Goal: Task Accomplishment & Management: Manage account settings

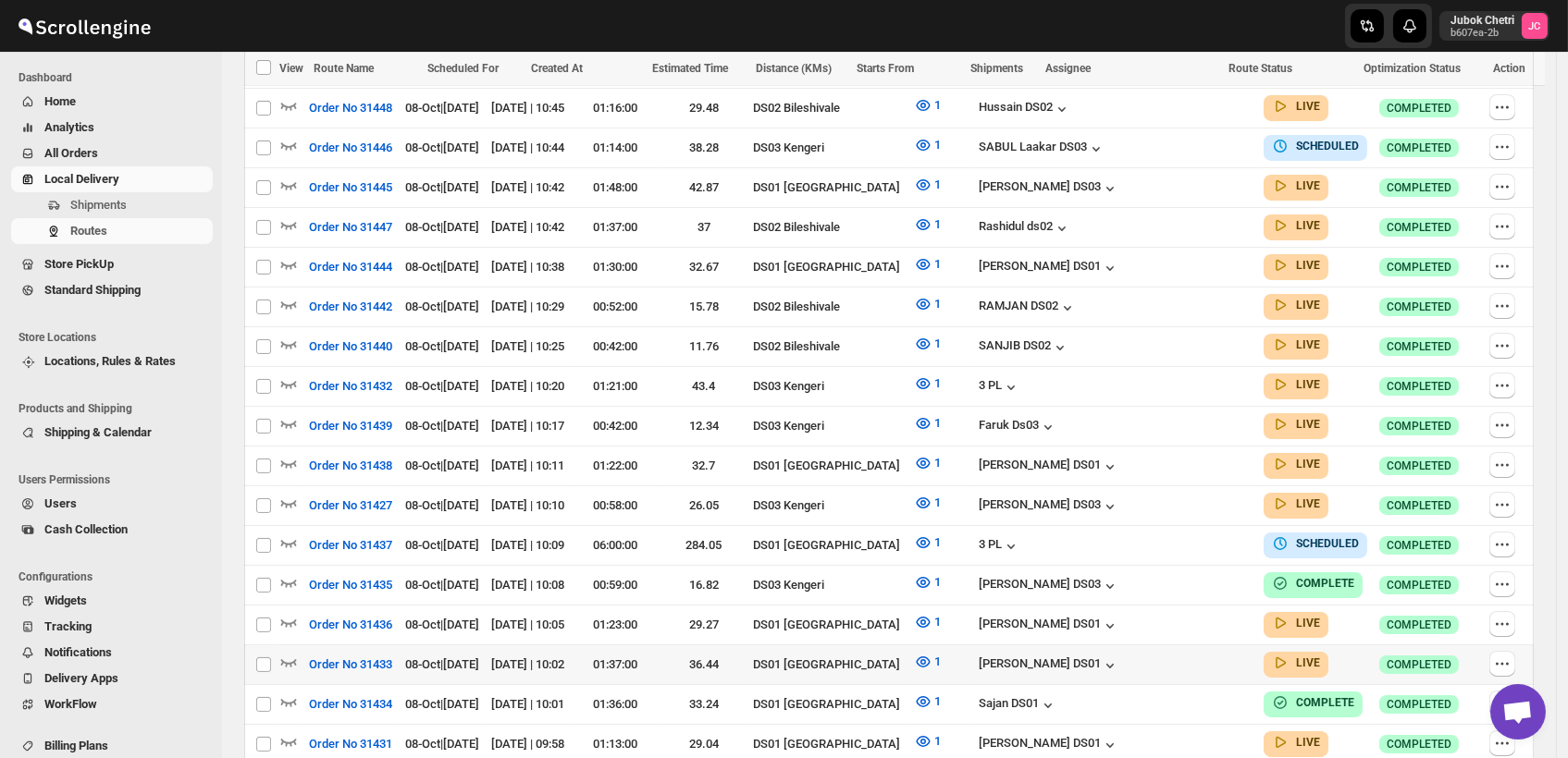
scroll to position [673, 0]
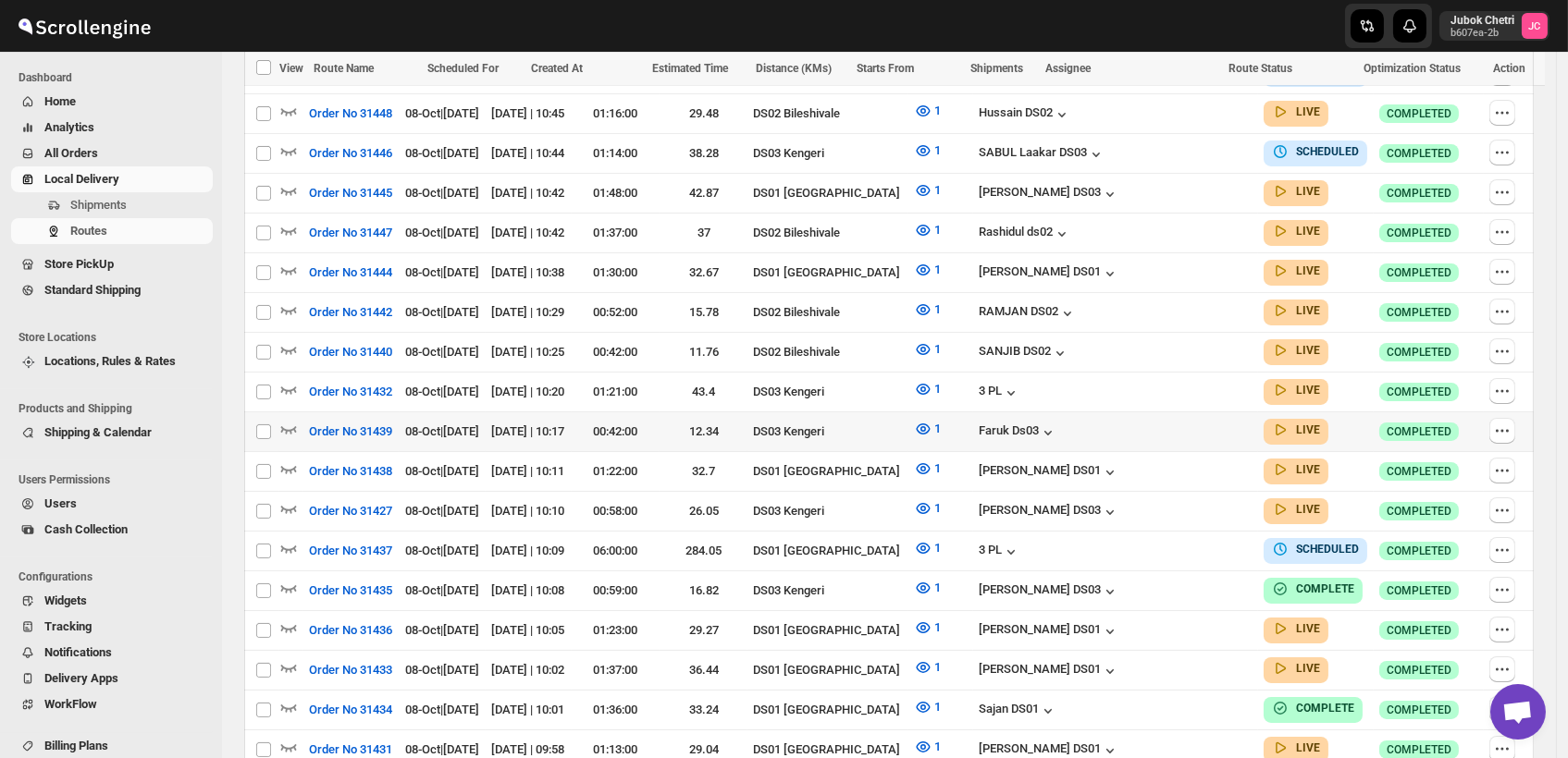
drag, startPoint x: 0, startPoint y: 0, endPoint x: 652, endPoint y: 428, distance: 779.9
click at [652, 428] on td "00:42:00" at bounding box center [616, 433] width 88 height 40
checkbox input "true"
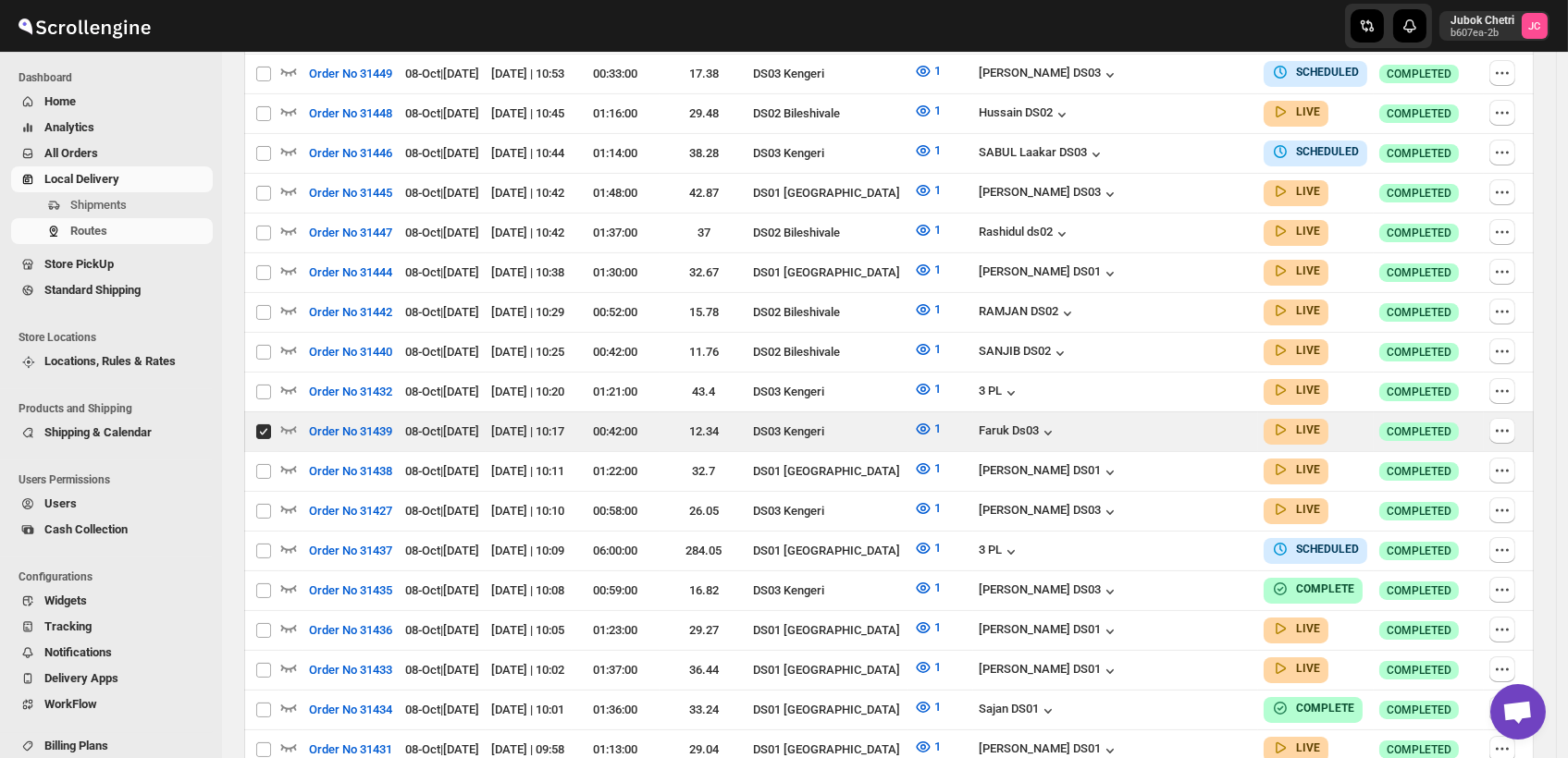
scroll to position [0, 0]
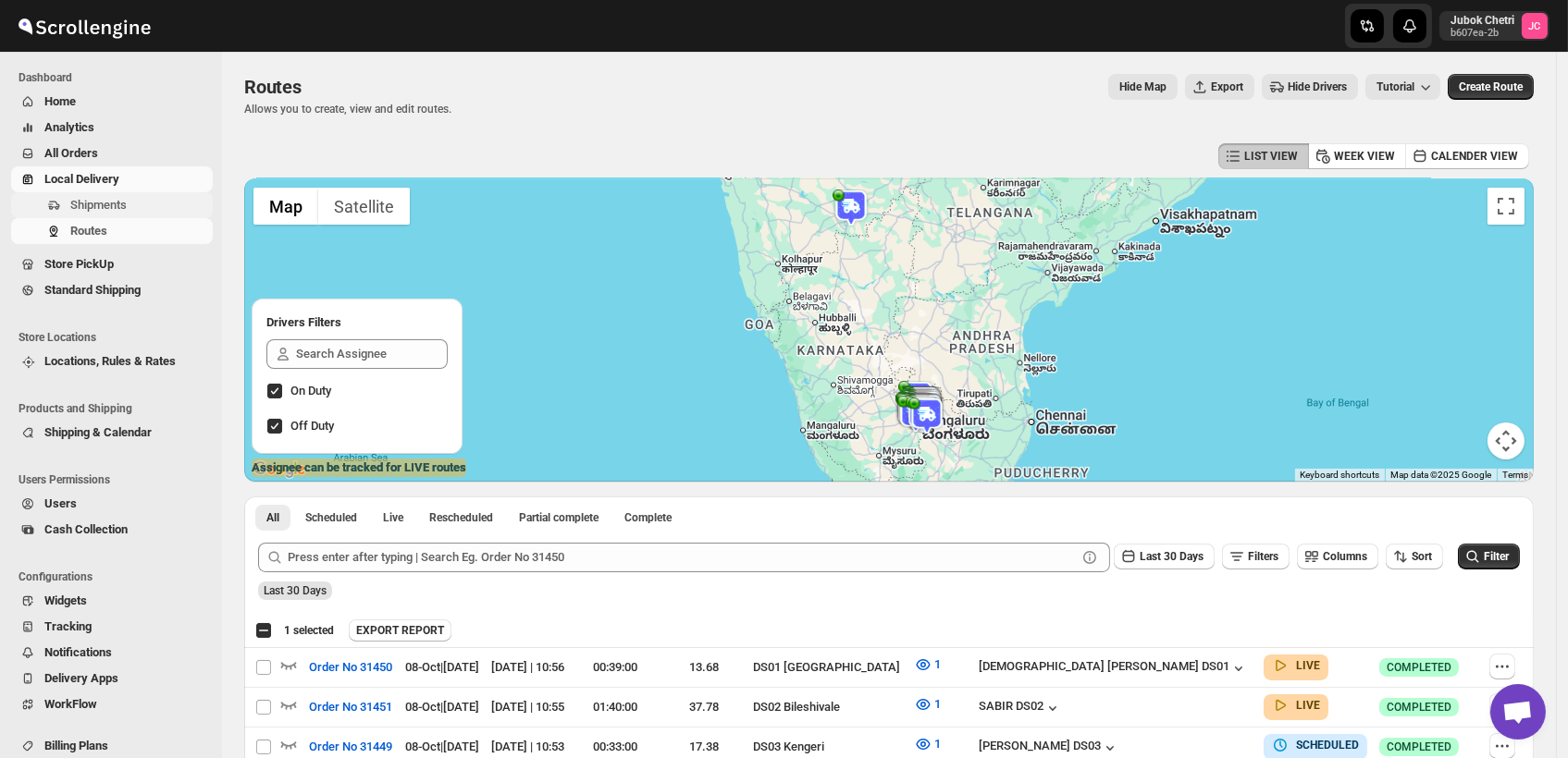
click at [127, 212] on span "Shipments" at bounding box center [139, 205] width 138 height 19
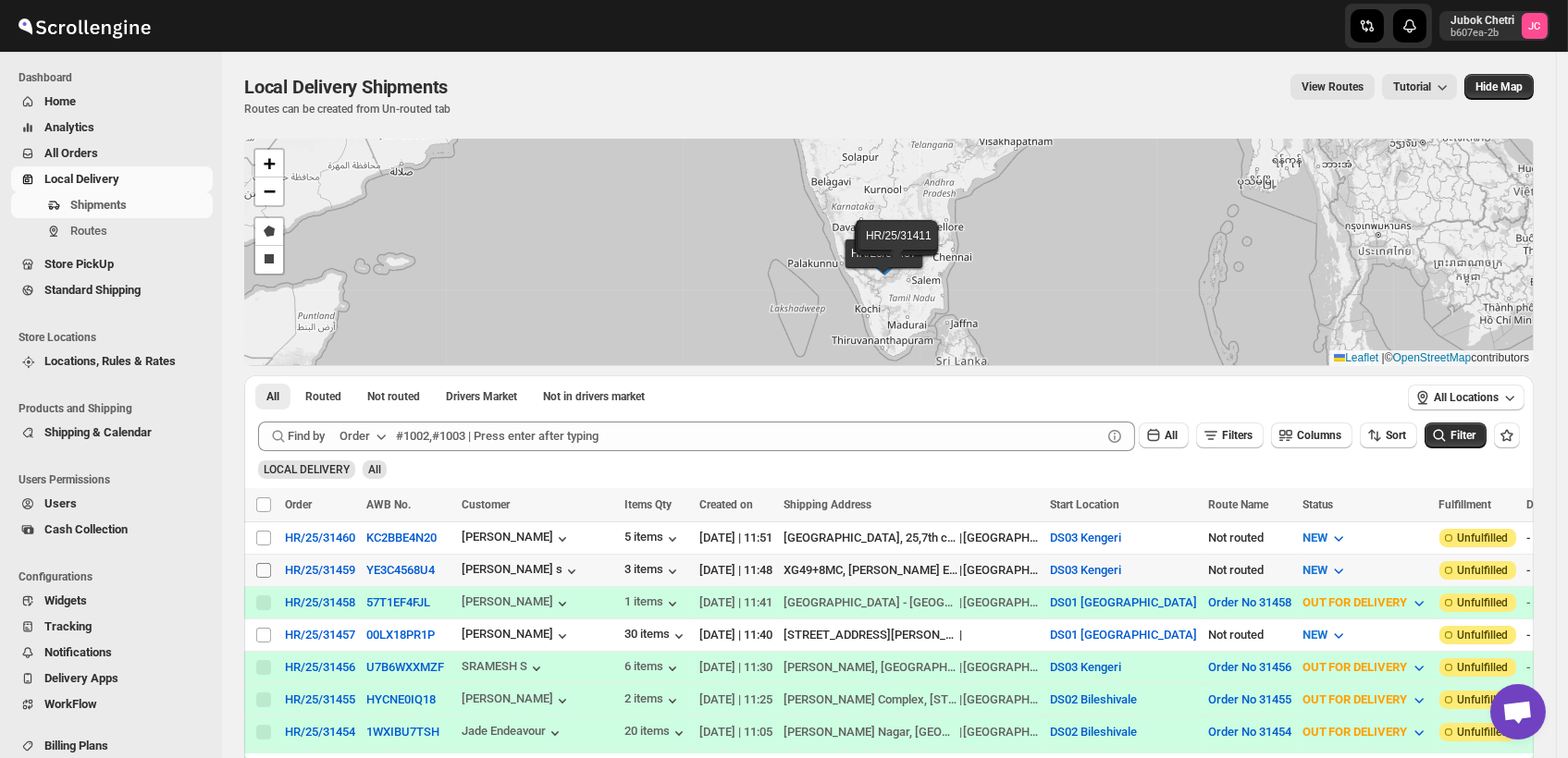
click at [264, 569] on input "Select shipment" at bounding box center [264, 570] width 15 height 15
checkbox input "true"
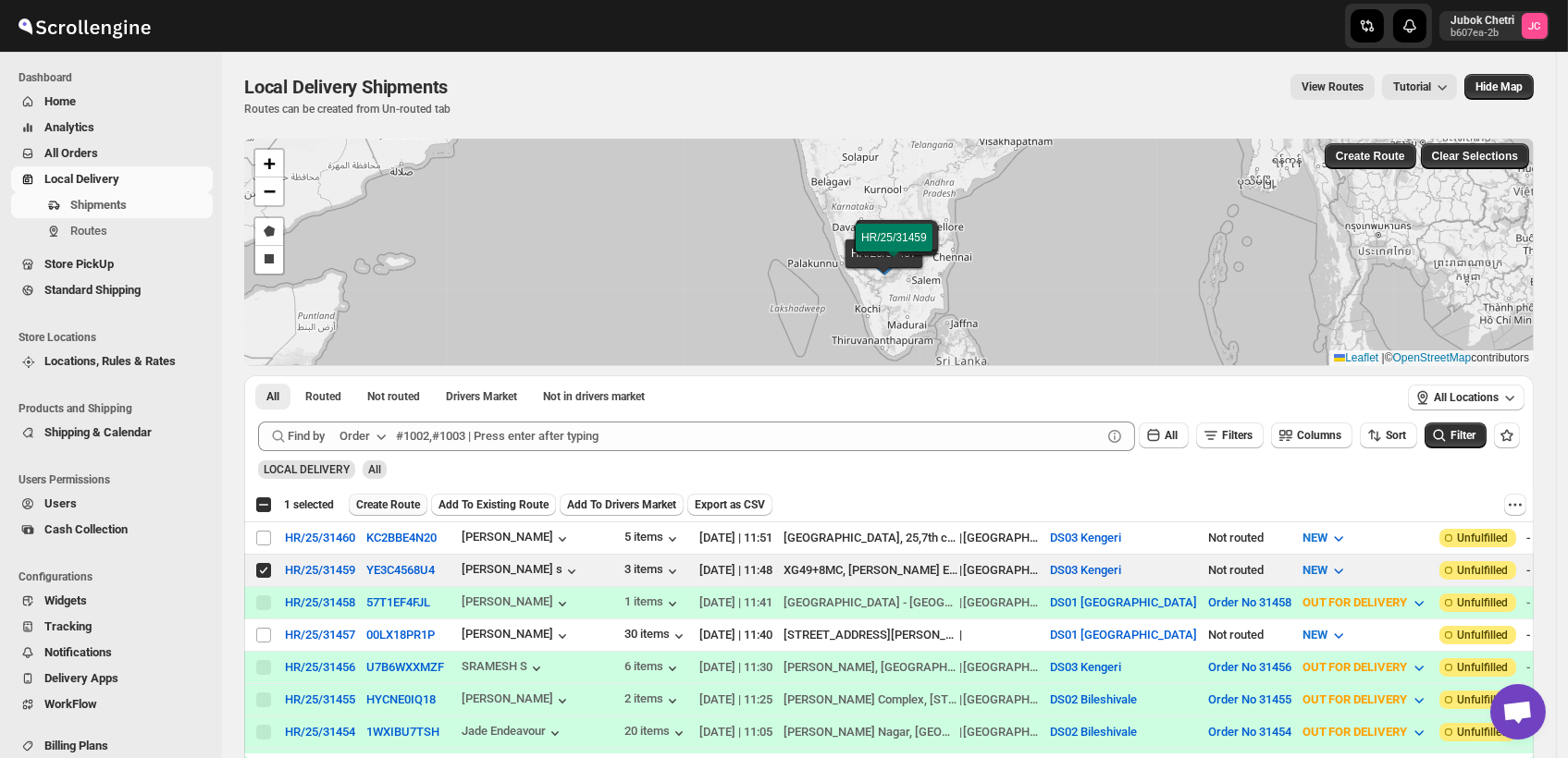
click at [386, 504] on span "Create Route" at bounding box center [388, 504] width 64 height 15
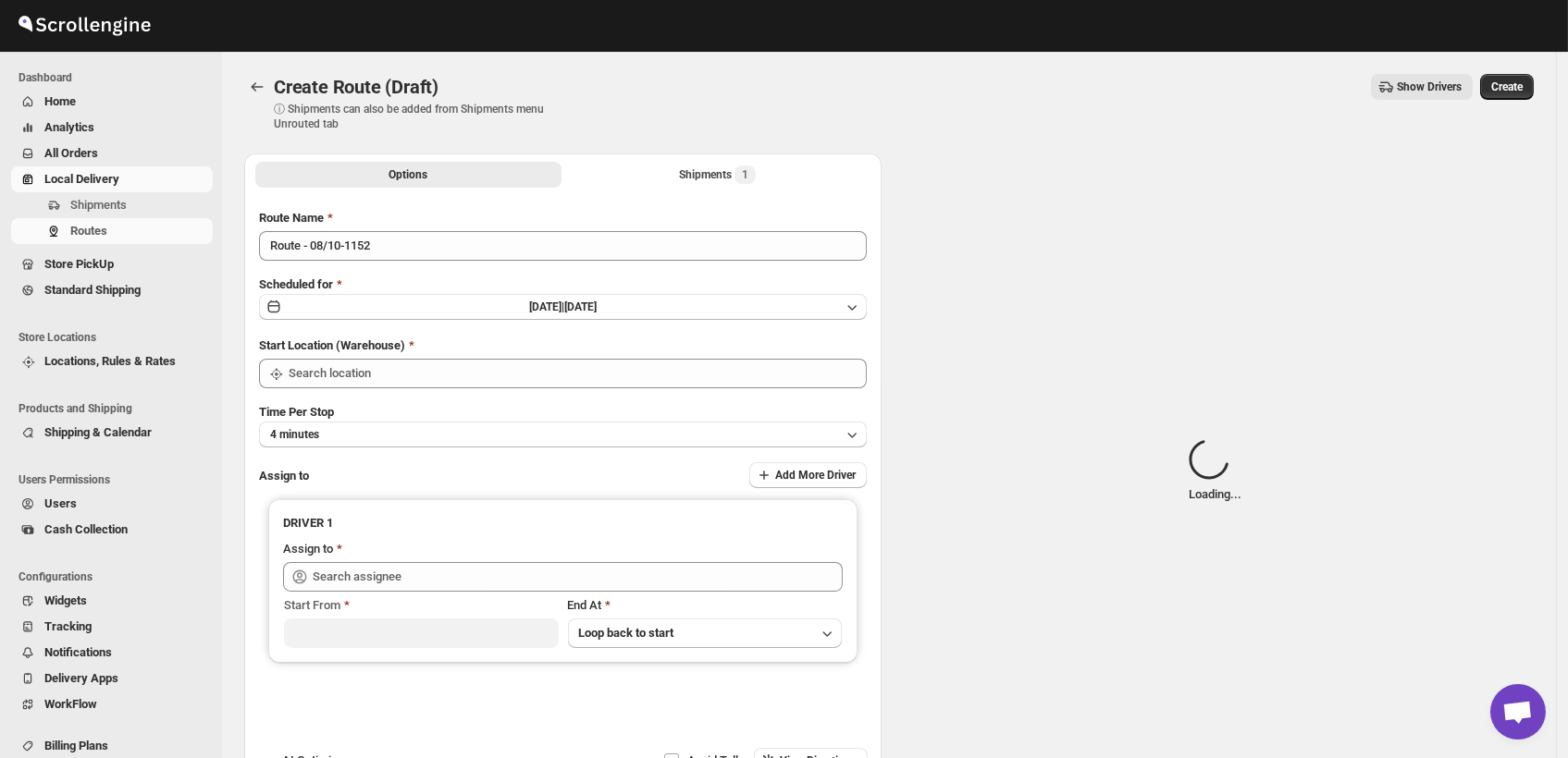
type input "DS03 Kengeri"
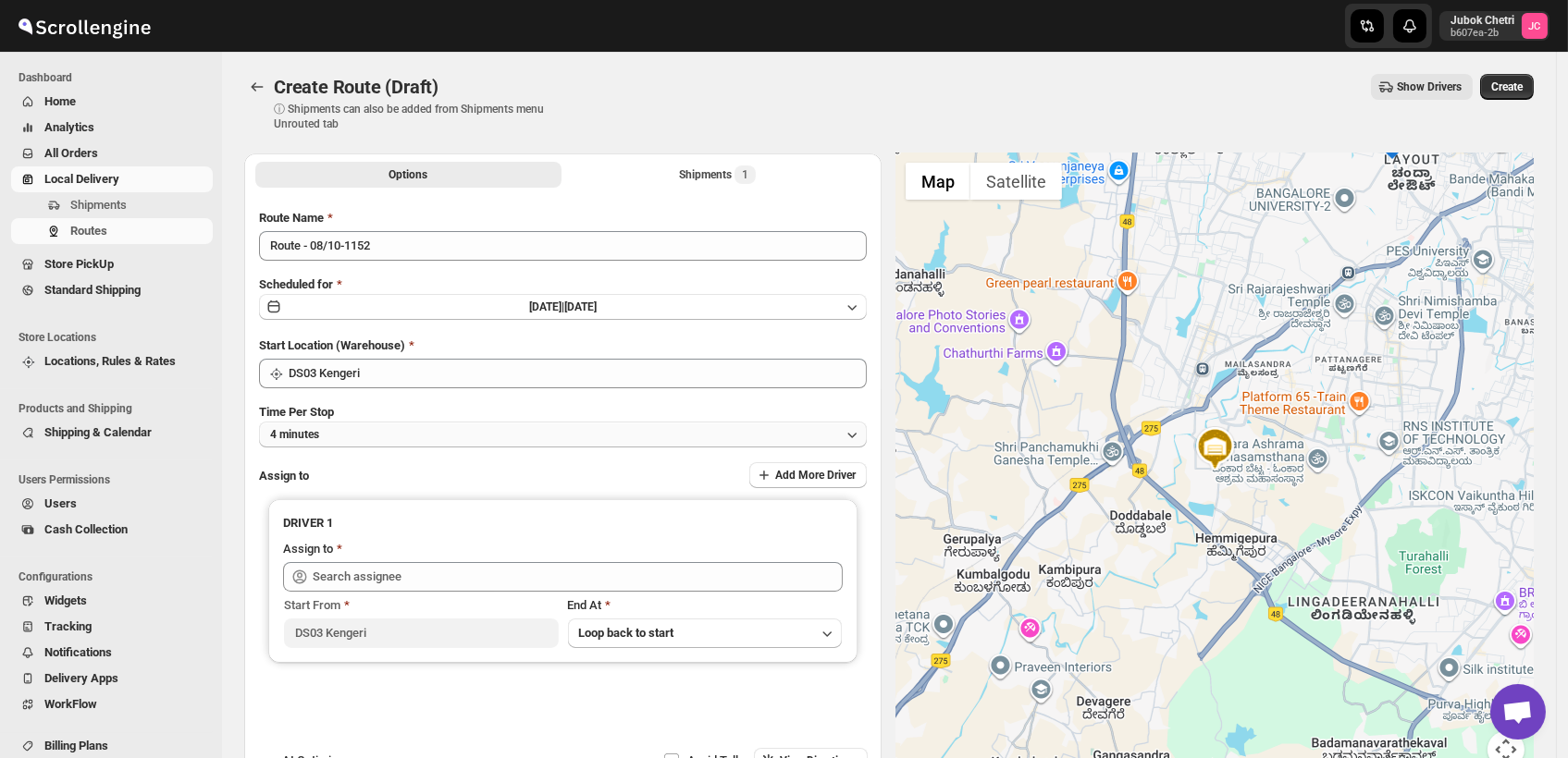
click at [371, 434] on button "4 minutes" at bounding box center [562, 435] width 608 height 26
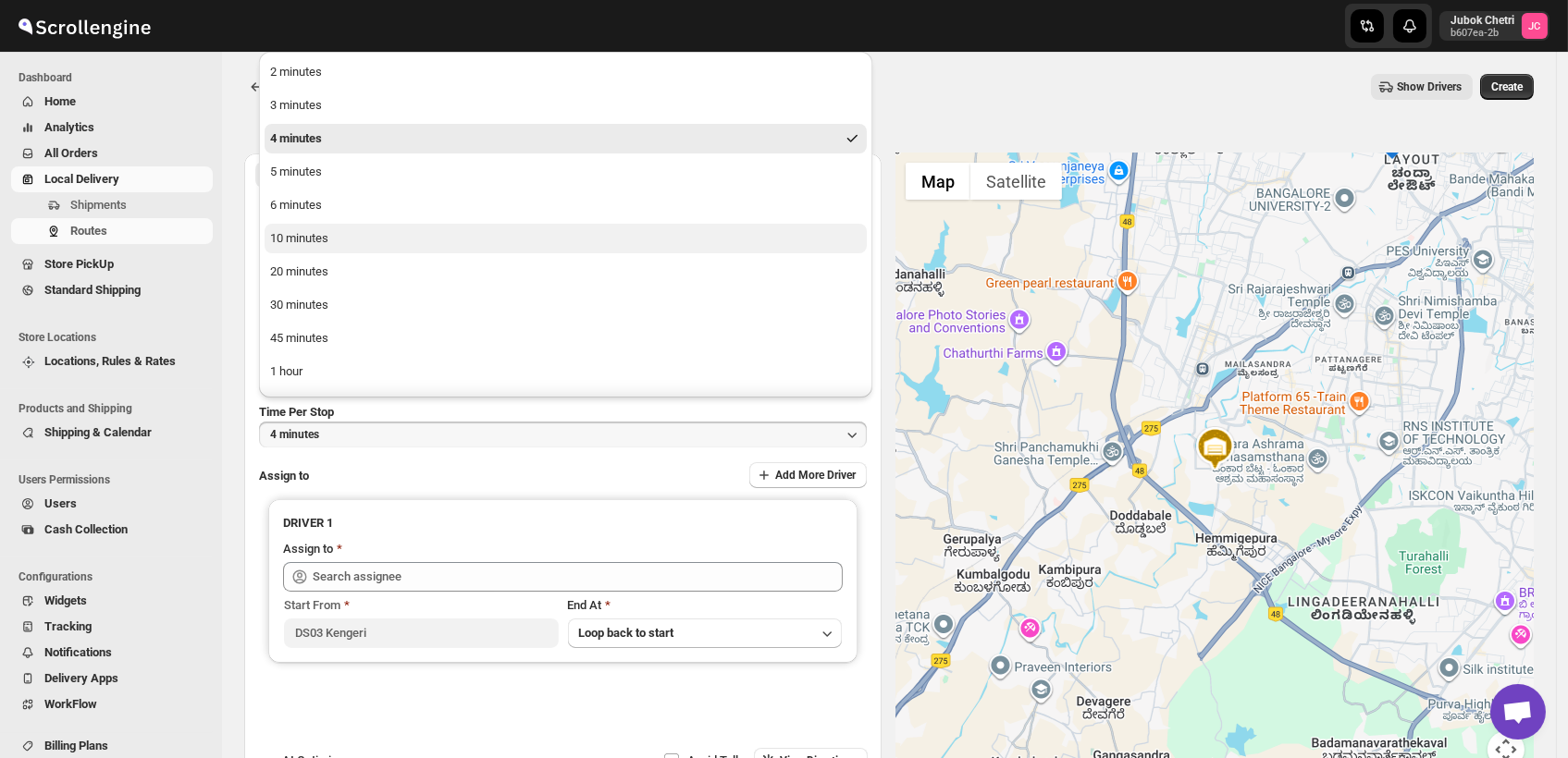
click at [358, 246] on button "10 minutes" at bounding box center [565, 239] width 602 height 30
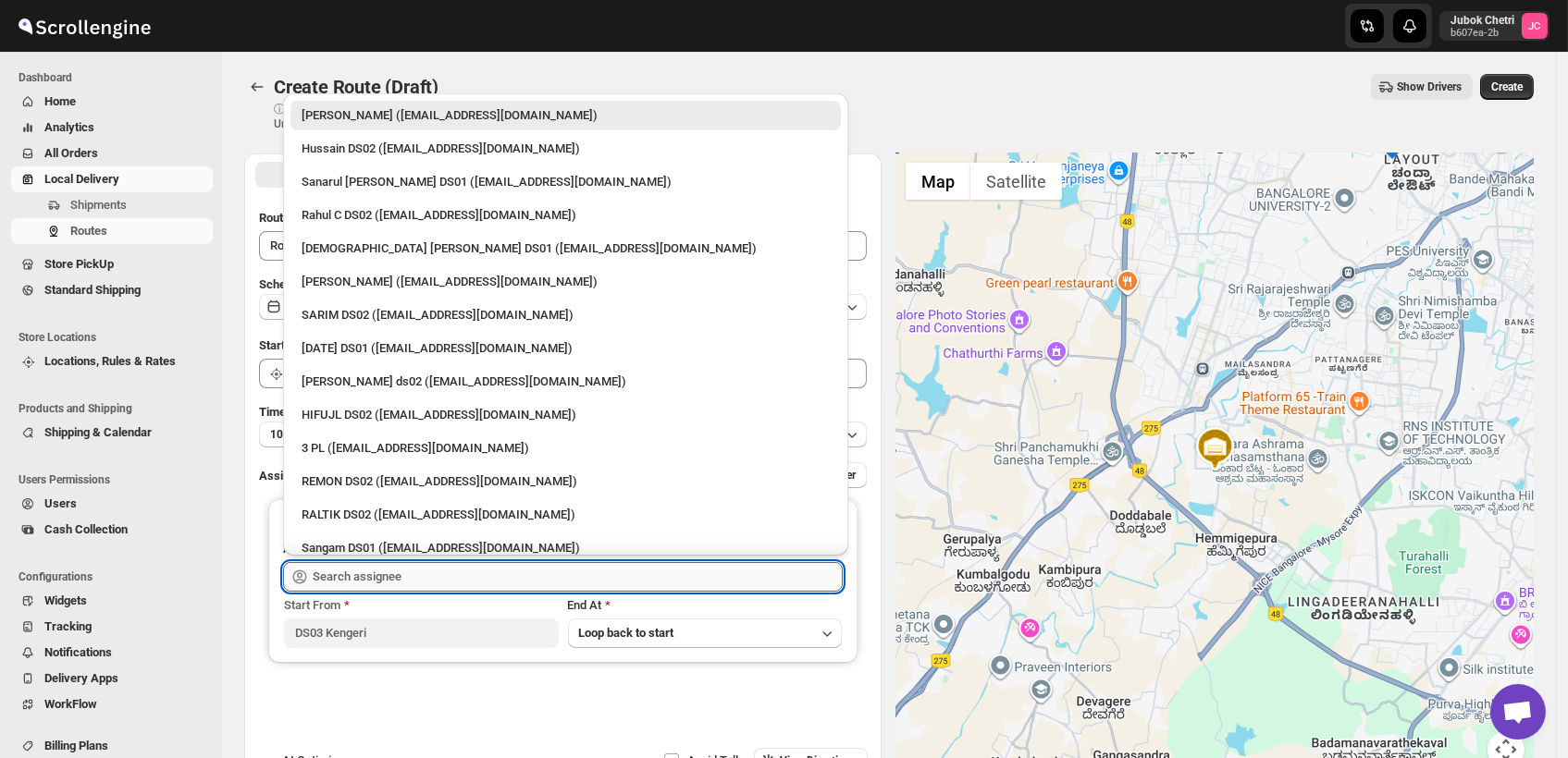
click at [422, 572] on input "text" at bounding box center [577, 577] width 530 height 30
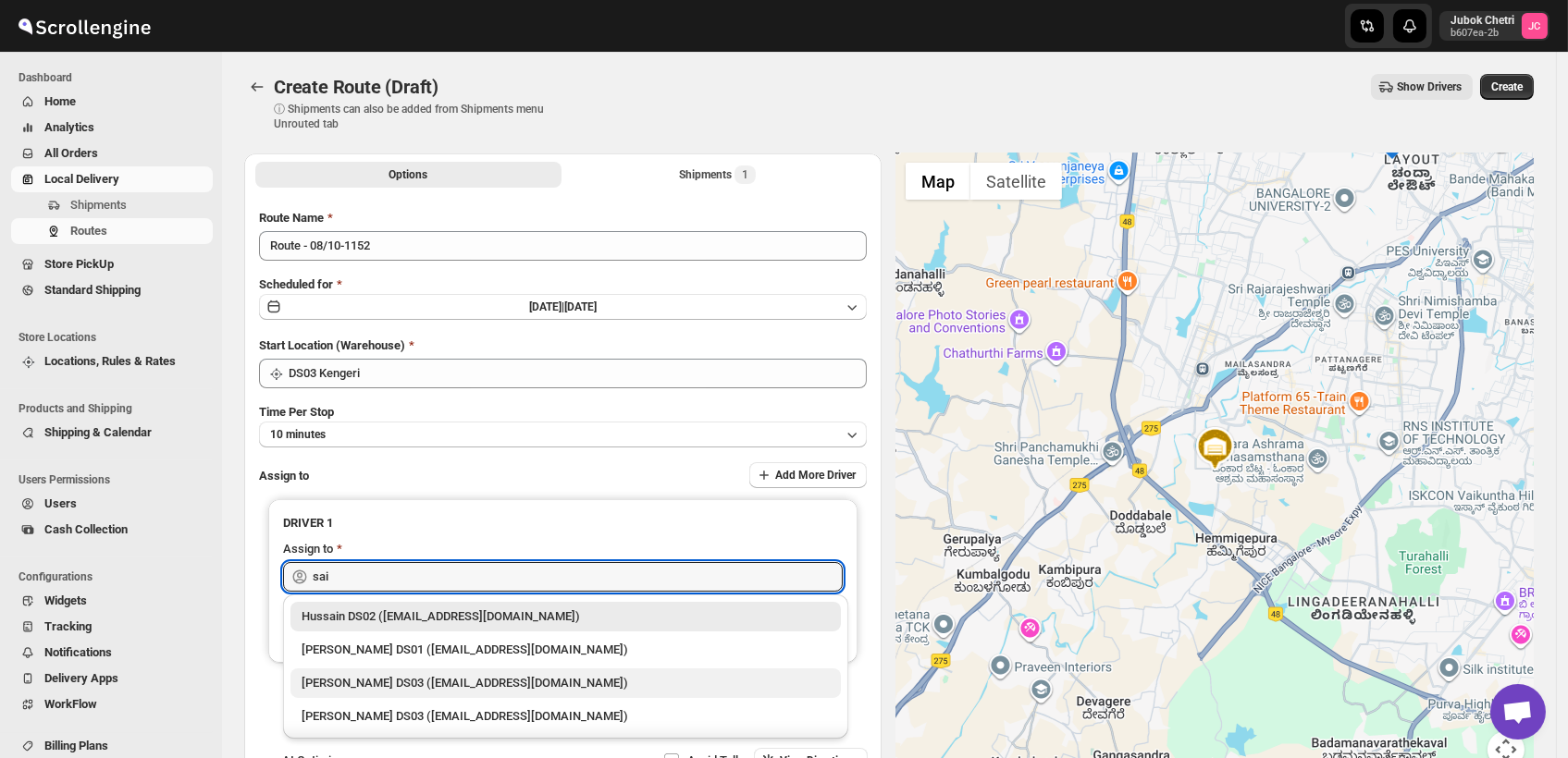
click at [398, 682] on div "[PERSON_NAME] DS03 ([EMAIL_ADDRESS][DOMAIN_NAME])" at bounding box center [565, 683] width 528 height 19
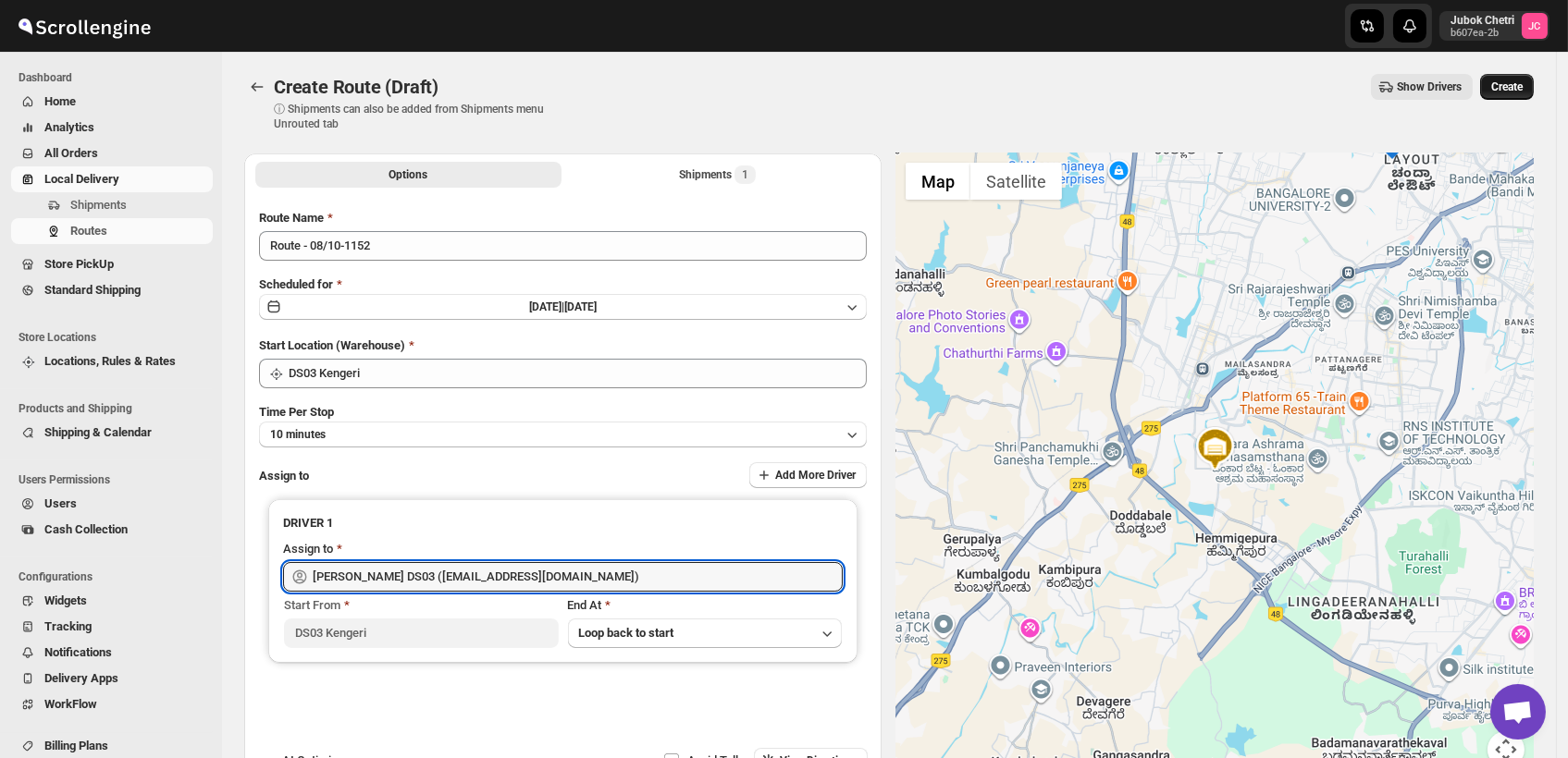
type input "[PERSON_NAME] DS03 ([EMAIL_ADDRESS][DOMAIN_NAME])"
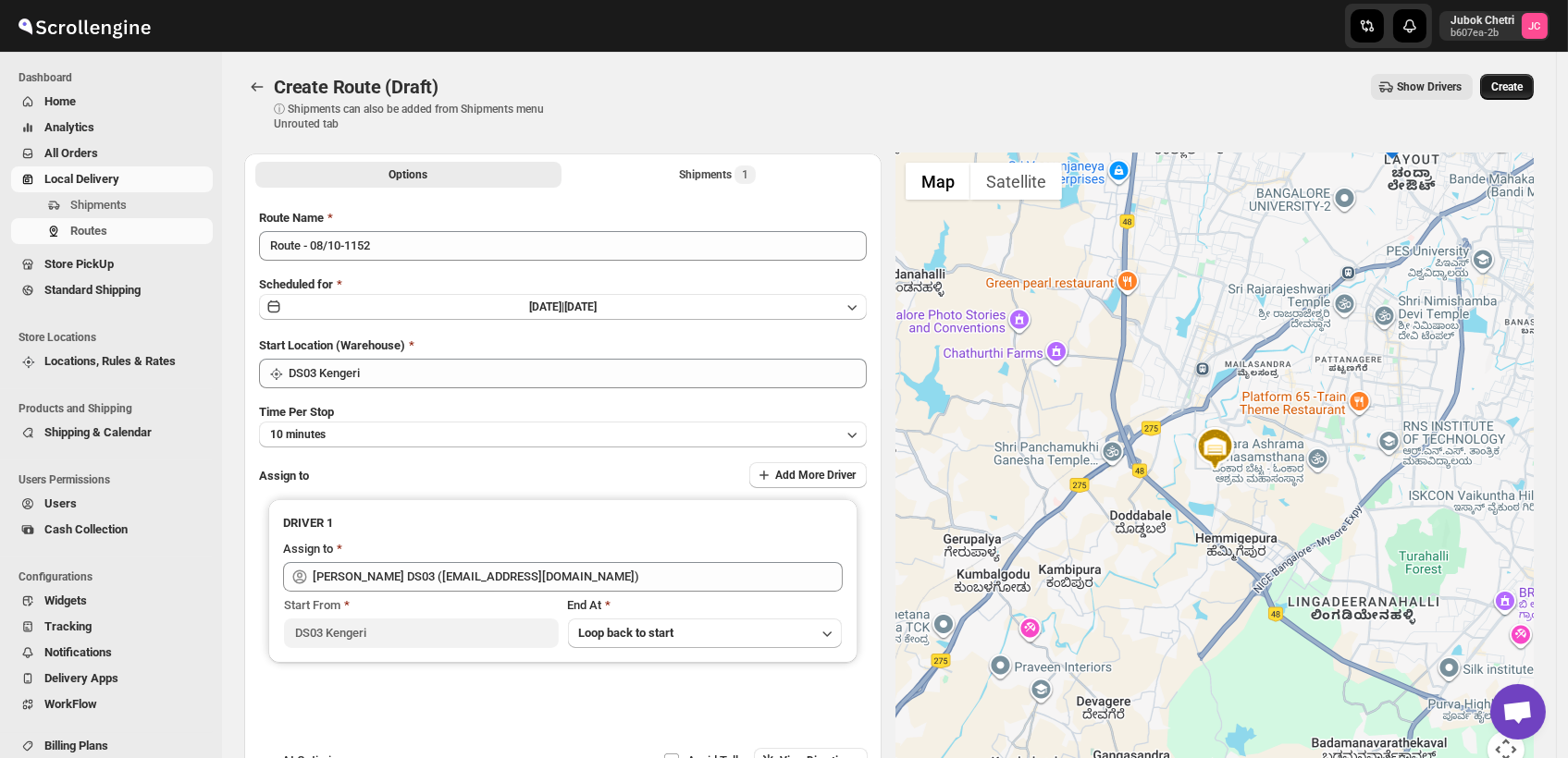
click at [1521, 89] on span "Create" at bounding box center [1507, 87] width 32 height 15
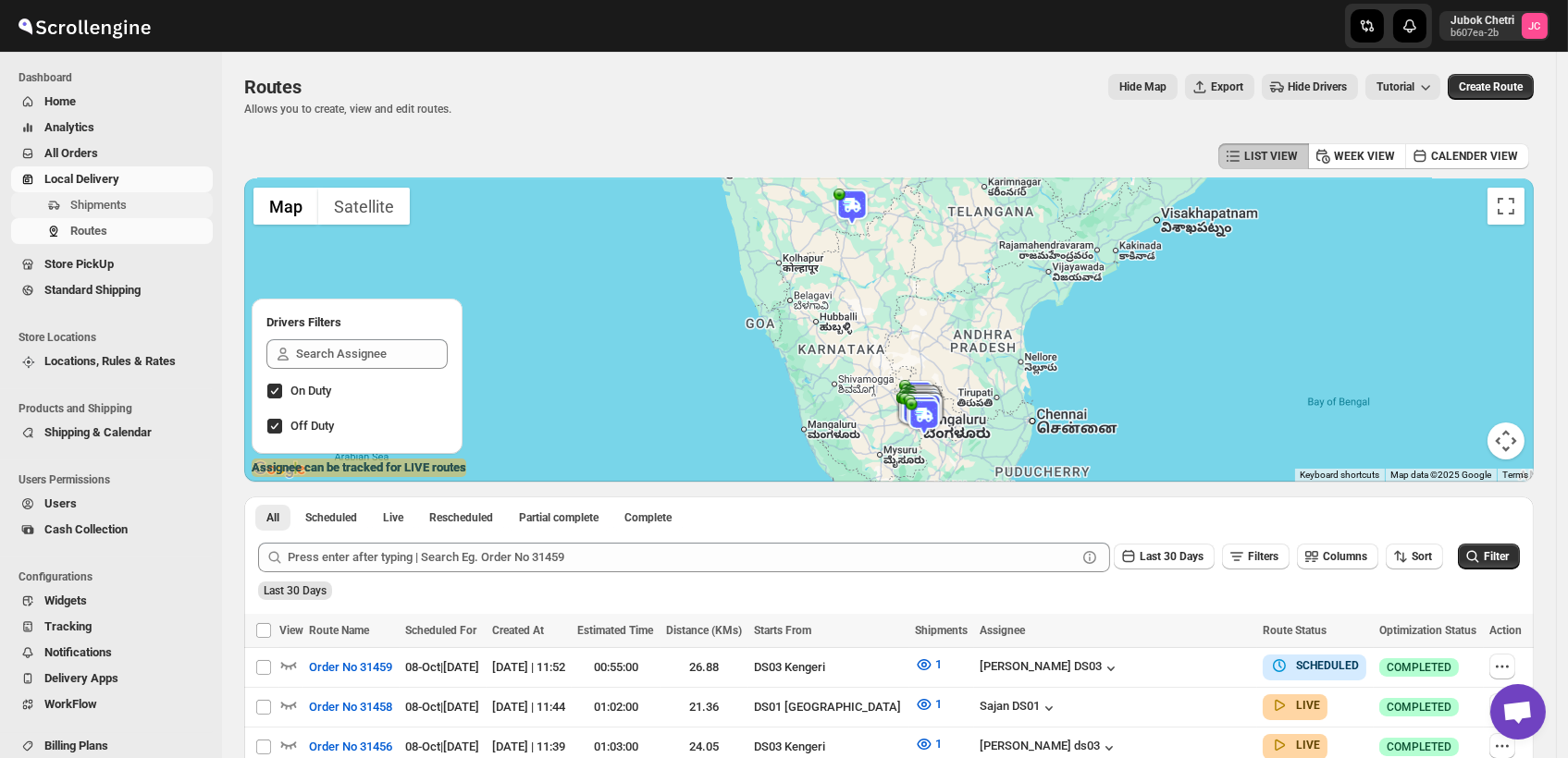
click at [168, 201] on span "Shipments" at bounding box center [139, 205] width 138 height 19
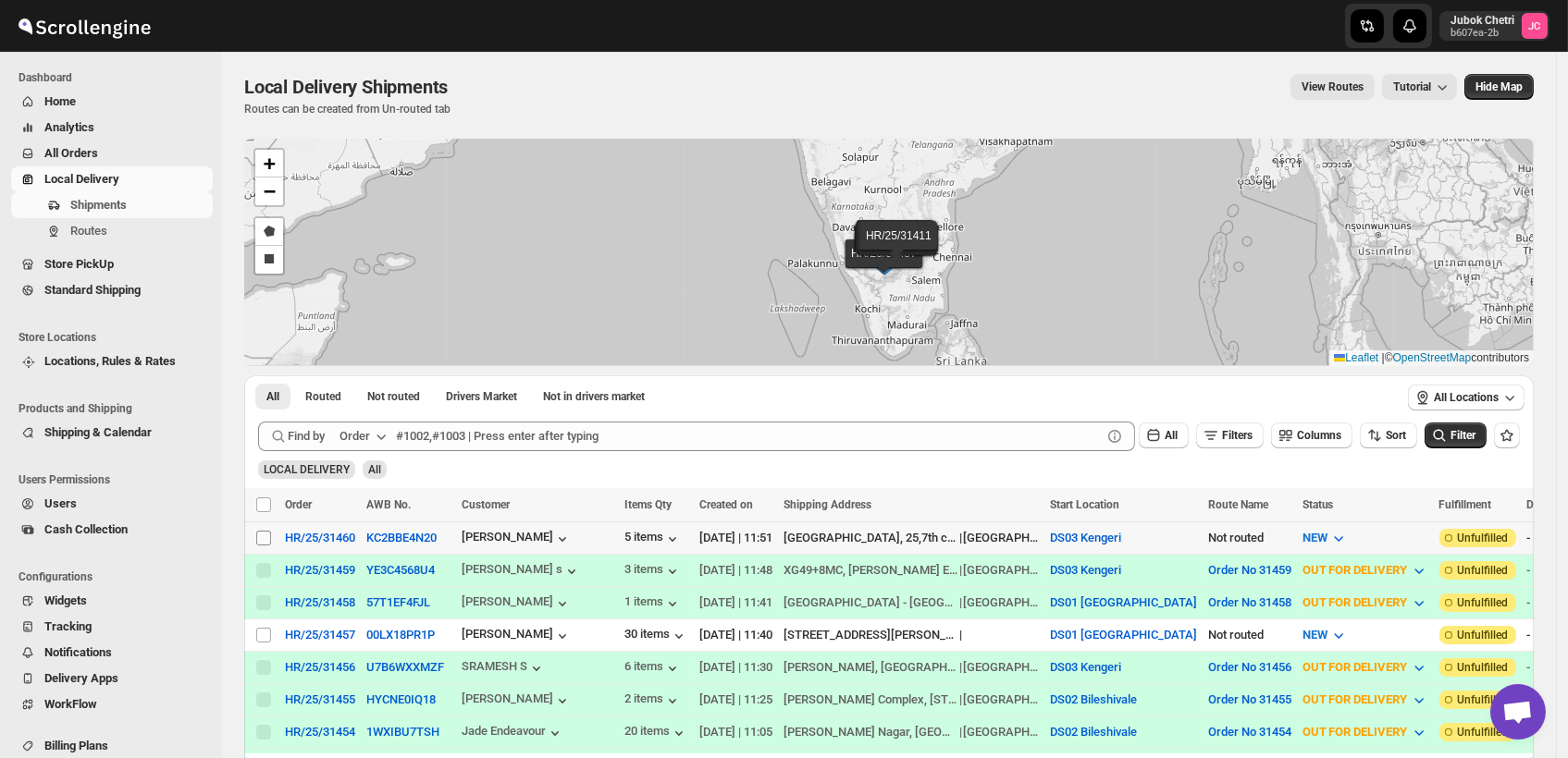
click at [259, 534] on input "Select shipment" at bounding box center [264, 538] width 15 height 15
checkbox input "true"
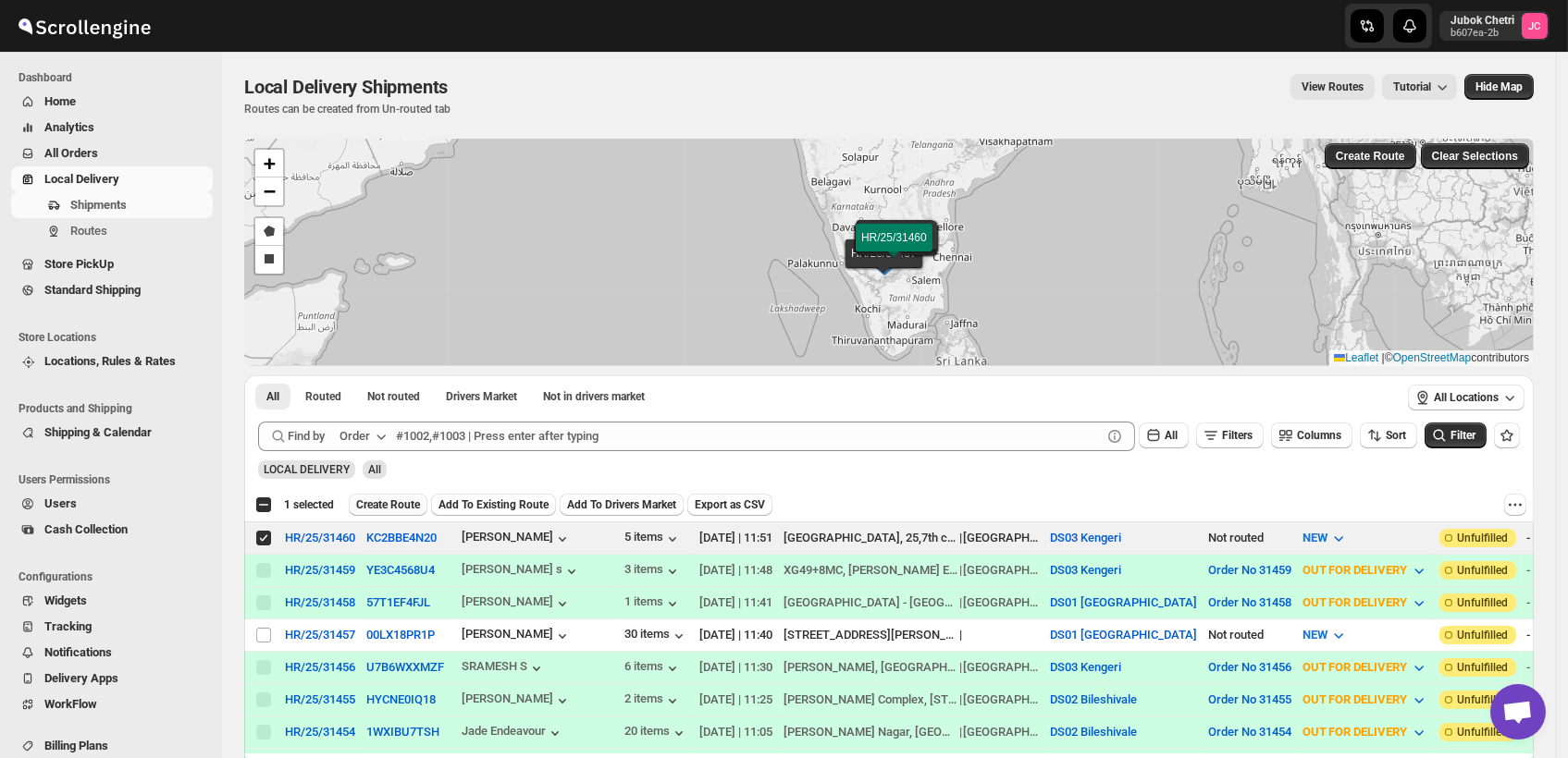
click at [399, 497] on span "Create Route" at bounding box center [388, 504] width 64 height 15
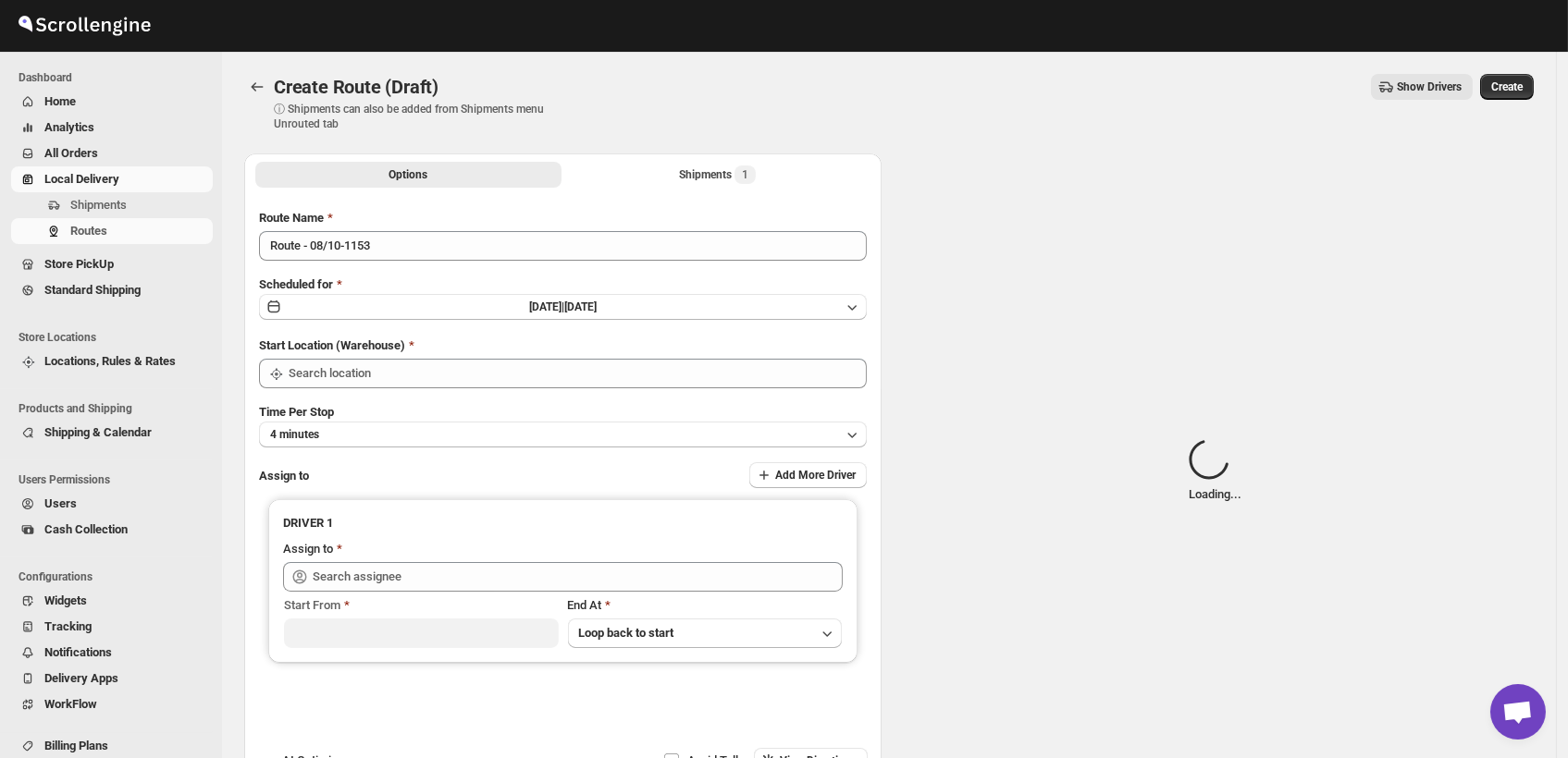
type input "DS03 Kengeri"
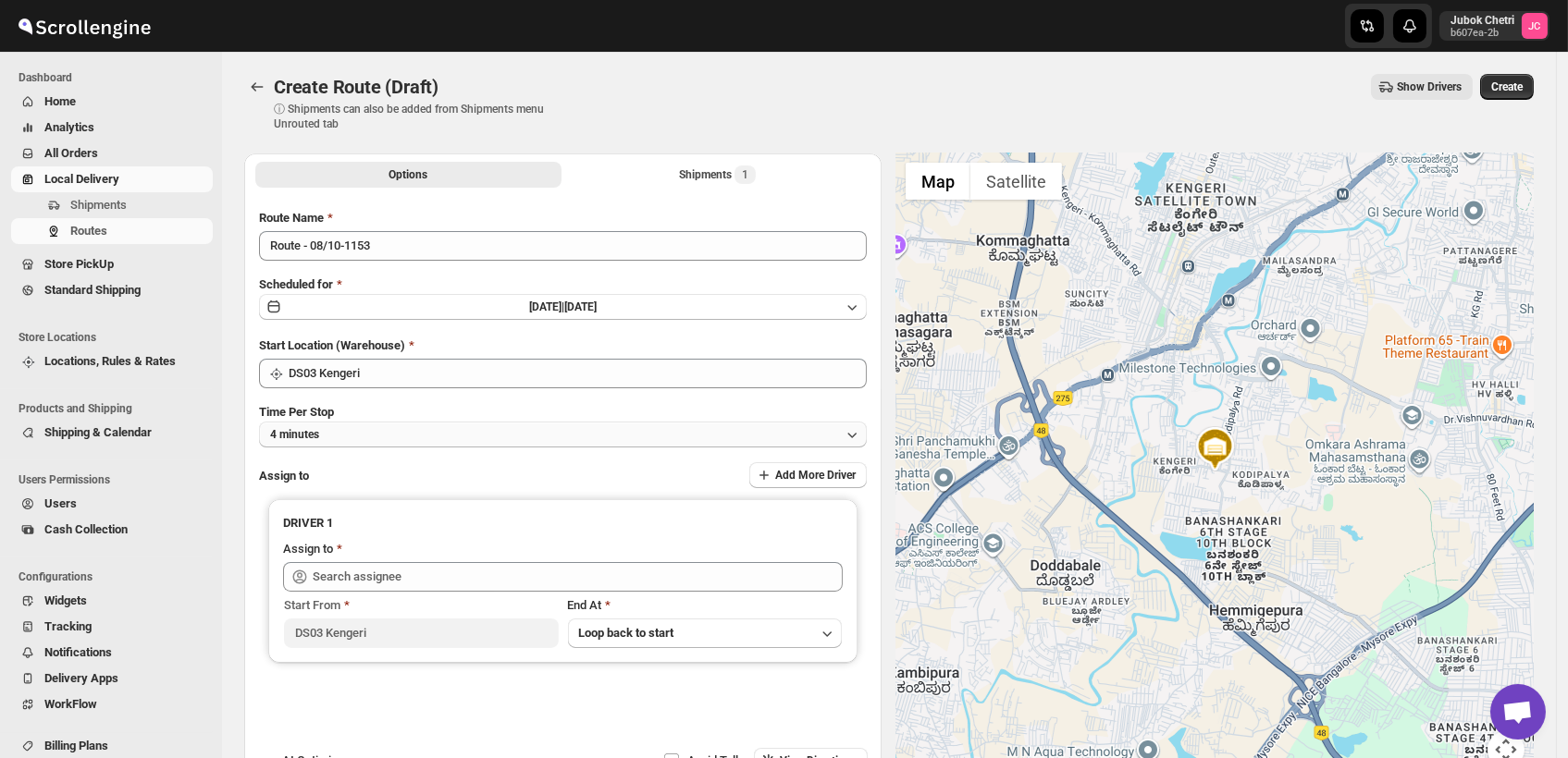
click at [371, 439] on button "4 minutes" at bounding box center [562, 435] width 608 height 26
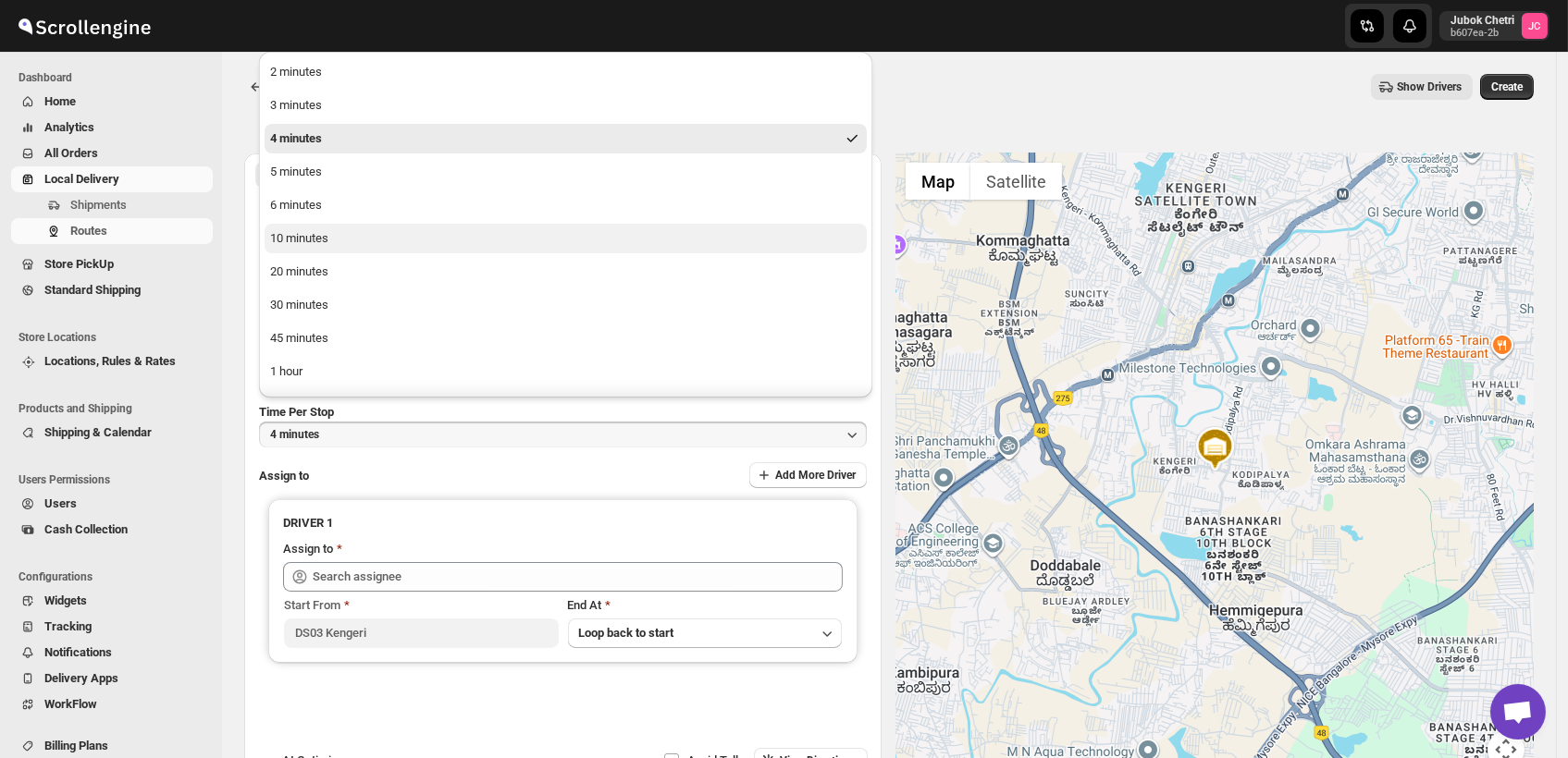
click at [305, 237] on div "10 minutes" at bounding box center [298, 239] width 59 height 19
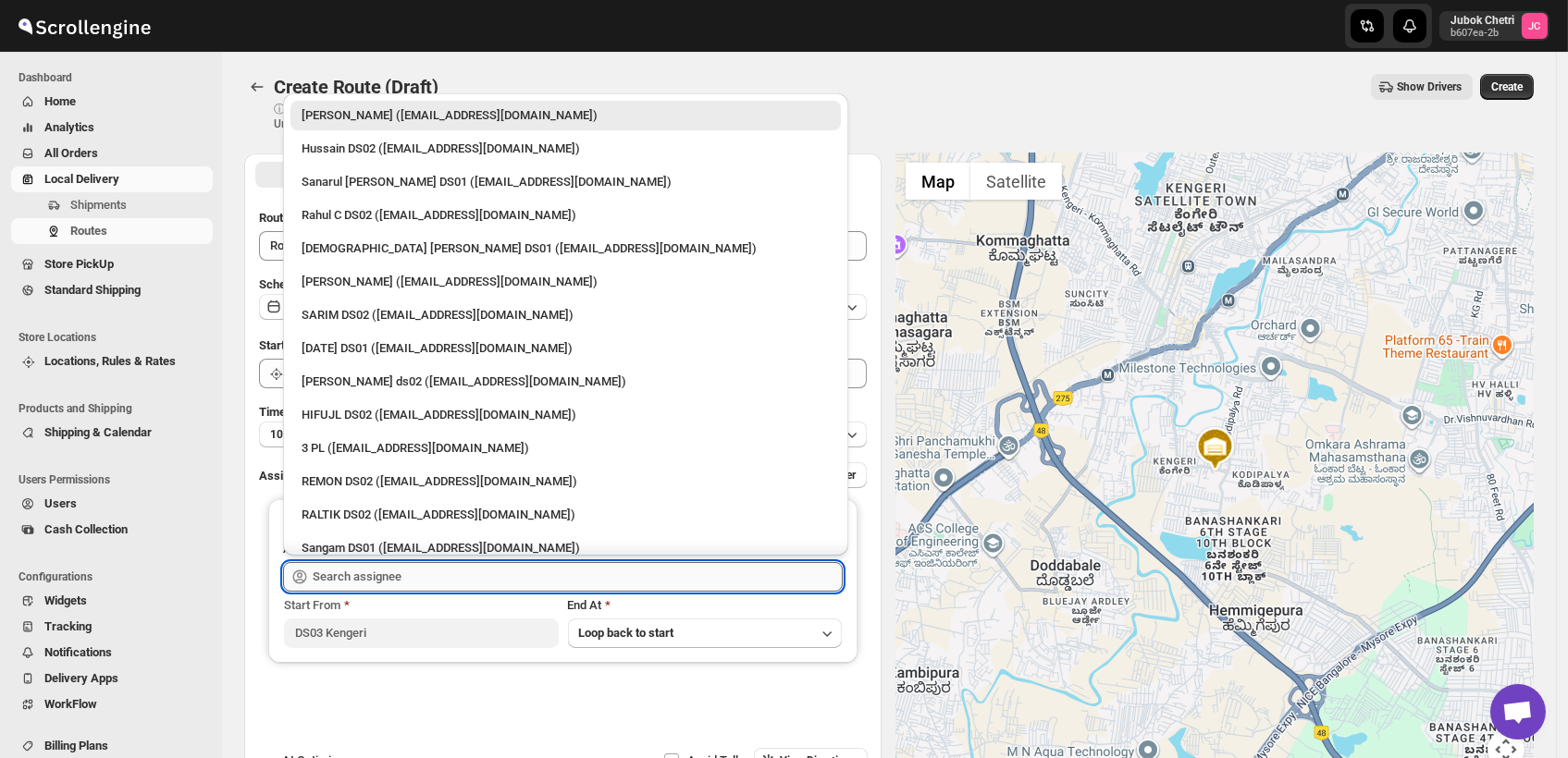
click at [429, 574] on input "text" at bounding box center [577, 577] width 530 height 30
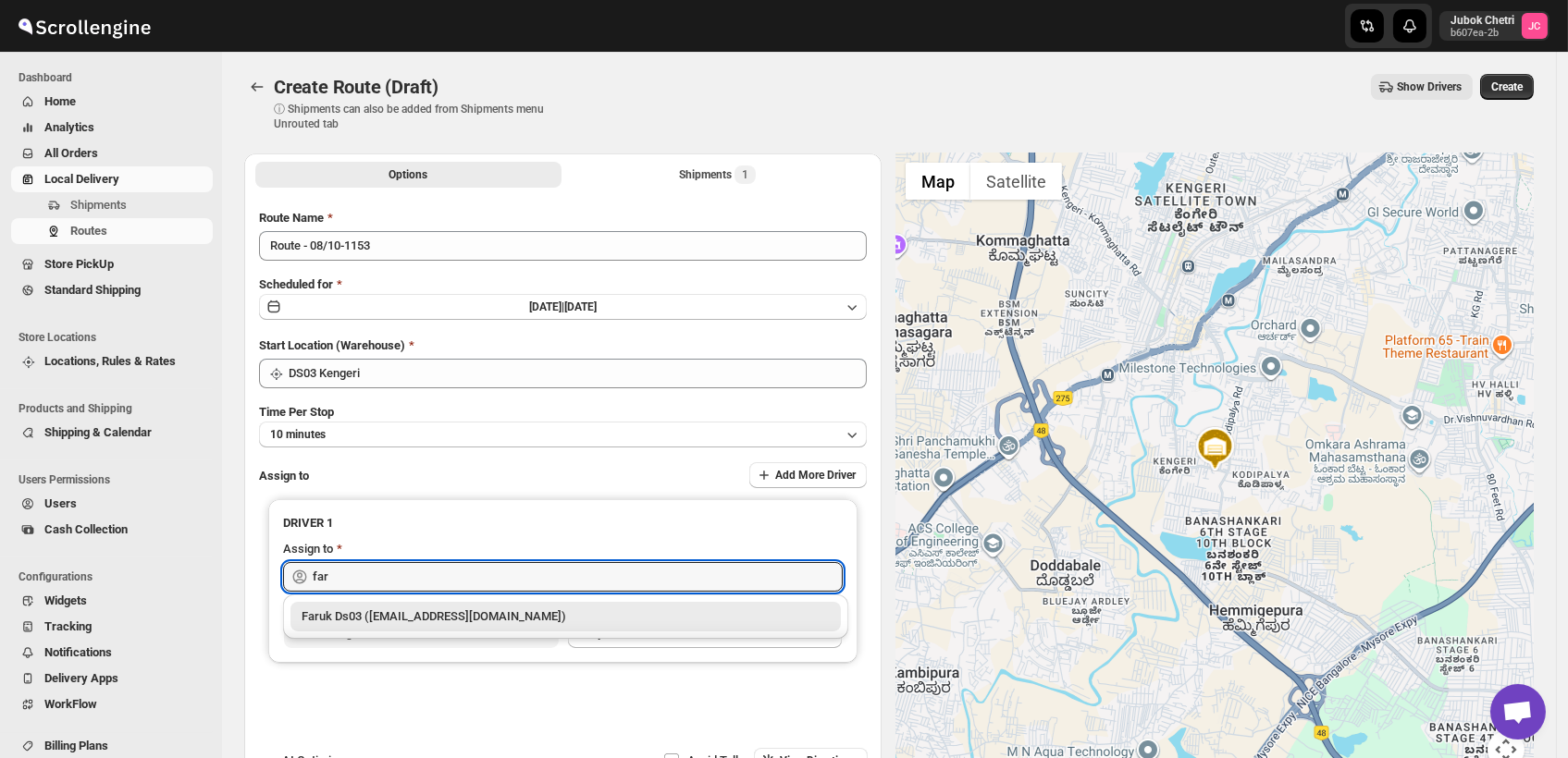
click at [407, 618] on div "Faruk Ds03 (yegan70532@bitfami.com)" at bounding box center [565, 617] width 528 height 19
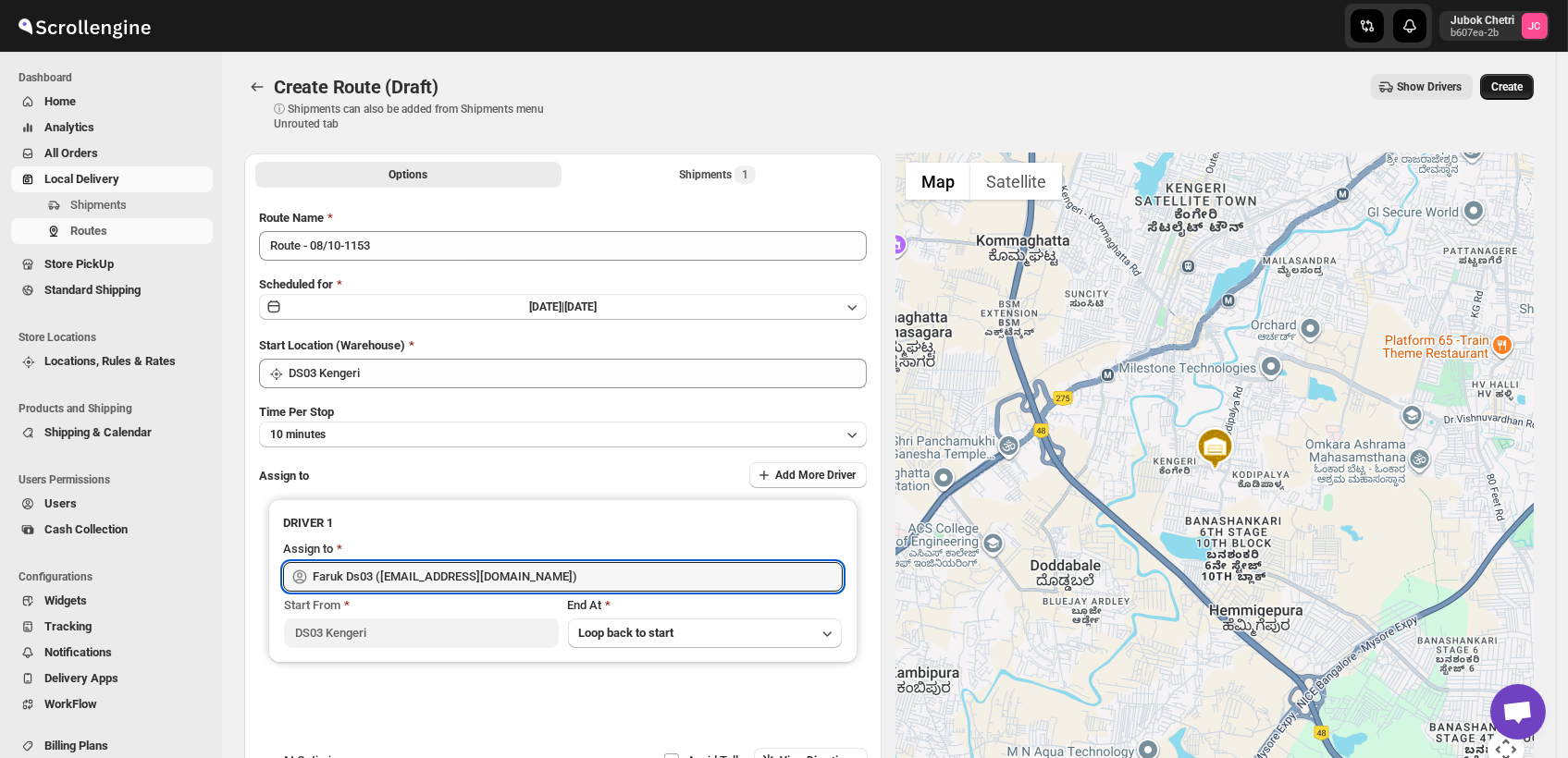
type input "Faruk Ds03 (yegan70532@bitfami.com)"
click at [1522, 91] on span "Create" at bounding box center [1507, 87] width 32 height 15
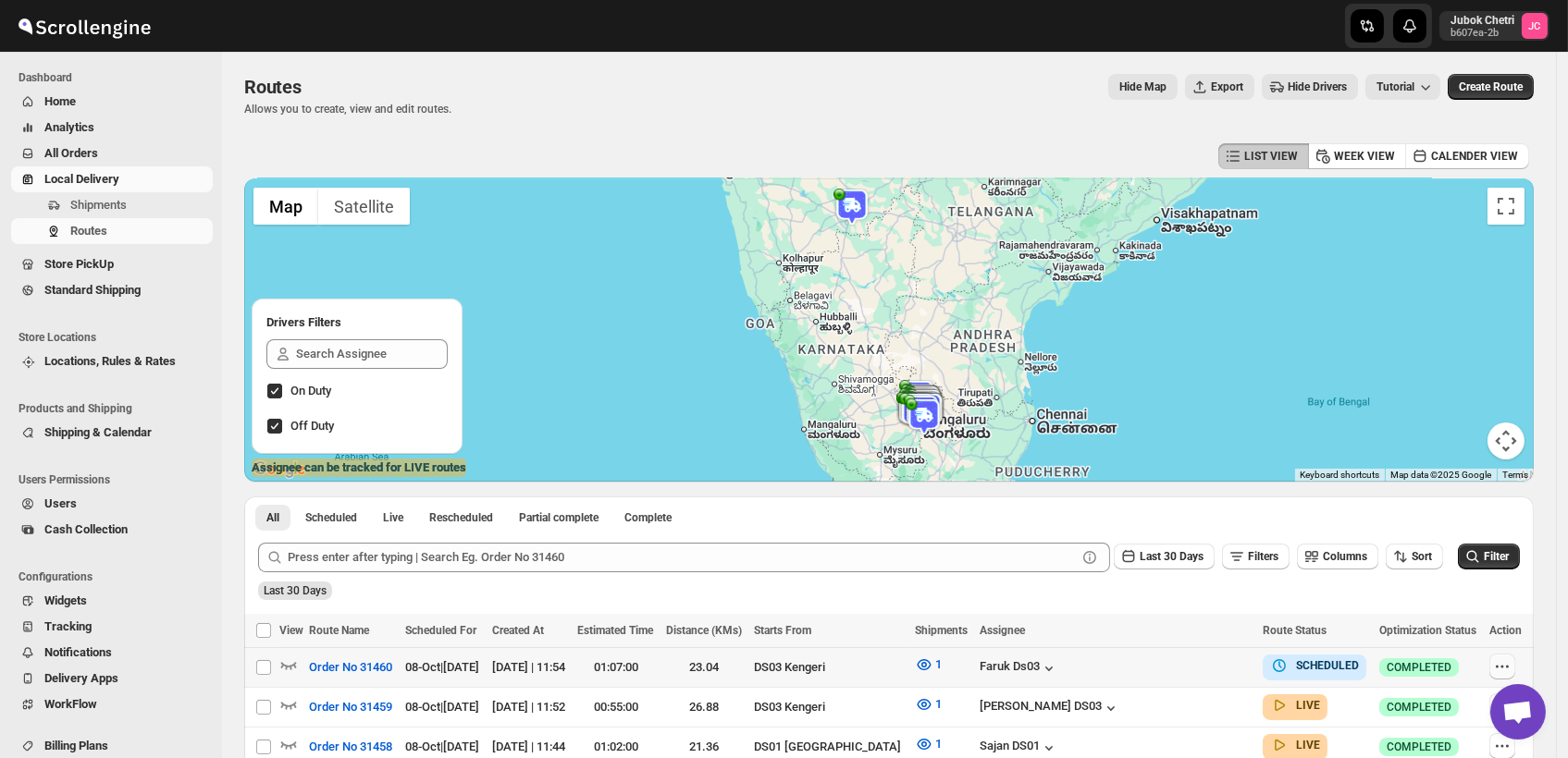
click at [1511, 662] on icon "button" at bounding box center [1502, 666] width 19 height 19
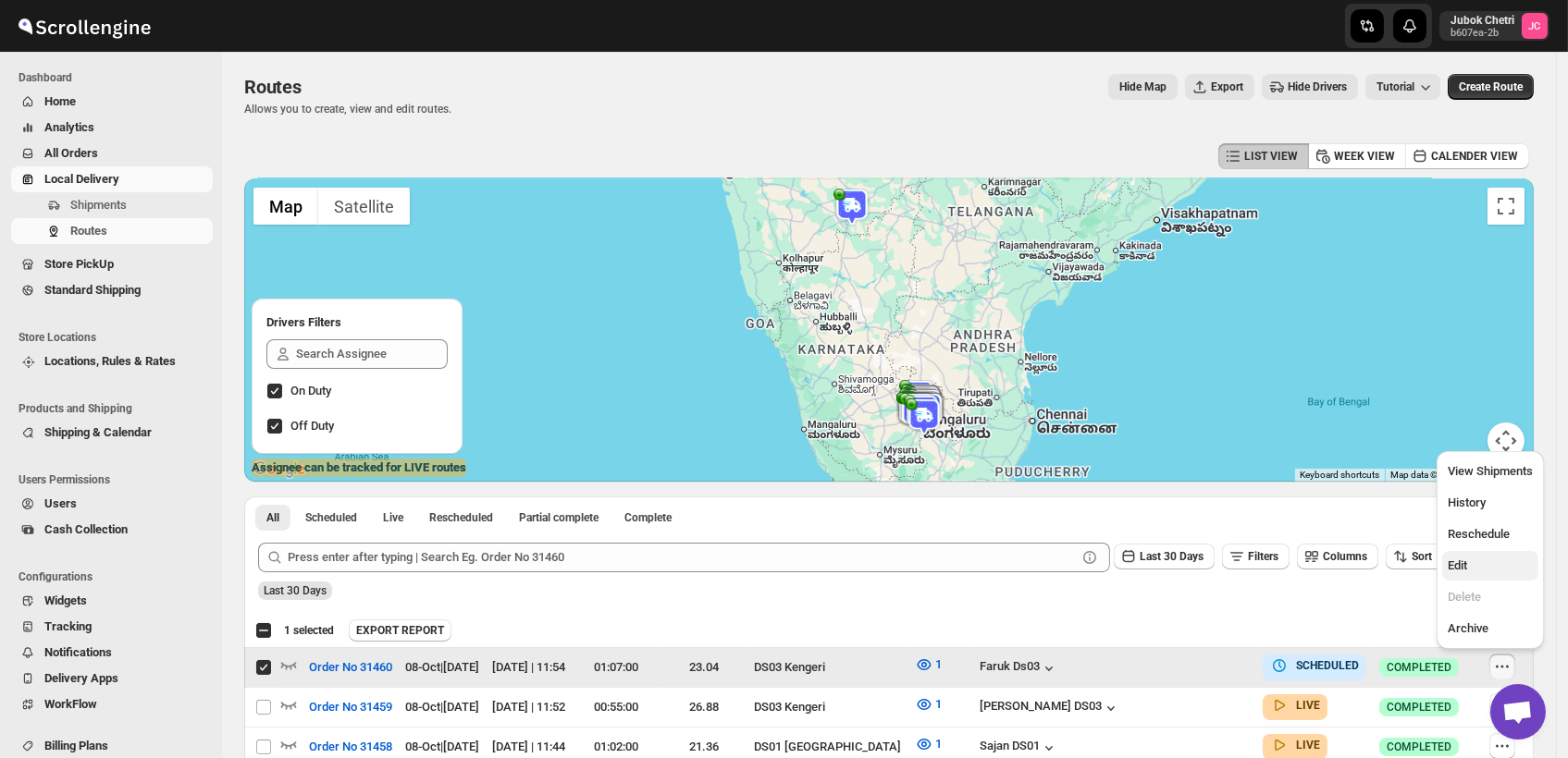
click at [1462, 575] on button "Edit" at bounding box center [1489, 566] width 97 height 30
checkbox input "false"
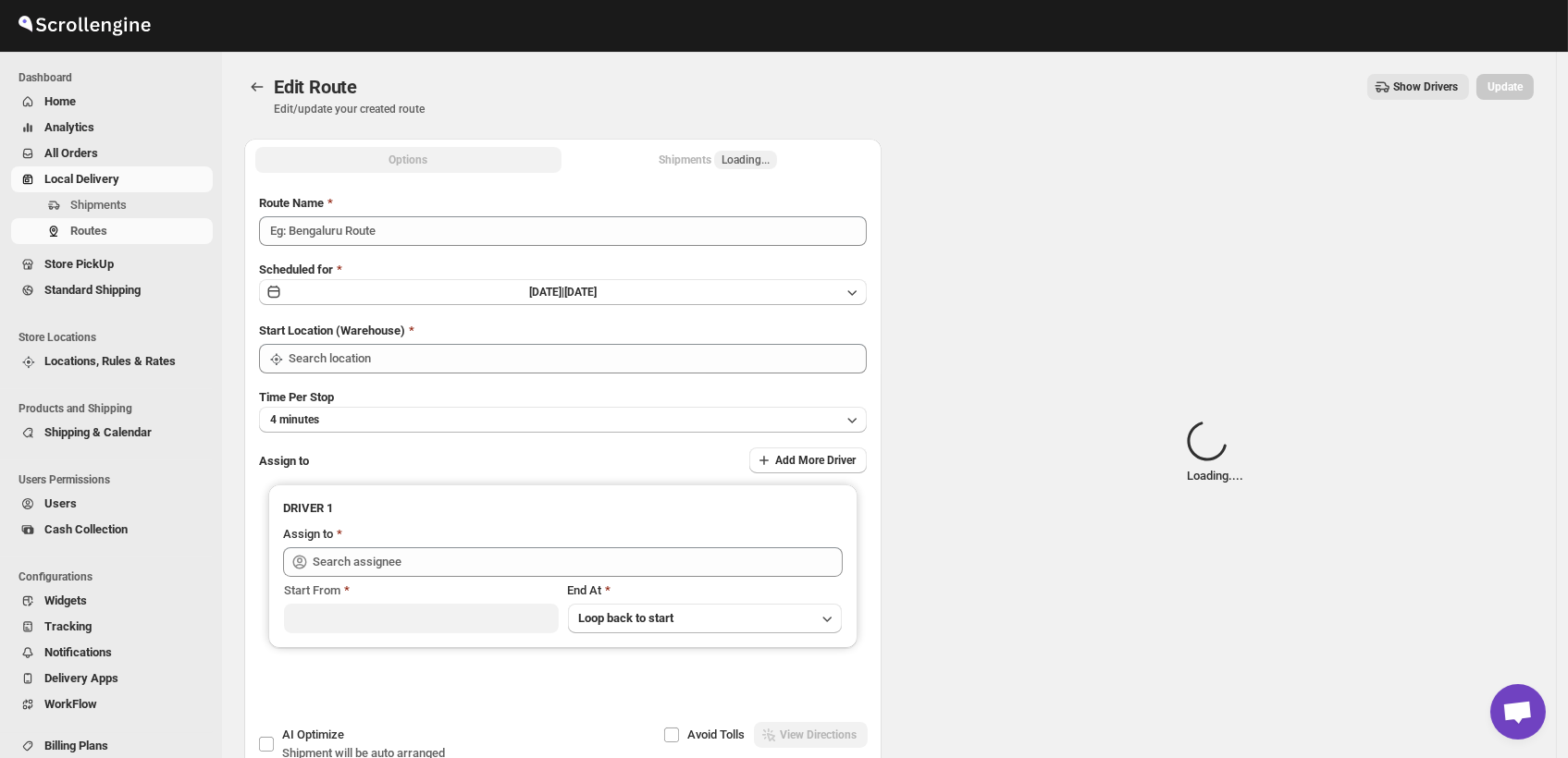
type input "Order No 31460"
type input "DS03 Kengeri"
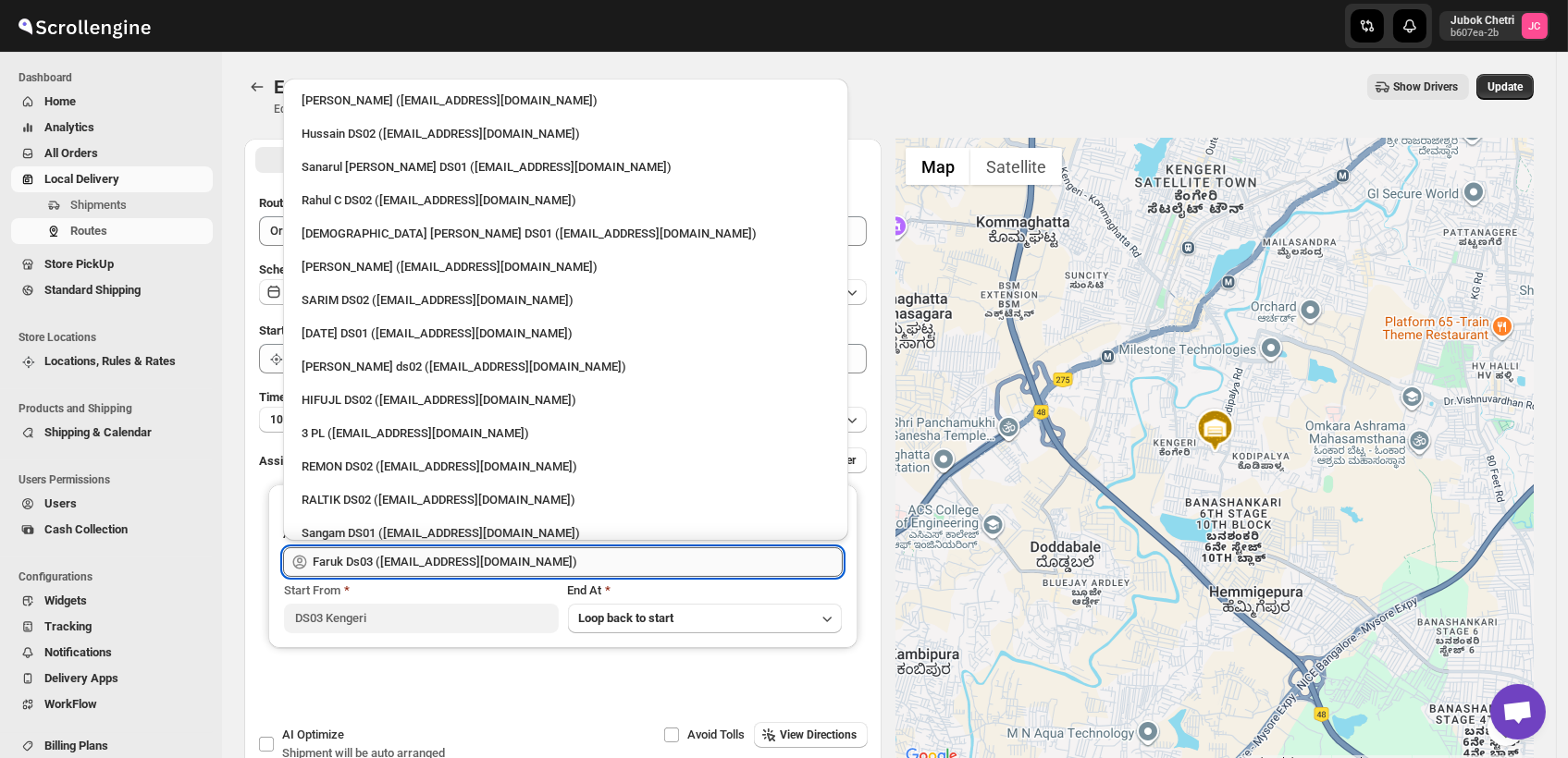
click at [540, 561] on input "Faruk Ds03 (yegan70532@bitfami.com)" at bounding box center [577, 562] width 530 height 30
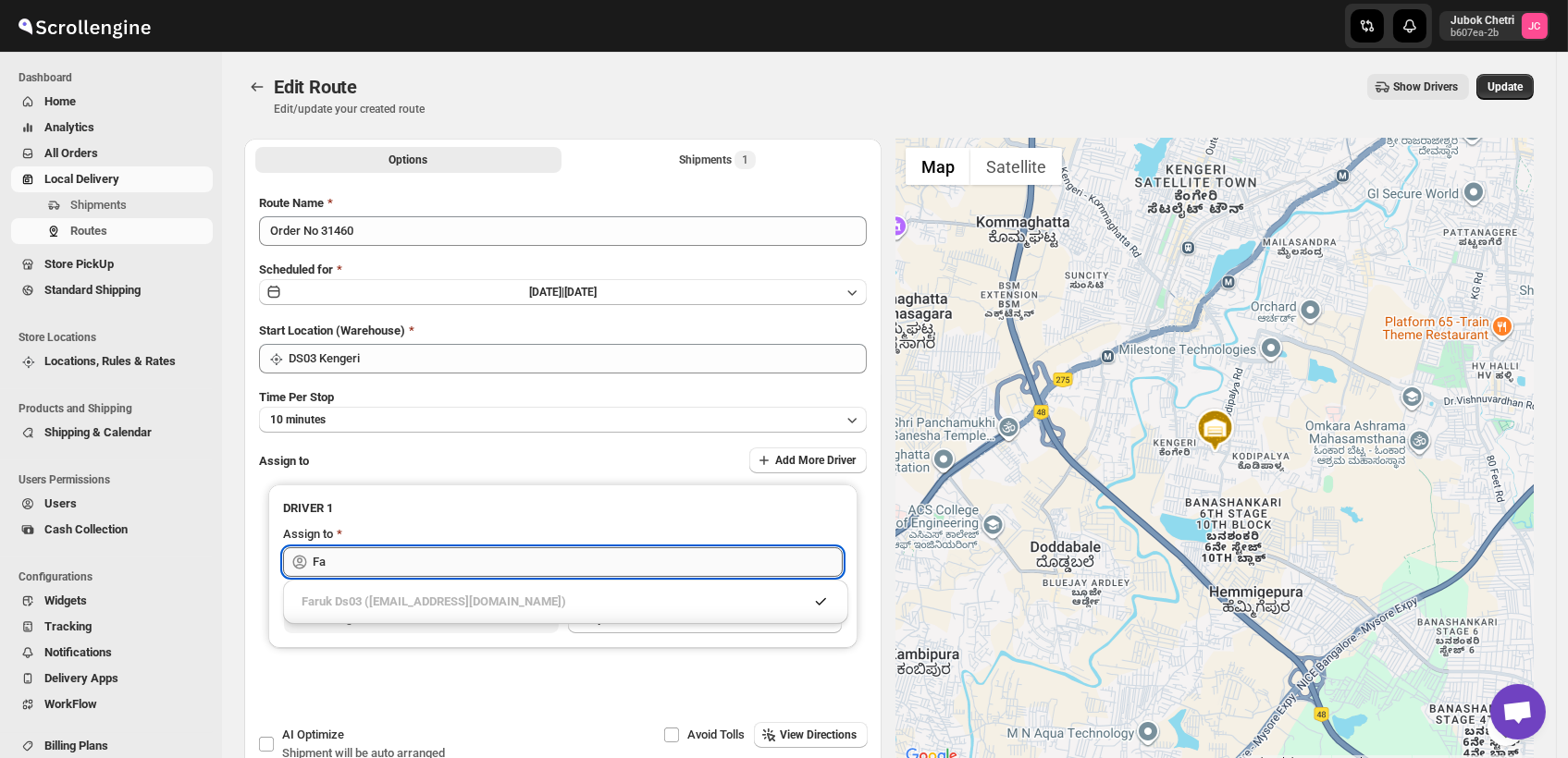
type input "F"
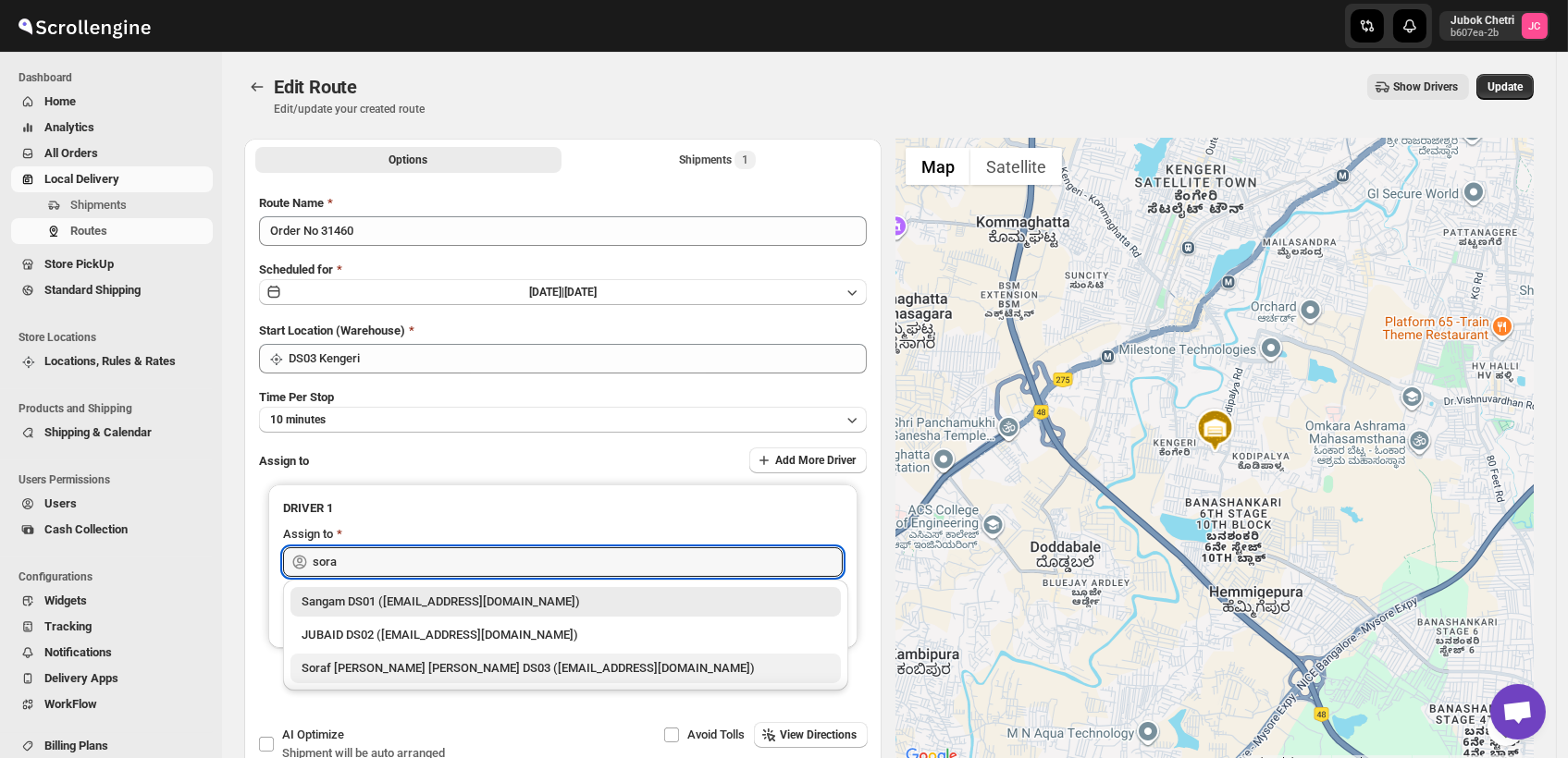
click at [447, 661] on div "Soraf uddin lasker DS03 (pofir49959@dextrago.com)" at bounding box center [565, 668] width 528 height 19
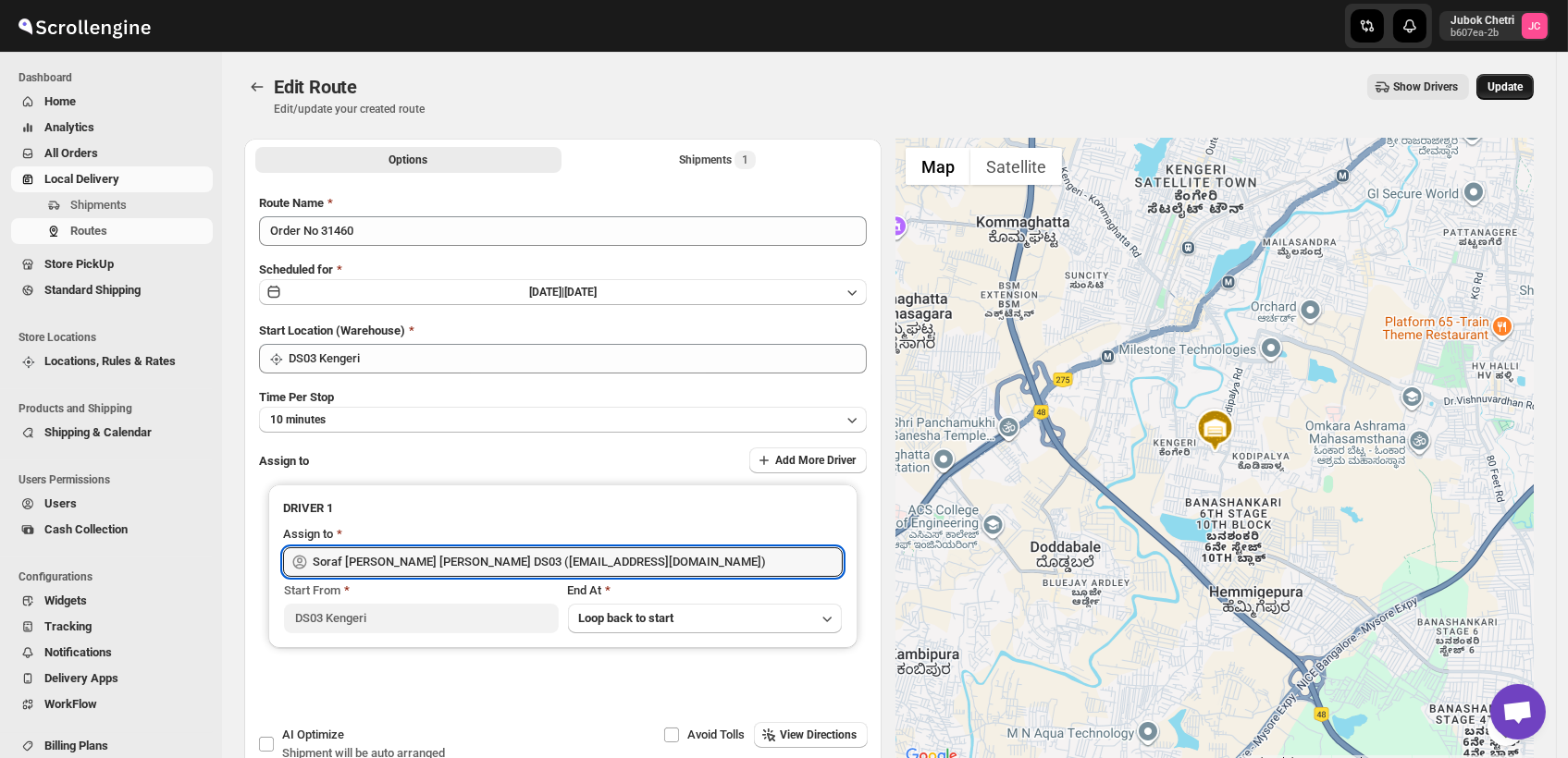
type input "Soraf uddin lasker DS03 (pofir49959@dextrago.com)"
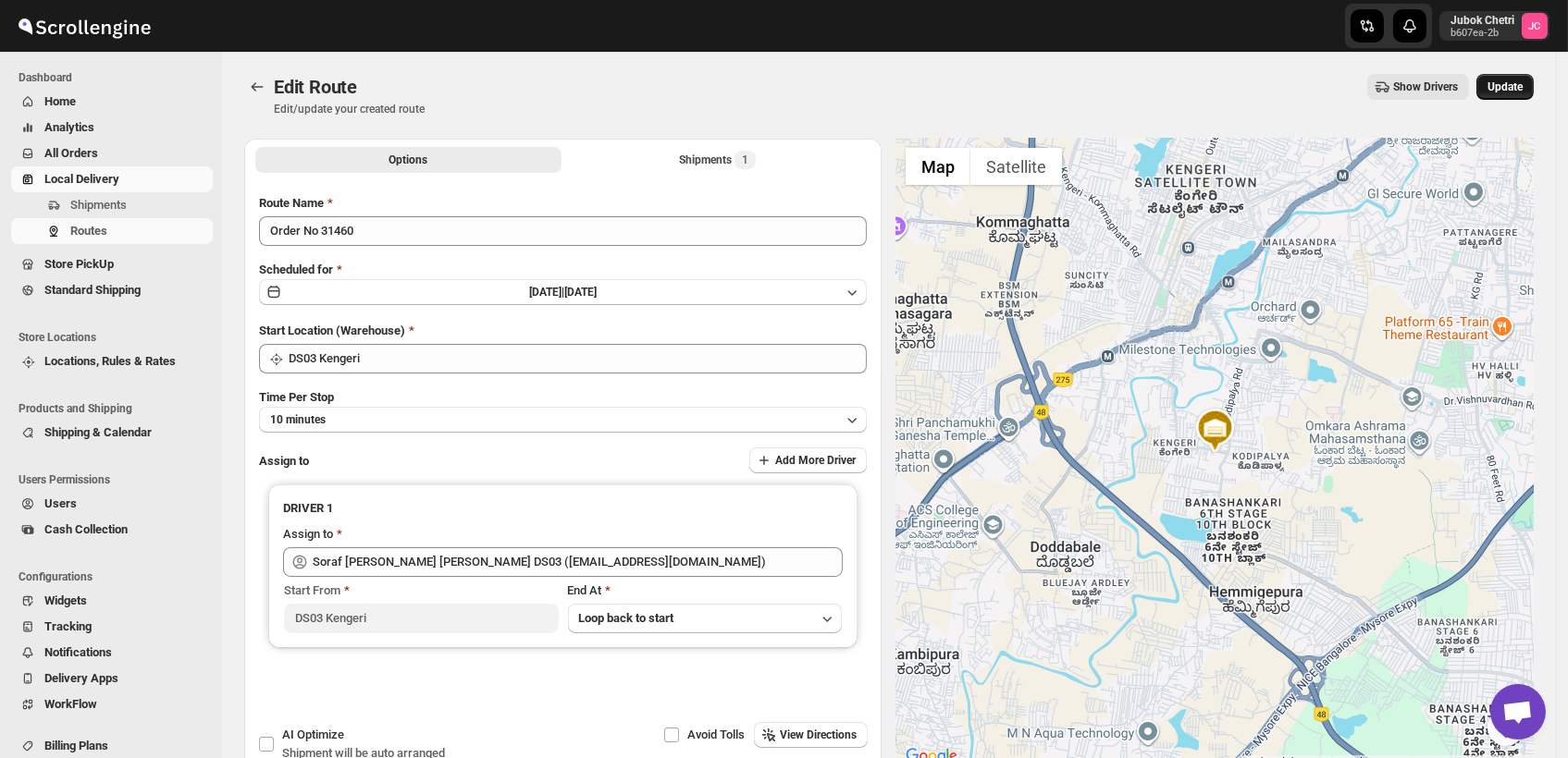
click at [1521, 83] on span "Update" at bounding box center [1504, 87] width 35 height 15
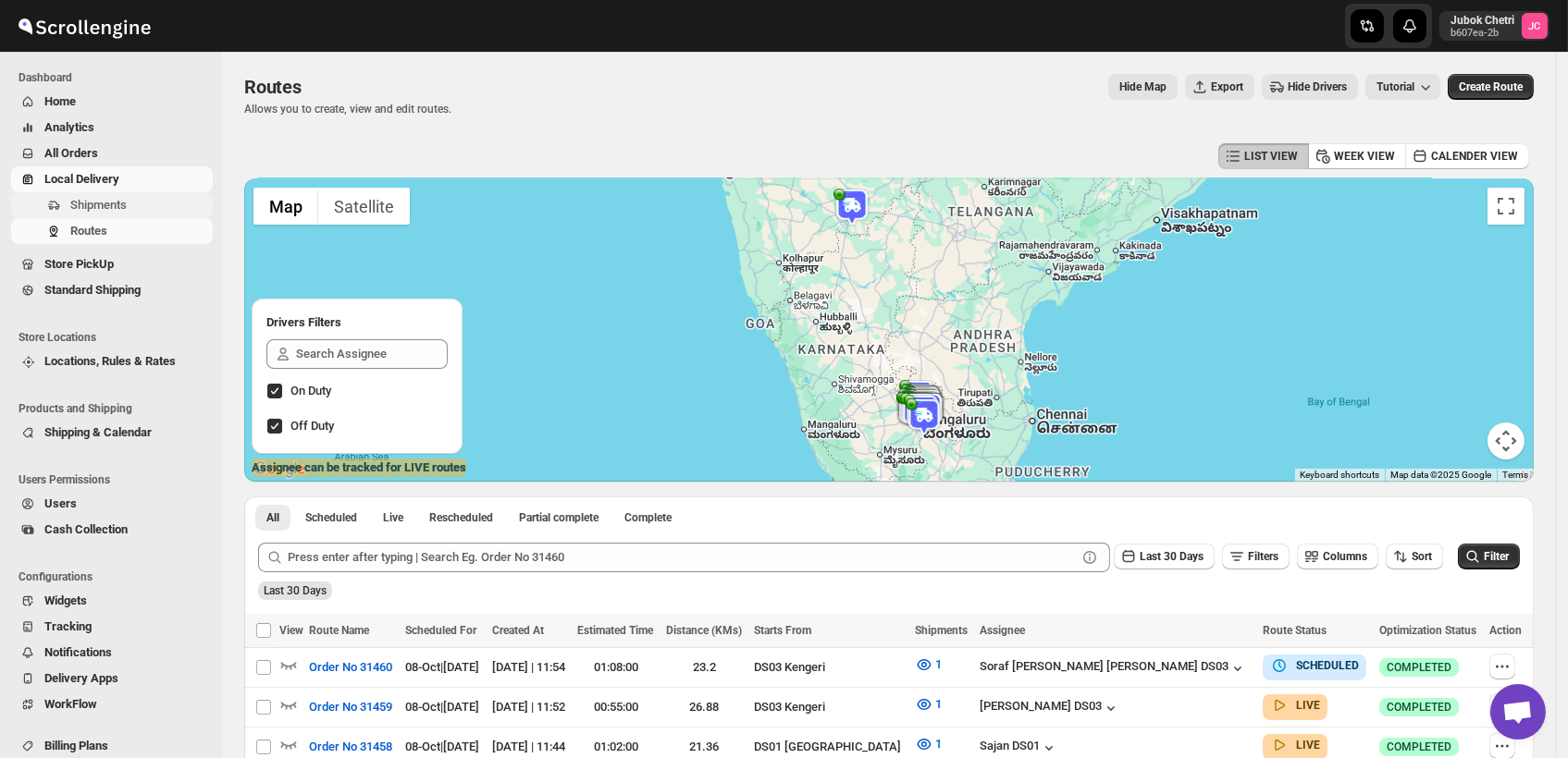
click at [117, 199] on span "Shipments" at bounding box center [98, 205] width 57 height 14
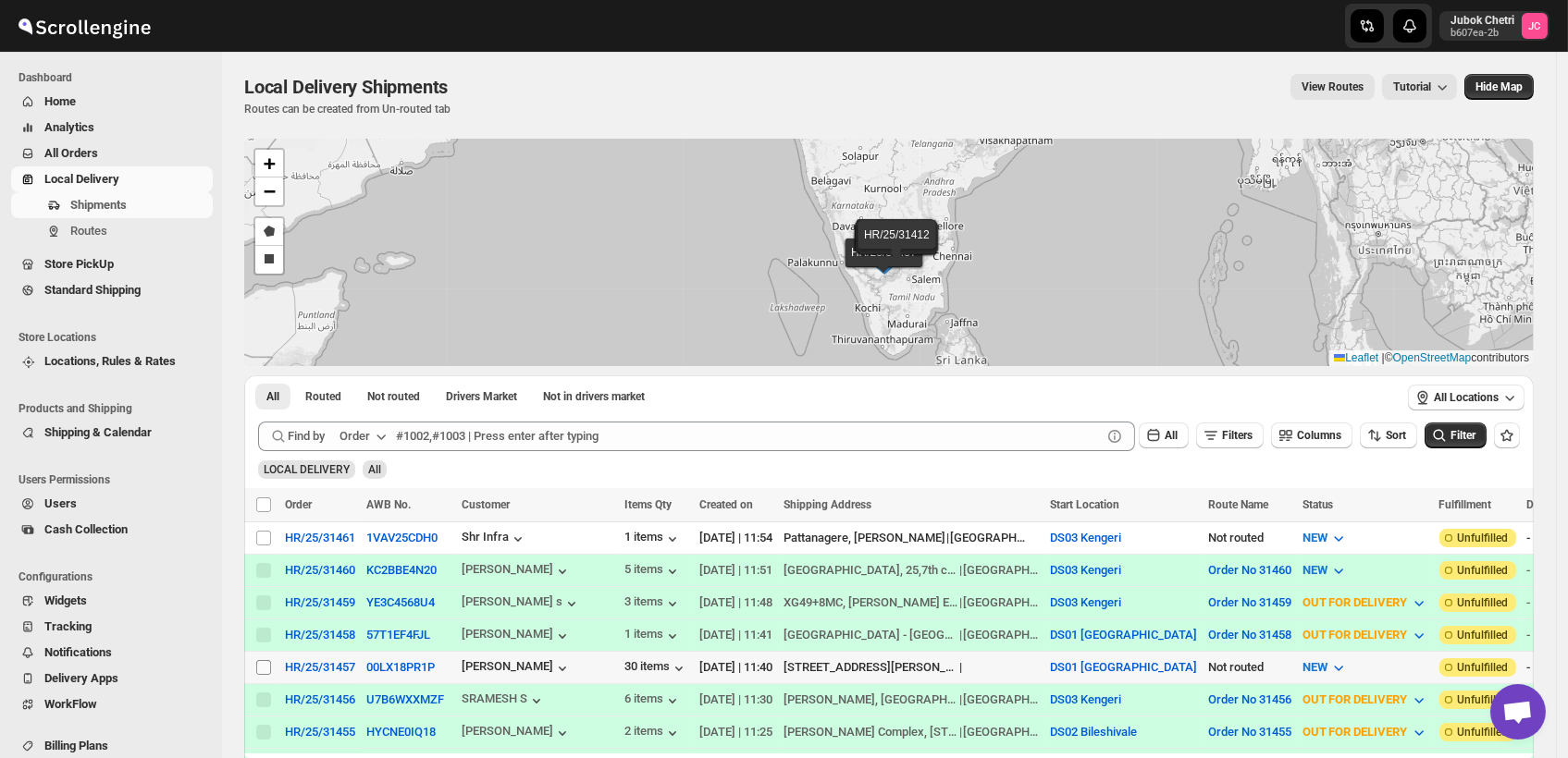
click at [257, 661] on input "Select shipment" at bounding box center [264, 667] width 15 height 15
checkbox input "true"
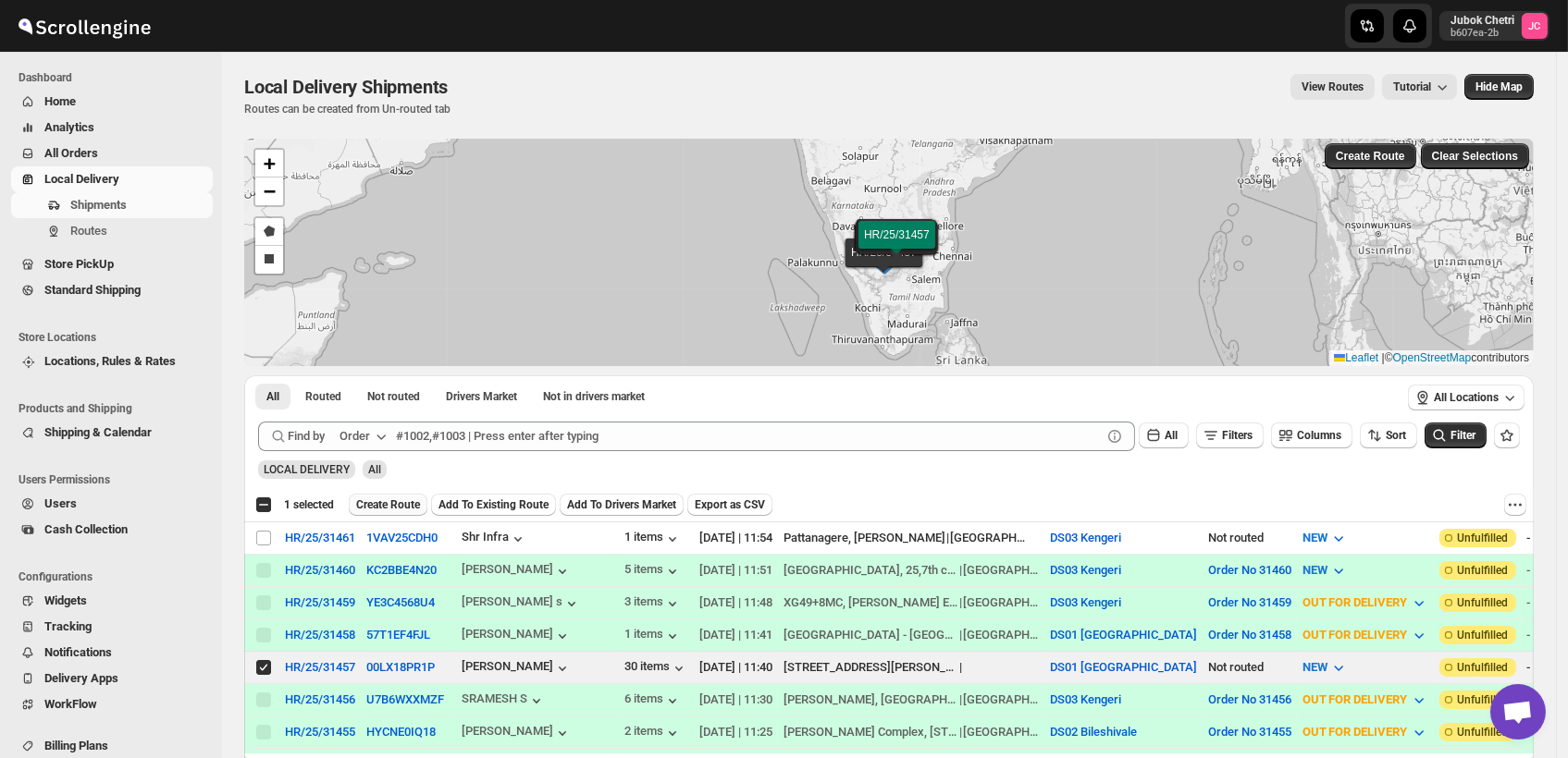
click at [401, 499] on span "Create Route" at bounding box center [388, 504] width 64 height 15
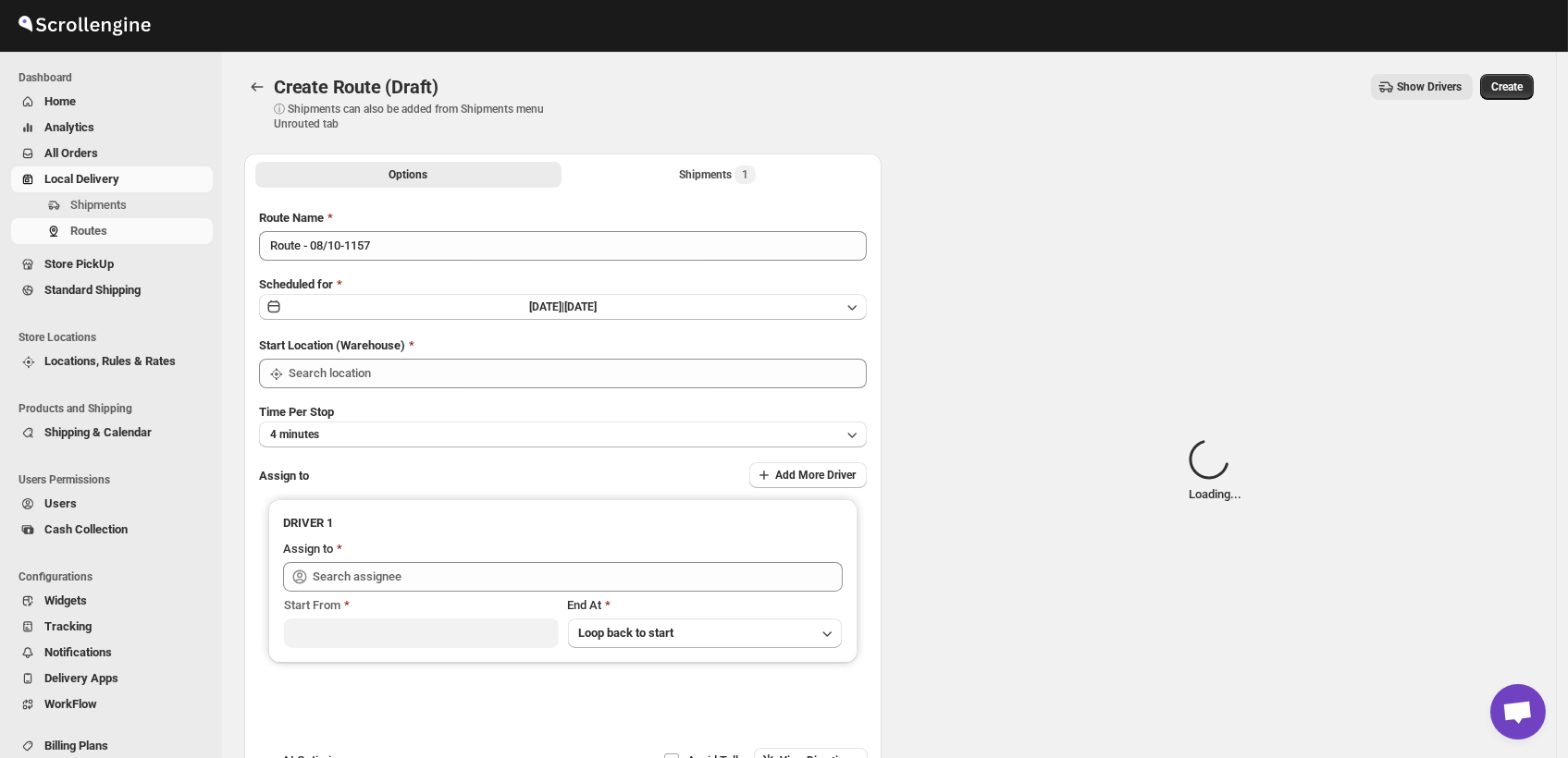
type input "DS01 [GEOGRAPHIC_DATA]"
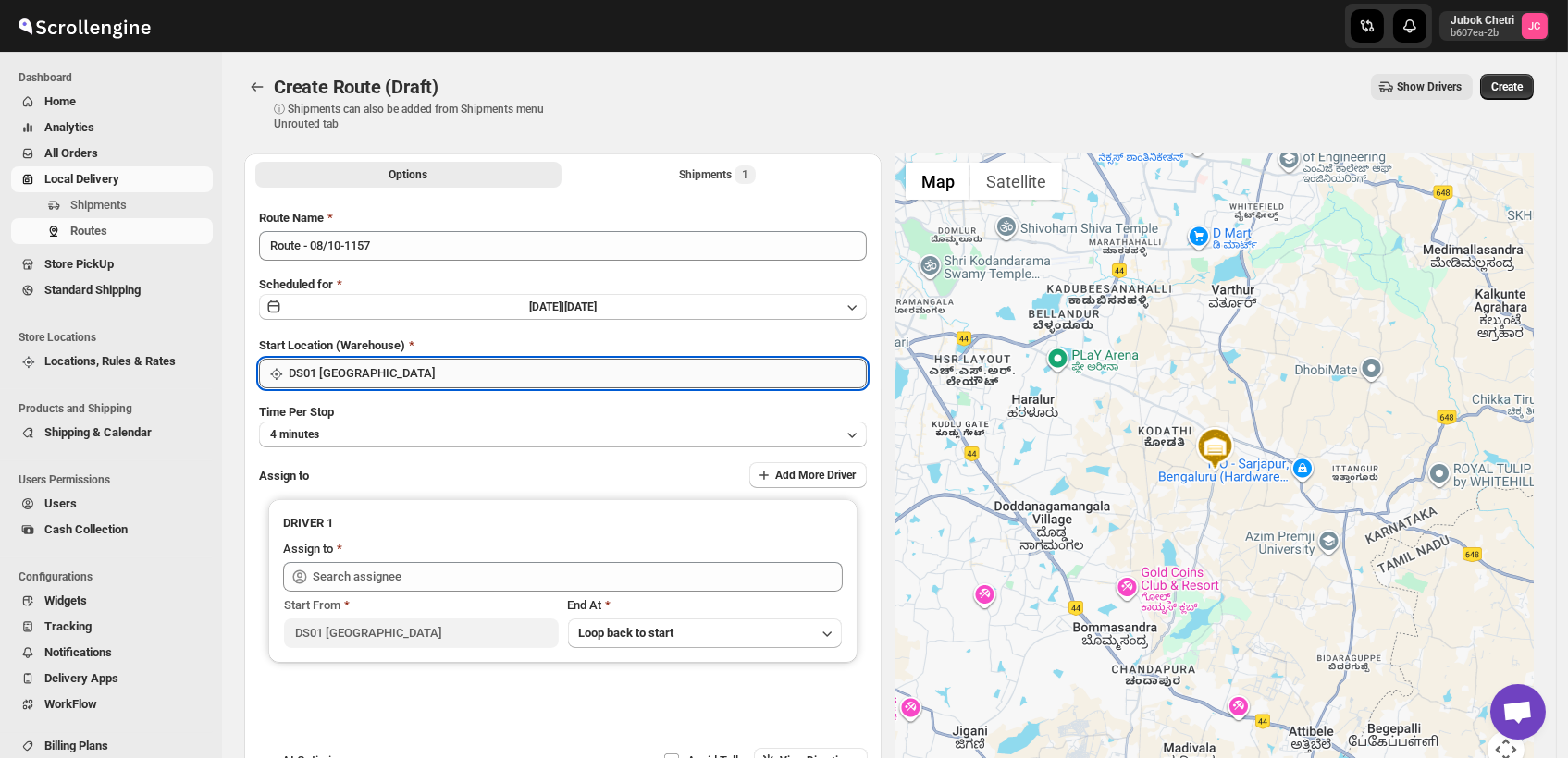
click at [382, 379] on input "DS01 [GEOGRAPHIC_DATA]" at bounding box center [577, 374] width 578 height 30
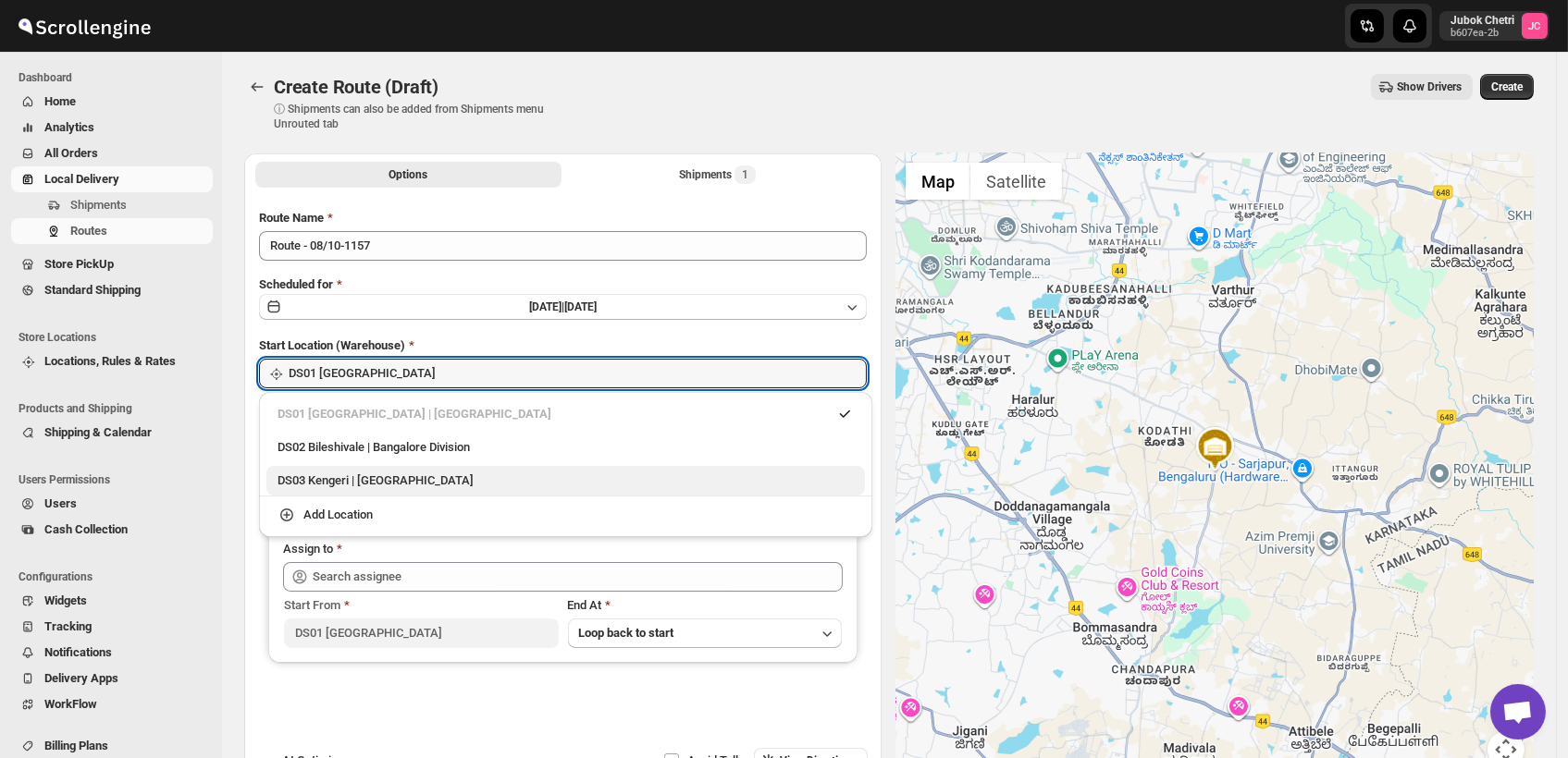
click at [296, 485] on div "DS03 Kengeri | Bengaluru" at bounding box center [565, 480] width 576 height 19
type input "DS03 Kengeri"
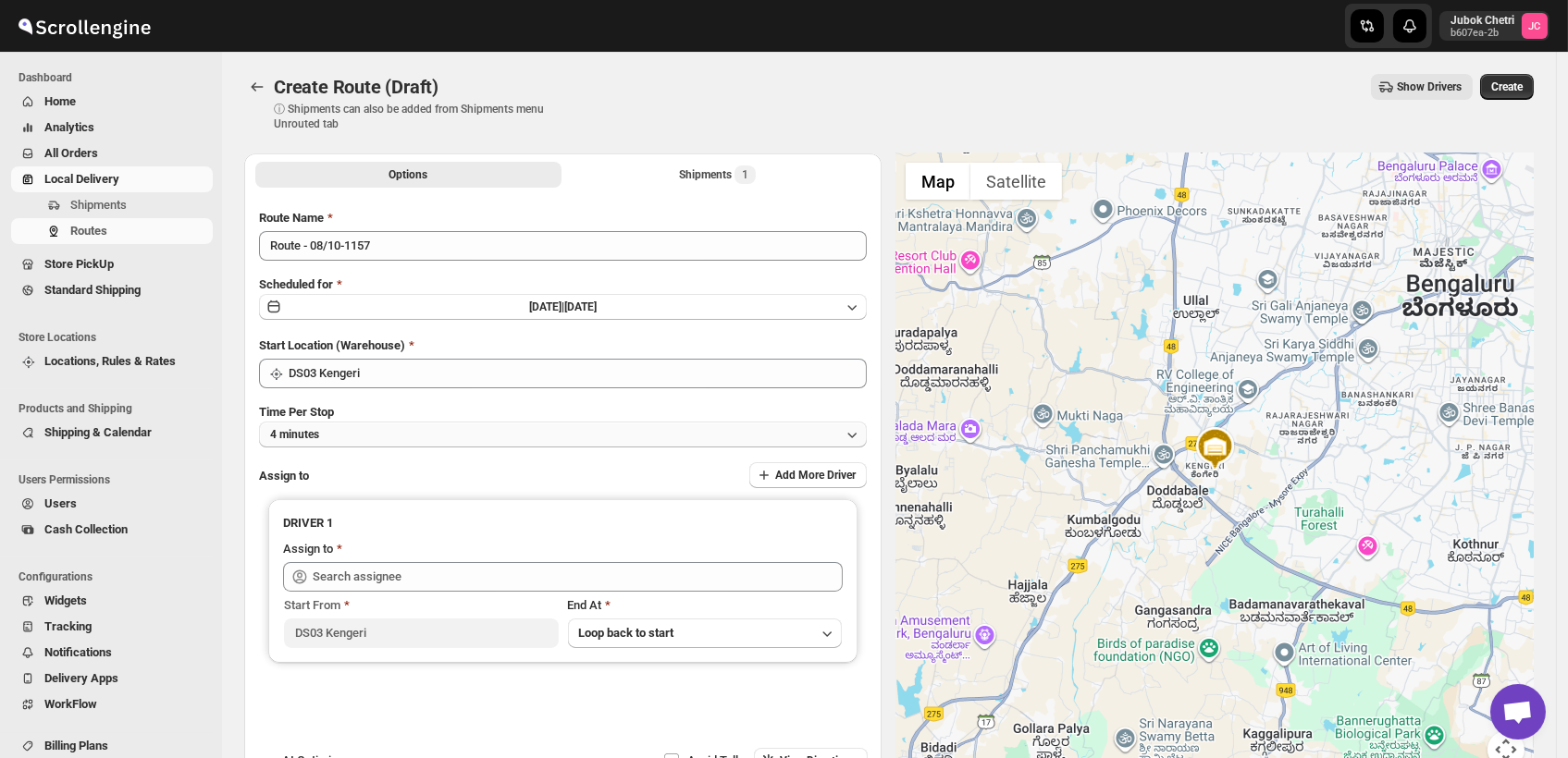
click at [341, 436] on button "4 minutes" at bounding box center [562, 435] width 608 height 26
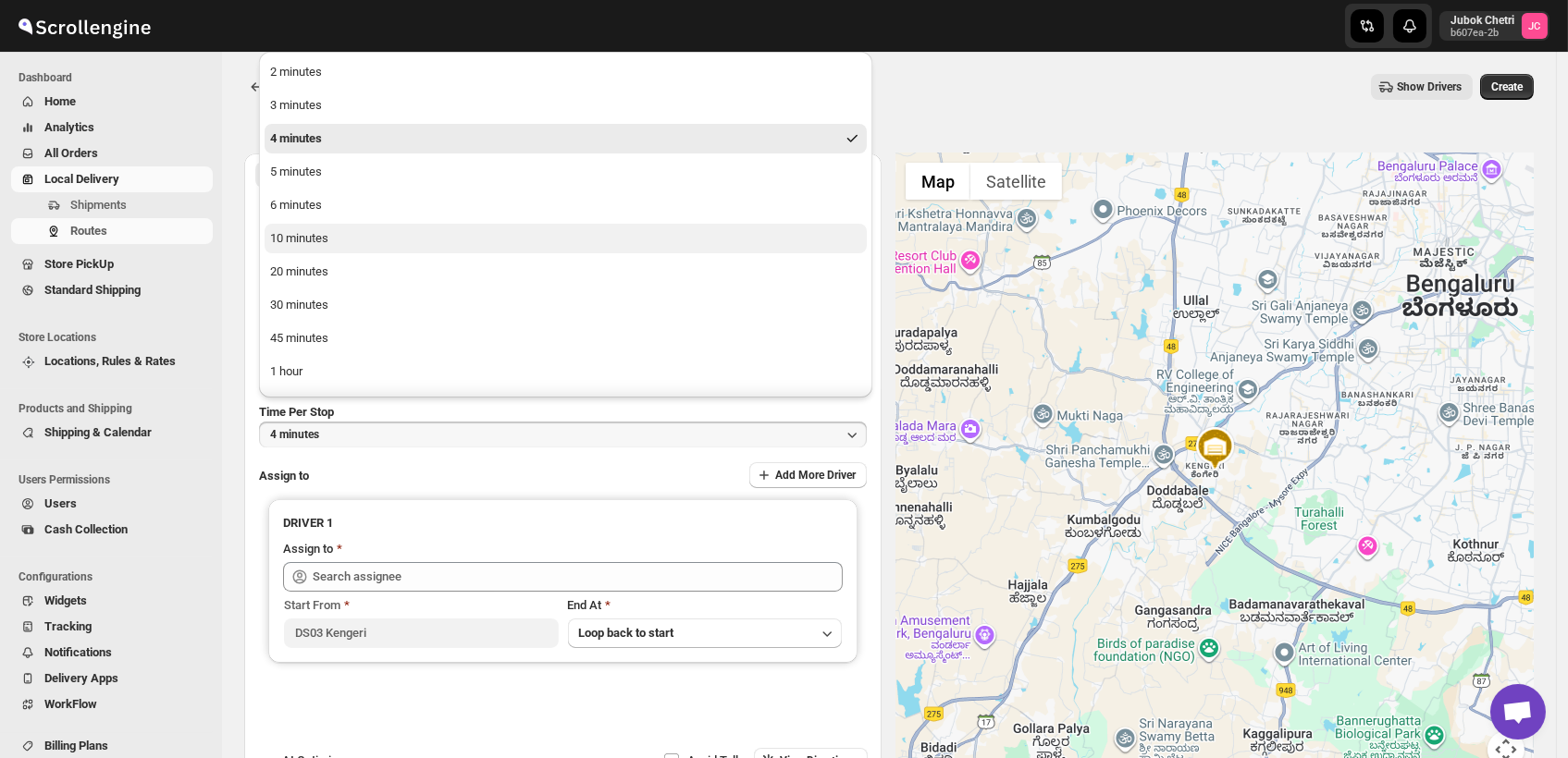
click at [326, 242] on div "10 minutes" at bounding box center [298, 239] width 59 height 19
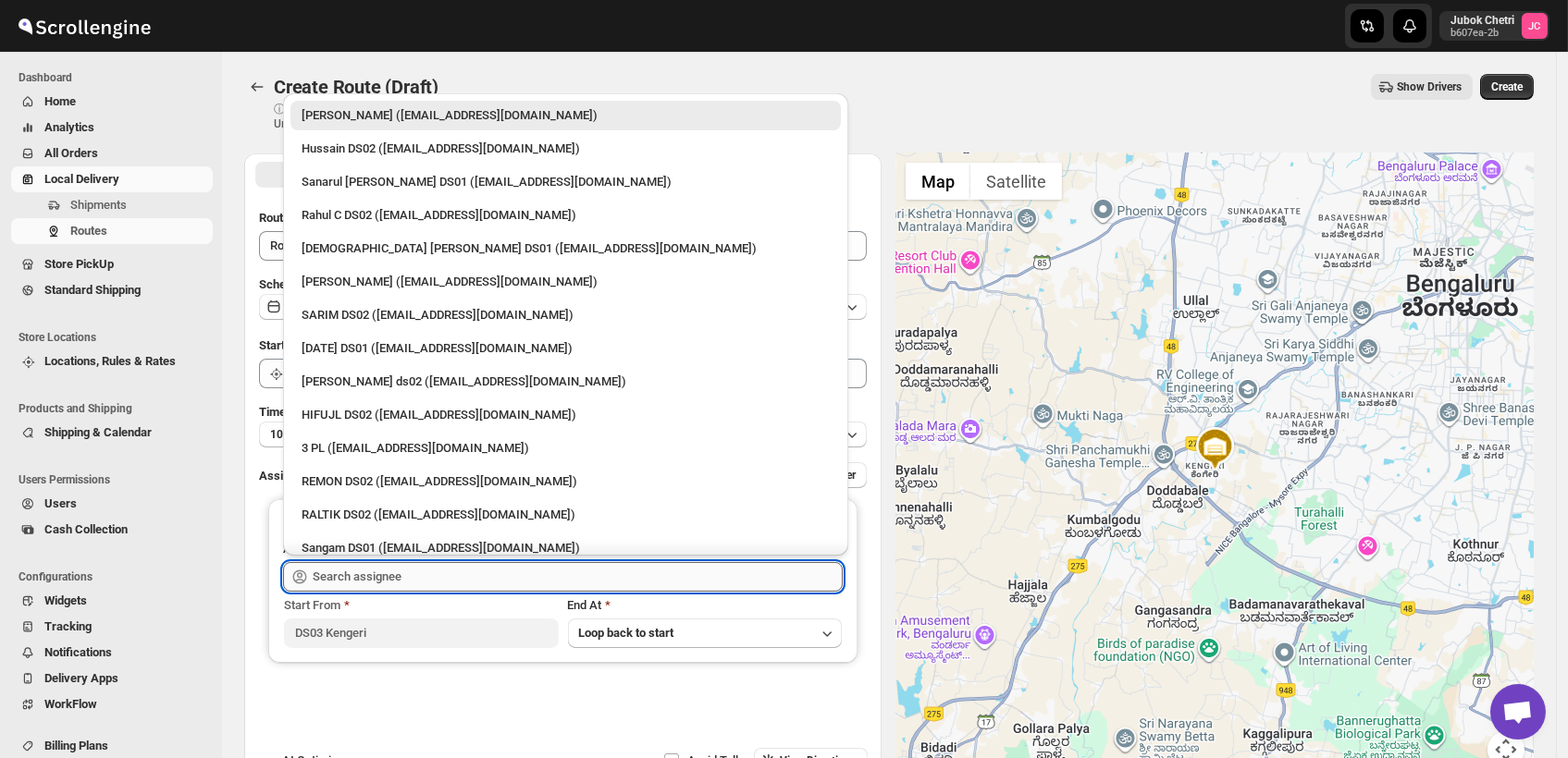
click at [411, 583] on input "text" at bounding box center [577, 577] width 530 height 30
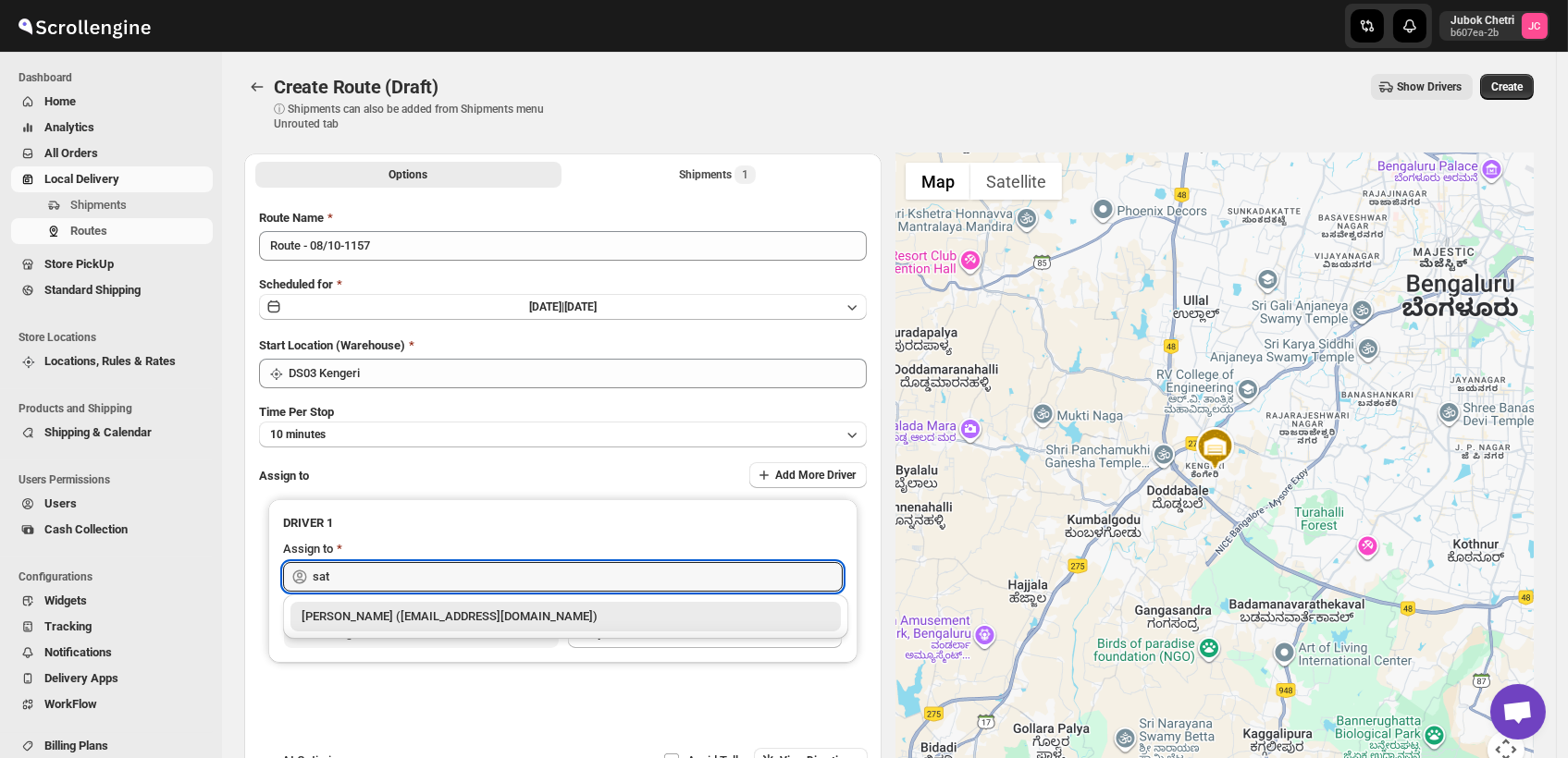
click at [406, 616] on div "Satish kumar veera (tehaxi9762@chaublog.com)" at bounding box center [565, 617] width 528 height 19
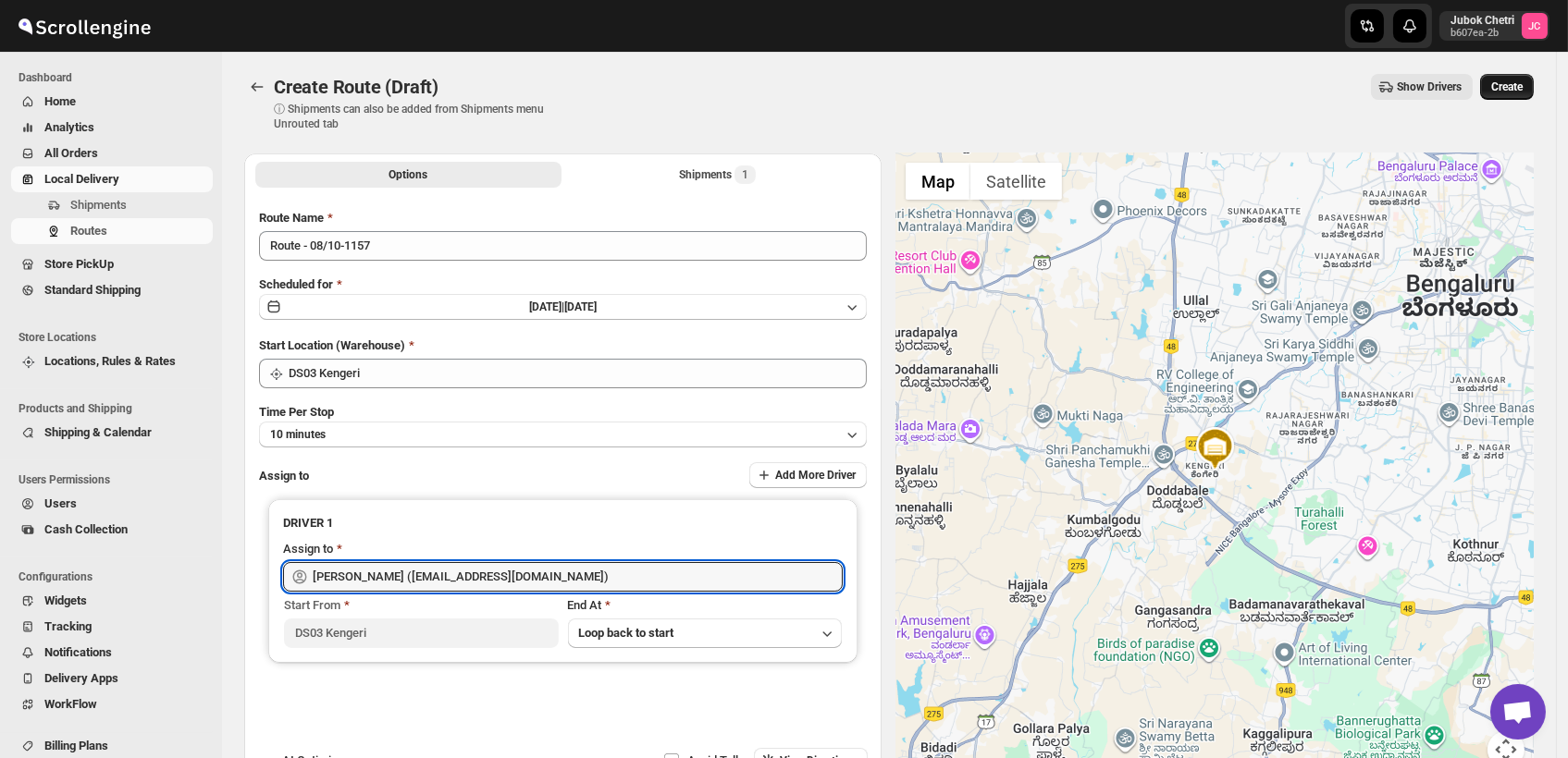
type input "Satish kumar veera (tehaxi9762@chaublog.com)"
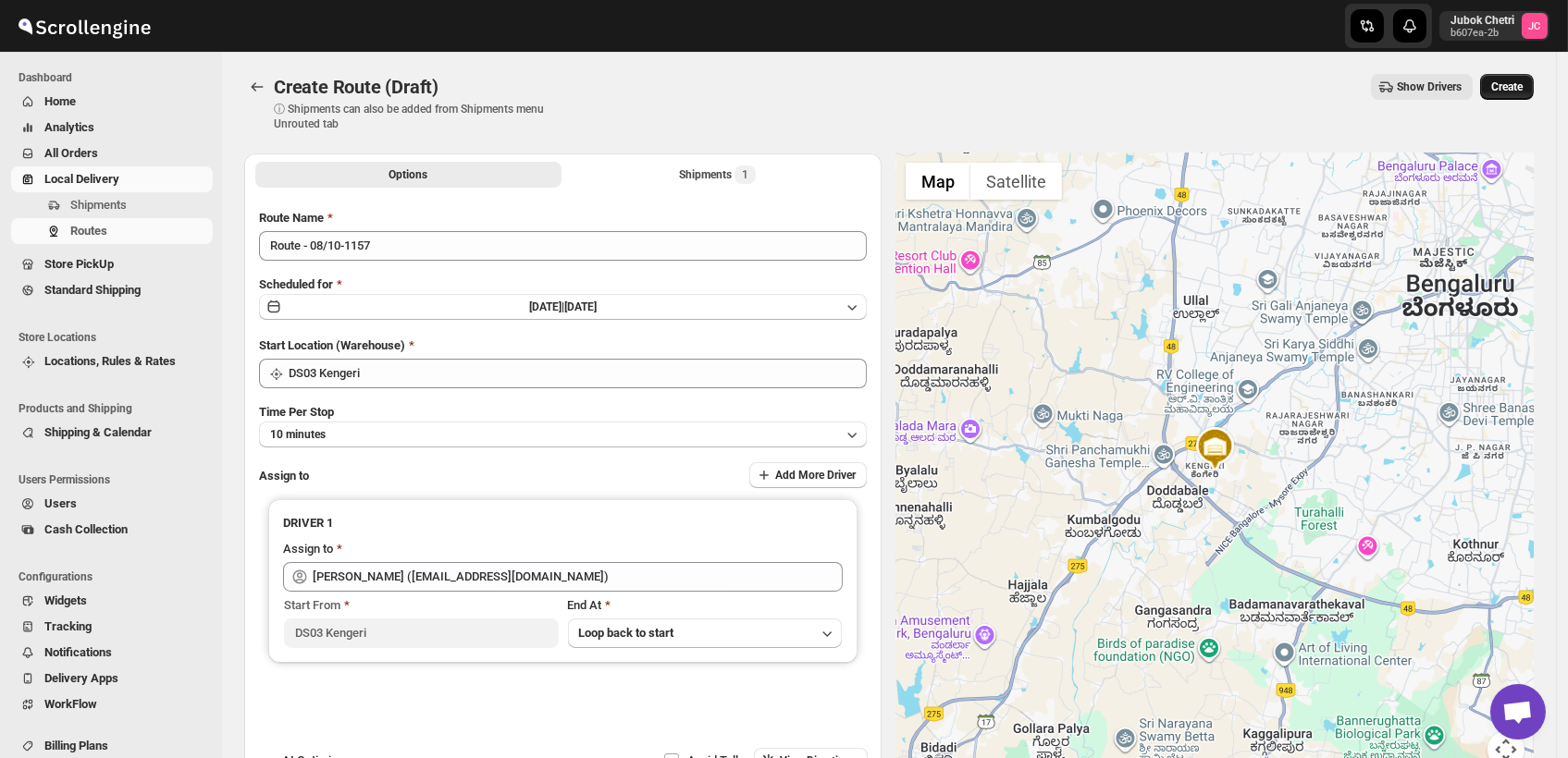
click at [1518, 84] on span "Create" at bounding box center [1507, 87] width 32 height 15
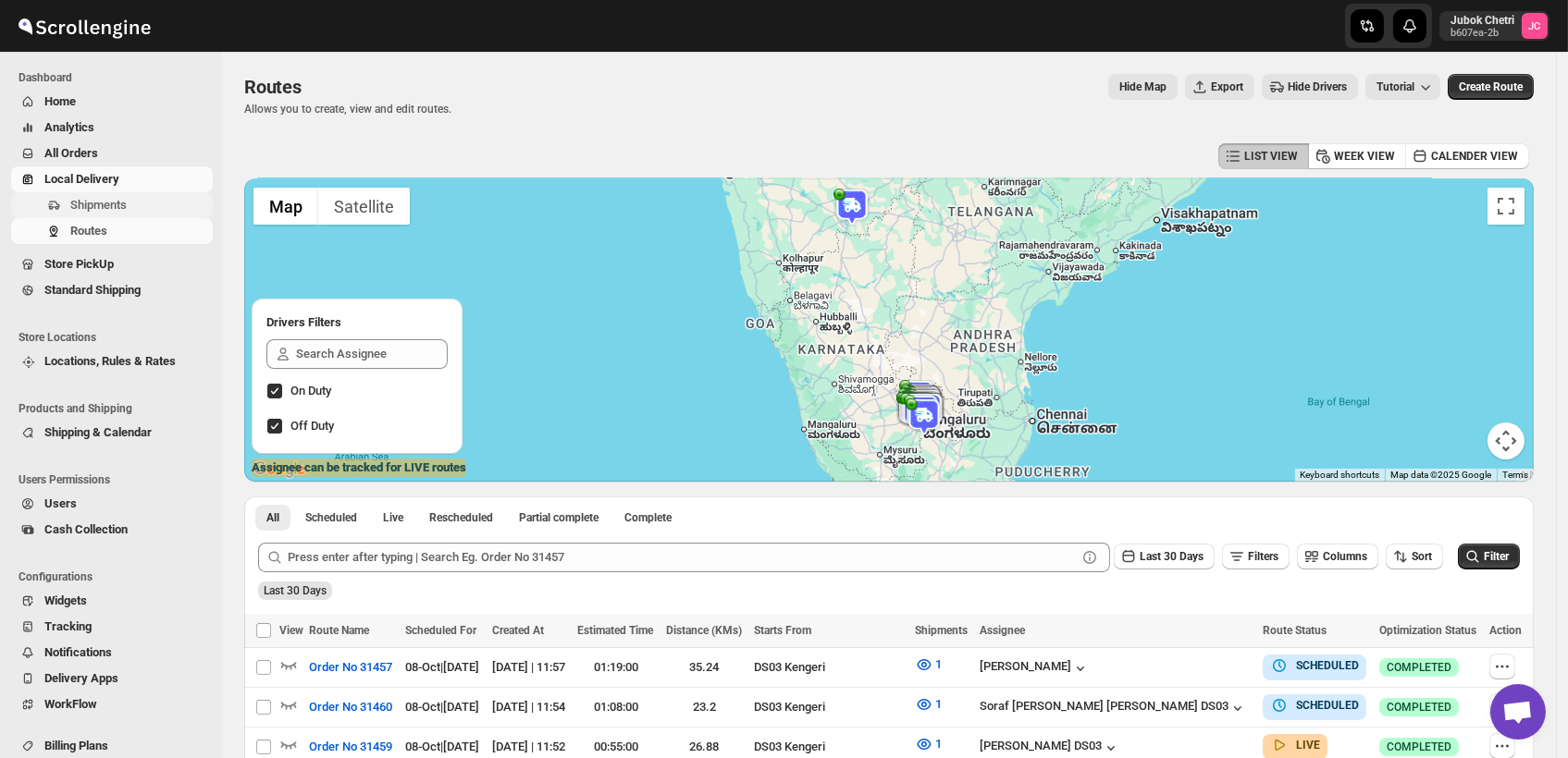
click at [129, 204] on span "Shipments" at bounding box center [139, 205] width 138 height 19
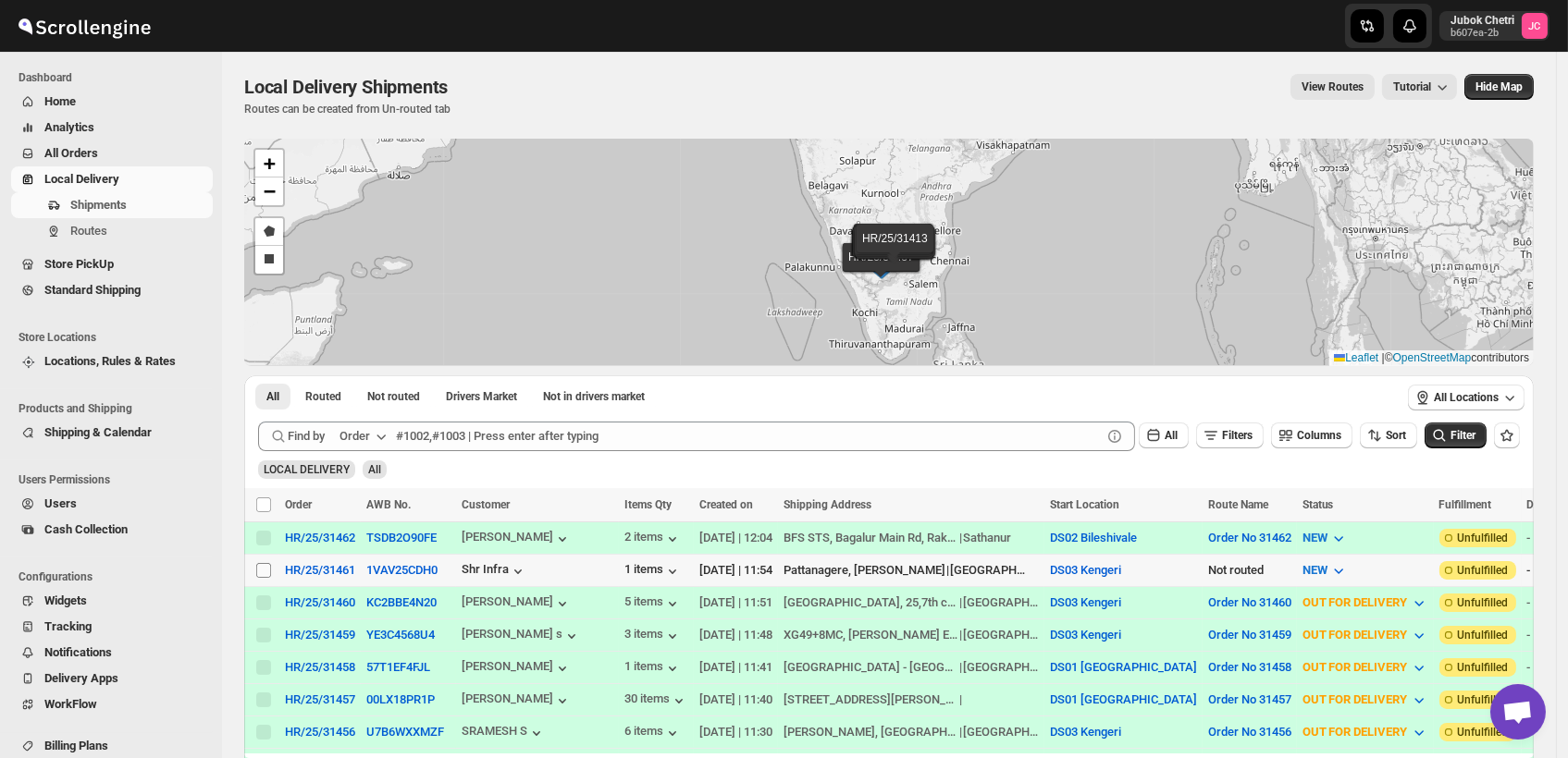
click at [260, 570] on input "Select shipment" at bounding box center [264, 570] width 15 height 15
checkbox input "true"
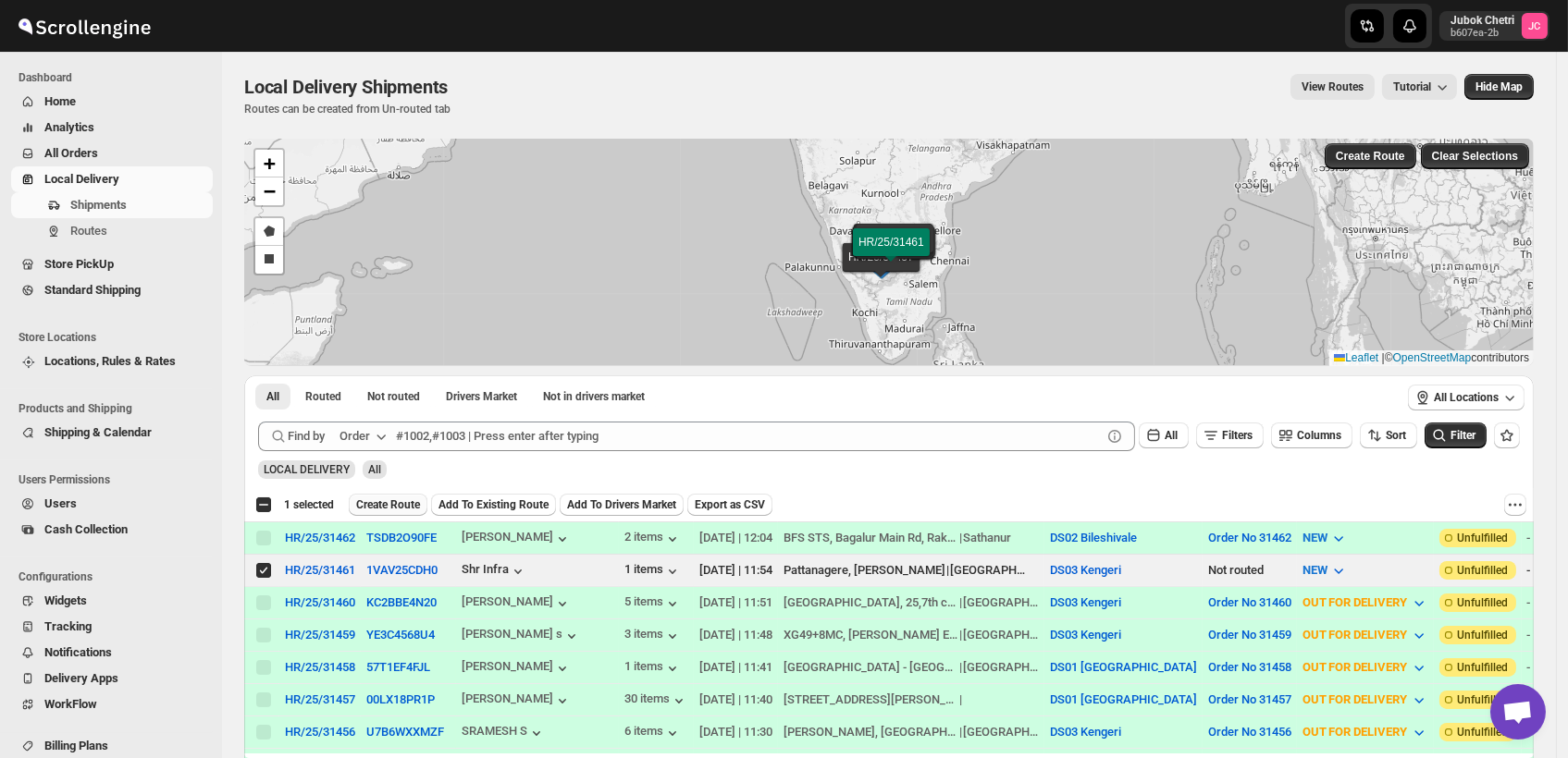
click at [402, 503] on span "Create Route" at bounding box center [388, 504] width 64 height 15
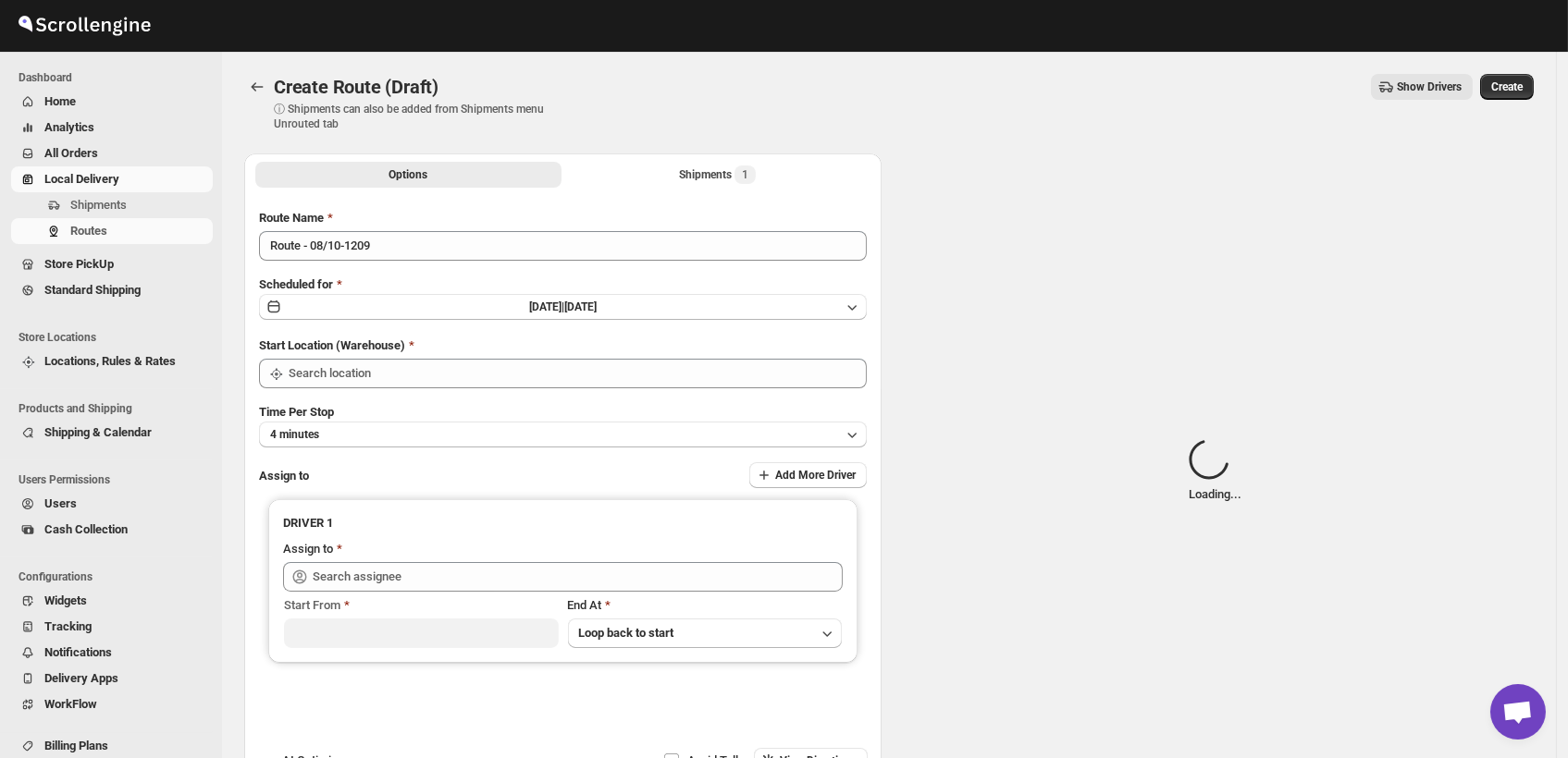
type input "DS03 Kengeri"
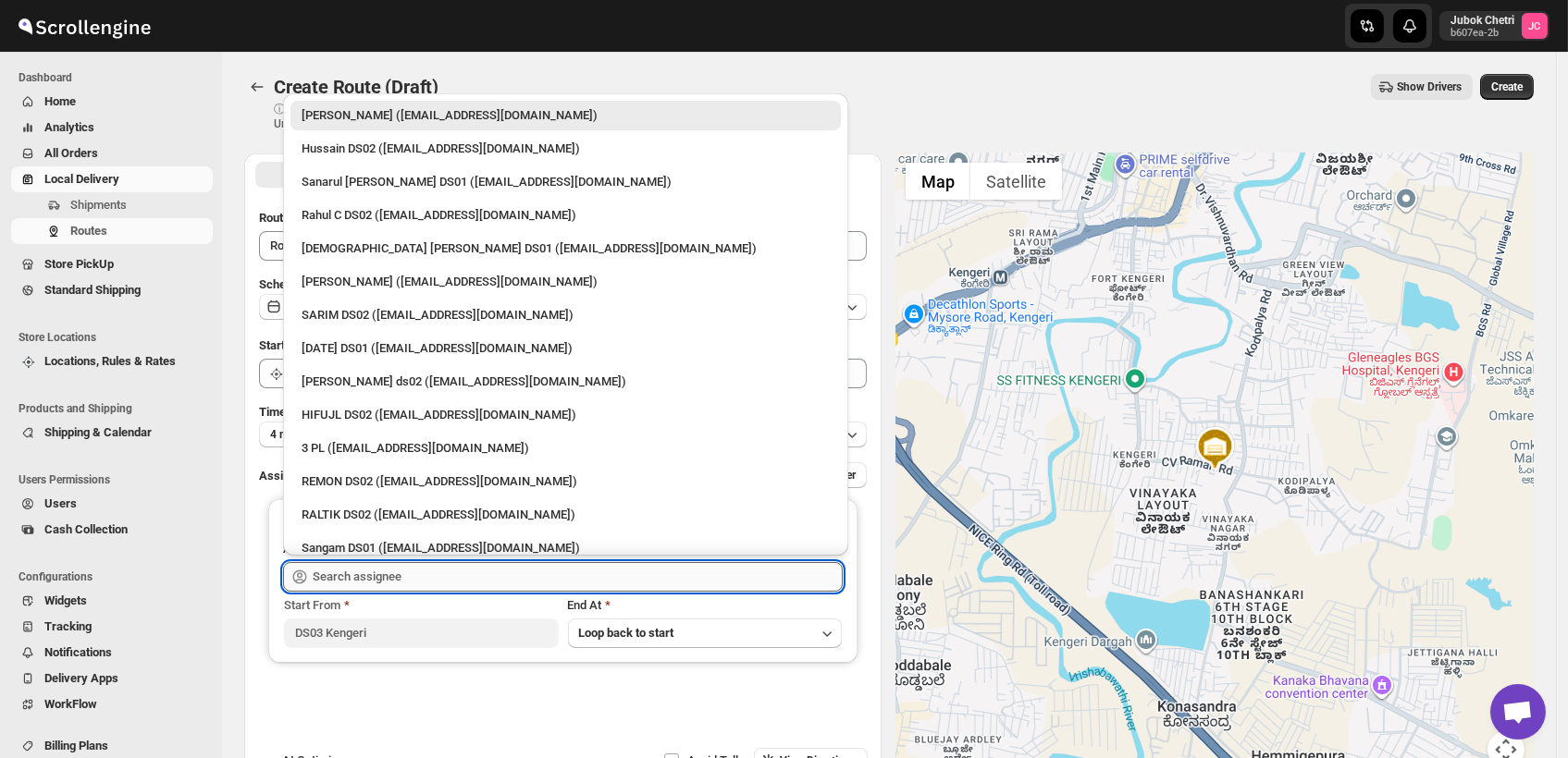
click at [467, 579] on input "text" at bounding box center [577, 577] width 530 height 30
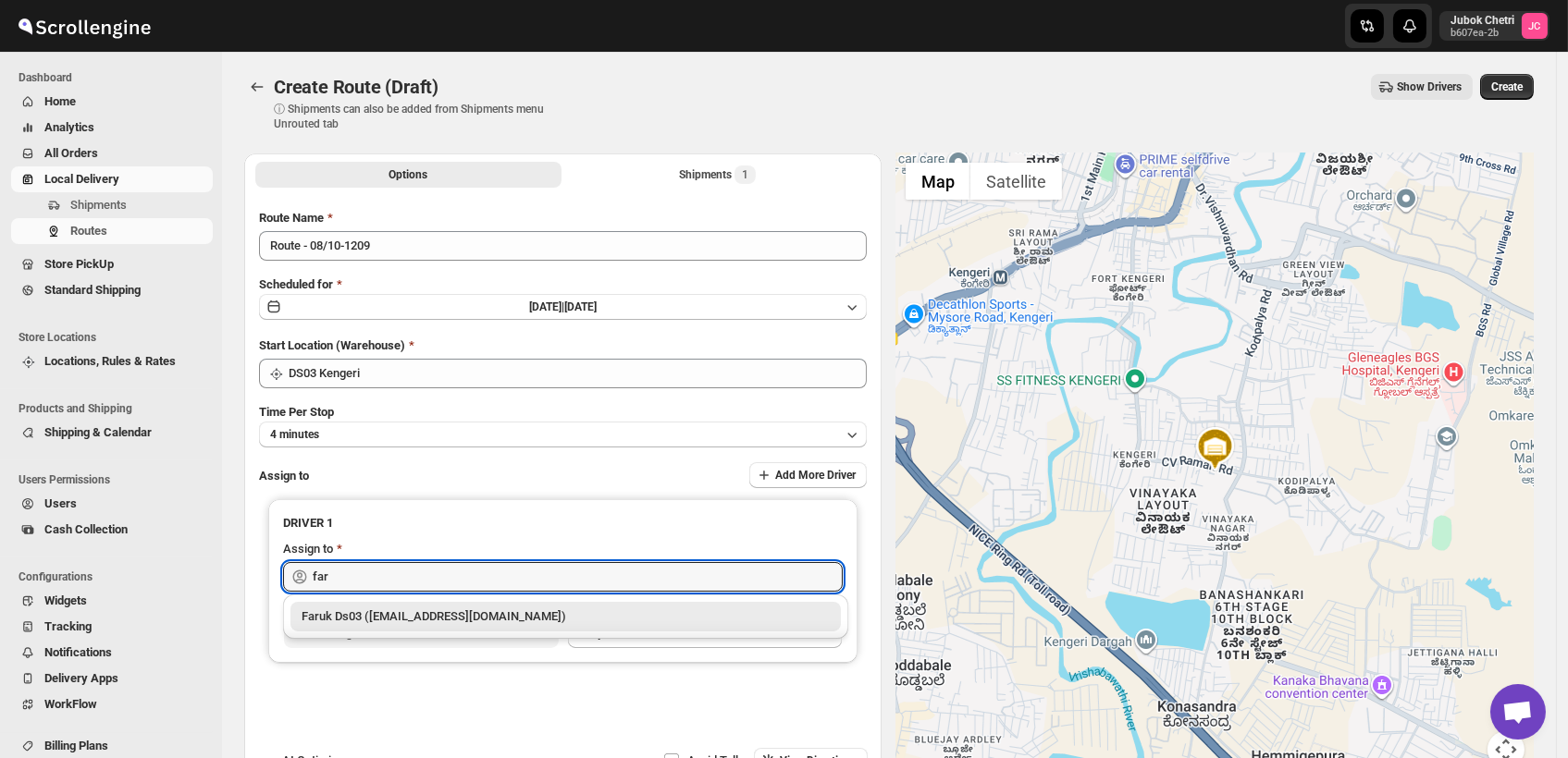
click at [444, 618] on div "Faruk Ds03 (yegan70532@bitfami.com)" at bounding box center [565, 617] width 528 height 19
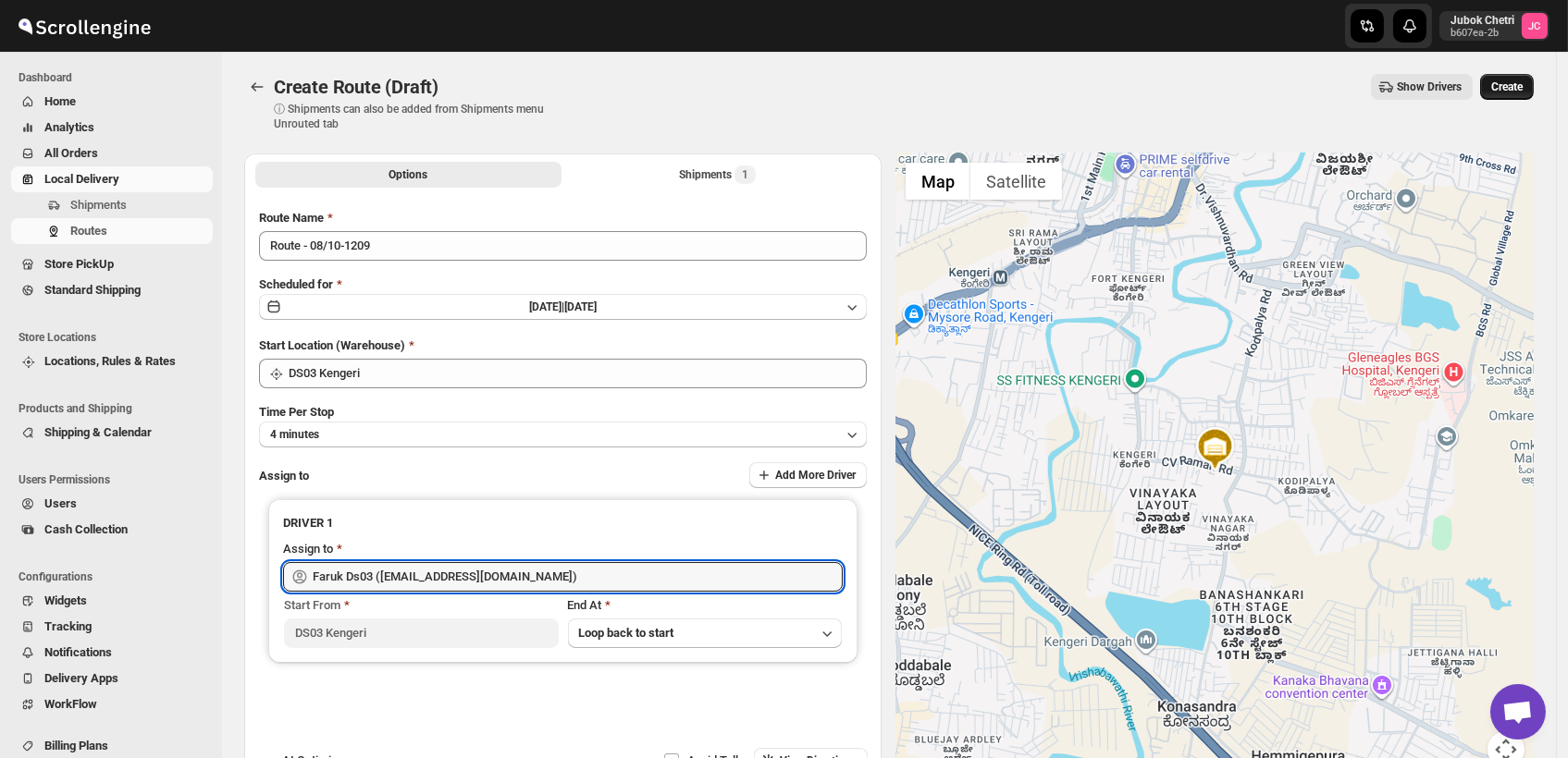
type input "Faruk Ds03 (yegan70532@bitfami.com)"
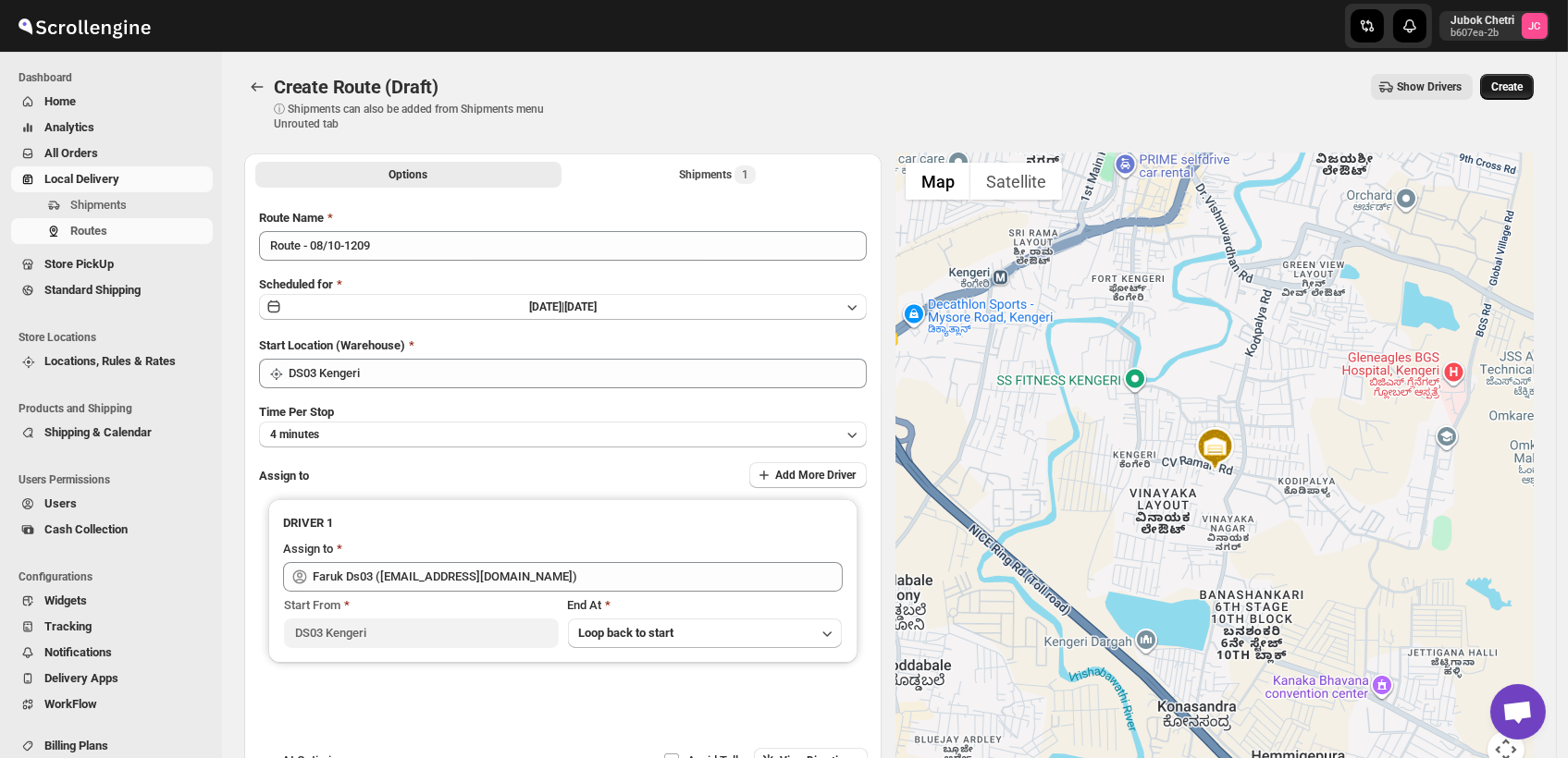
click at [1520, 88] on span "Create" at bounding box center [1507, 87] width 32 height 15
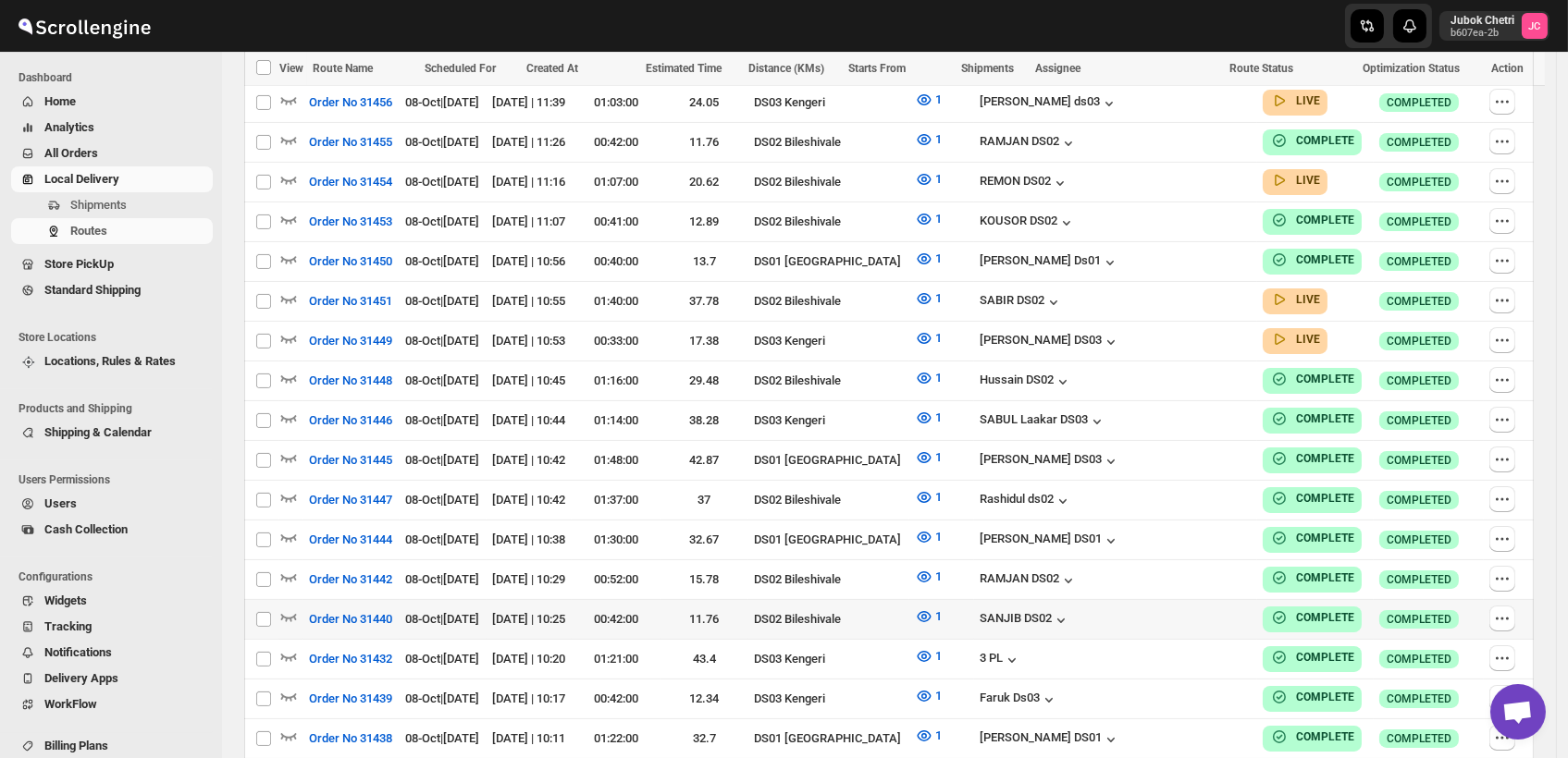
scroll to position [825, 0]
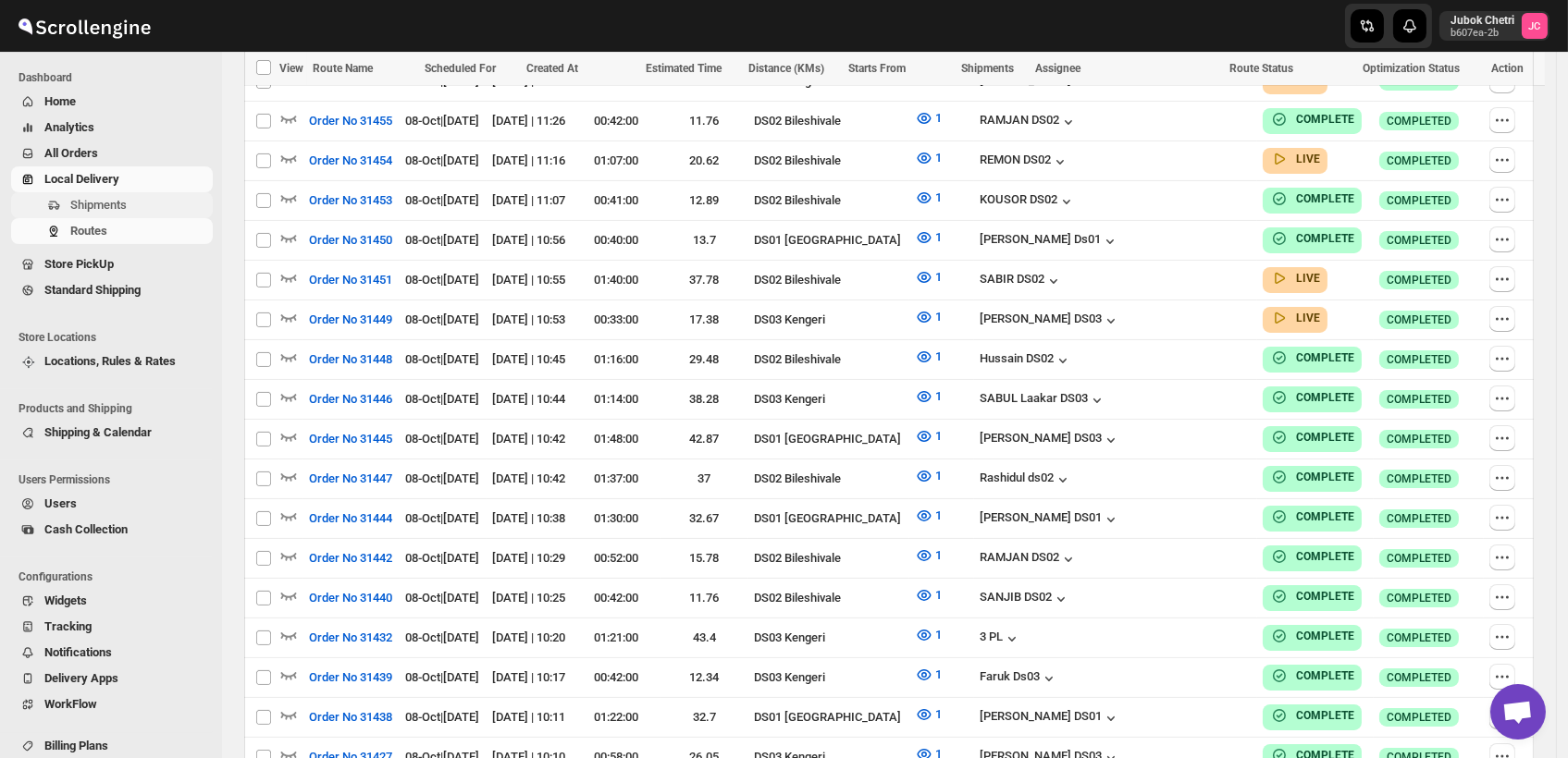
click at [133, 198] on span "Shipments" at bounding box center [139, 205] width 138 height 19
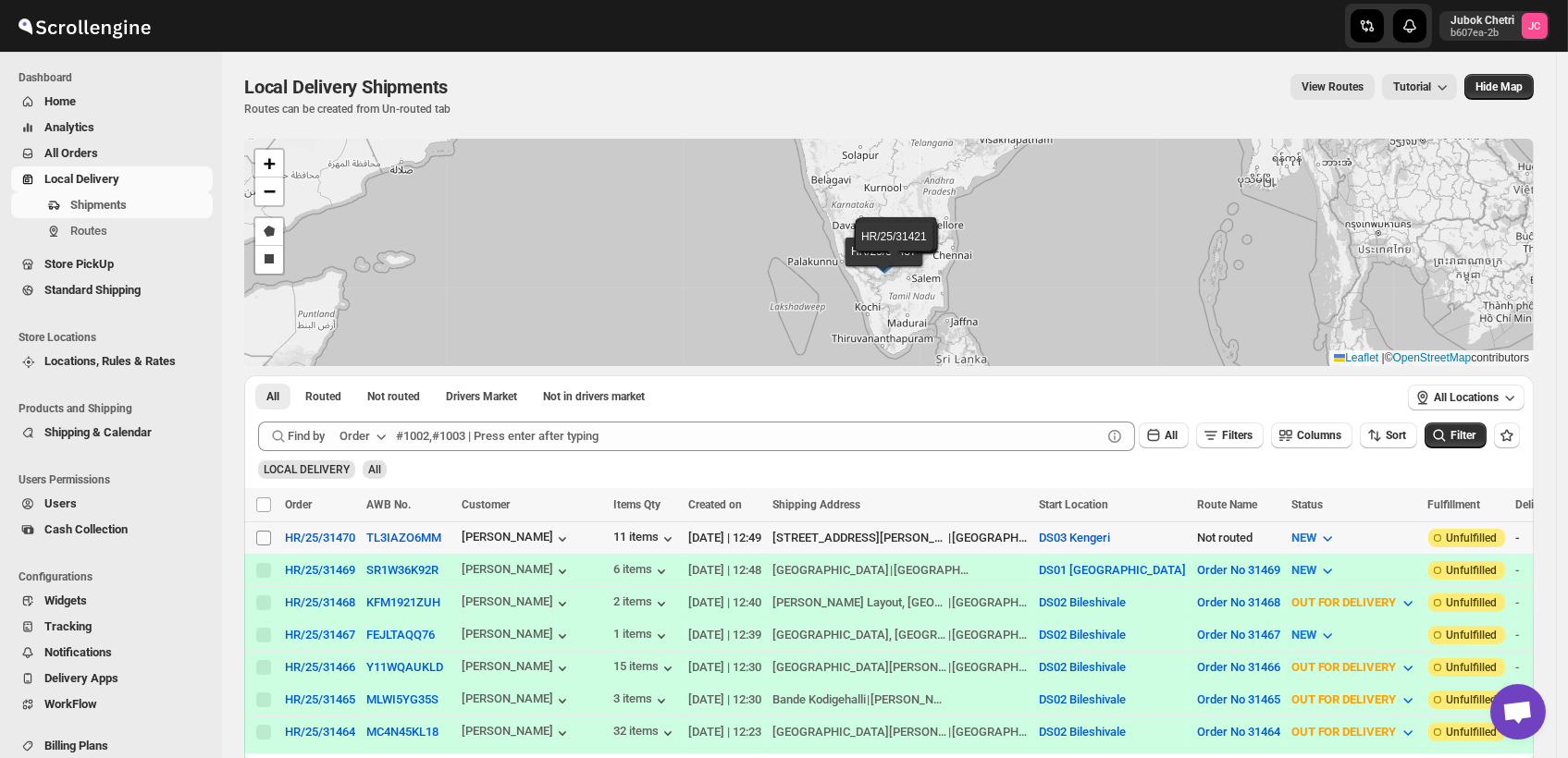
click at [266, 535] on input "Select shipment" at bounding box center [264, 538] width 15 height 15
checkbox input "true"
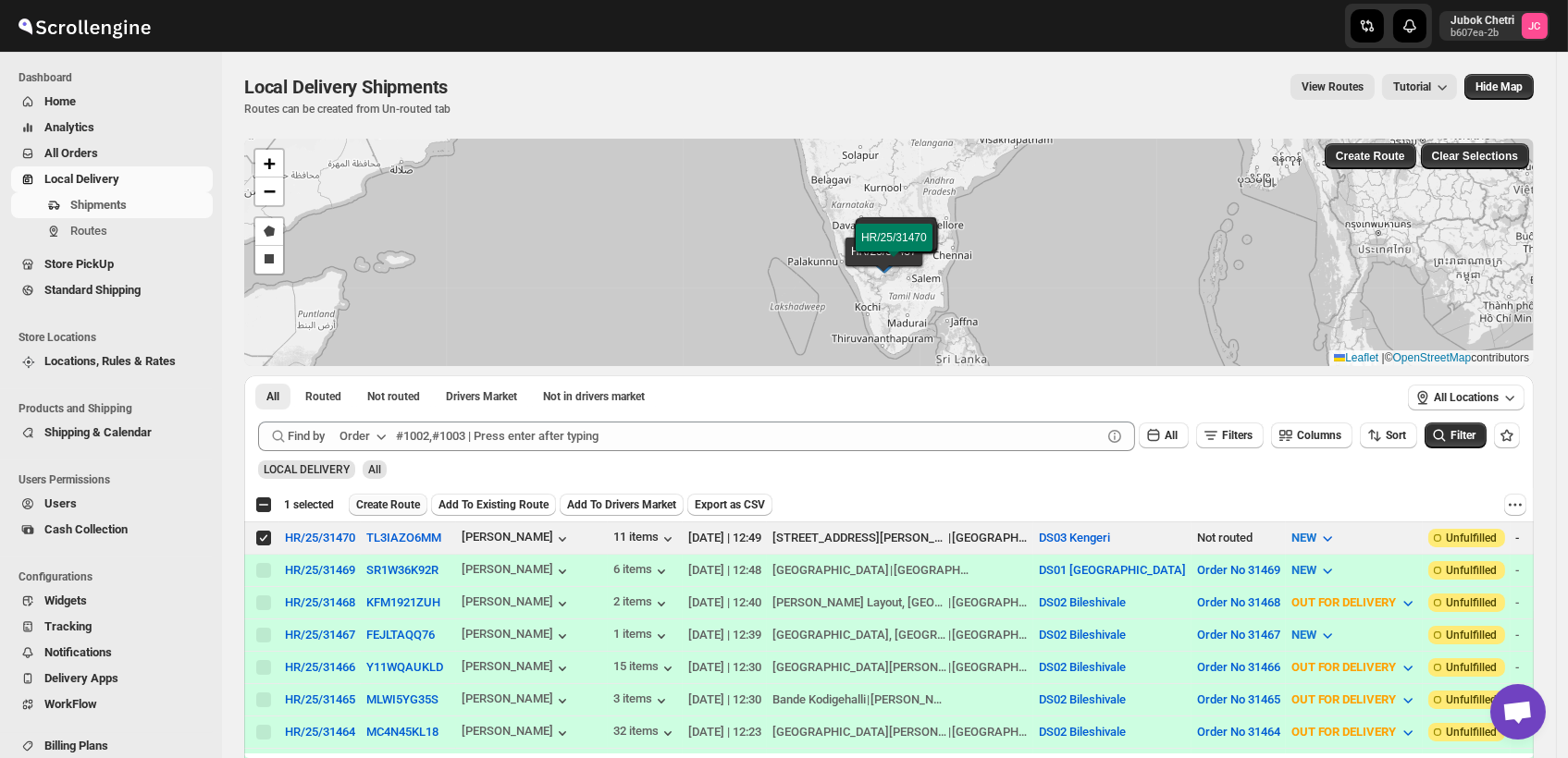
click at [399, 502] on span "Create Route" at bounding box center [388, 504] width 64 height 15
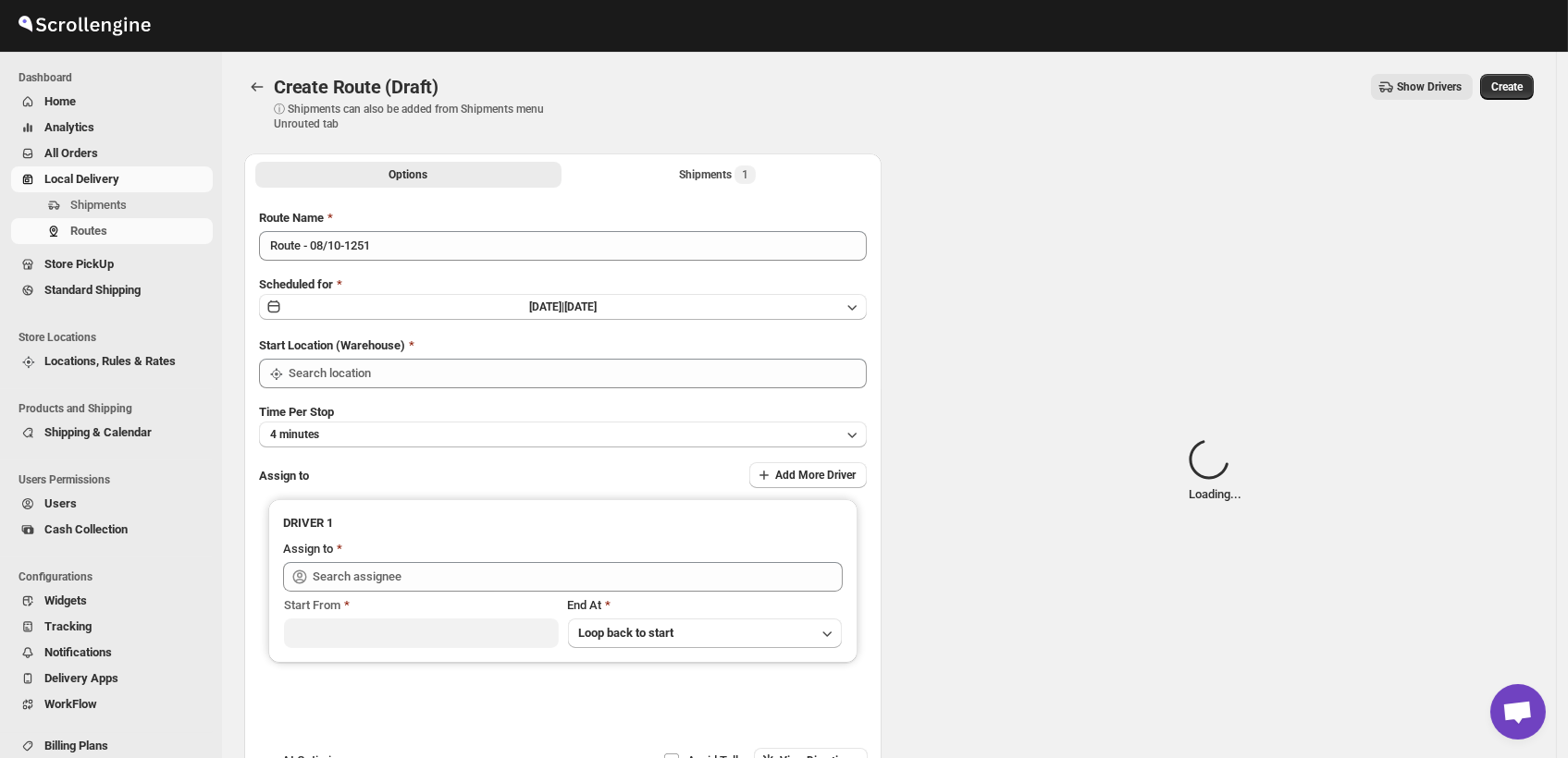
type input "DS03 Kengeri"
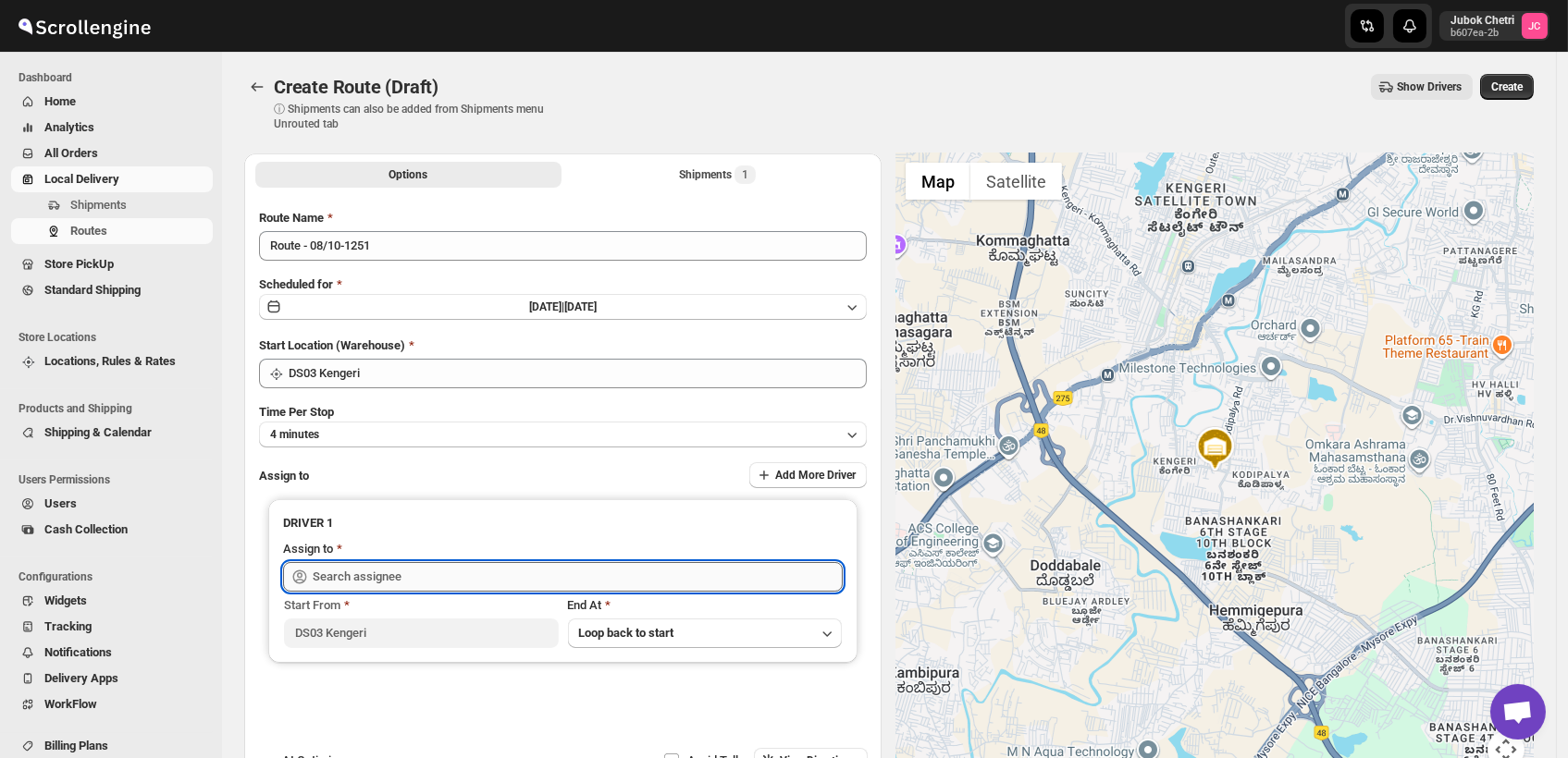
click at [418, 580] on input "text" at bounding box center [577, 577] width 530 height 30
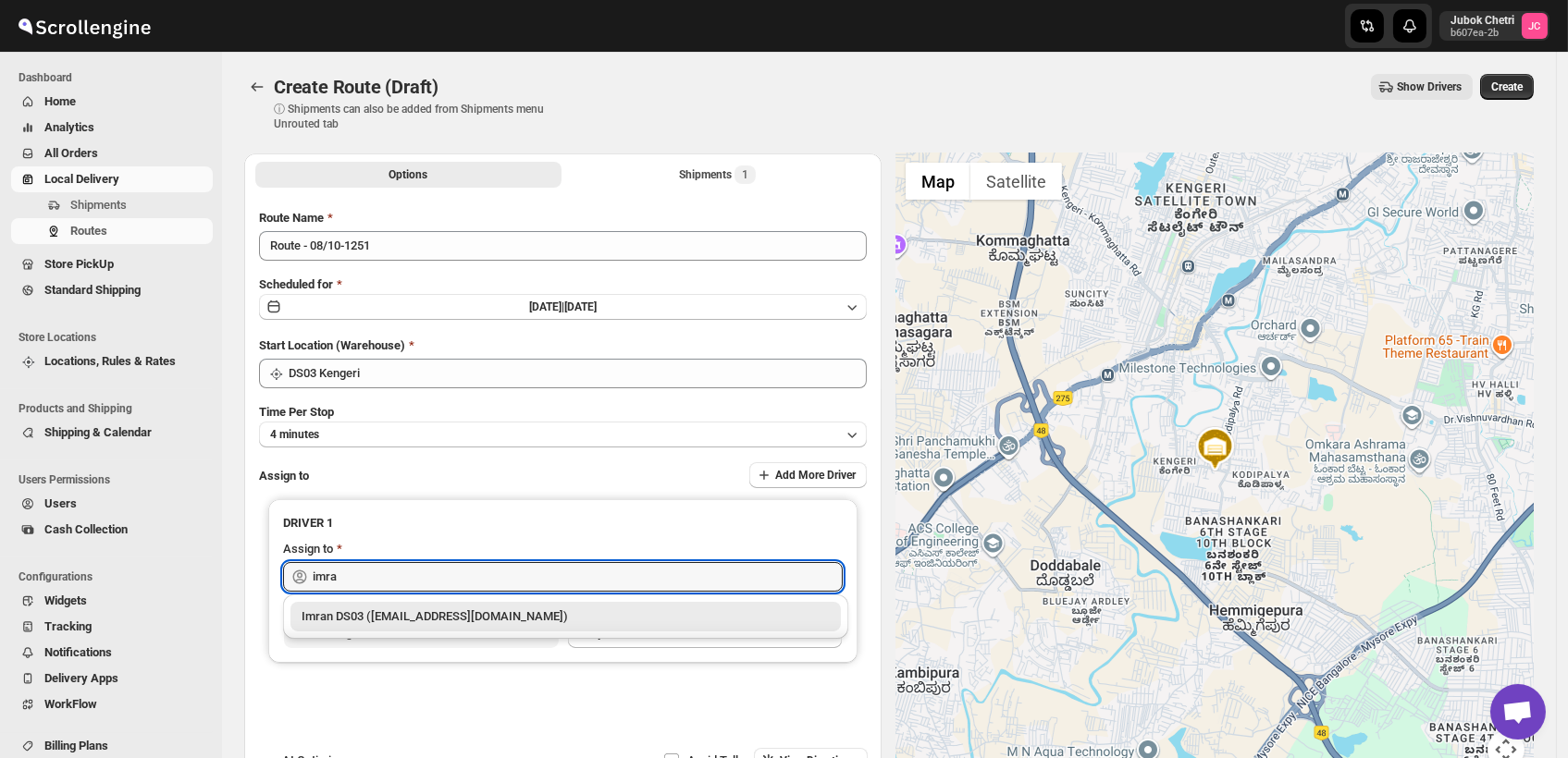
click at [438, 621] on div "Imran DS03 (tiwowe6147@mv6a.com)" at bounding box center [565, 617] width 528 height 19
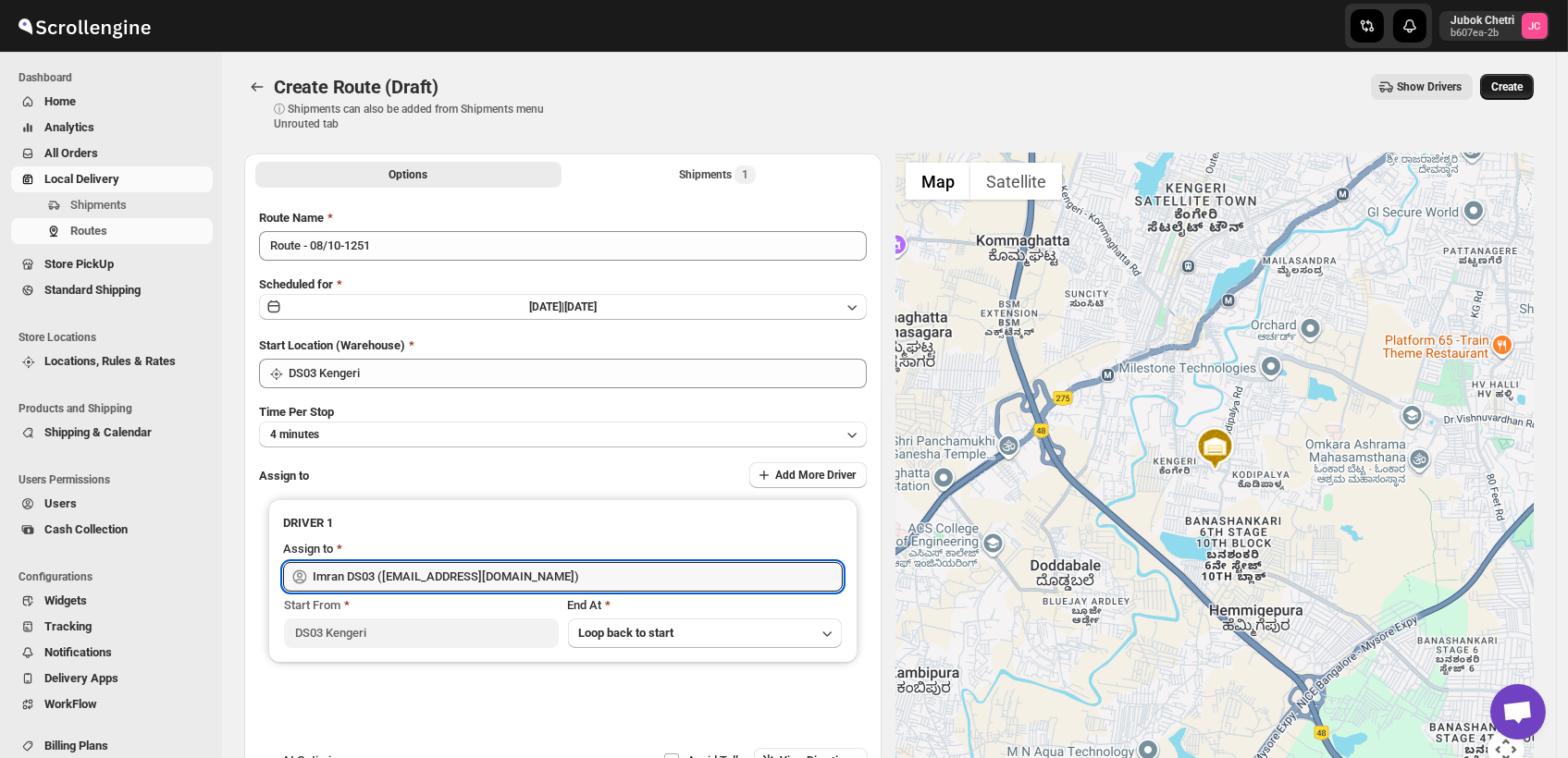
type input "Imran DS03 (tiwowe6147@mv6a.com)"
click at [1504, 90] on span "Create" at bounding box center [1507, 87] width 32 height 15
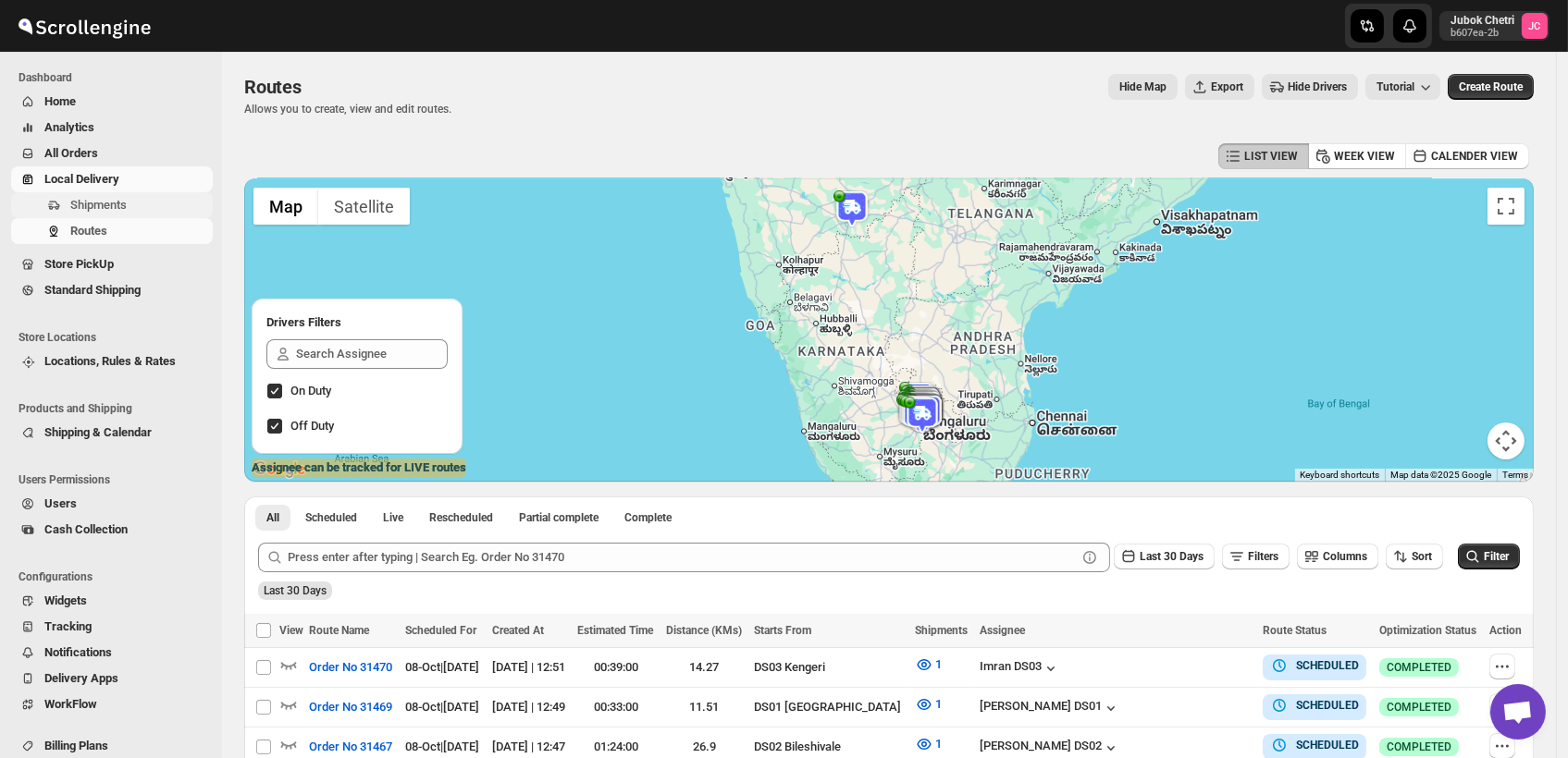
click at [126, 196] on span "Shipments" at bounding box center [139, 205] width 138 height 19
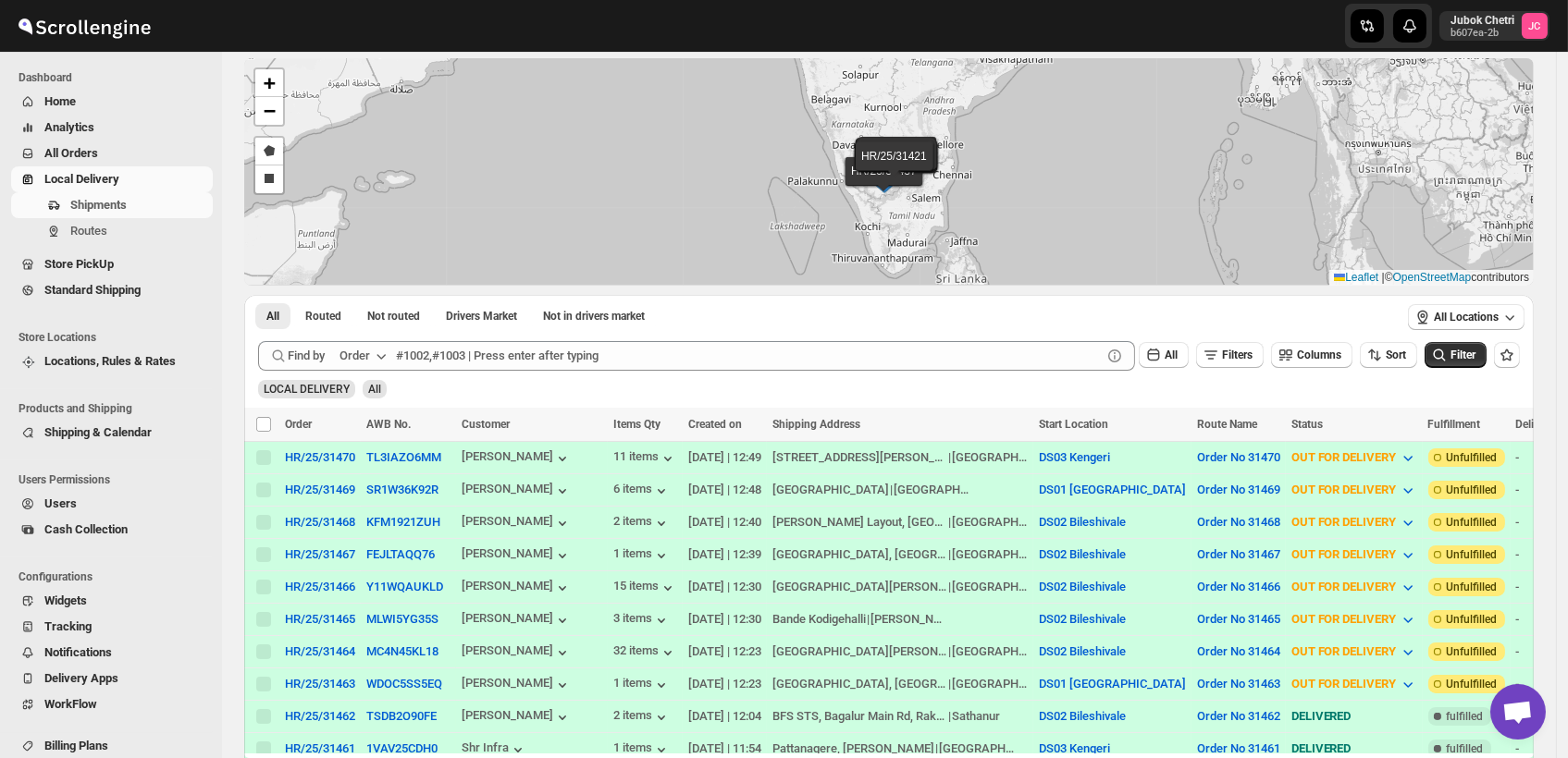
scroll to position [97, 0]
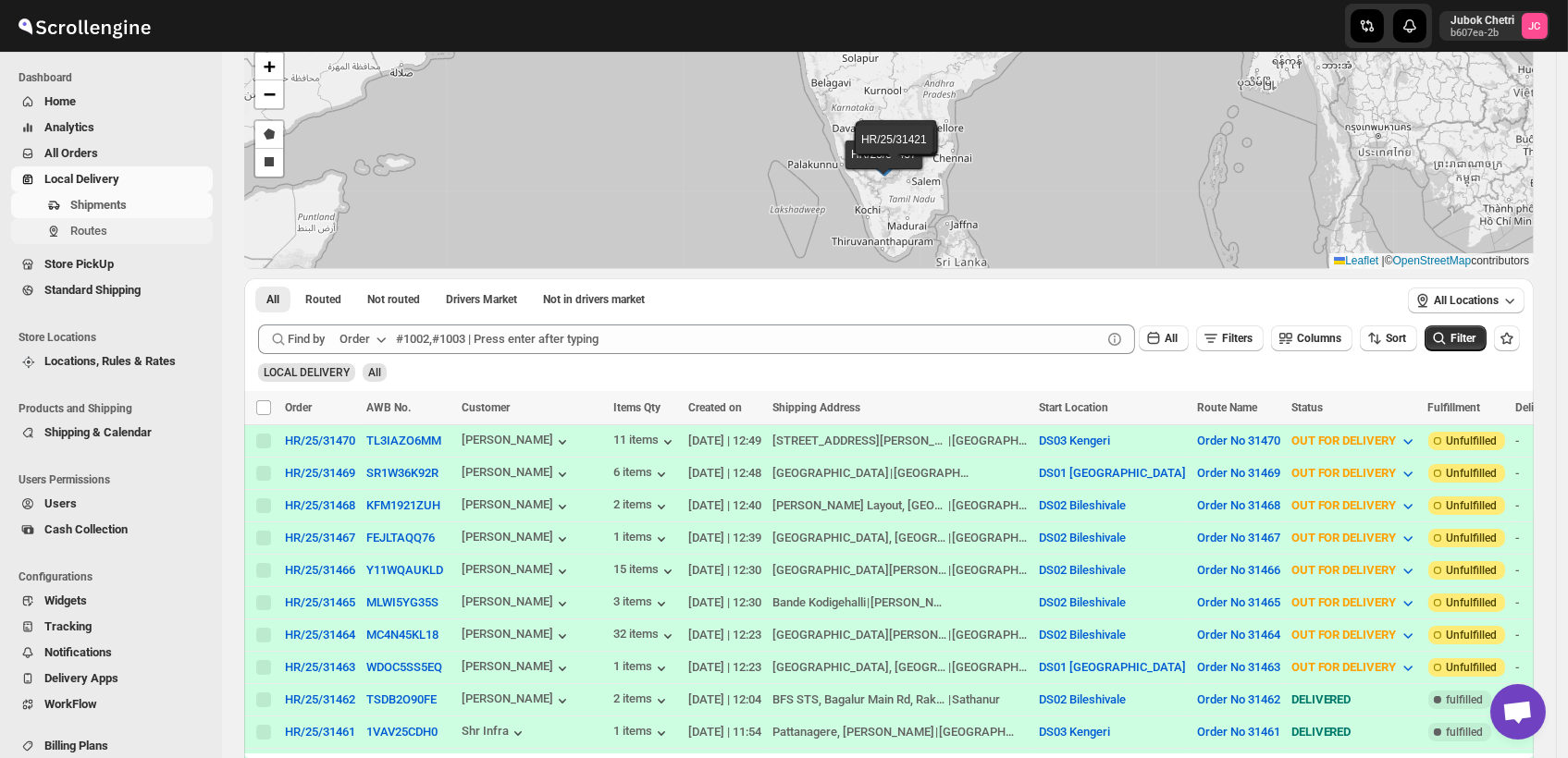
click at [94, 229] on span "Routes" at bounding box center [89, 231] width 37 height 14
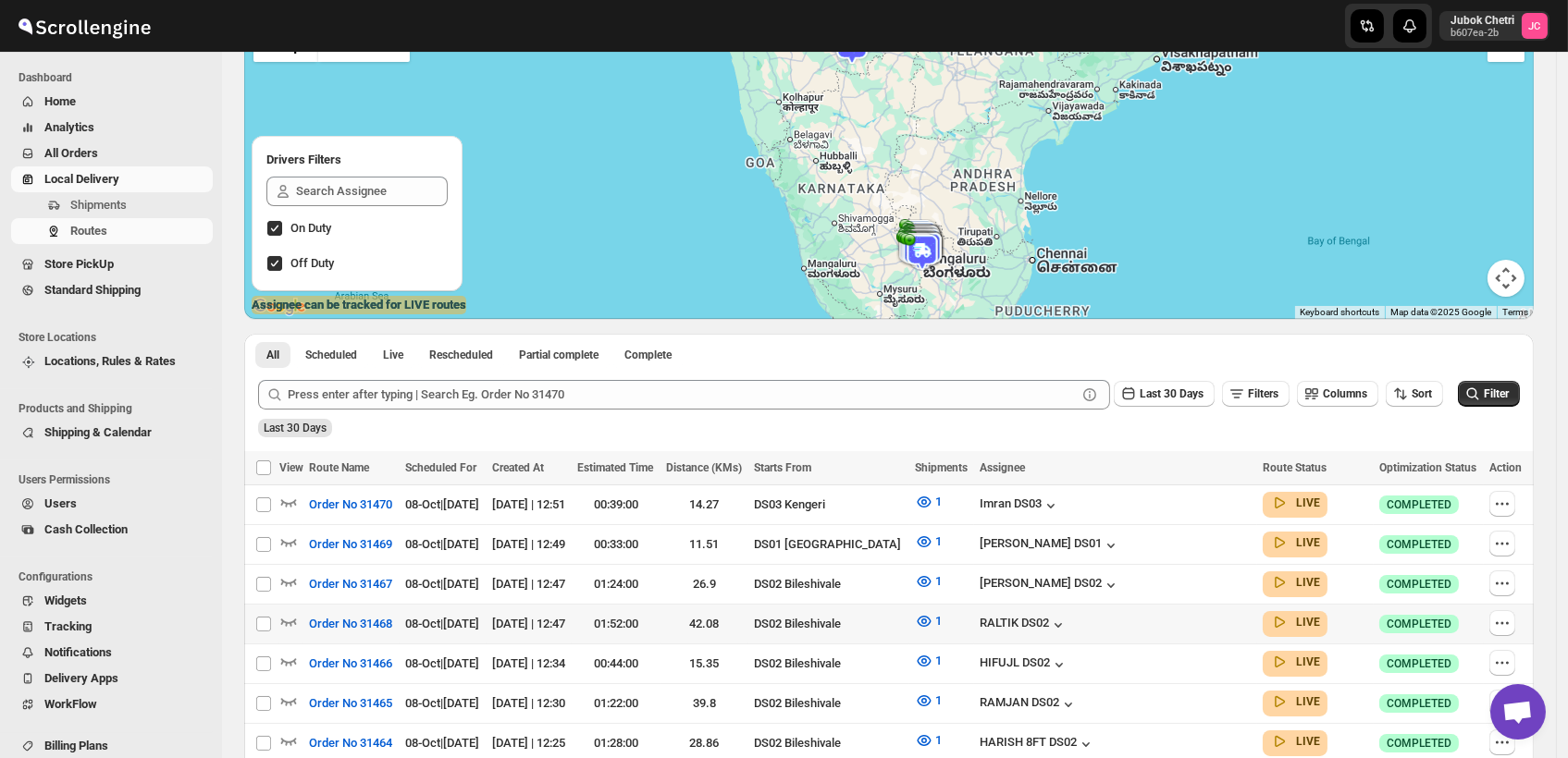
scroll to position [164, 0]
click at [1509, 613] on icon "button" at bounding box center [1502, 622] width 19 height 19
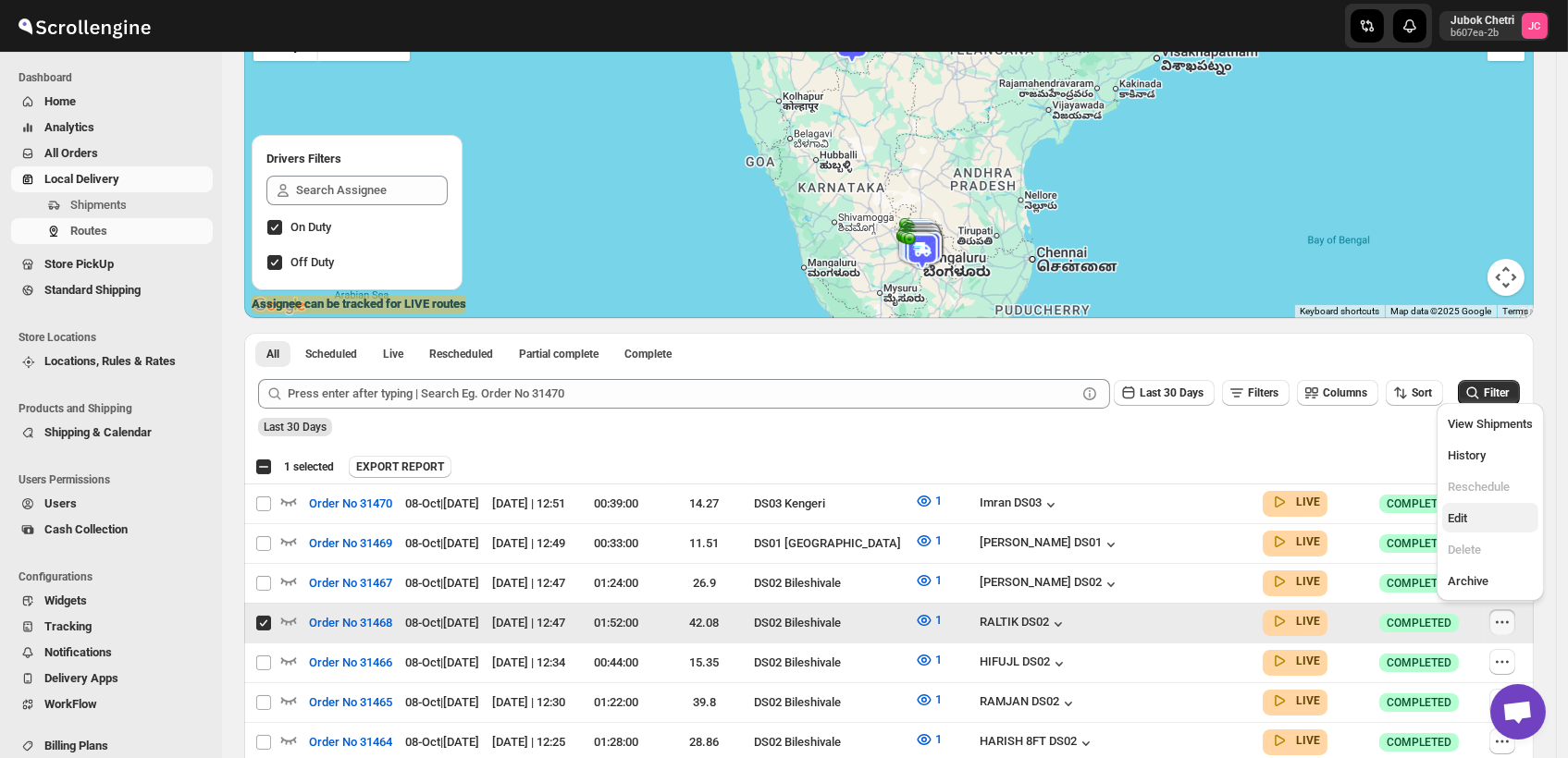
click at [1487, 512] on span "Edit" at bounding box center [1490, 518] width 86 height 19
checkbox input "false"
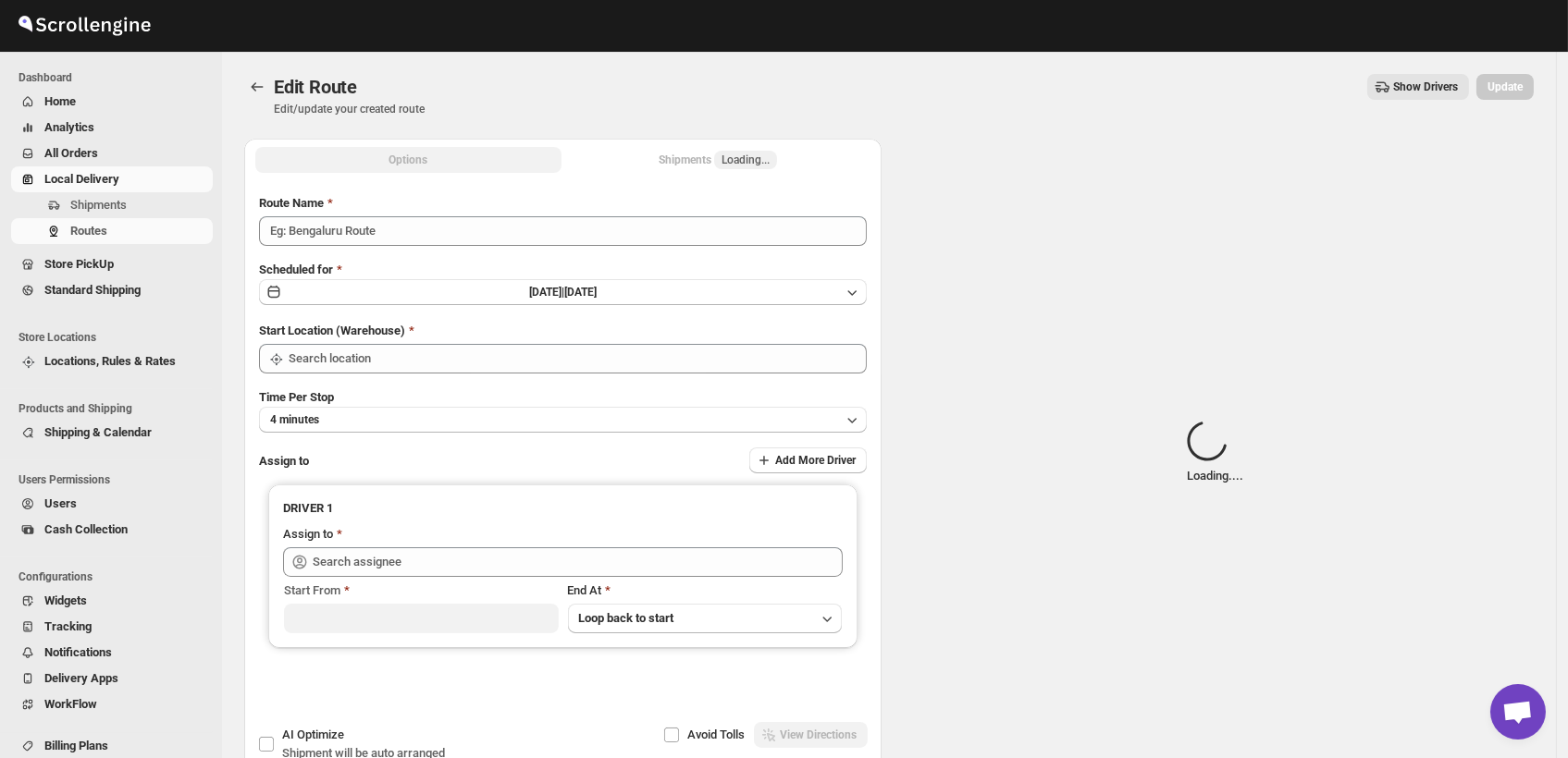
type input "Order No 31468"
type input "DS02 Bileshivale"
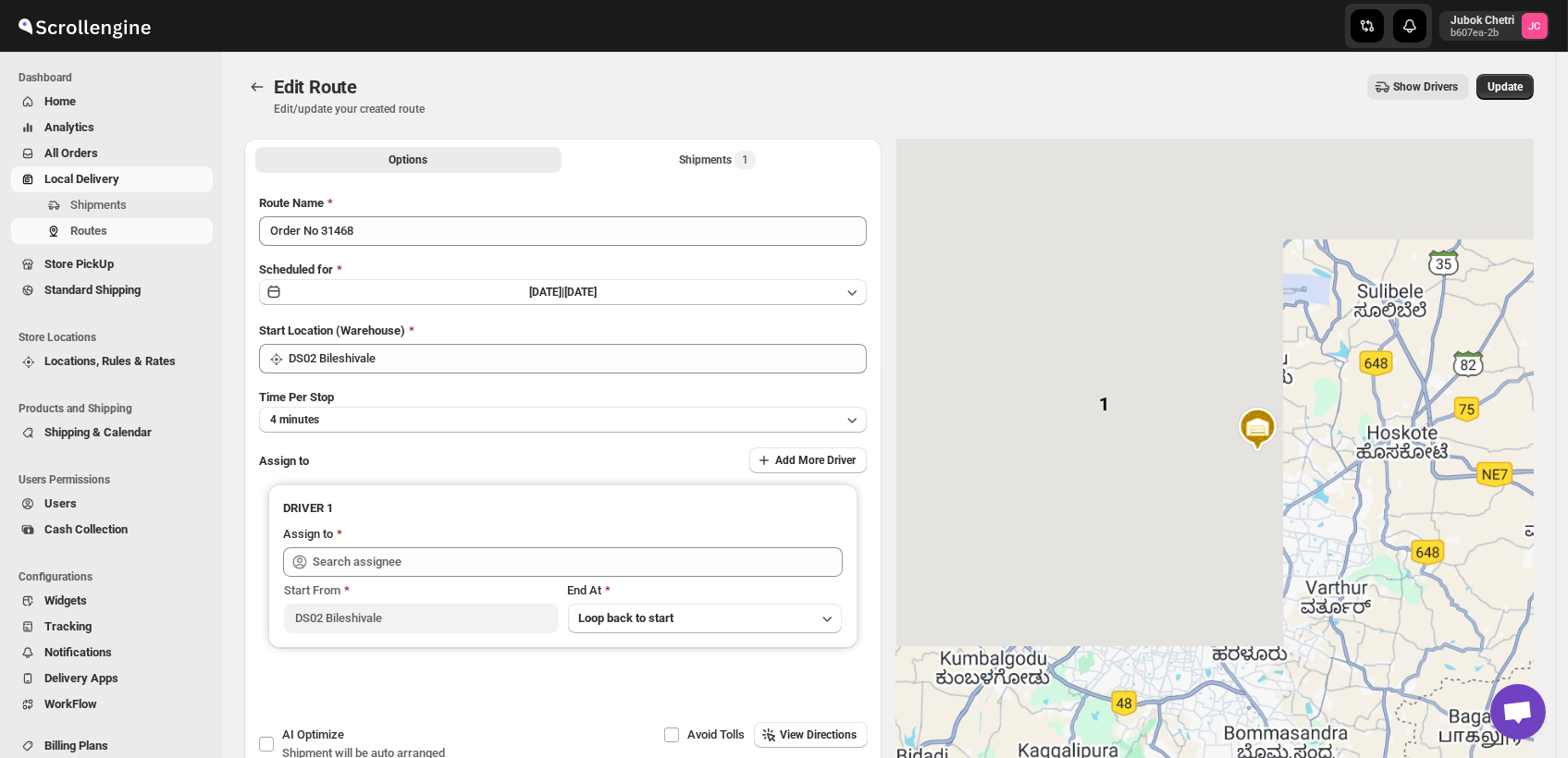
type input "RALTIK DS02 ([EMAIL_ADDRESS][DOMAIN_NAME])"
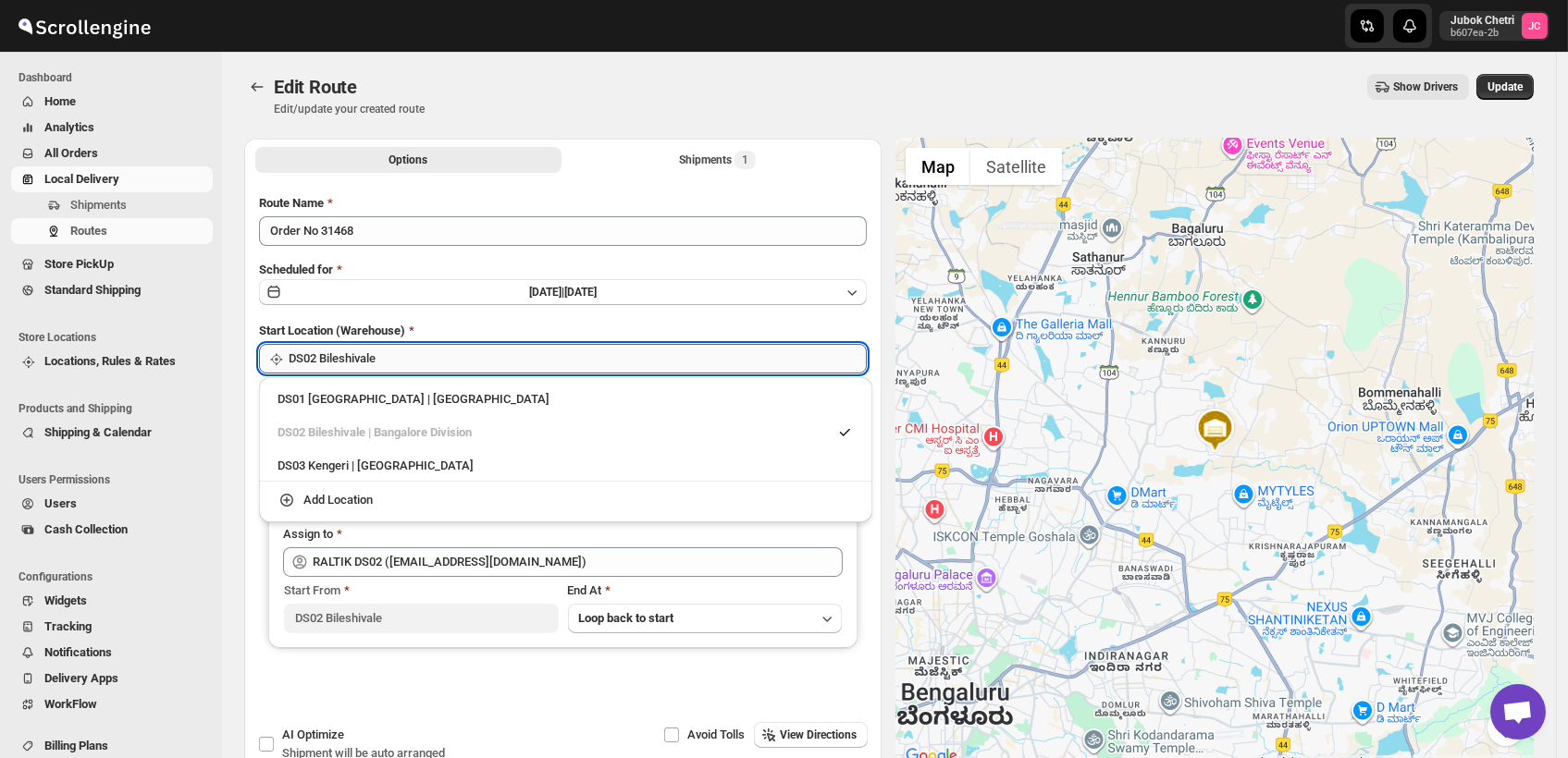
click at [400, 362] on input "DS02 Bileshivale" at bounding box center [577, 359] width 578 height 30
click at [377, 461] on div "DS03 Kengeri | Bengaluru" at bounding box center [565, 466] width 576 height 19
type input "DS03 Kengeri"
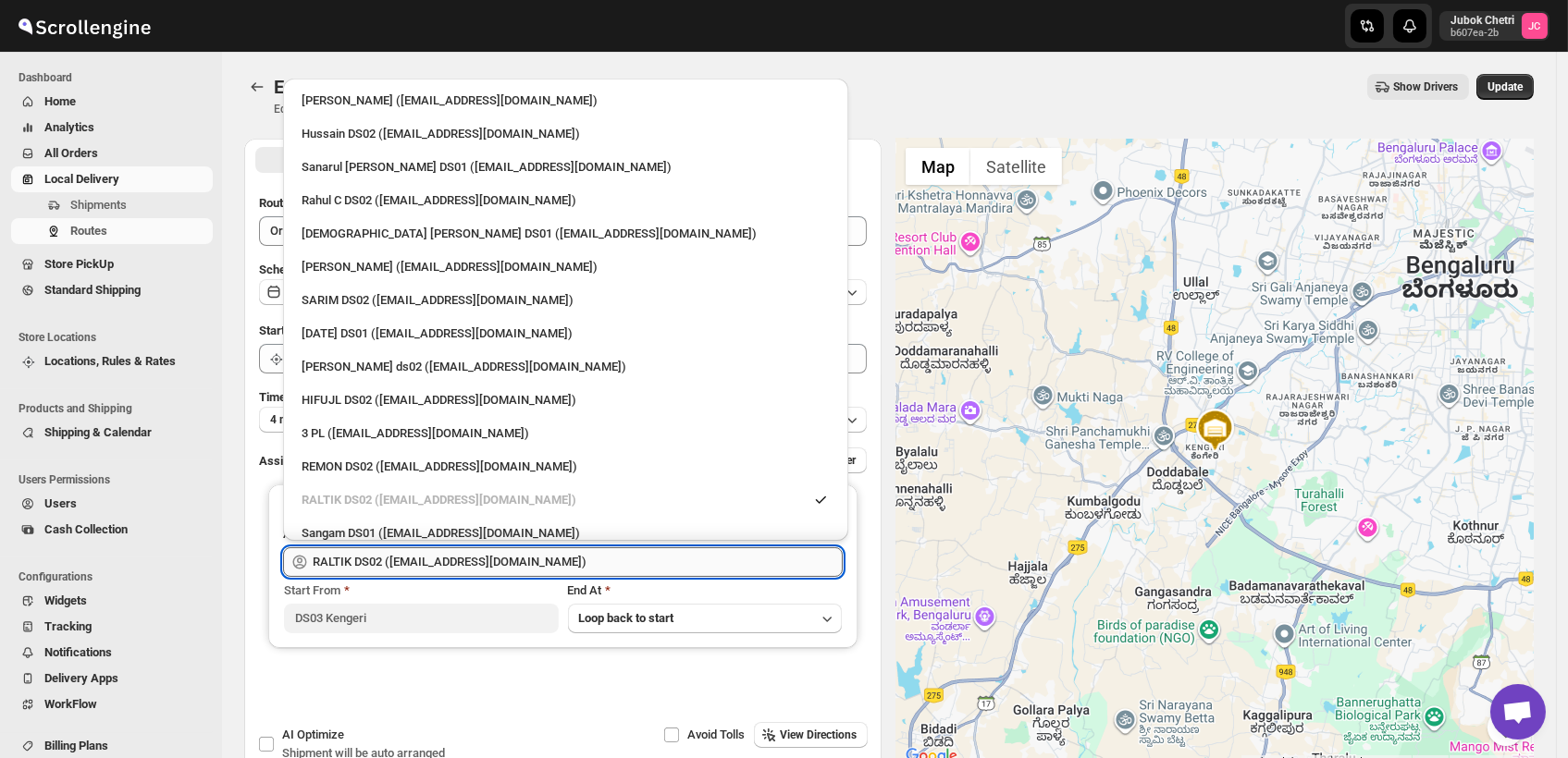
click at [538, 560] on input "RALTIK DS02 ([EMAIL_ADDRESS][DOMAIN_NAME])" at bounding box center [577, 562] width 530 height 30
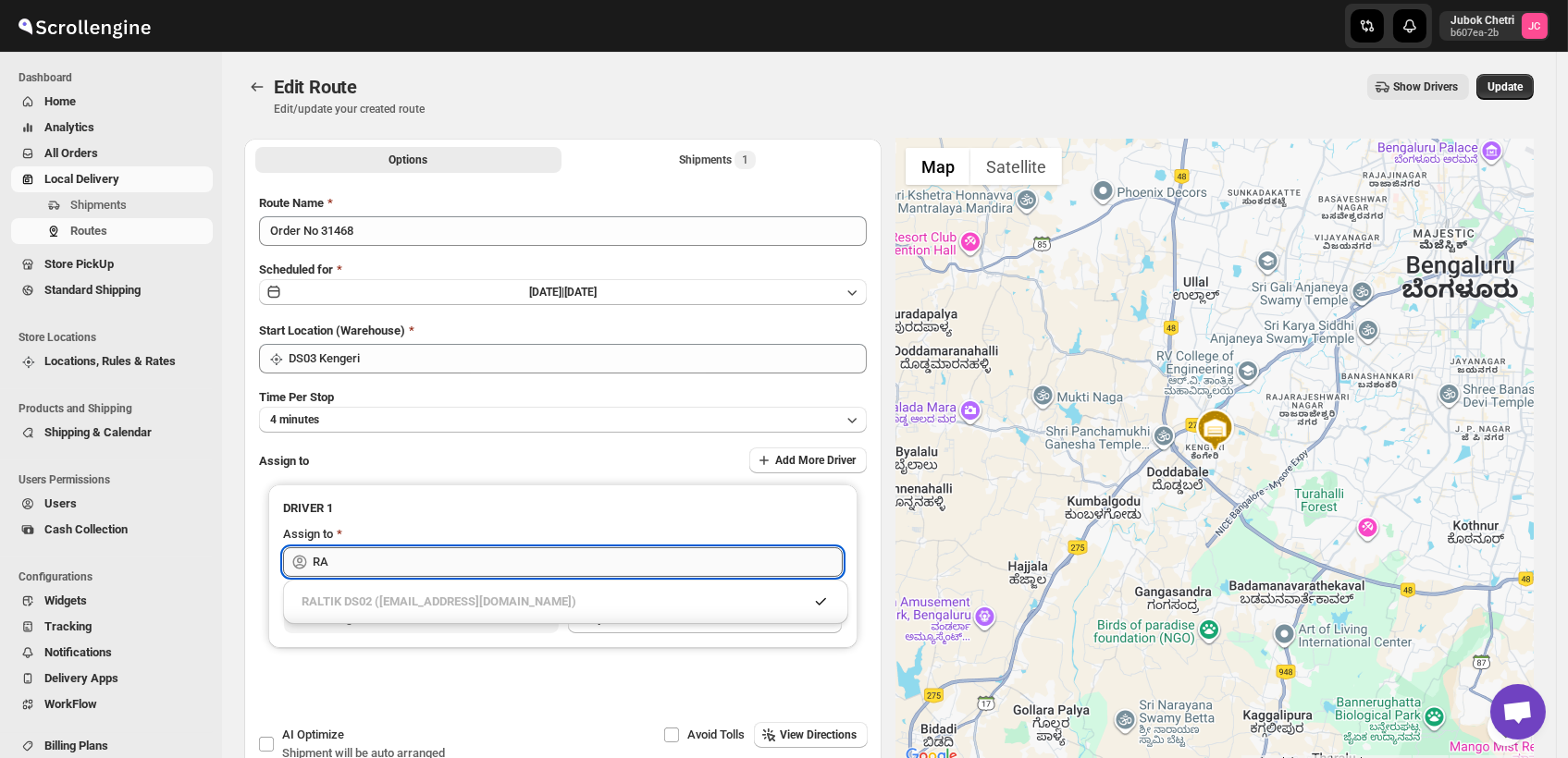
type input "R"
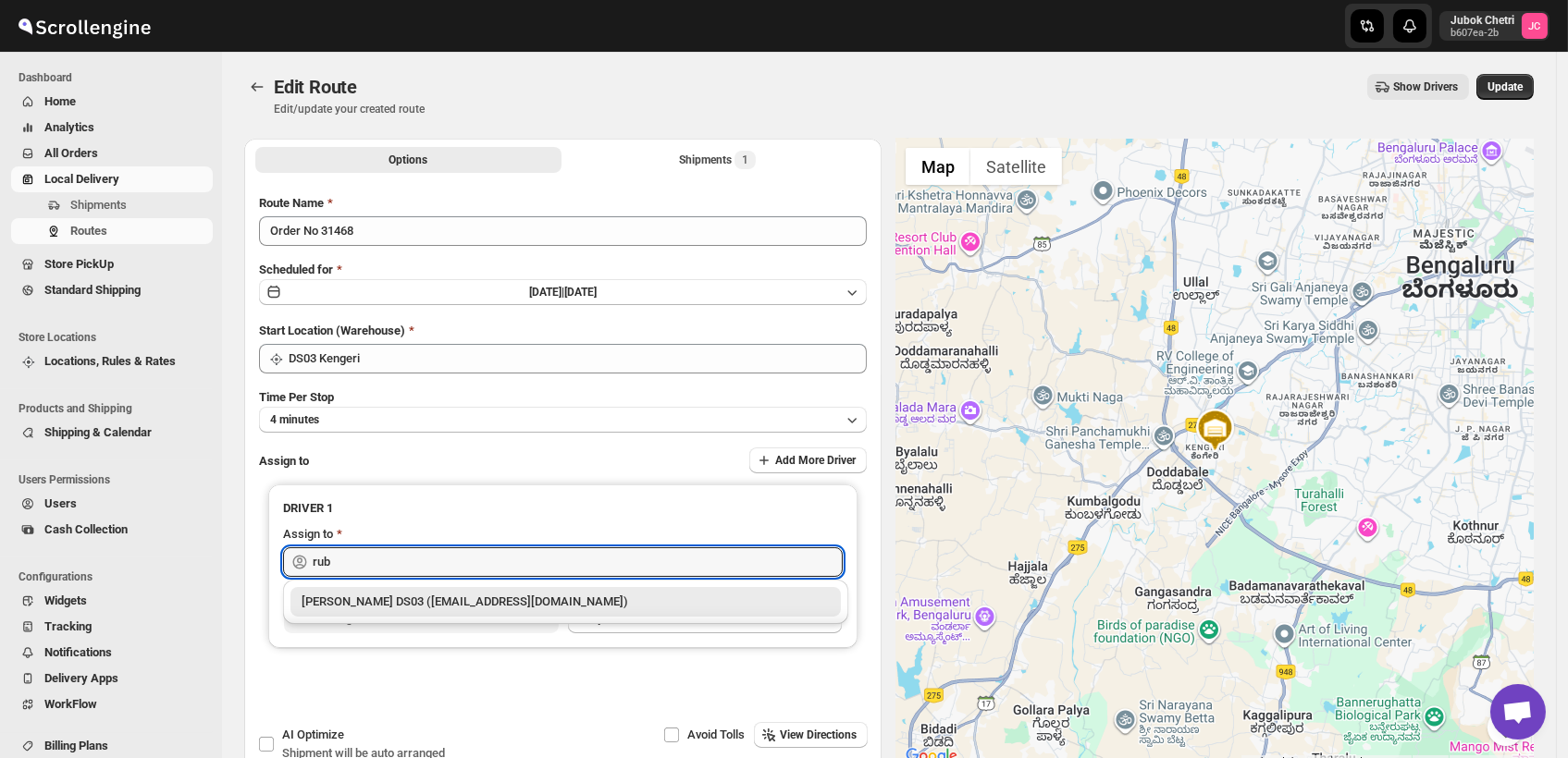
click at [428, 605] on div "[PERSON_NAME] DS03 ([EMAIL_ADDRESS][DOMAIN_NAME])" at bounding box center [565, 602] width 528 height 19
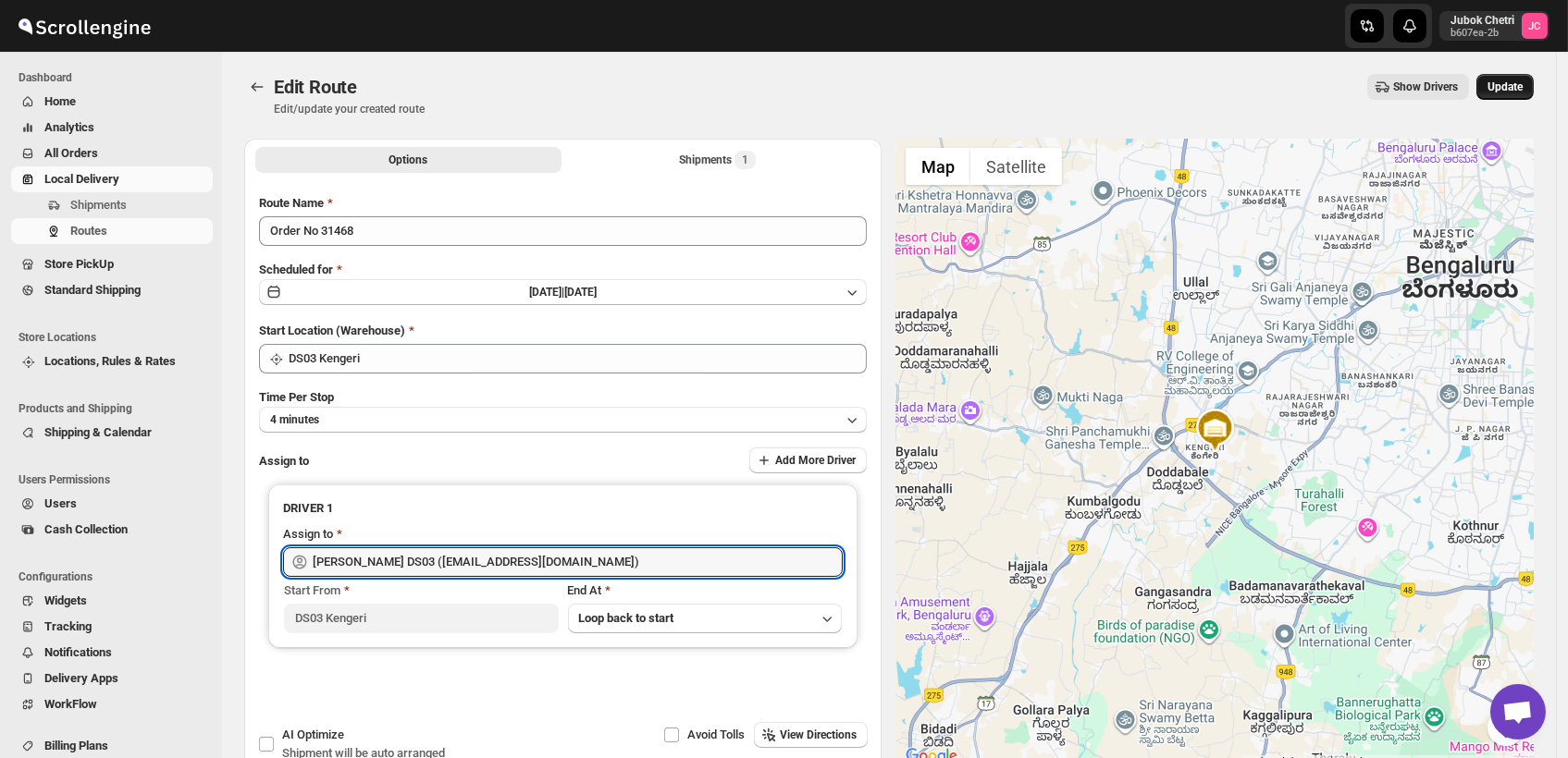
type input "[PERSON_NAME] DS03 ([EMAIL_ADDRESS][DOMAIN_NAME])"
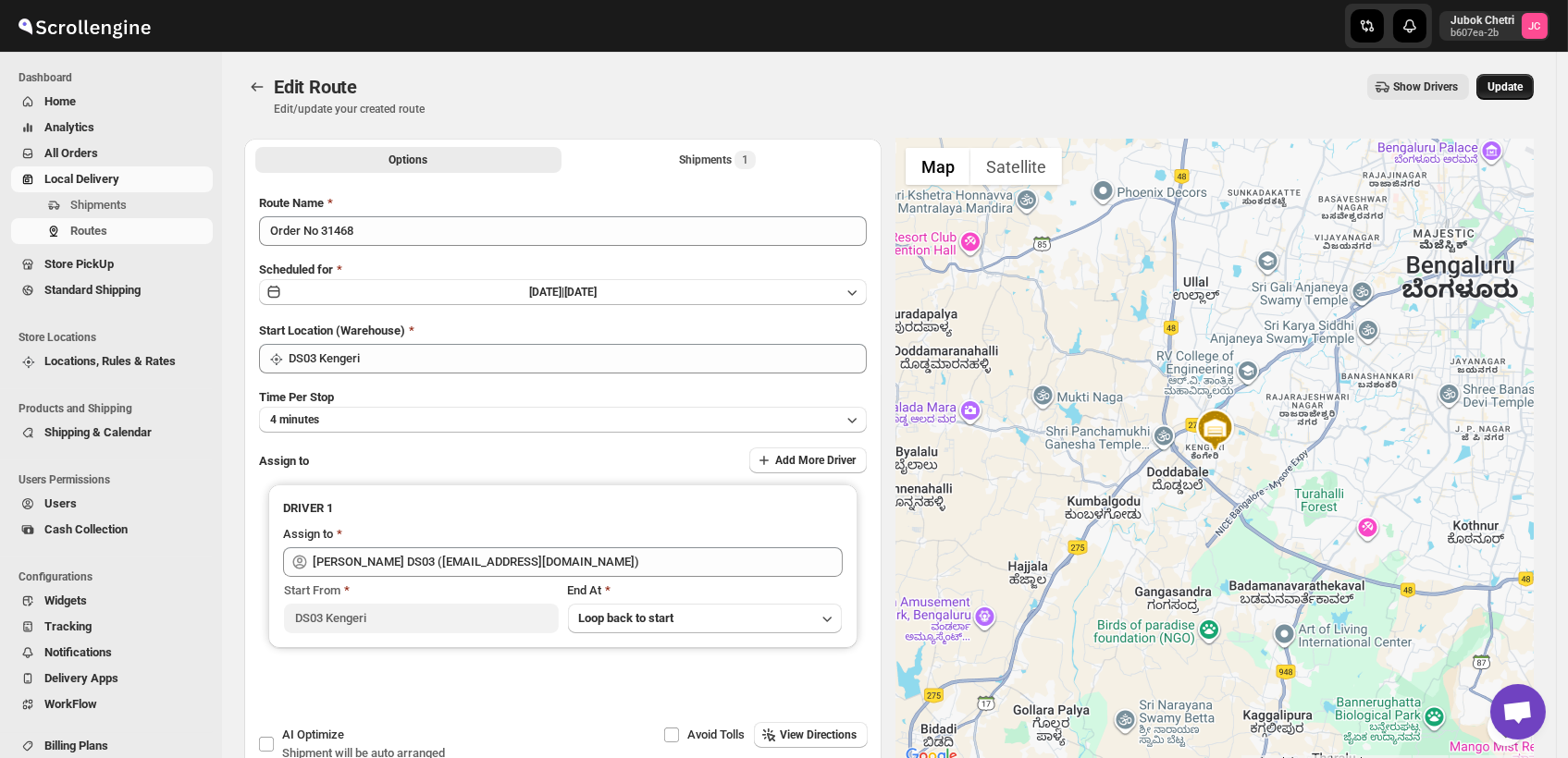
click at [1507, 84] on span "Update" at bounding box center [1504, 87] width 35 height 15
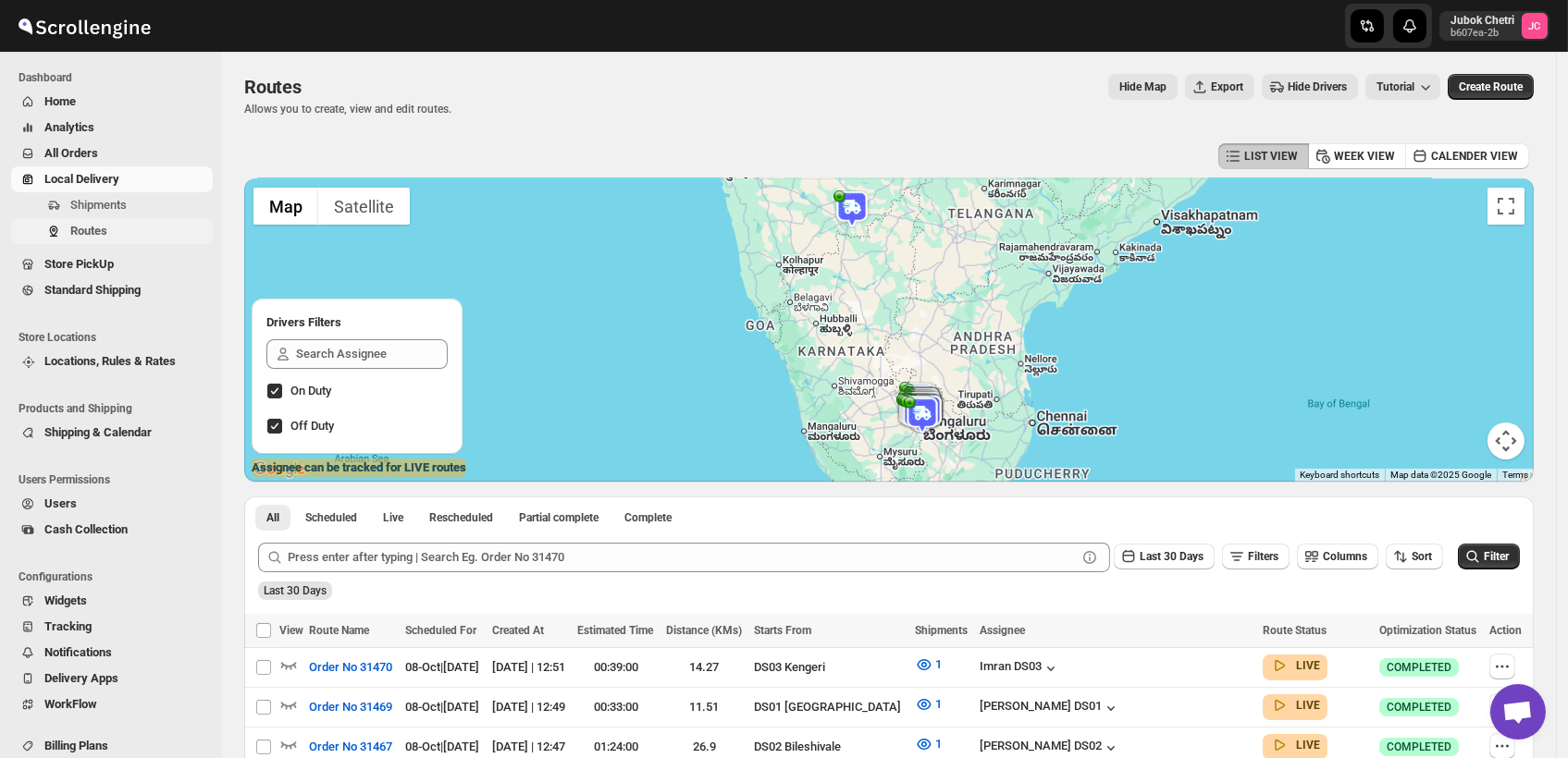
click at [103, 230] on span "Routes" at bounding box center [89, 231] width 37 height 14
click at [289, 663] on icon "button" at bounding box center [289, 664] width 19 height 19
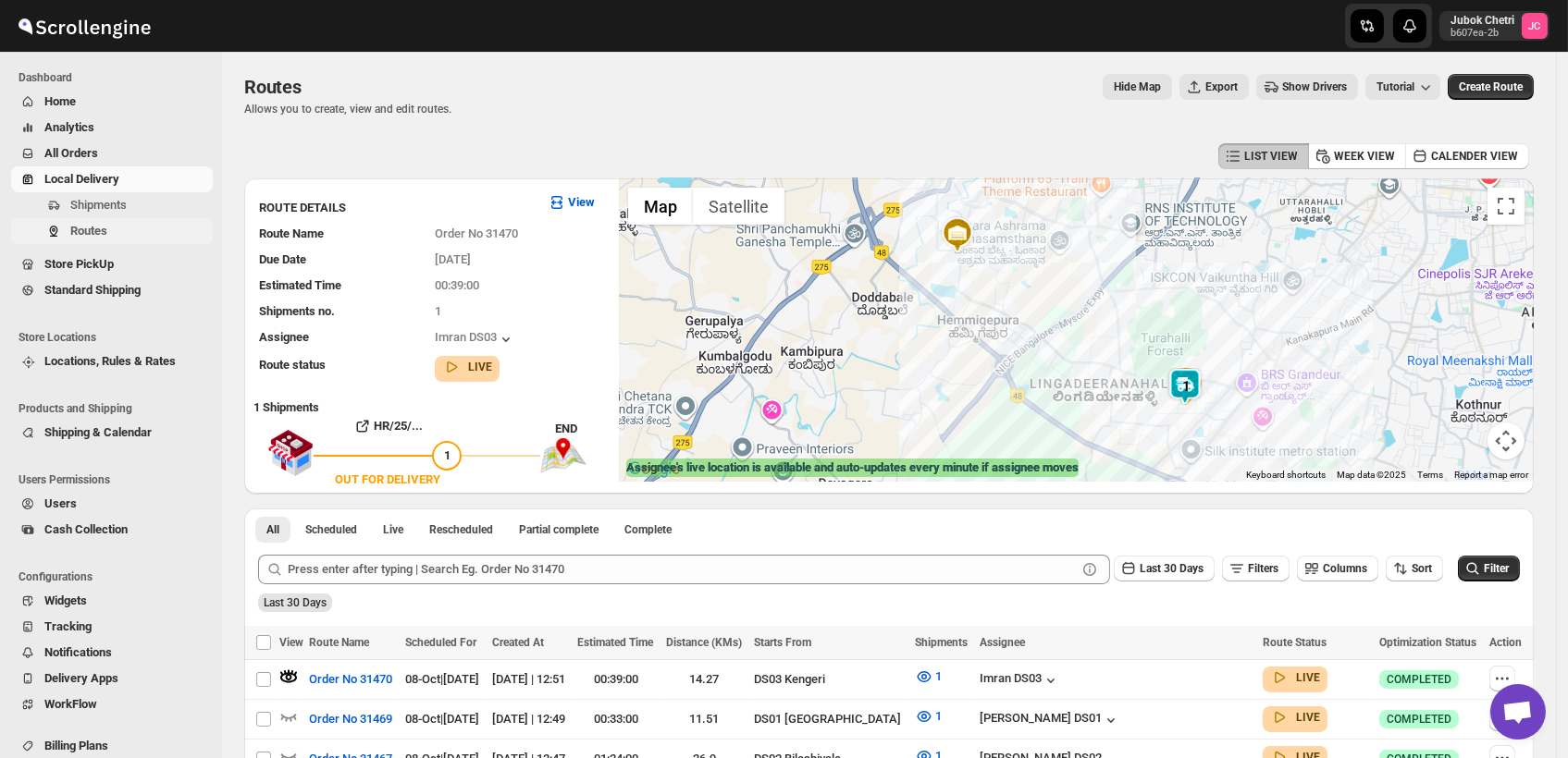
click at [110, 227] on span "Routes" at bounding box center [139, 231] width 138 height 19
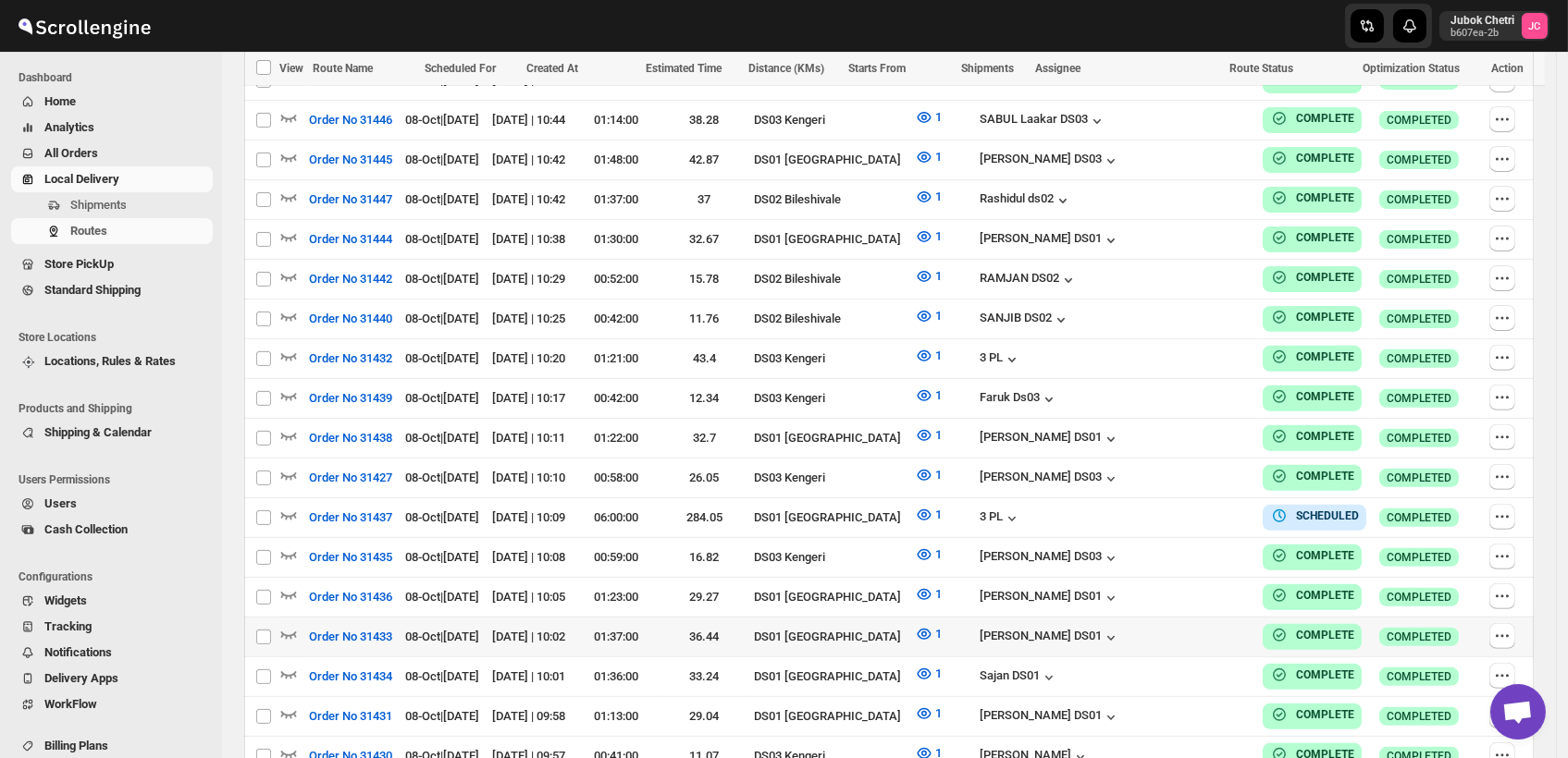
scroll to position [1586, 0]
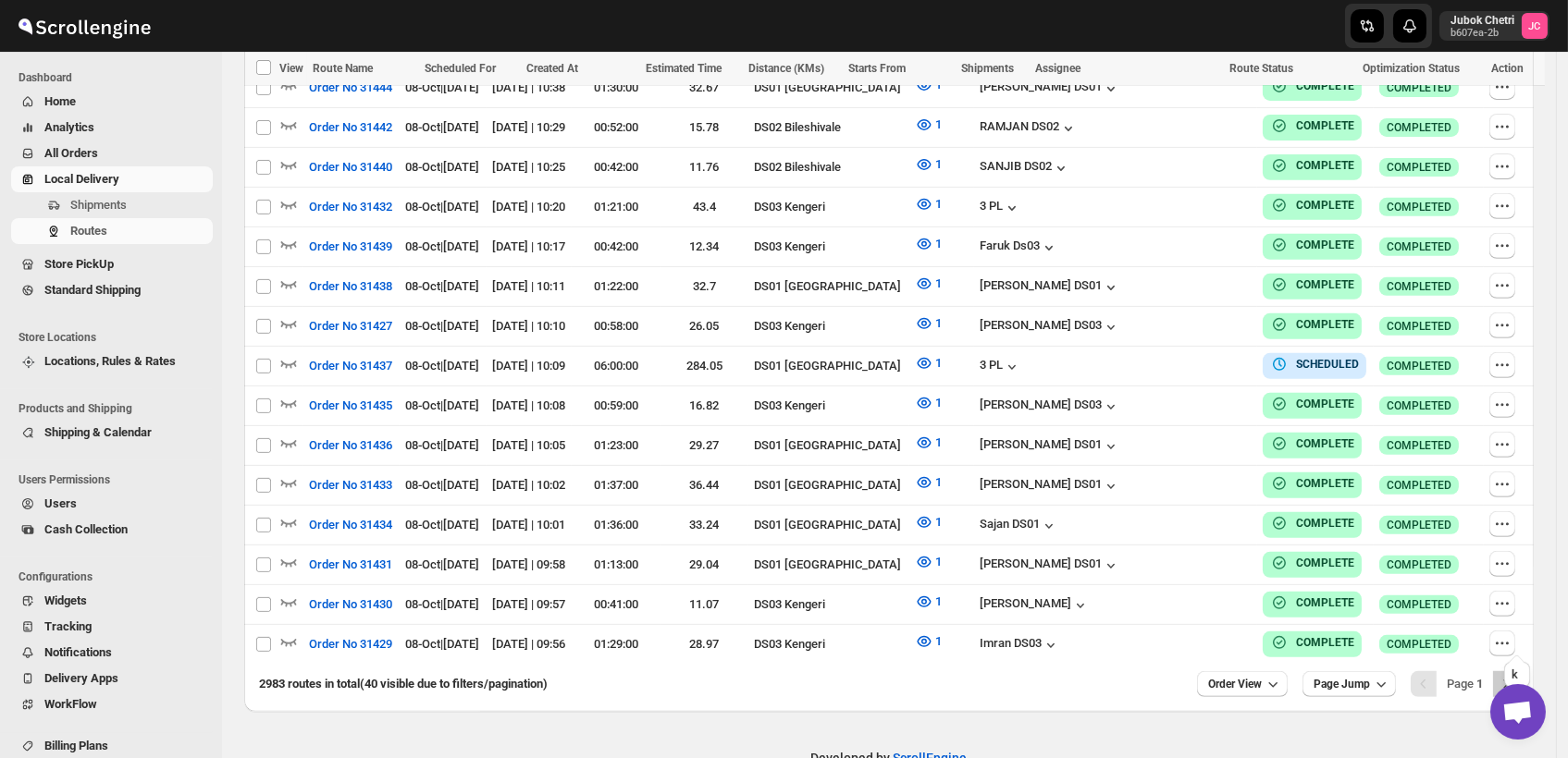
click at [1510, 675] on icon "Next" at bounding box center [1505, 684] width 19 height 19
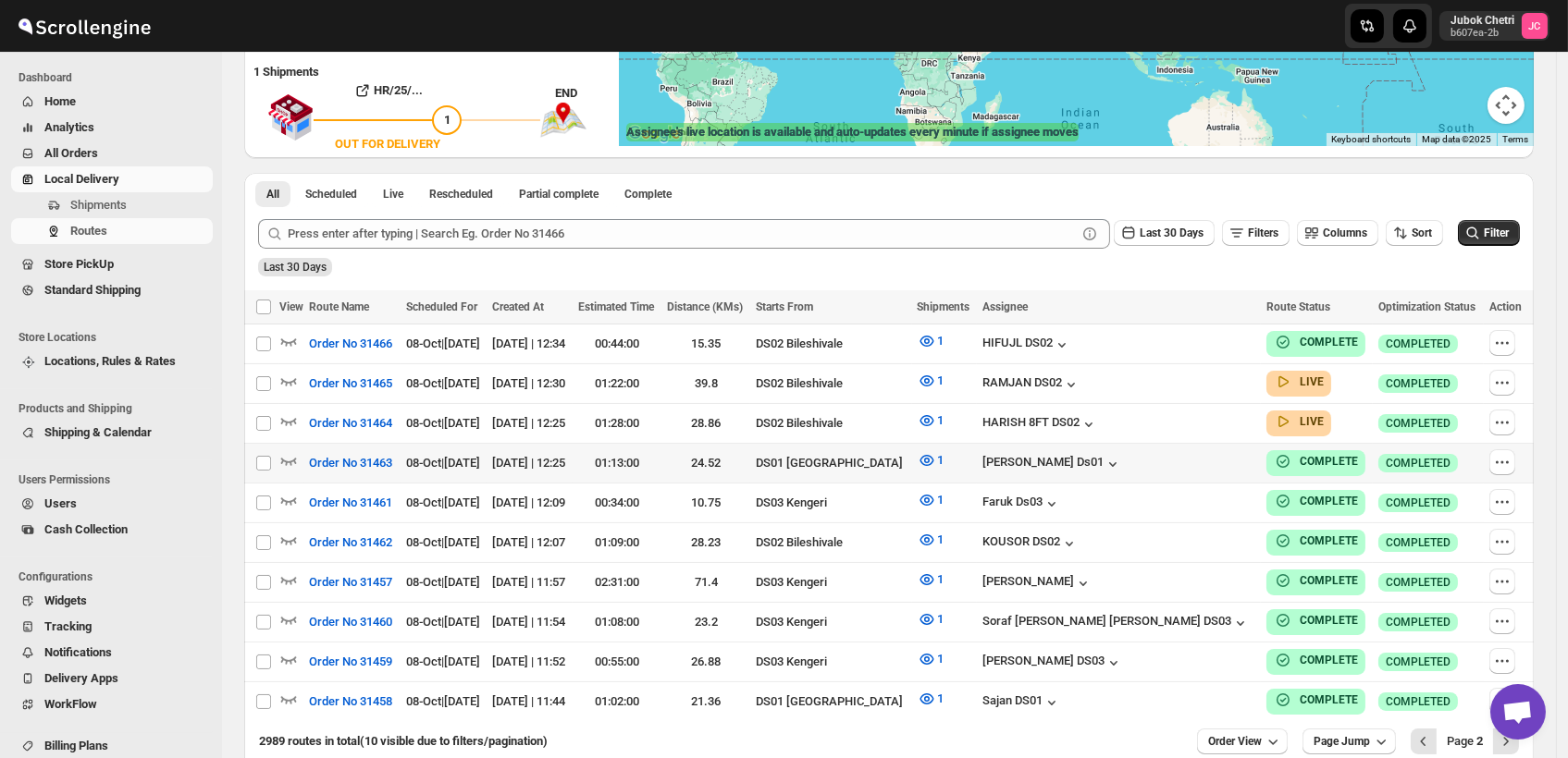
scroll to position [428, 0]
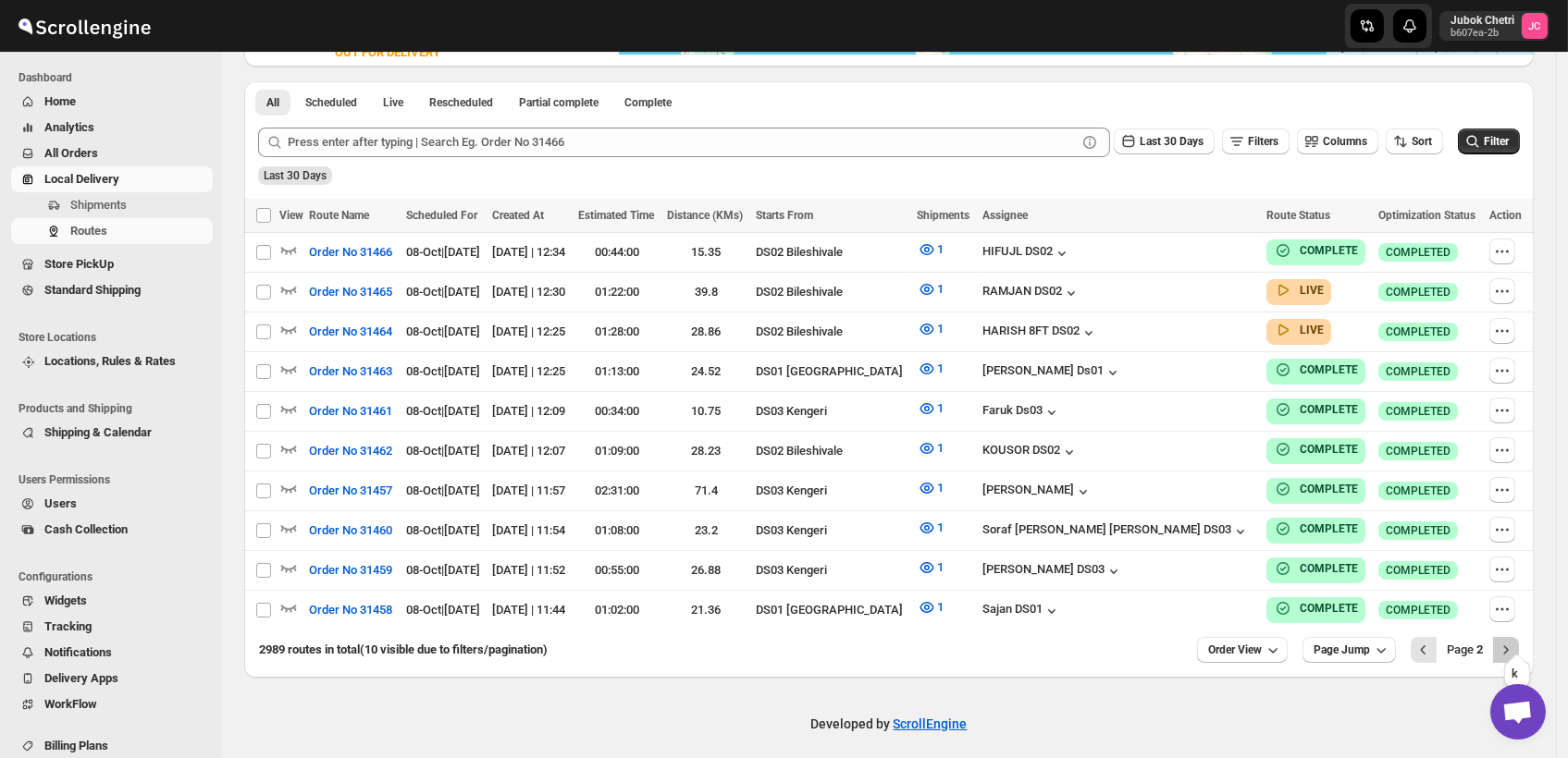
click at [1515, 641] on icon "Next" at bounding box center [1505, 650] width 19 height 19
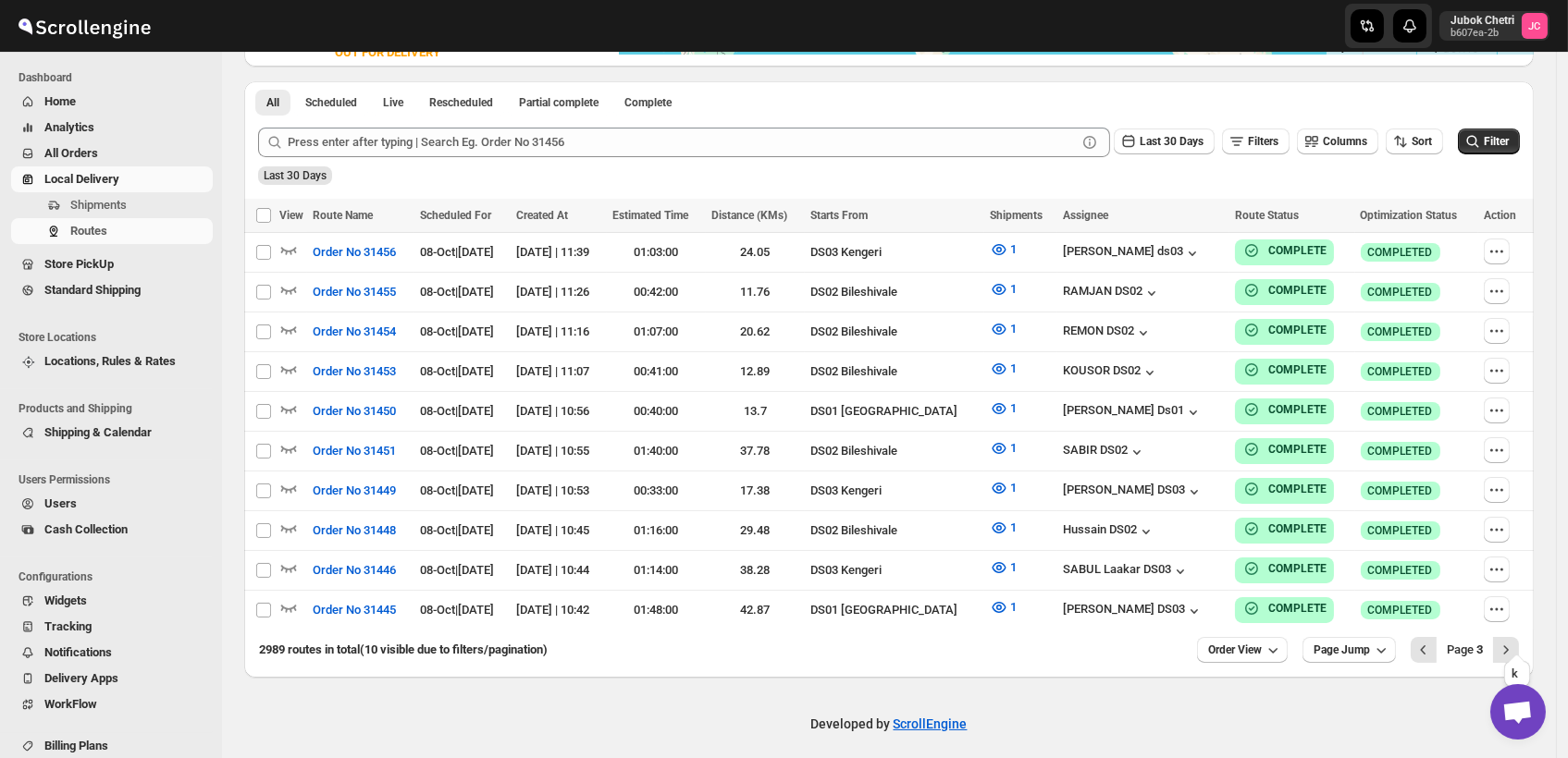
click at [1515, 641] on icon "Next" at bounding box center [1505, 650] width 19 height 19
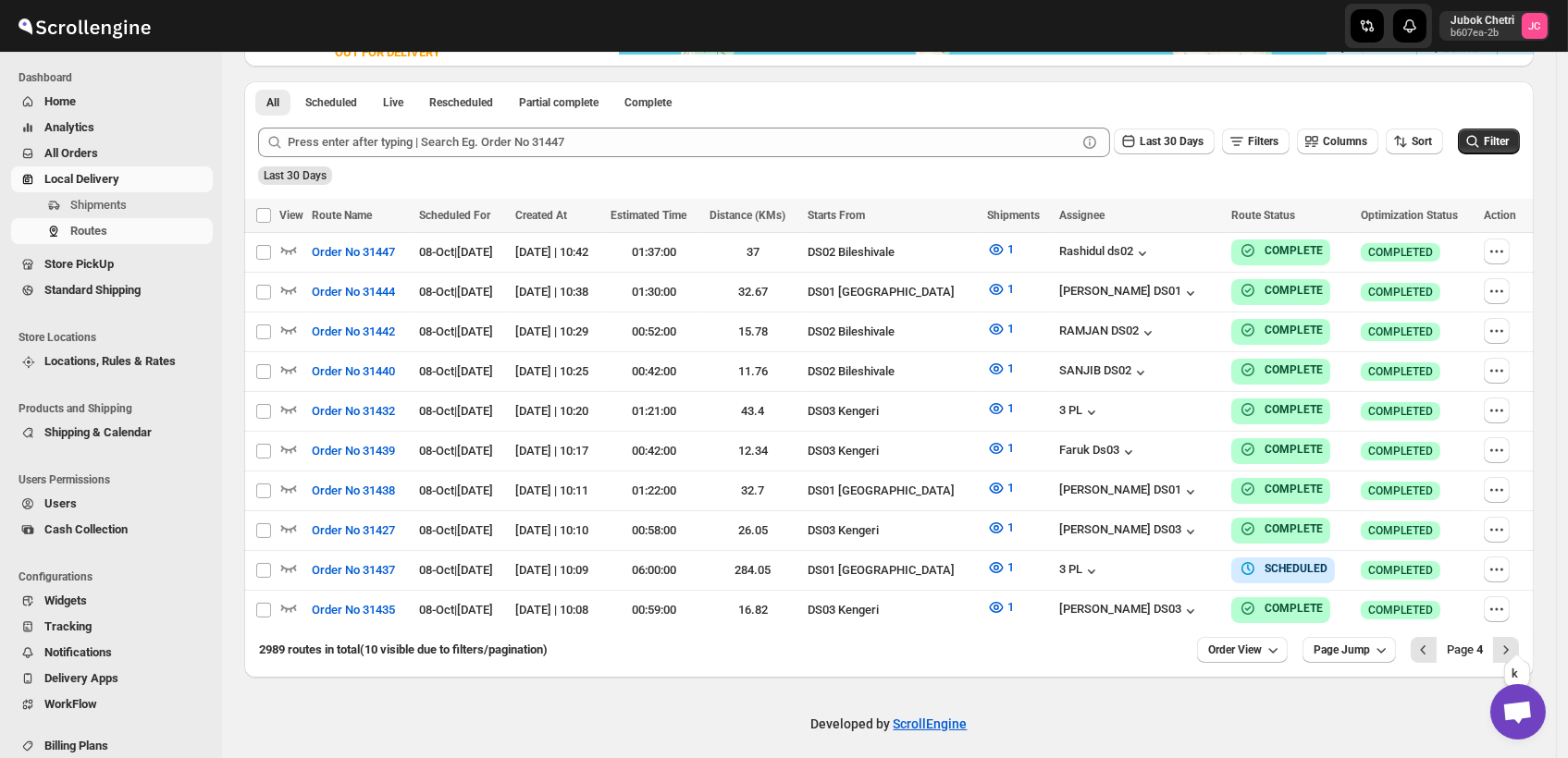
click at [1515, 641] on icon "Next" at bounding box center [1505, 650] width 19 height 19
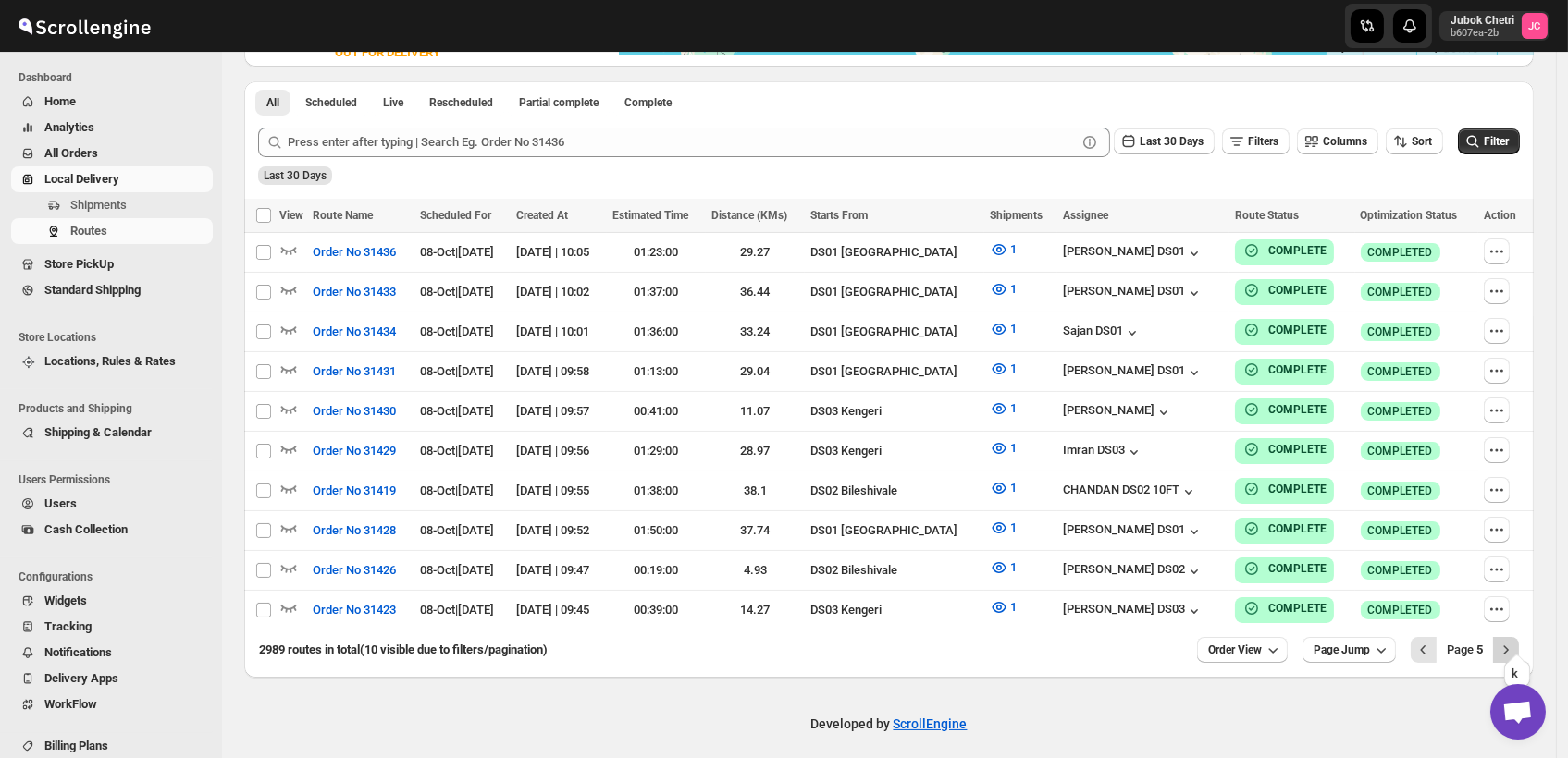
click at [1515, 641] on icon "Next" at bounding box center [1505, 650] width 19 height 19
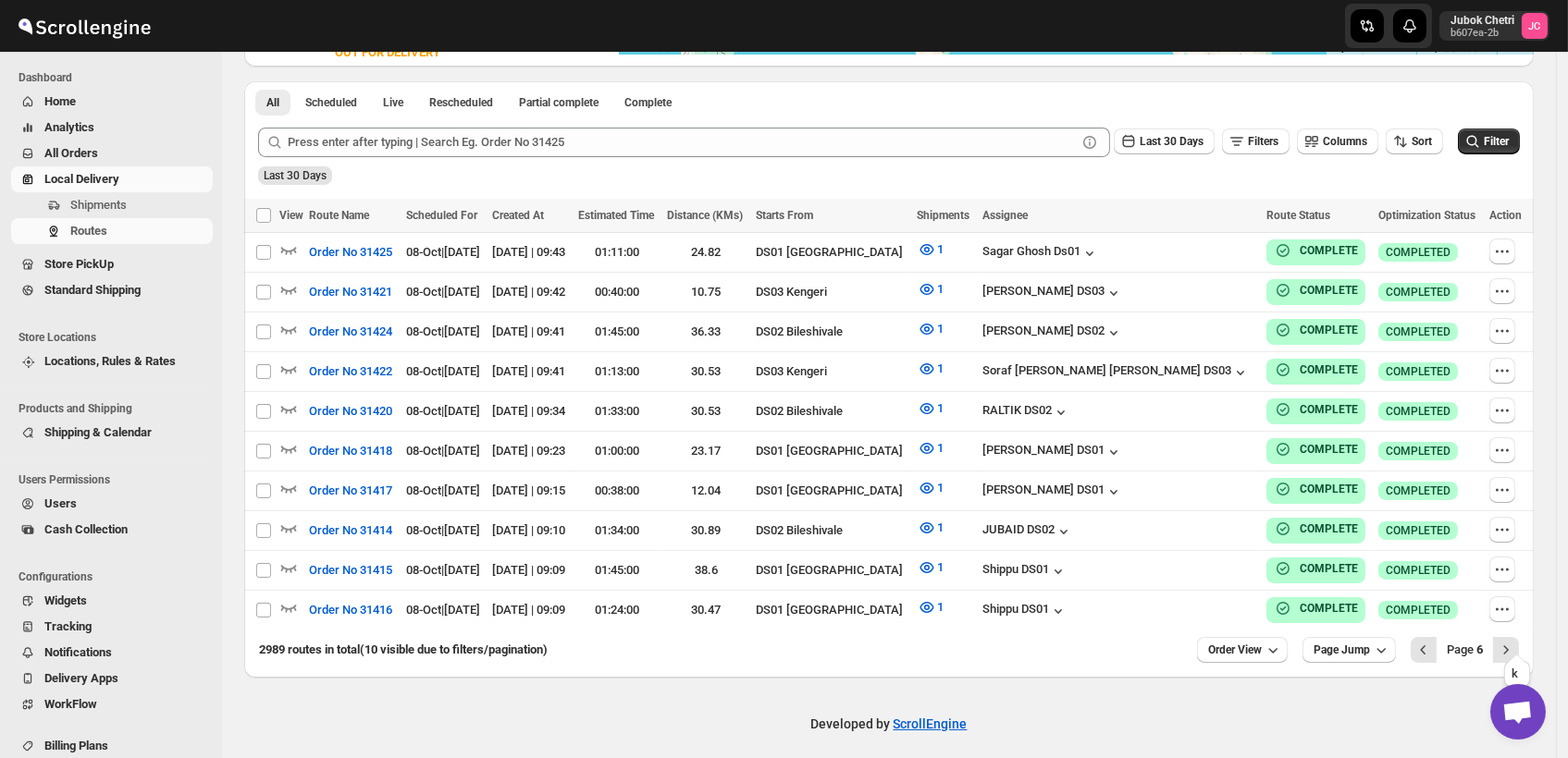
click at [1515, 641] on icon "Next" at bounding box center [1505, 650] width 19 height 19
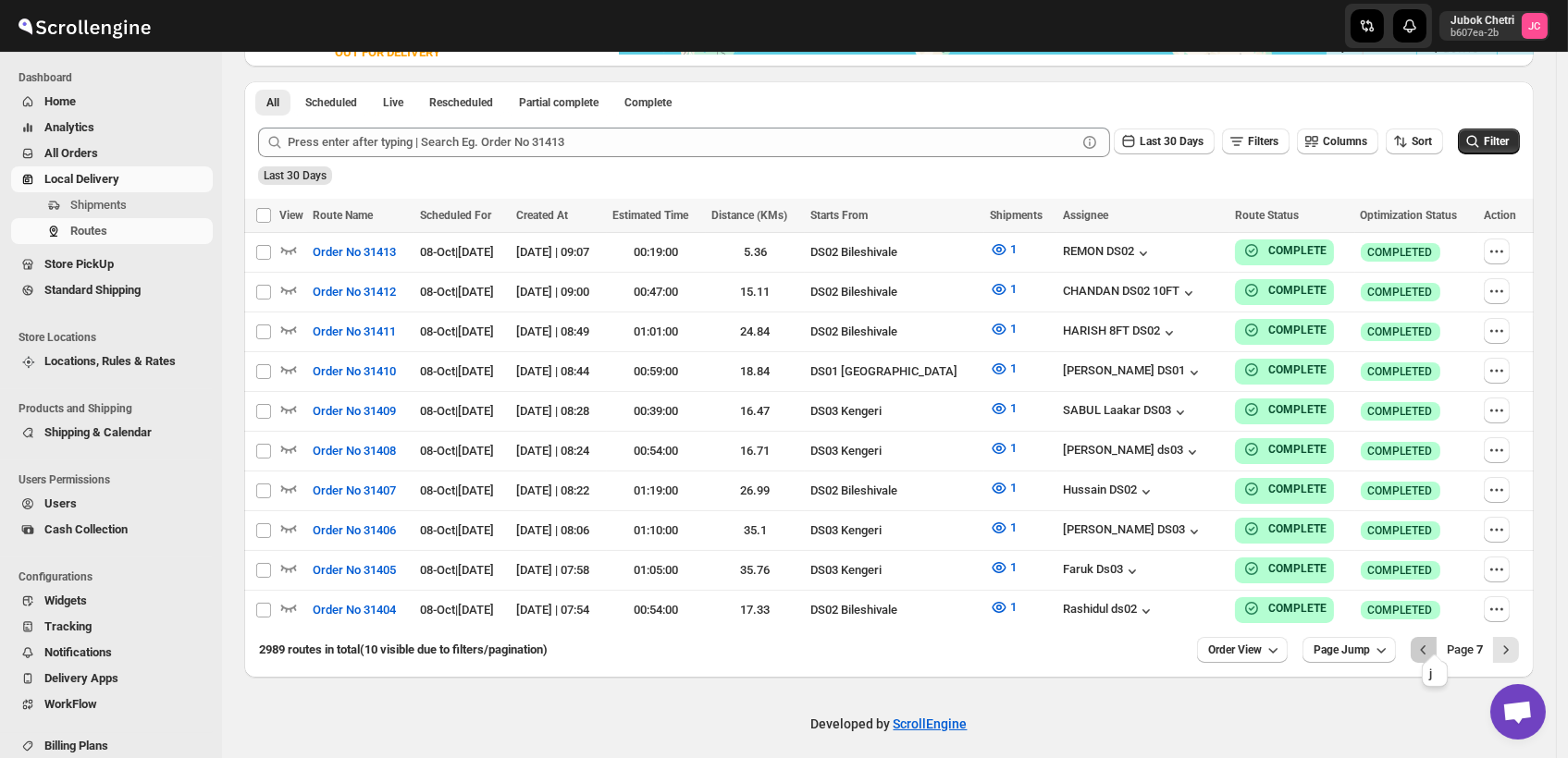
click at [1431, 641] on icon "Previous" at bounding box center [1424, 650] width 19 height 19
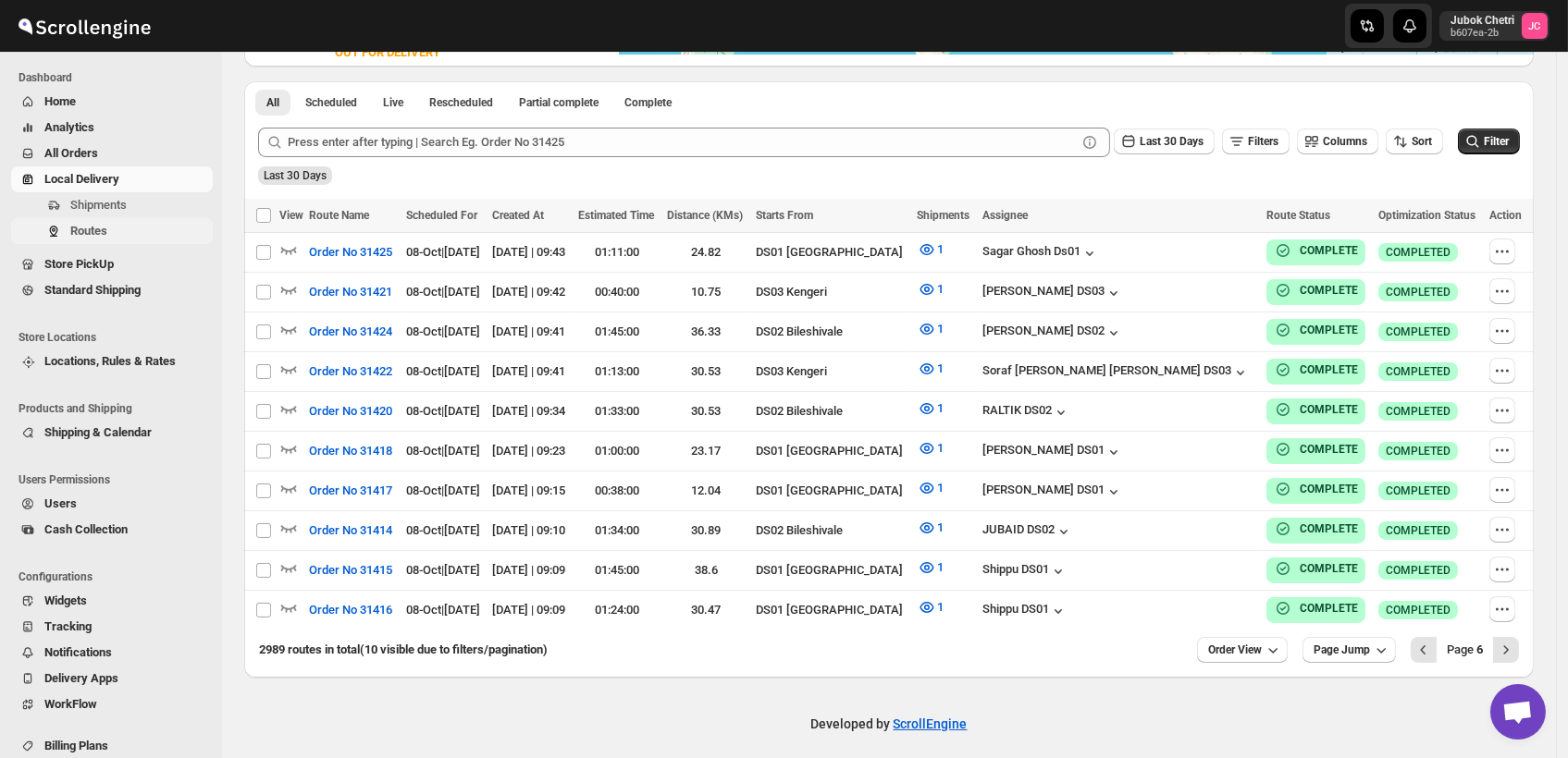
click at [98, 230] on span "Routes" at bounding box center [89, 231] width 37 height 14
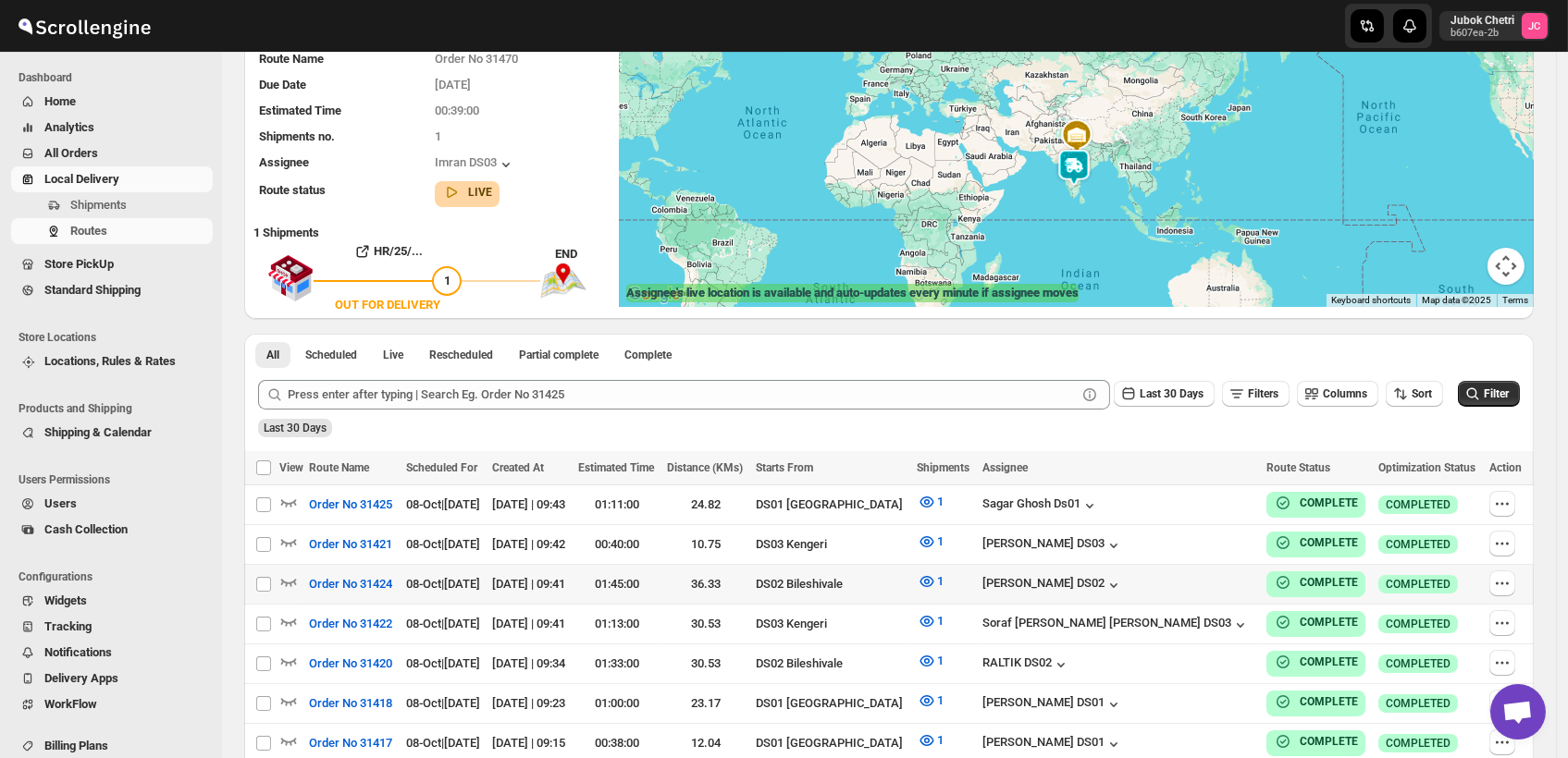
scroll to position [172, 0]
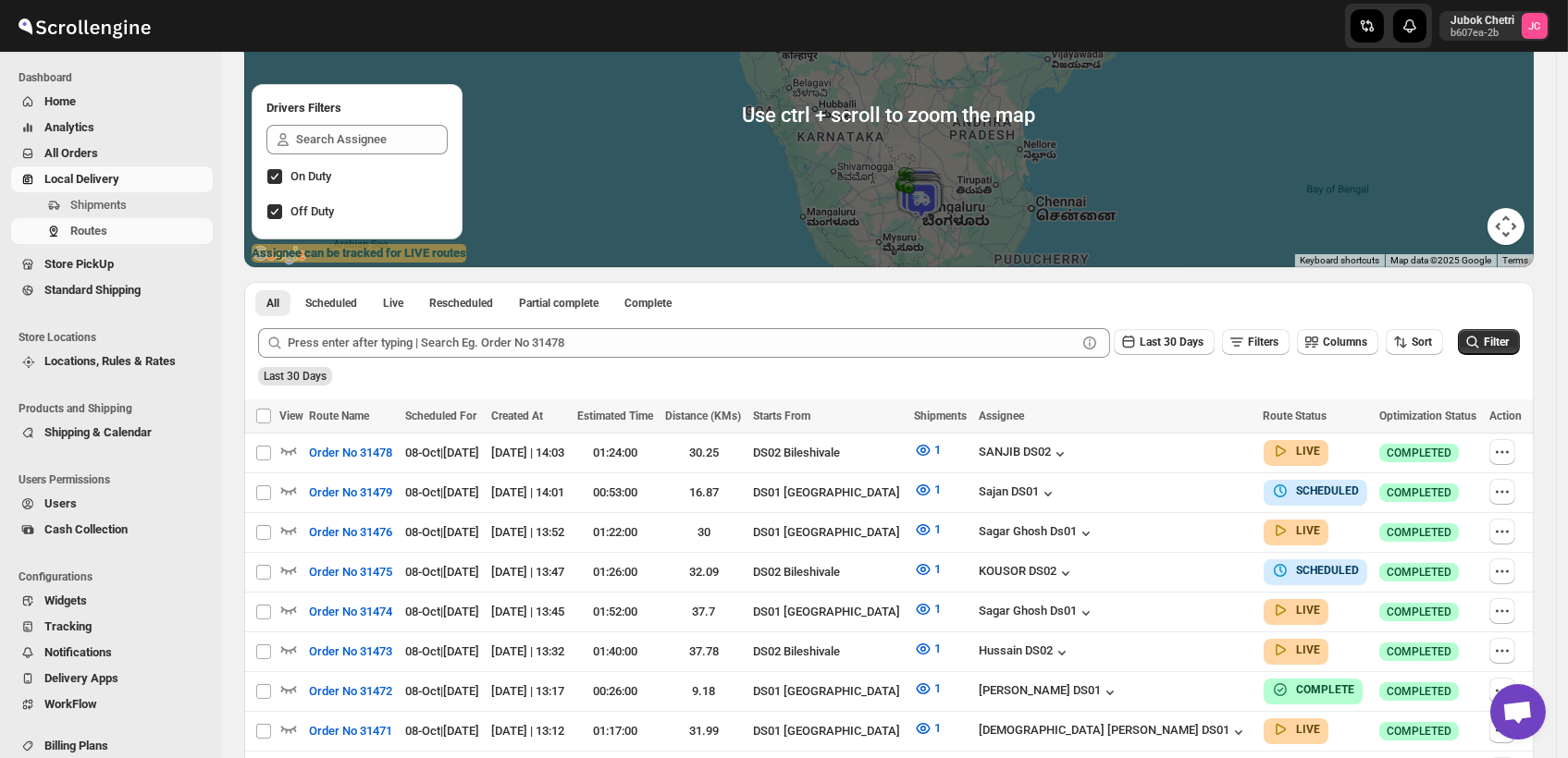
scroll to position [217, 0]
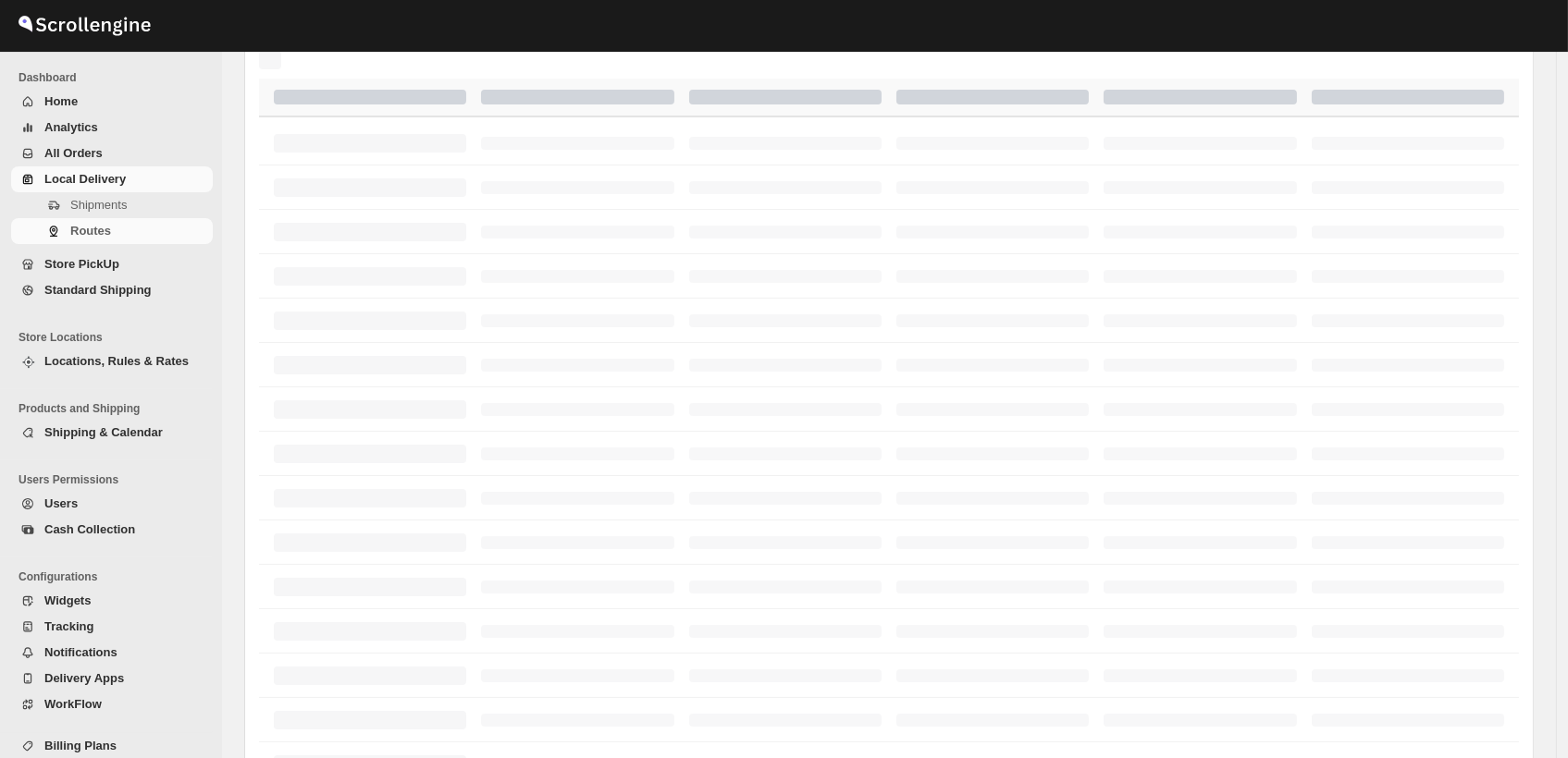
scroll to position [217, 0]
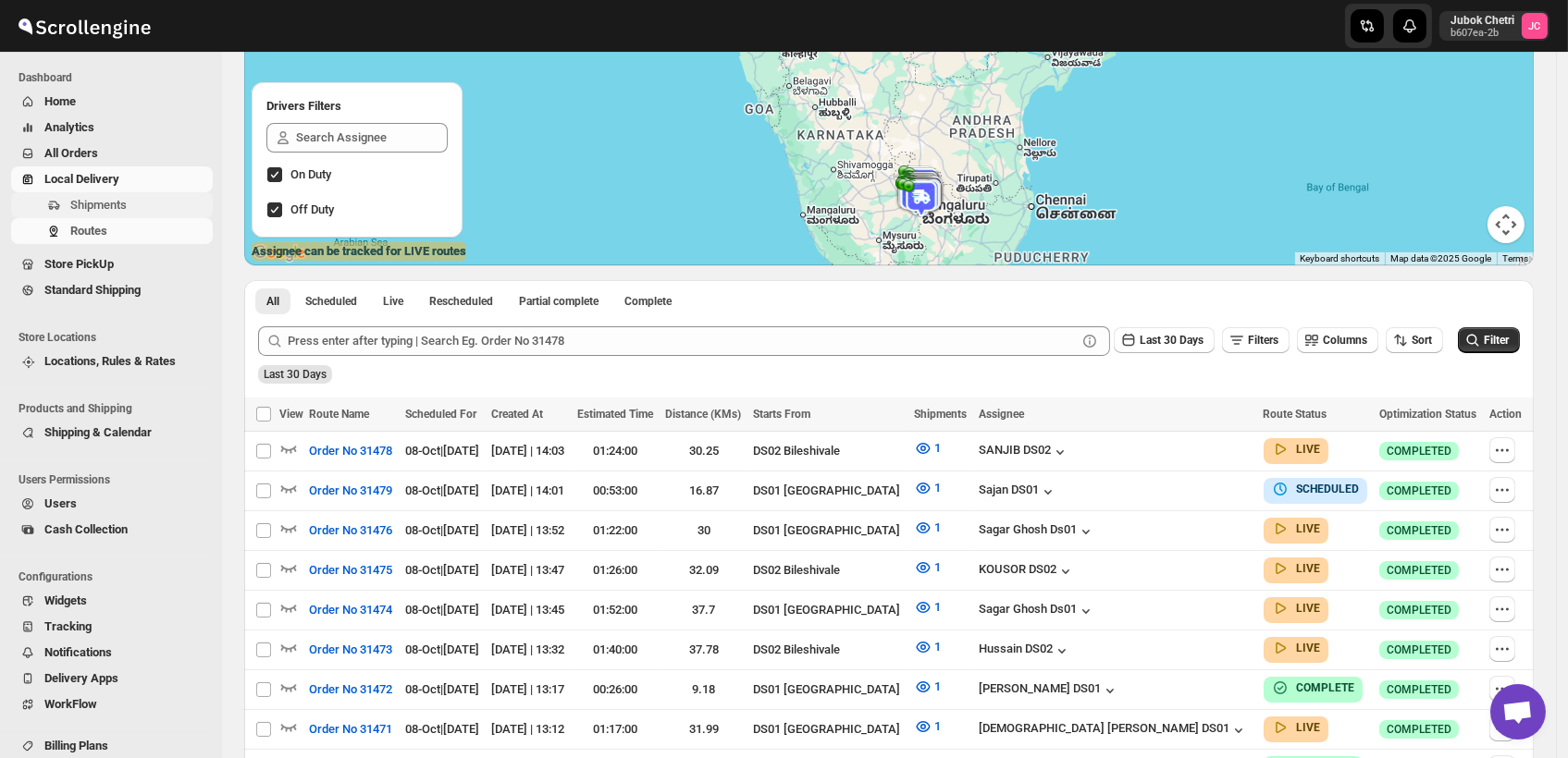
click at [99, 198] on span "Shipments" at bounding box center [98, 205] width 57 height 14
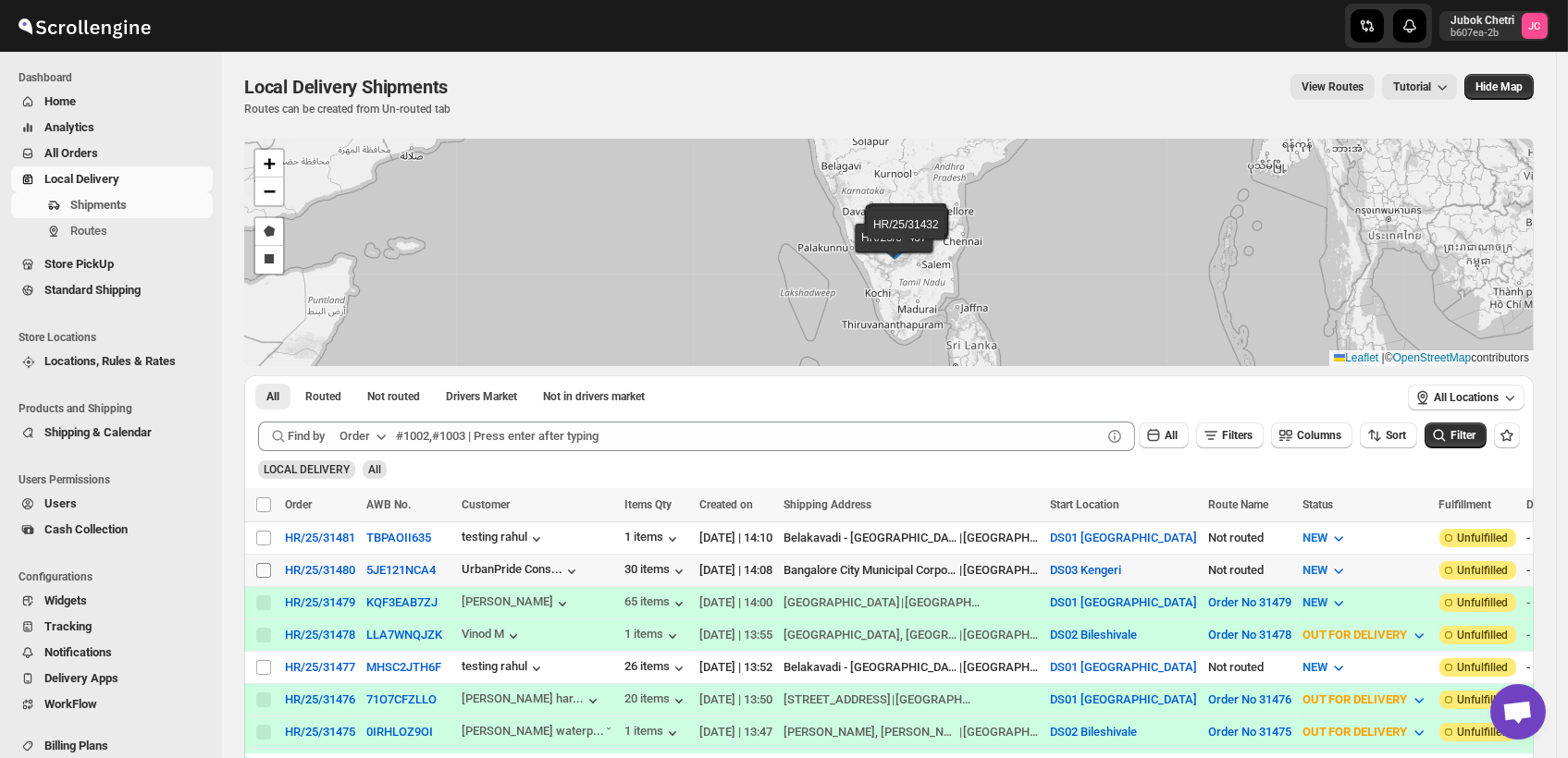
click at [264, 565] on input "Select shipment" at bounding box center [264, 570] width 15 height 15
checkbox input "true"
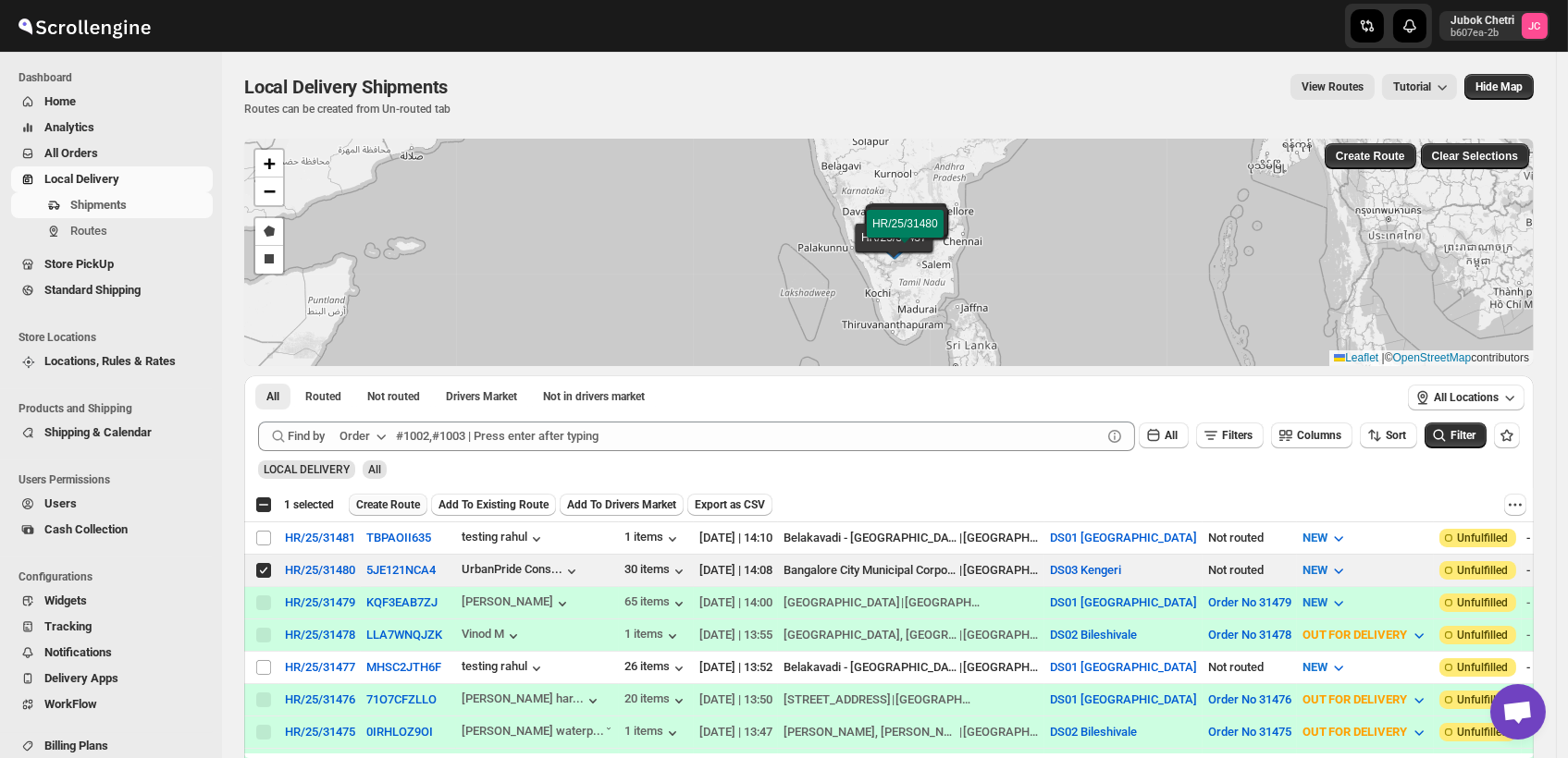
click at [406, 502] on span "Create Route" at bounding box center [388, 504] width 64 height 15
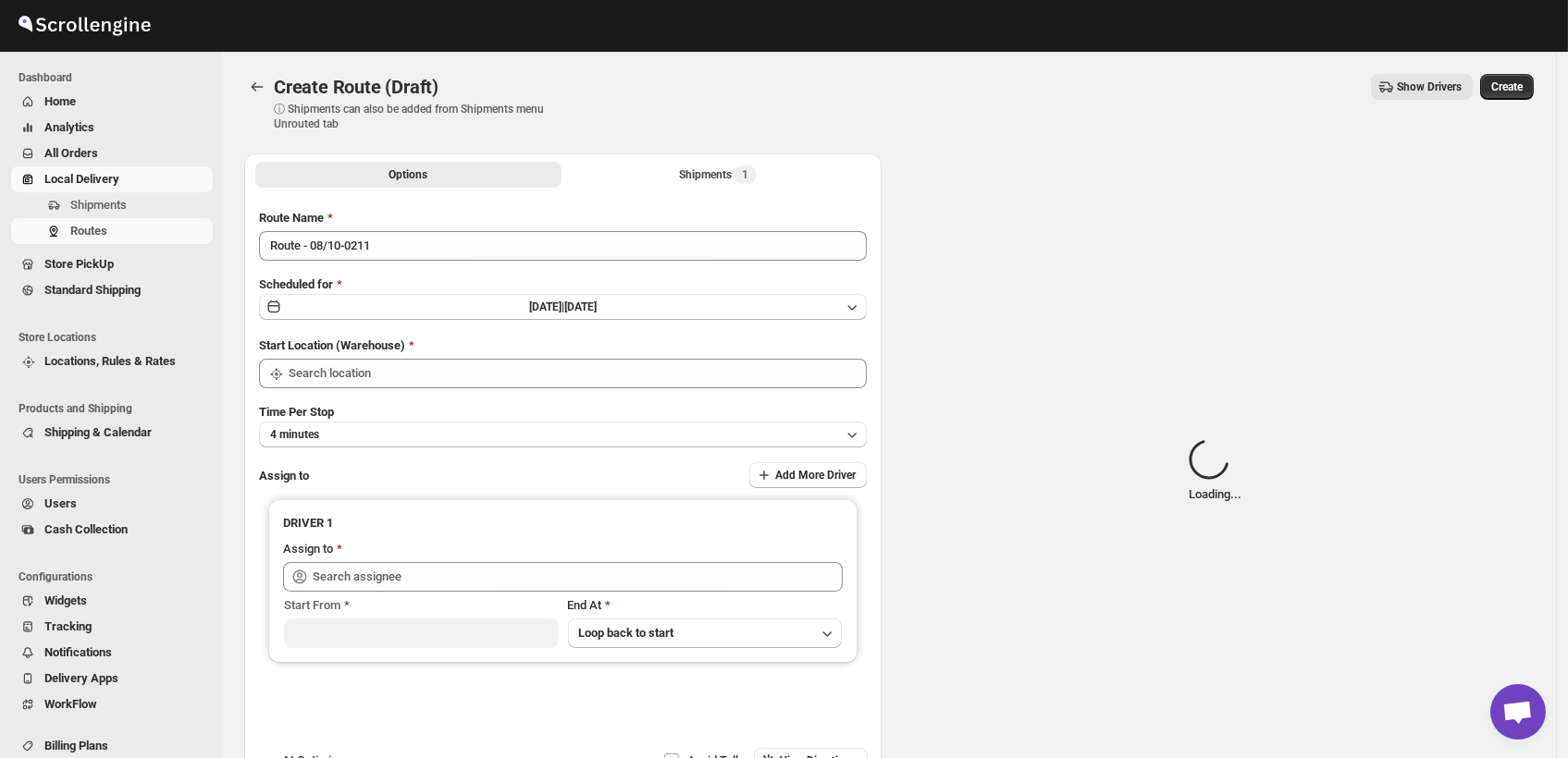
type input "DS03 Kengeri"
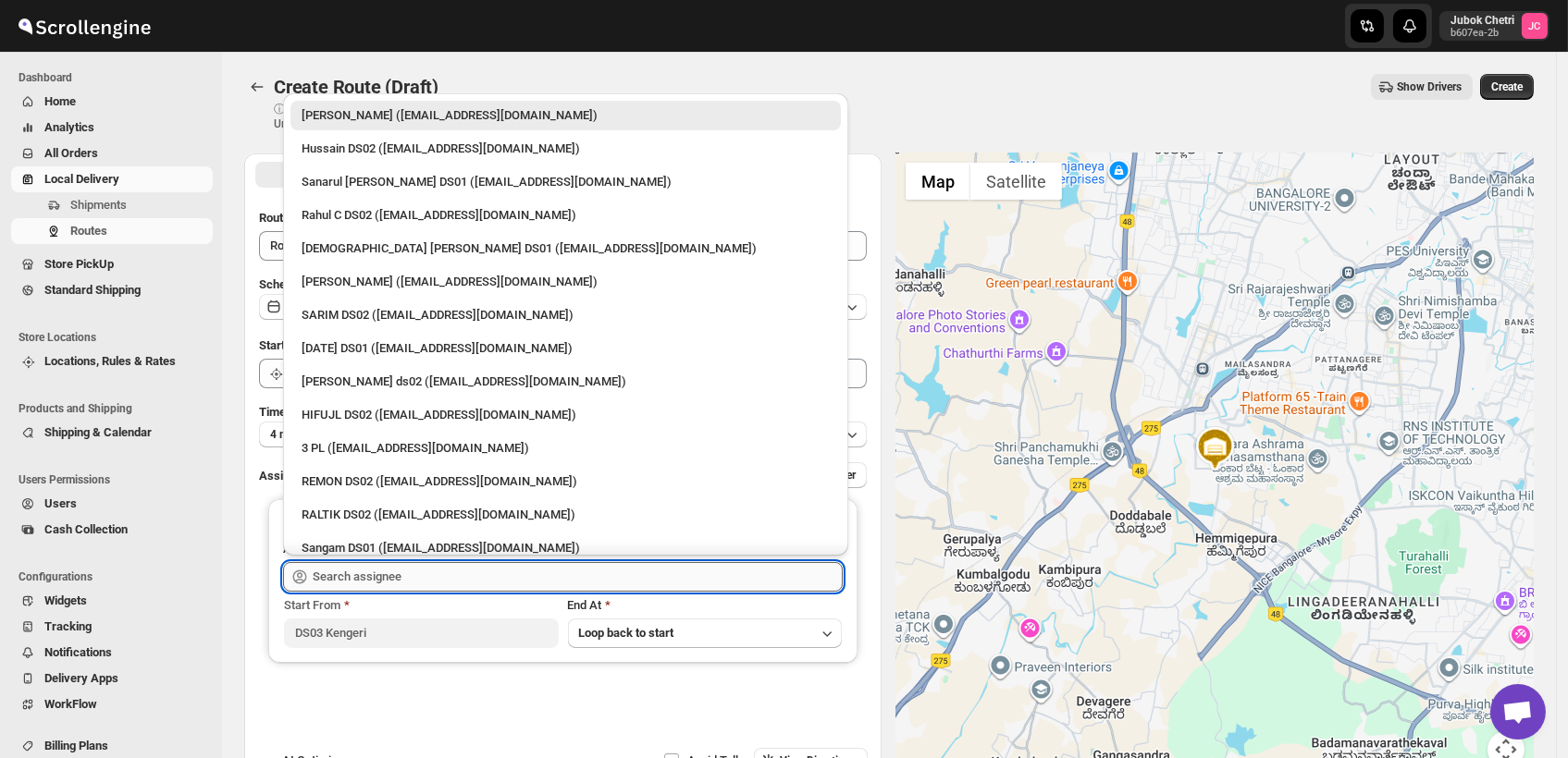
click at [375, 571] on input "text" at bounding box center [577, 577] width 530 height 30
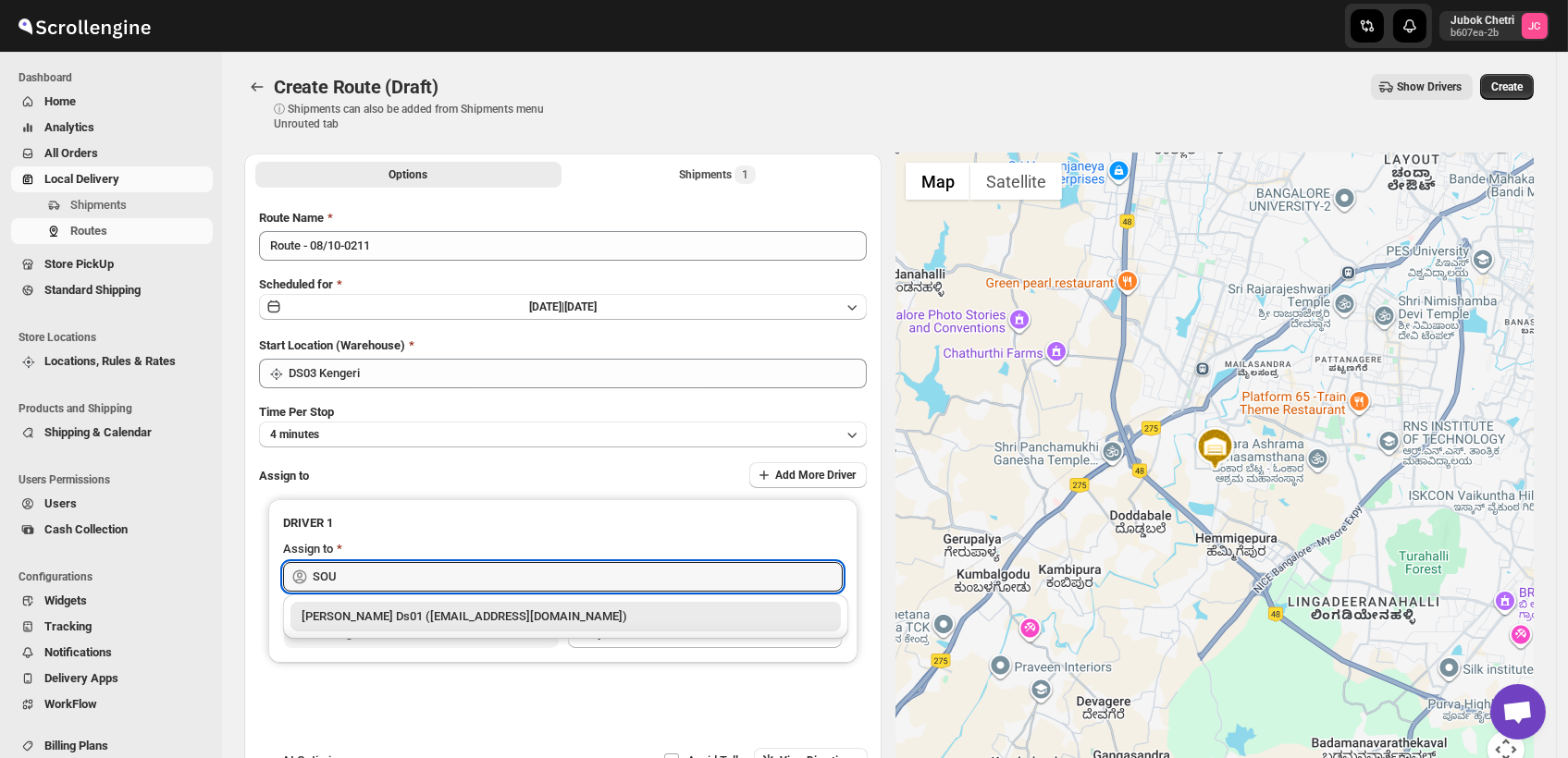
click at [428, 622] on div "Sourab Ghosh Ds01 ([EMAIL_ADDRESS][DOMAIN_NAME])" at bounding box center [565, 617] width 528 height 19
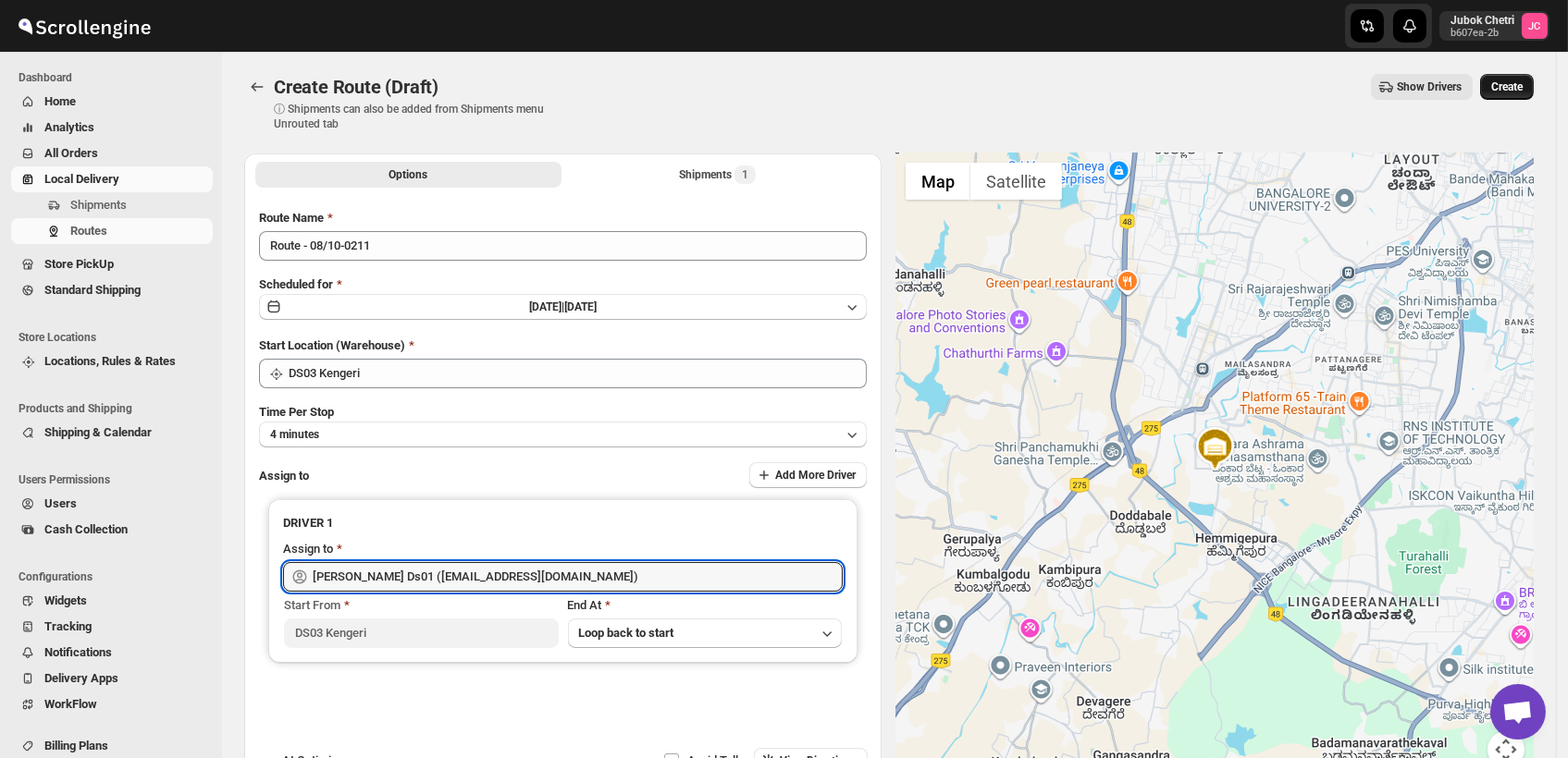
type input "Sourab Ghosh Ds01 ([EMAIL_ADDRESS][DOMAIN_NAME])"
click at [1514, 89] on span "Create" at bounding box center [1507, 87] width 32 height 15
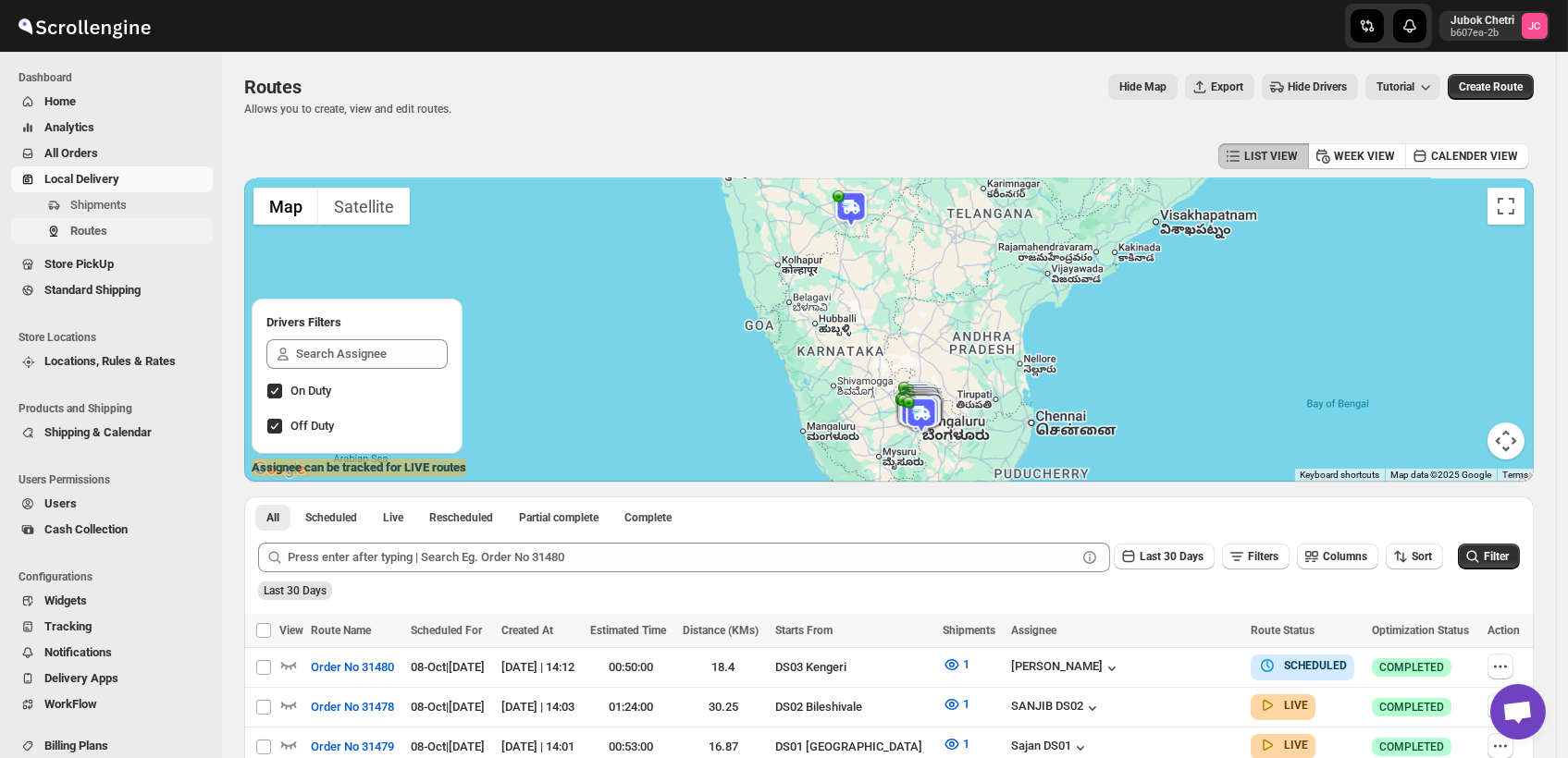
click at [99, 224] on span "Routes" at bounding box center [89, 231] width 37 height 14
click at [109, 220] on button "Routes" at bounding box center [111, 231] width 202 height 26
click at [1500, 663] on icon "button" at bounding box center [1500, 666] width 19 height 19
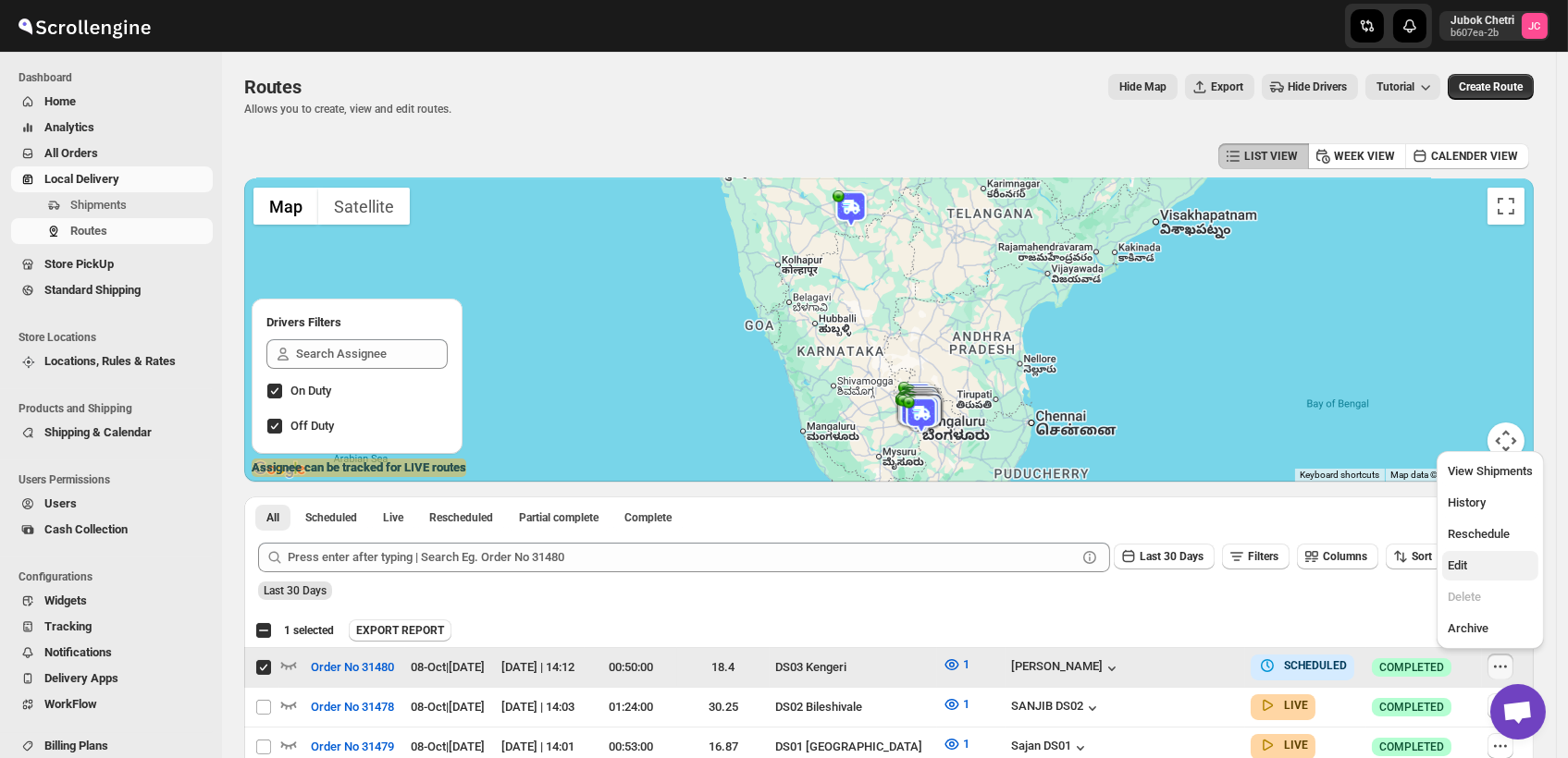
click at [1474, 561] on span "Edit" at bounding box center [1490, 566] width 86 height 19
checkbox input "false"
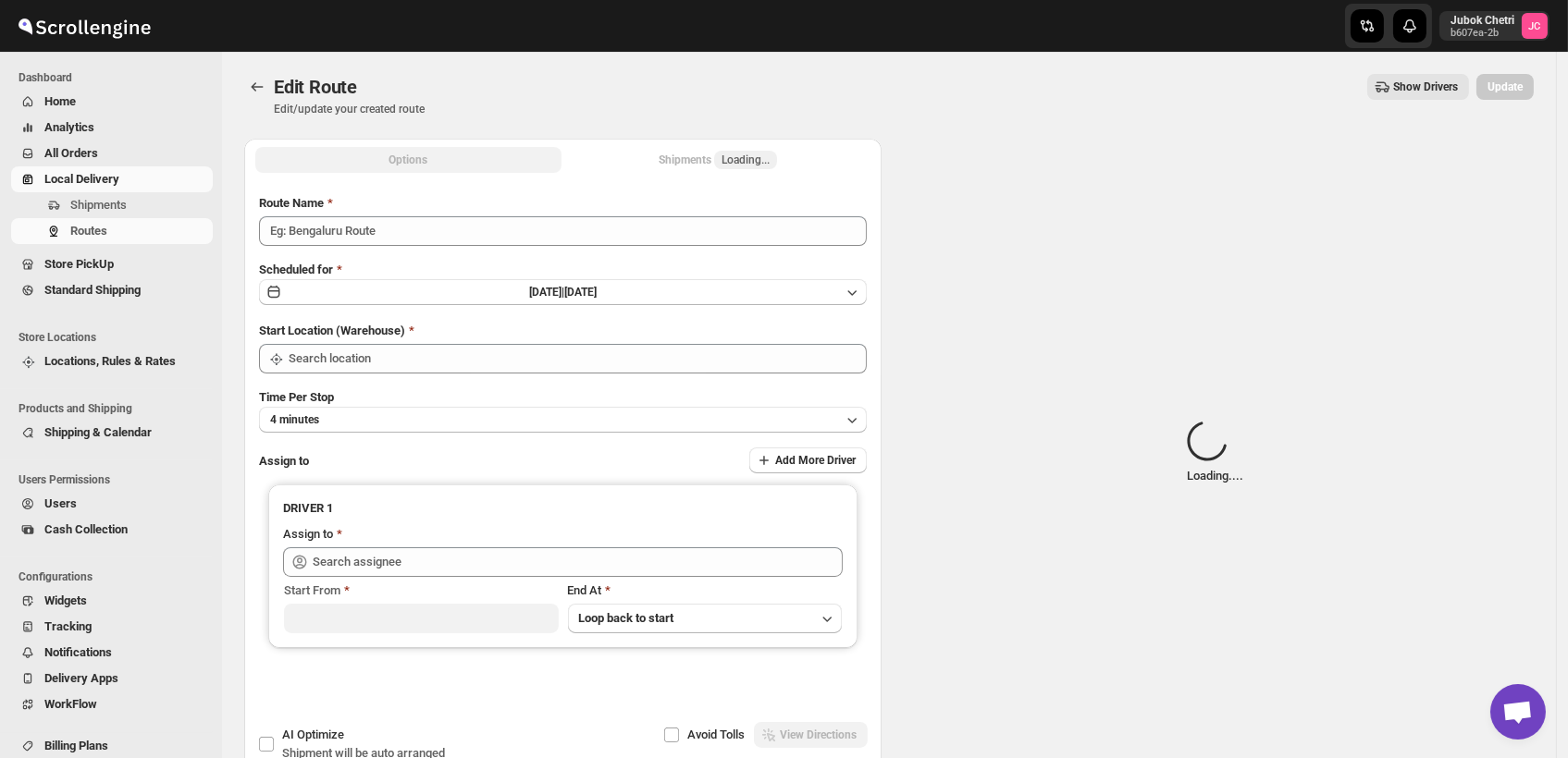
type input "Order No 31480"
type input "DS03 Kengeri"
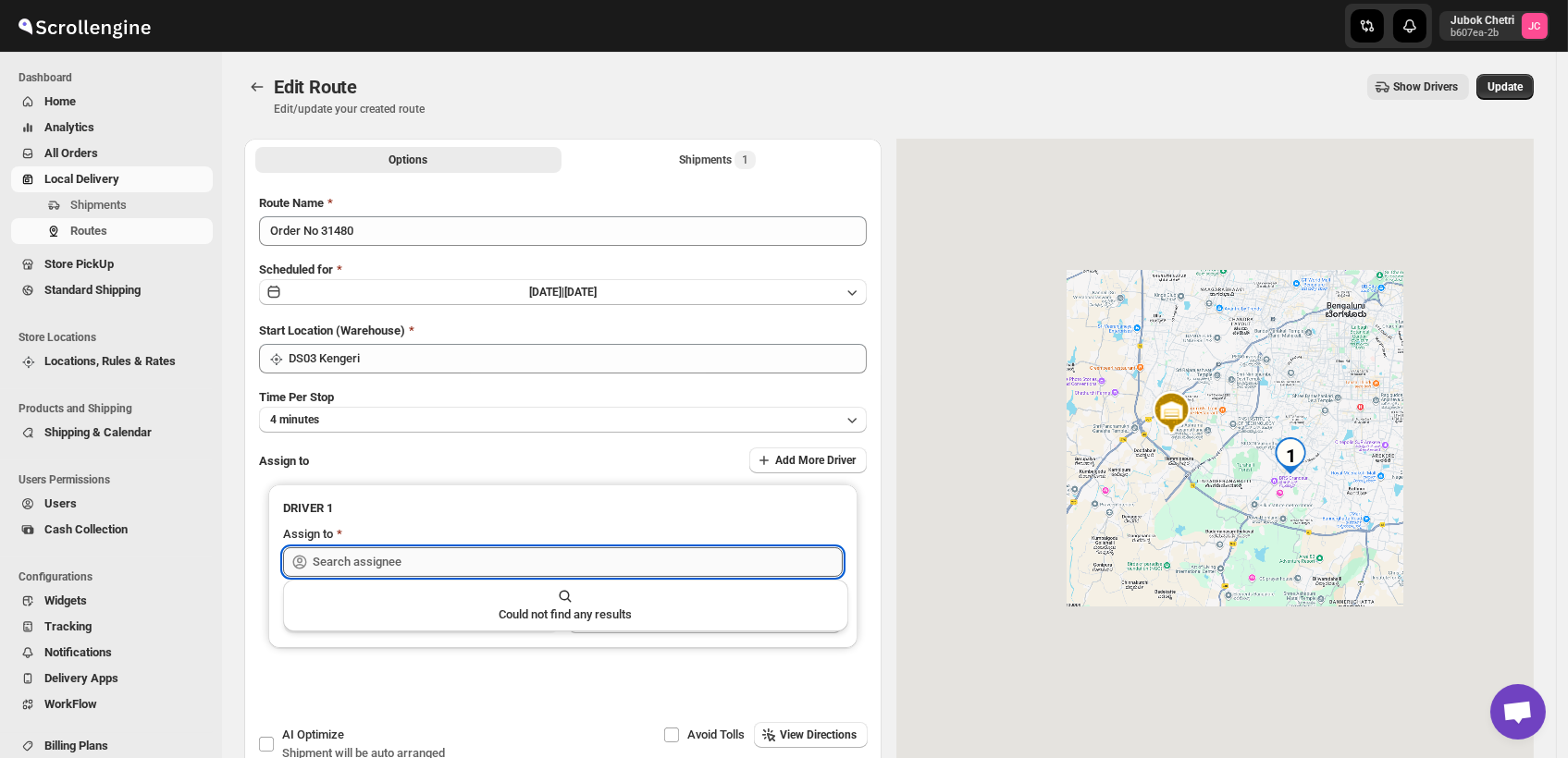
click at [429, 559] on input "text" at bounding box center [577, 562] width 530 height 30
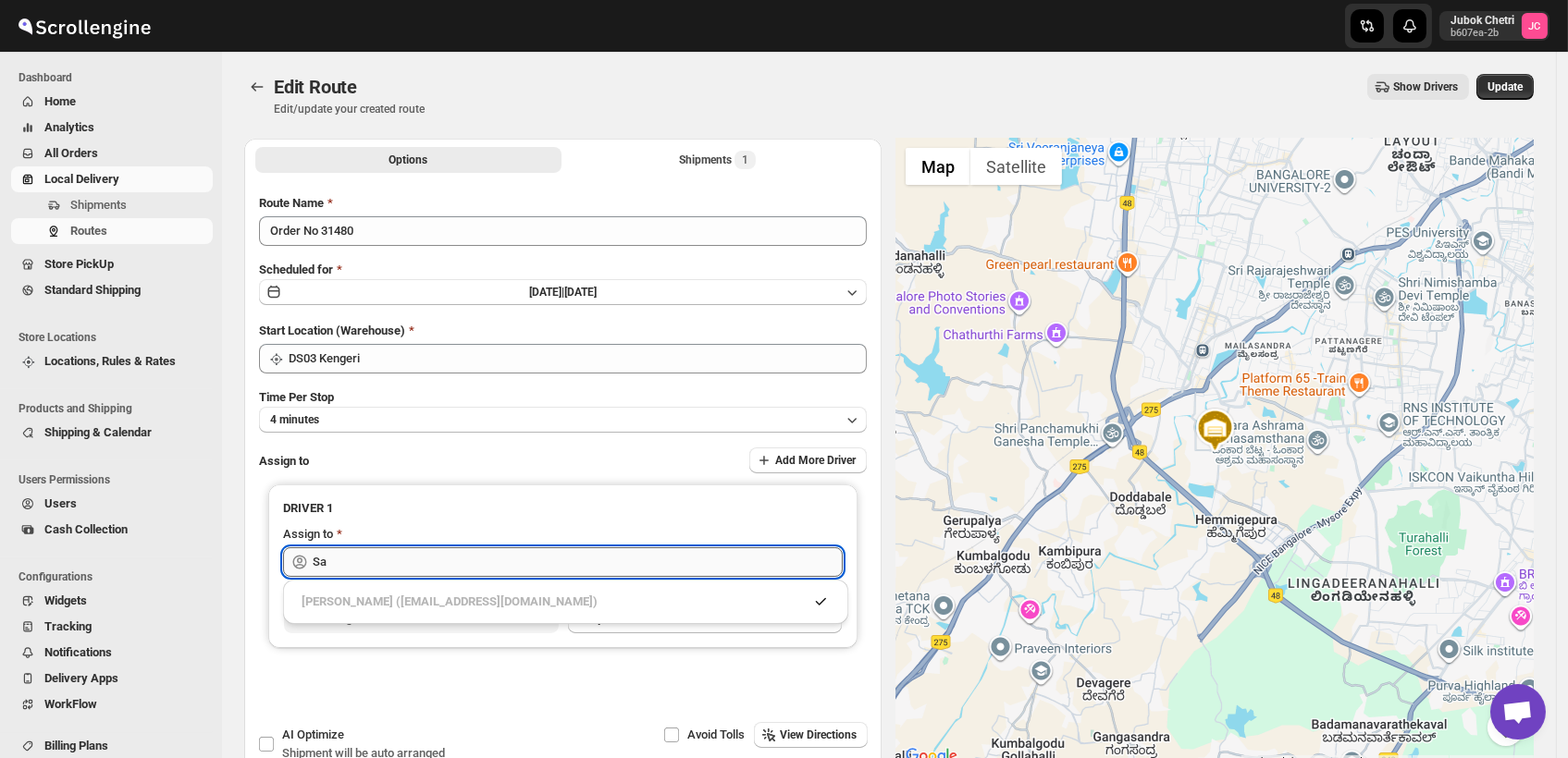
type input "S"
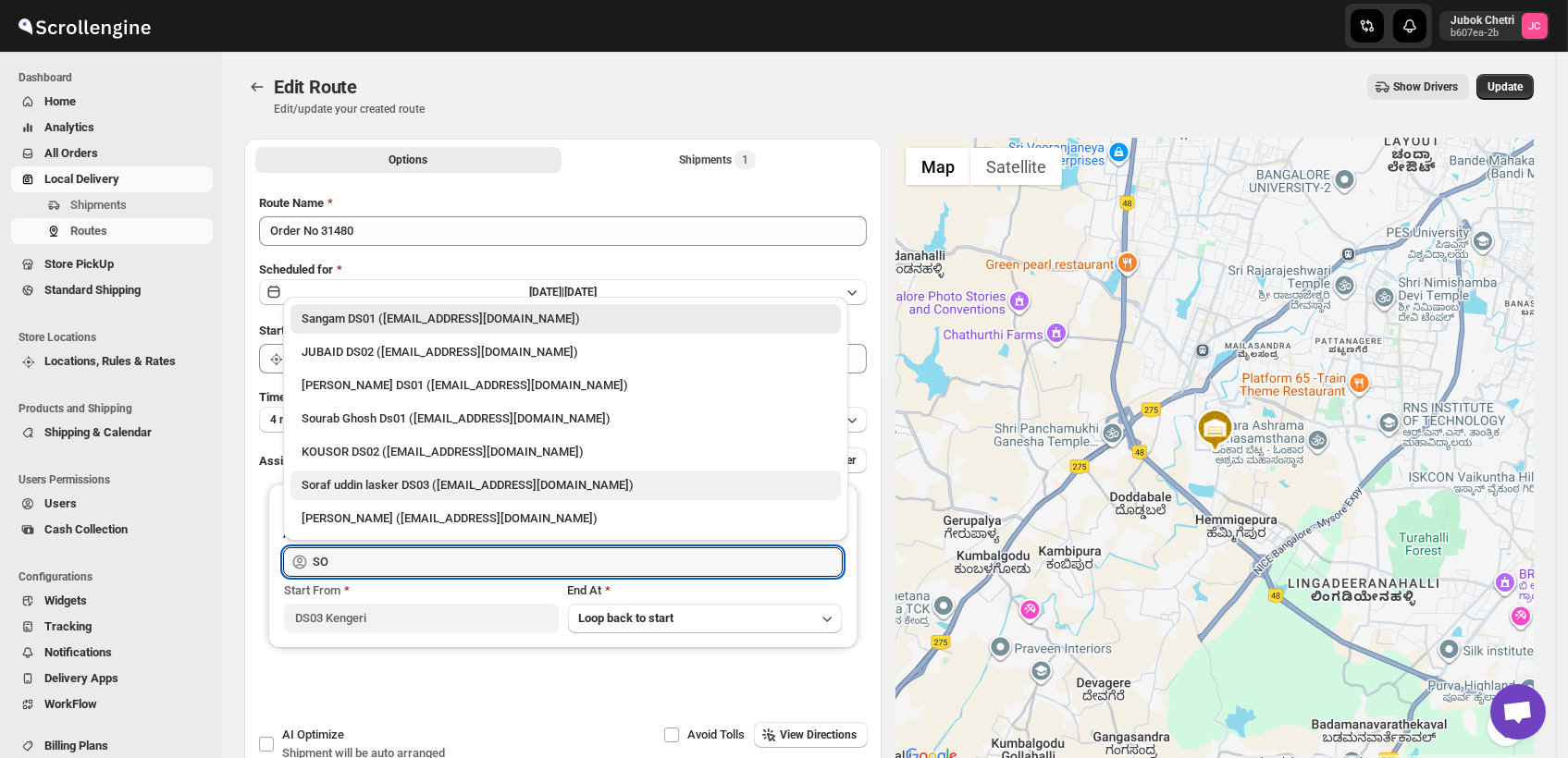
click at [372, 480] on div "Soraf uddin lasker DS03 ([EMAIL_ADDRESS][DOMAIN_NAME])" at bounding box center [565, 485] width 528 height 19
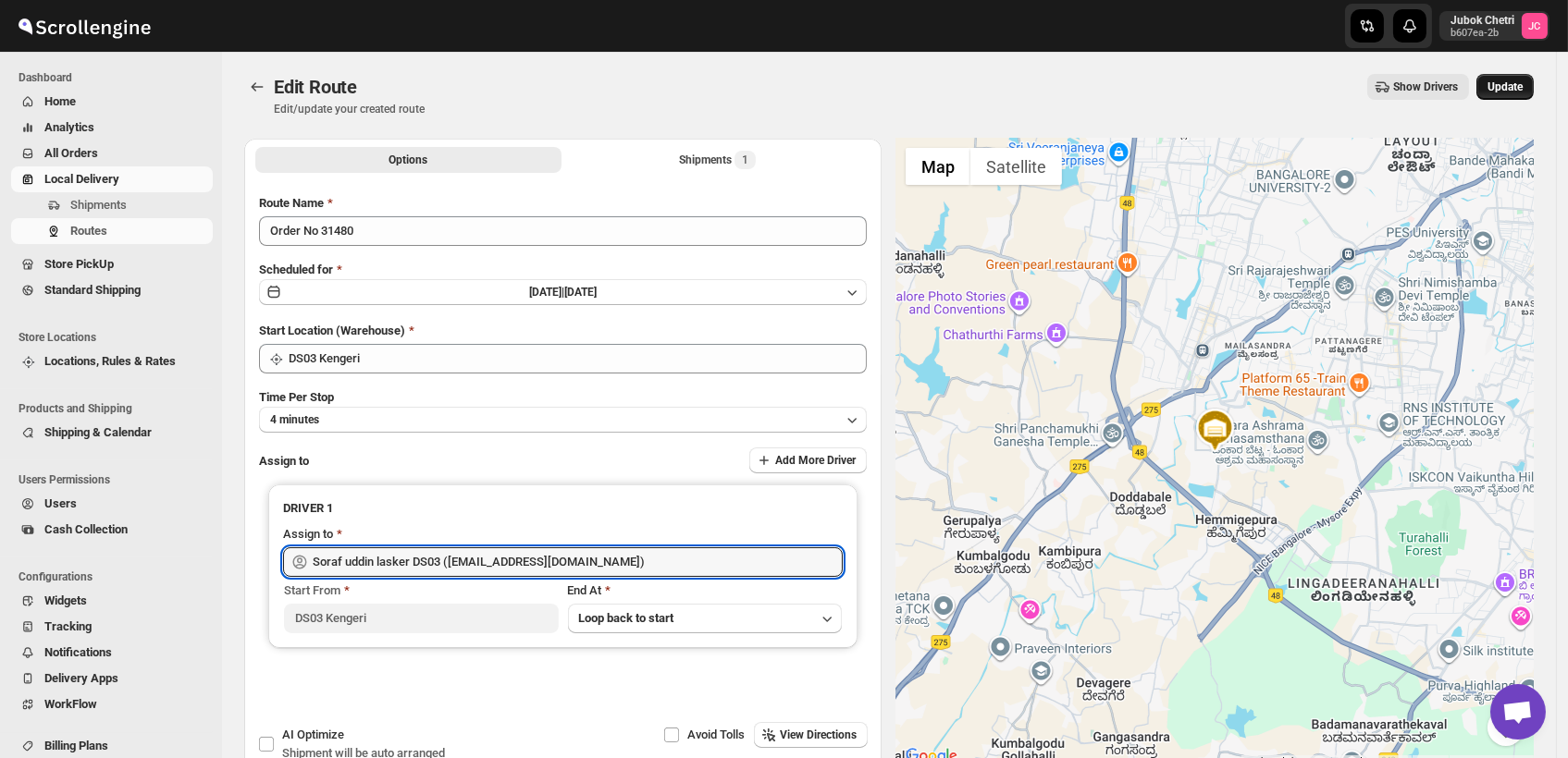
type input "Soraf uddin lasker DS03 ([EMAIL_ADDRESS][DOMAIN_NAME])"
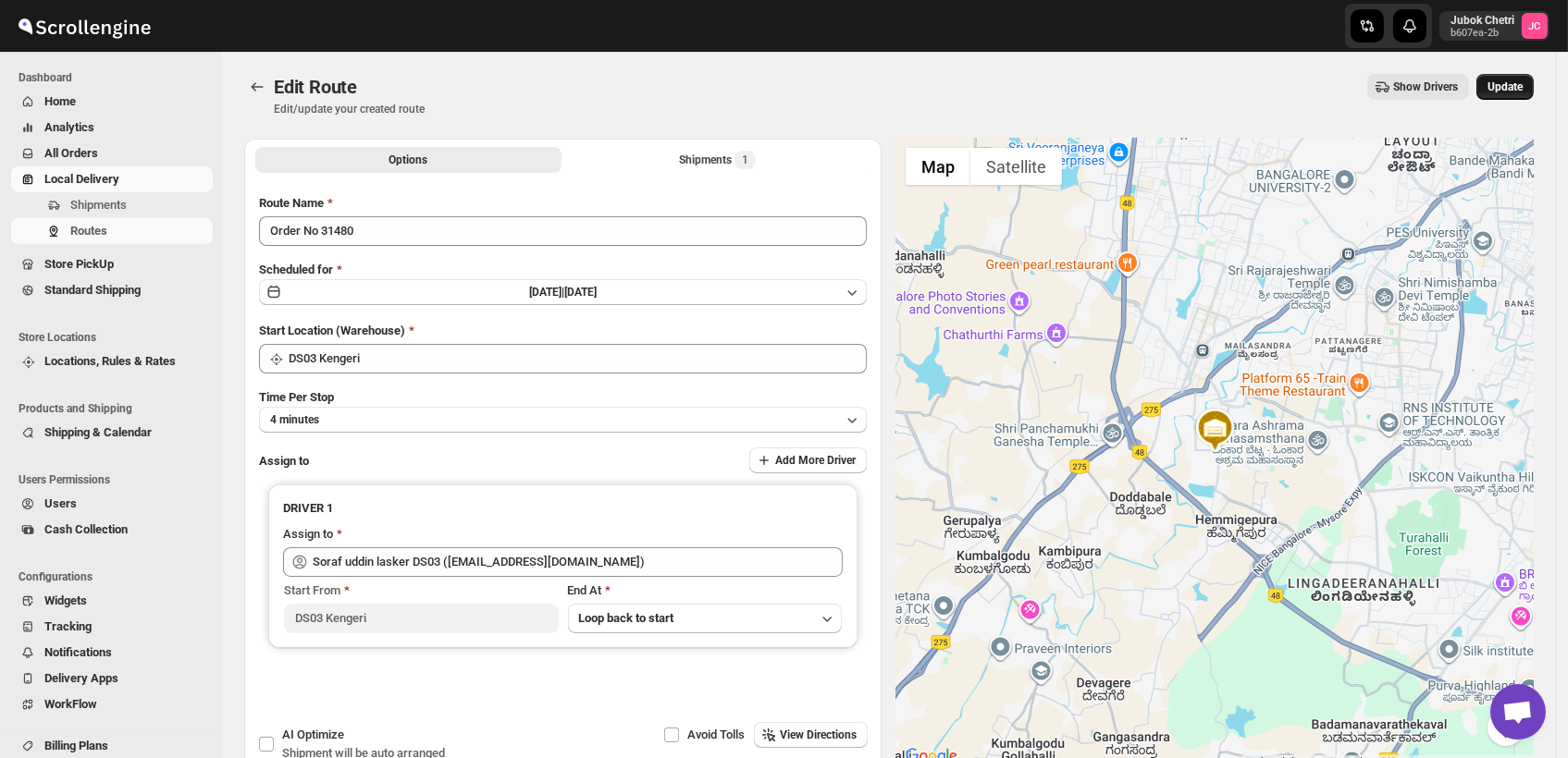
click at [1522, 82] on span "Update" at bounding box center [1504, 87] width 35 height 15
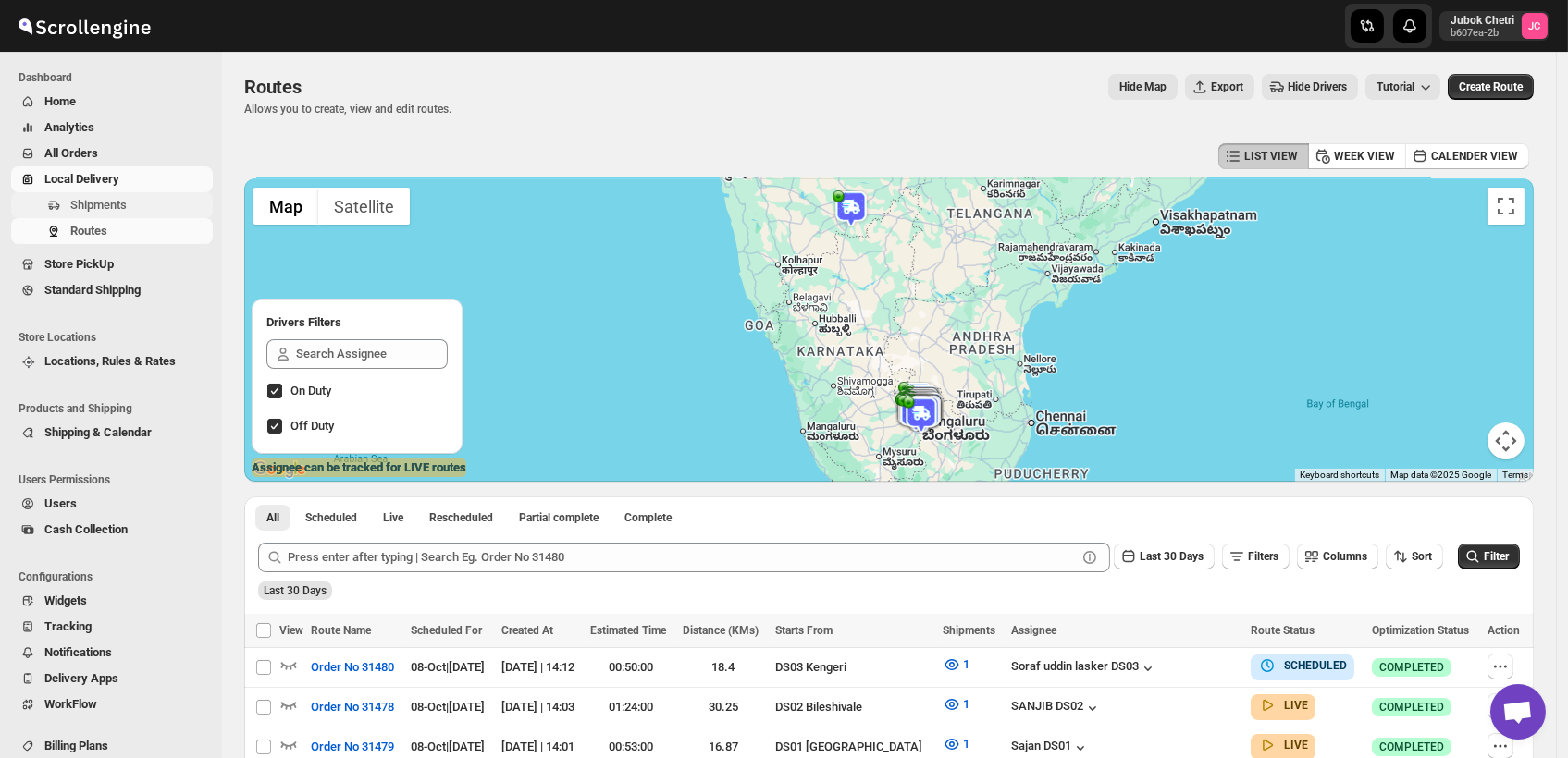
click at [131, 197] on span "Shipments" at bounding box center [139, 205] width 138 height 19
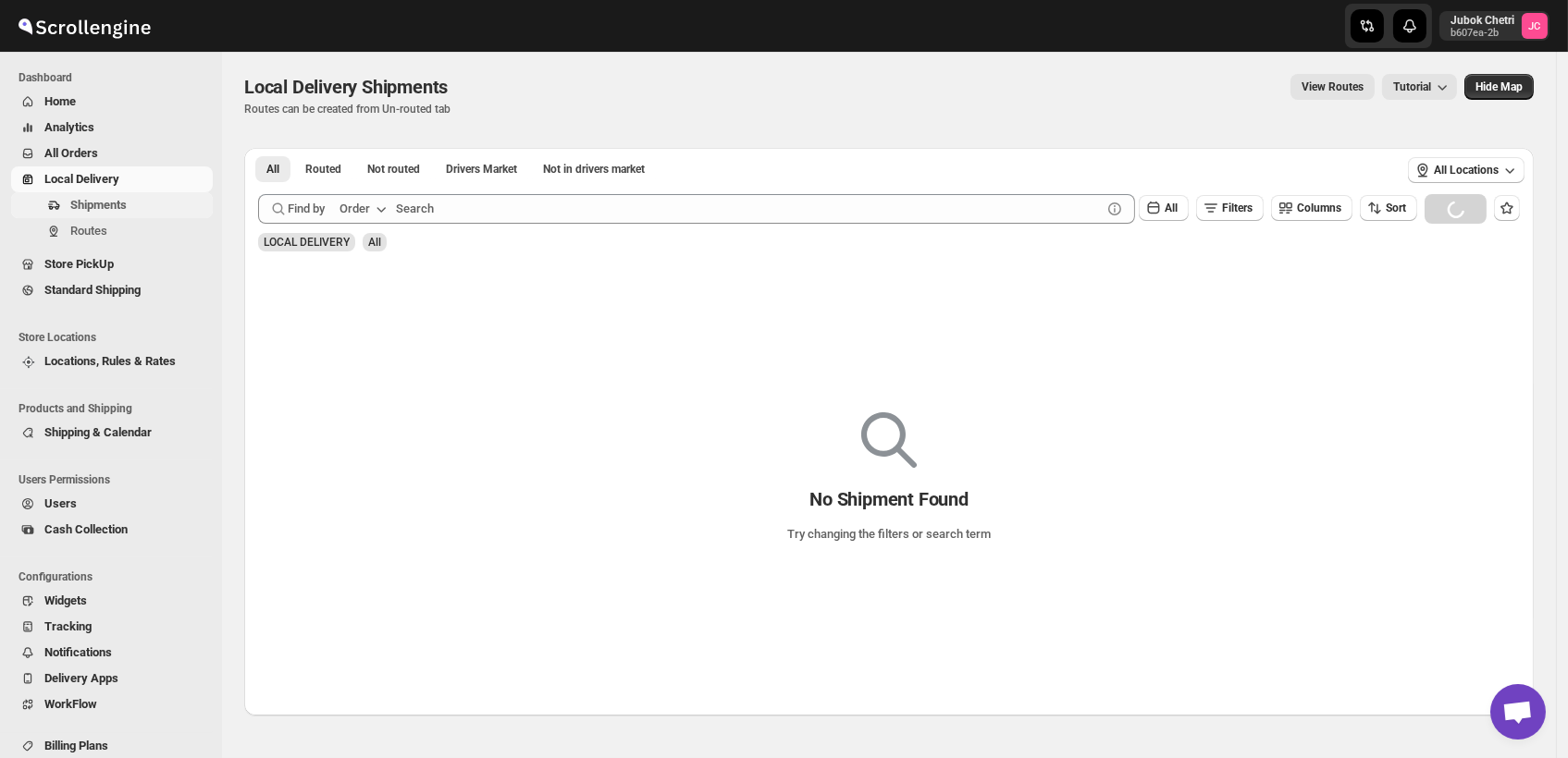
click at [133, 209] on span "Shipments" at bounding box center [139, 205] width 138 height 19
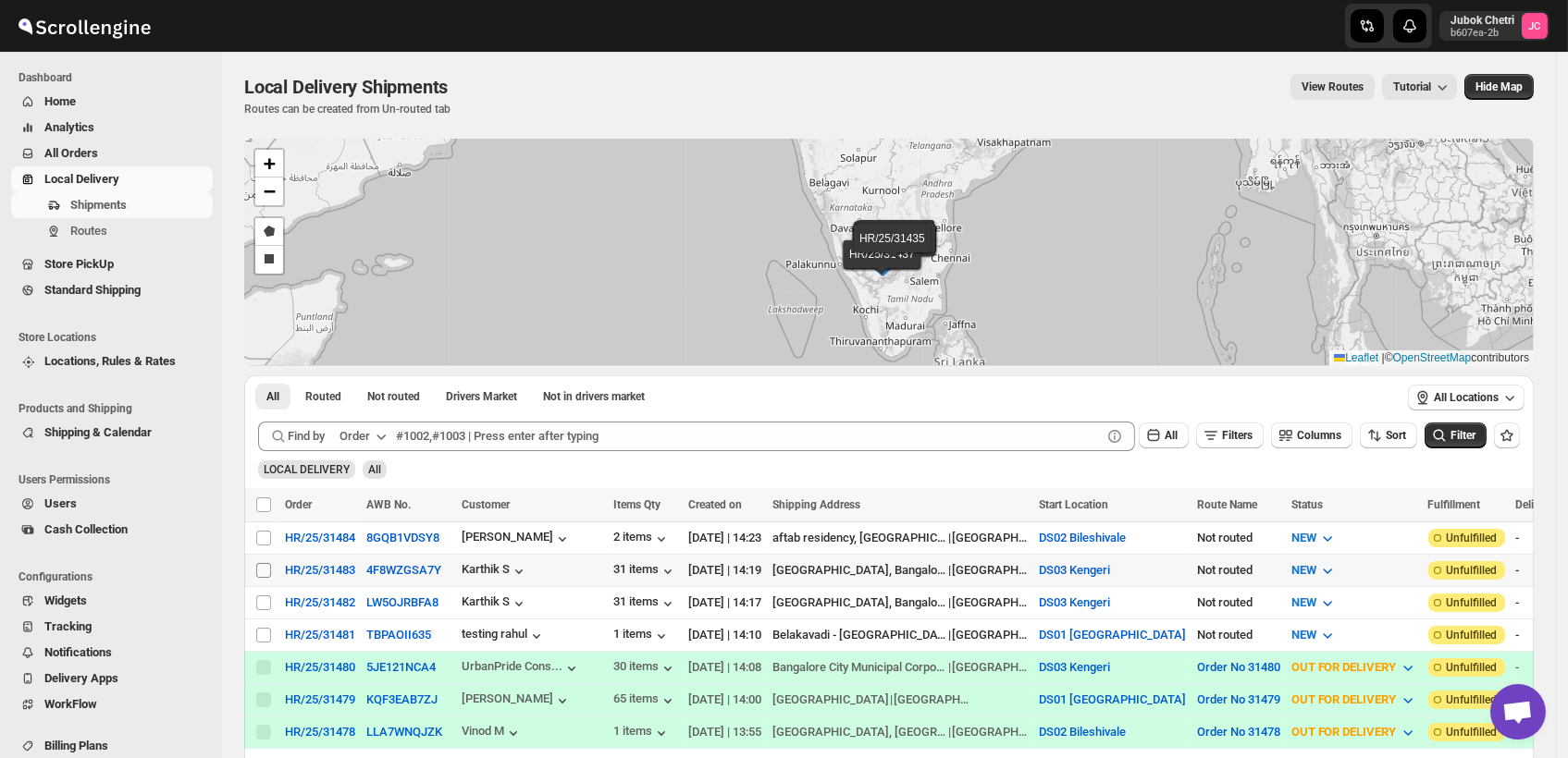
click at [263, 564] on input "Select shipment" at bounding box center [264, 570] width 15 height 15
checkbox input "true"
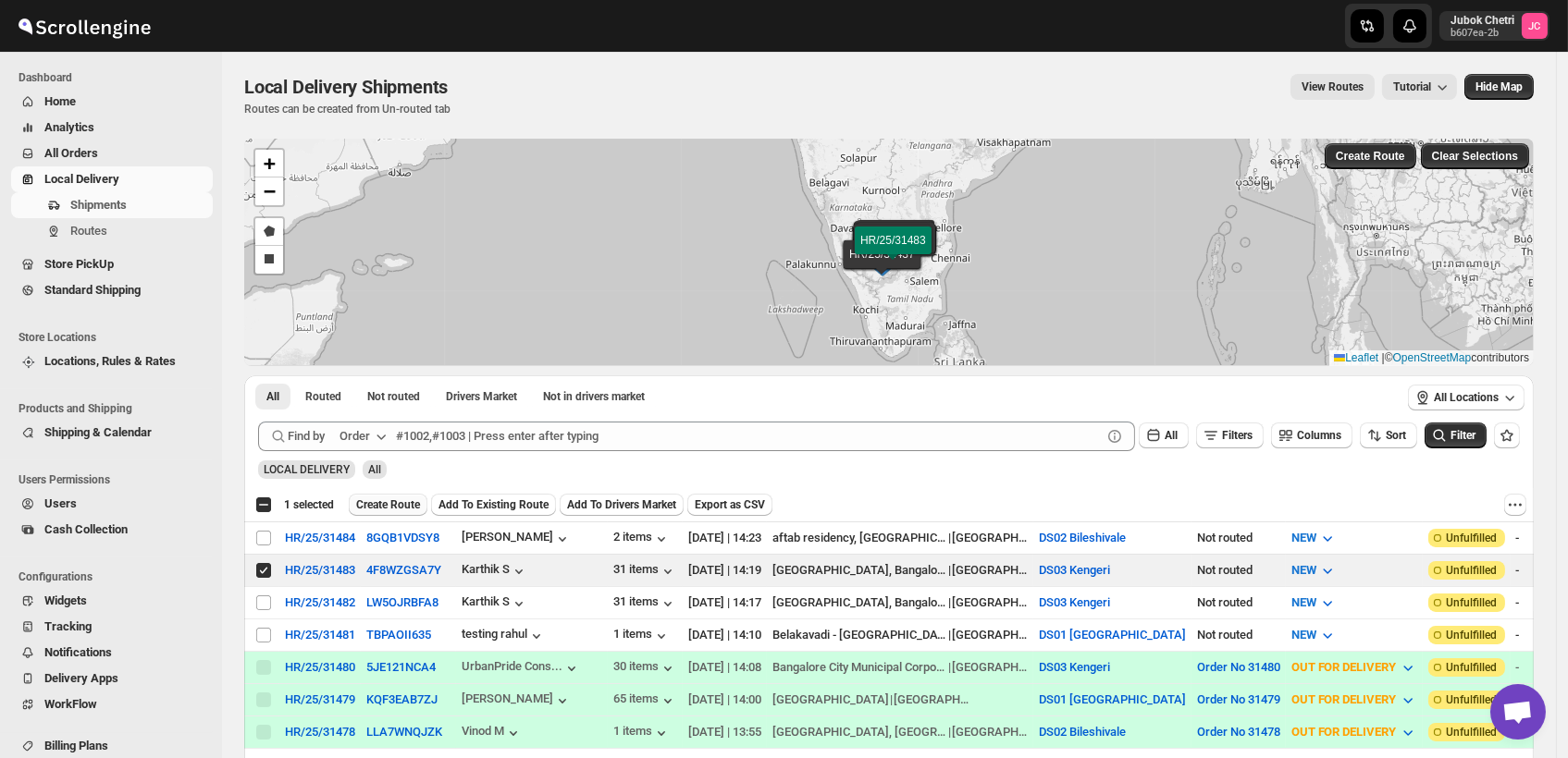
click at [401, 499] on span "Create Route" at bounding box center [388, 504] width 64 height 15
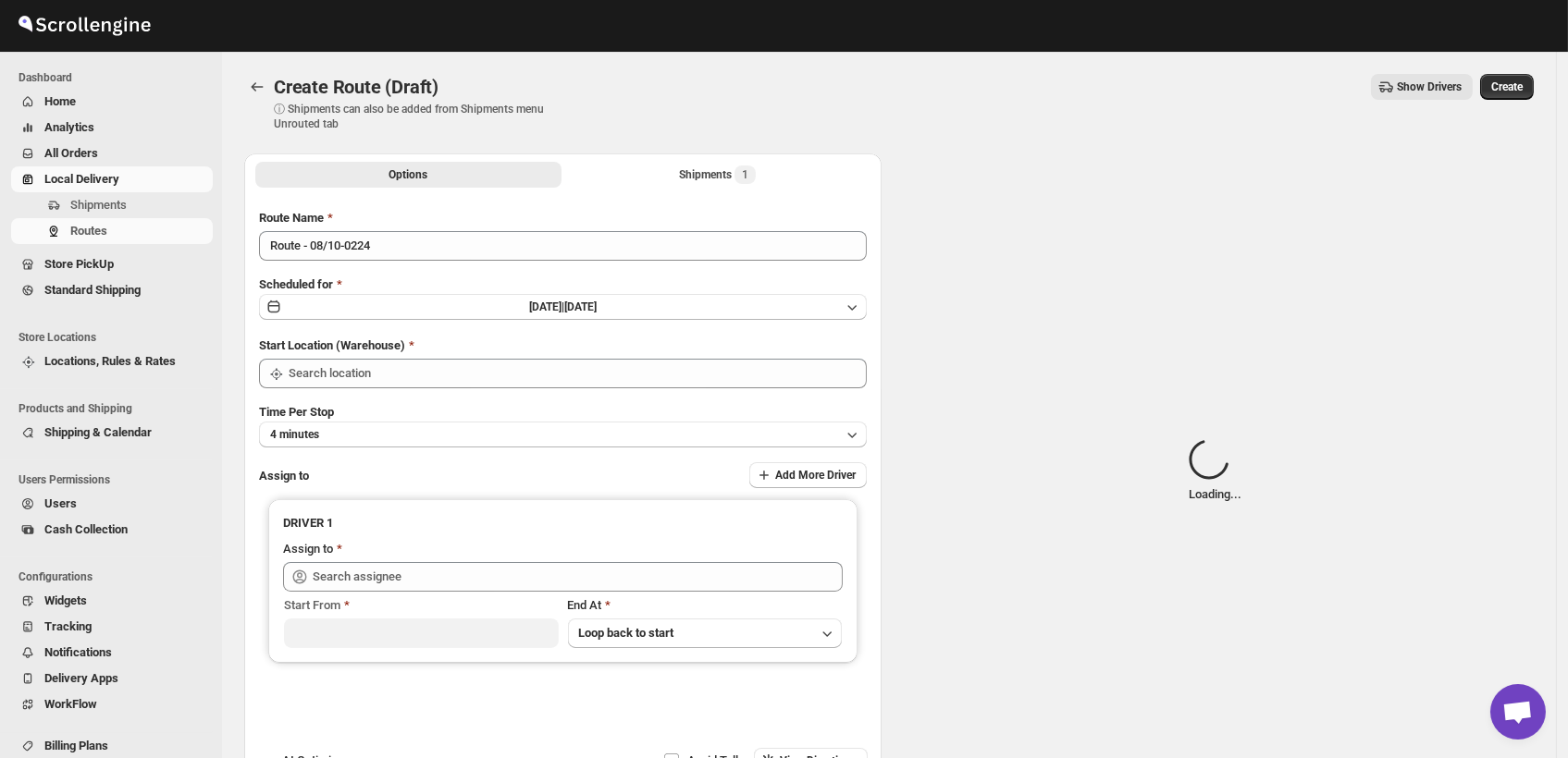
type input "DS03 Kengeri"
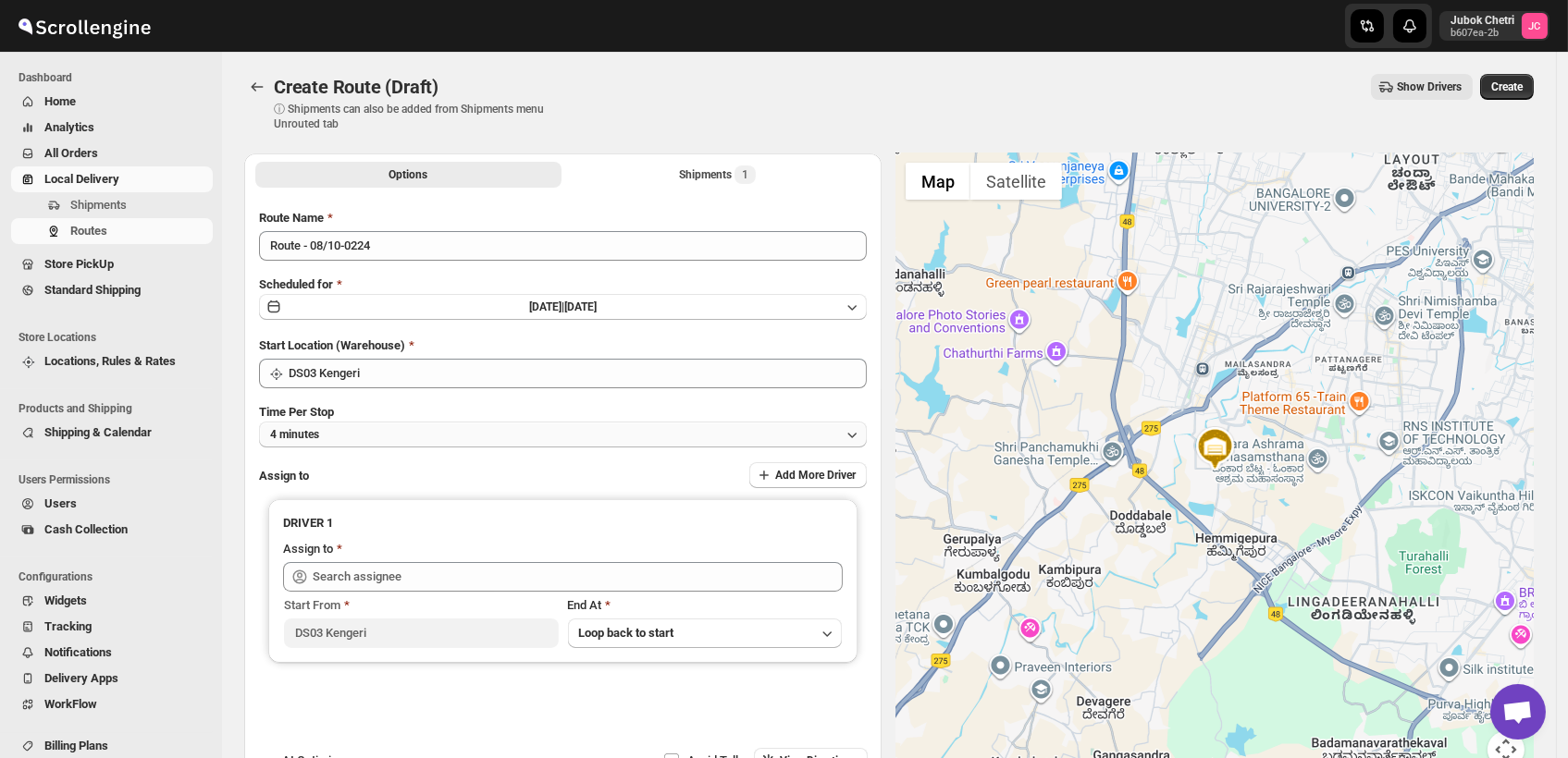
click at [453, 441] on button "4 minutes" at bounding box center [562, 435] width 608 height 26
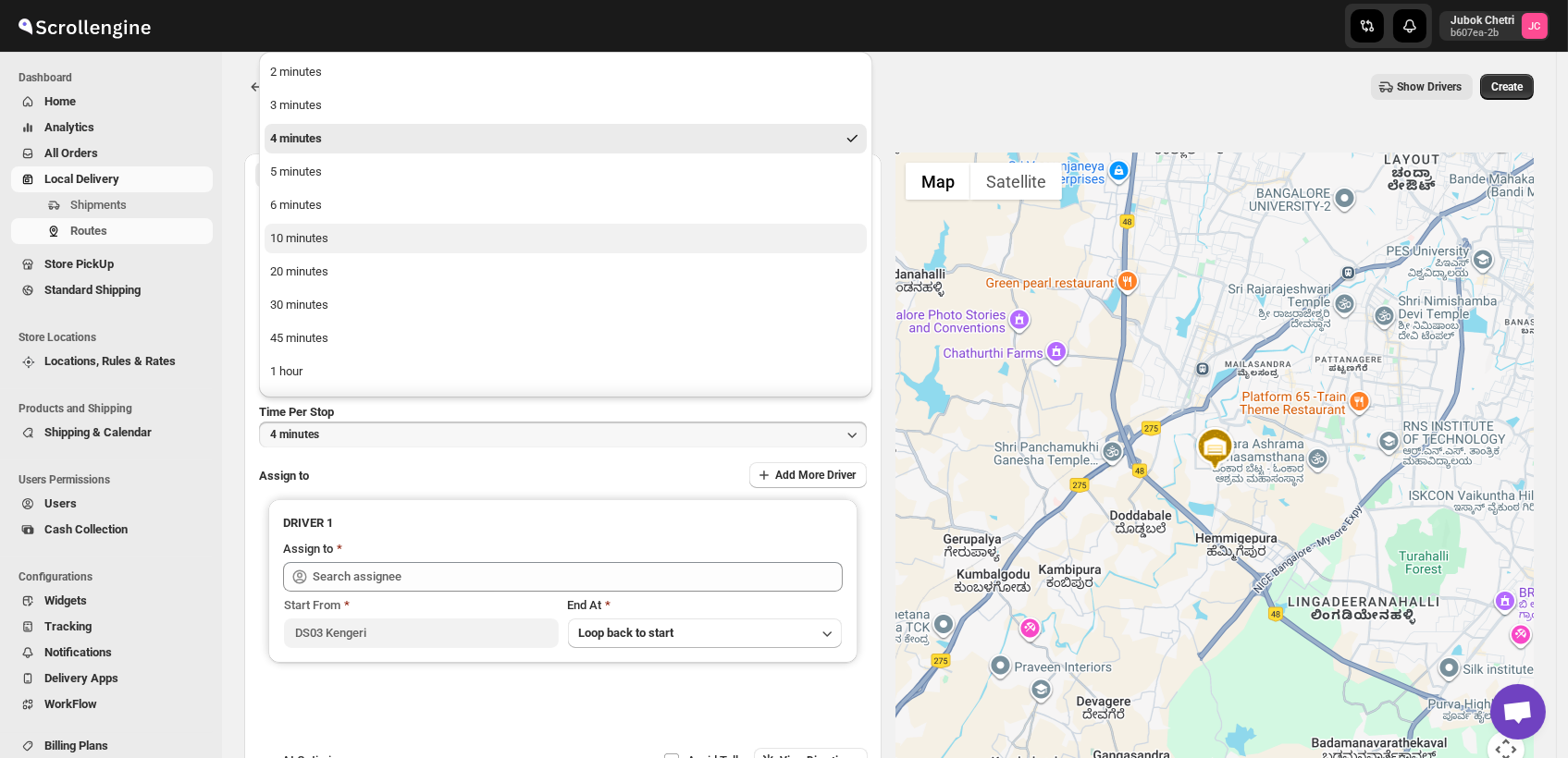
click at [314, 237] on div "10 minutes" at bounding box center [298, 239] width 59 height 19
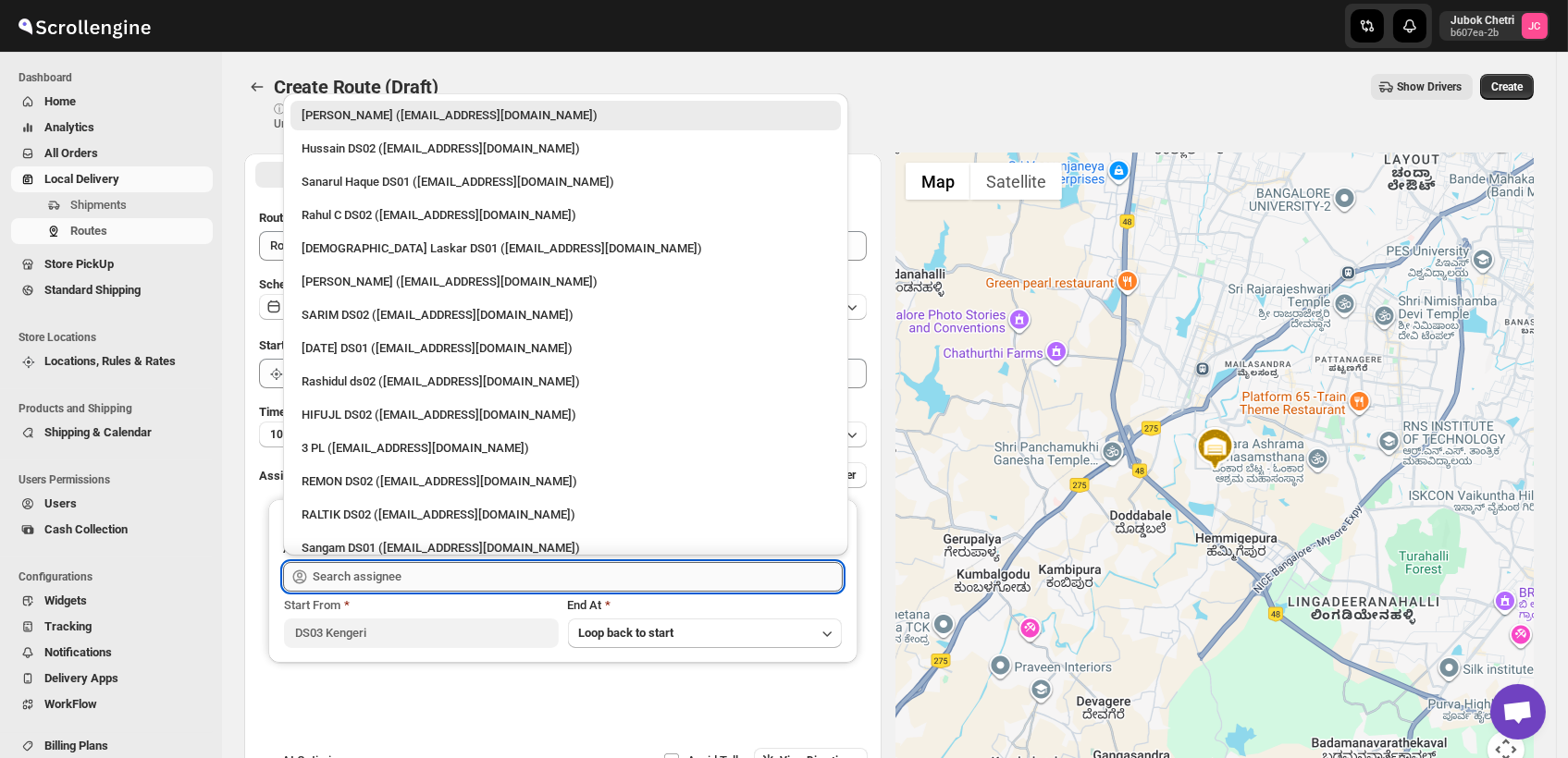
click at [467, 574] on input "text" at bounding box center [577, 577] width 530 height 30
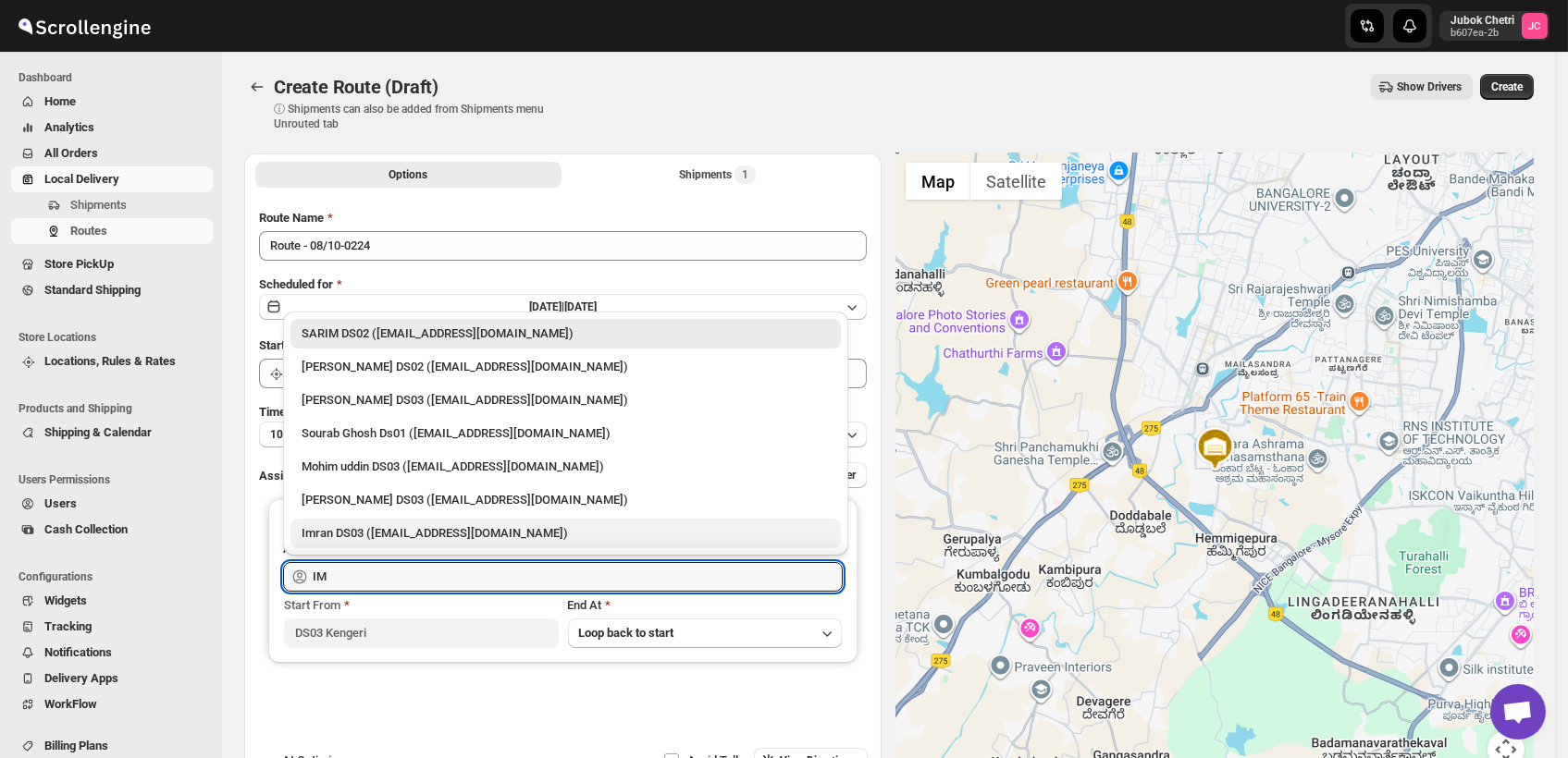
click at [457, 539] on div "Imran DS03 ([EMAIL_ADDRESS][DOMAIN_NAME])" at bounding box center [565, 533] width 528 height 19
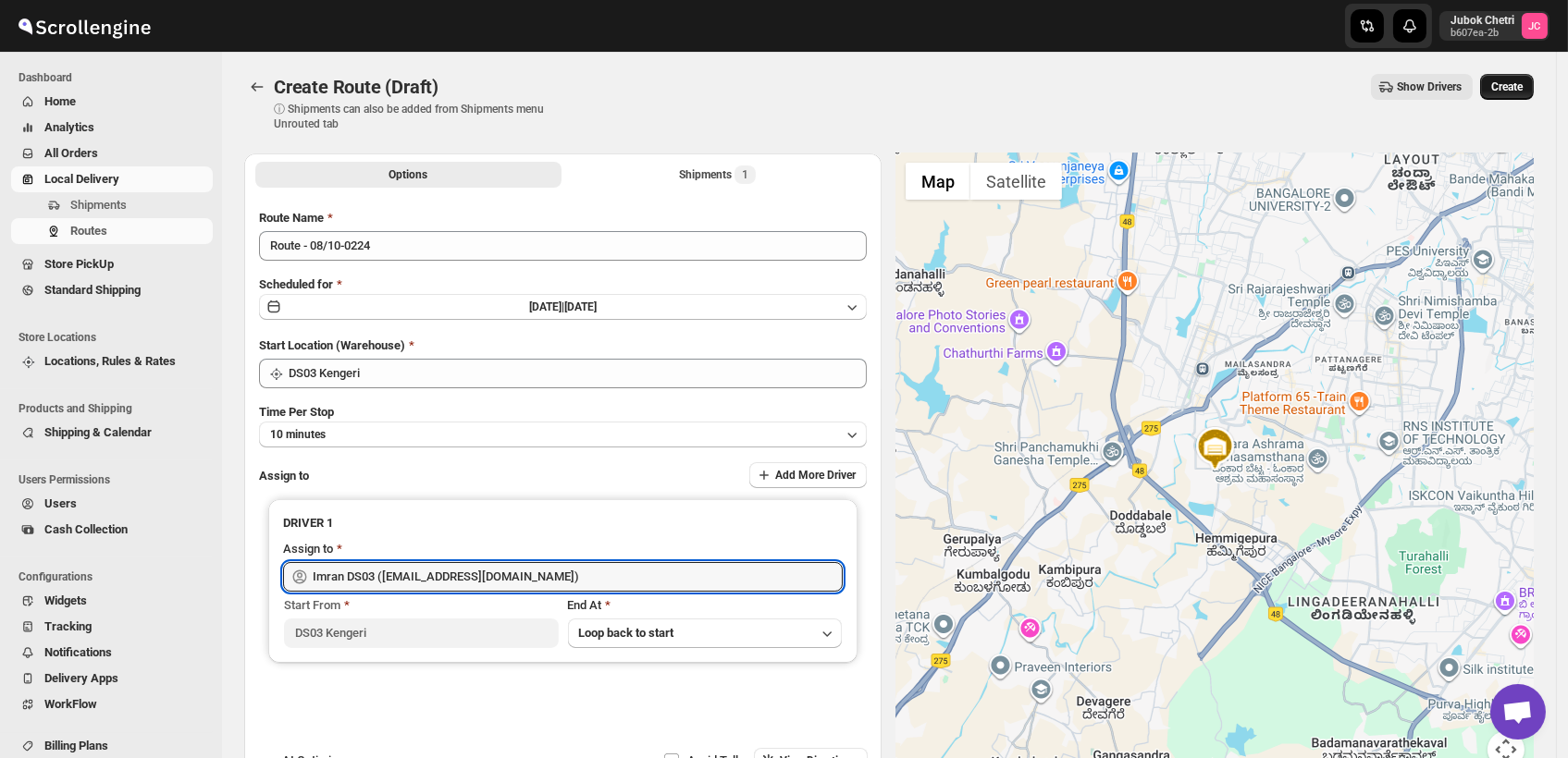
type input "Imran DS03 ([EMAIL_ADDRESS][DOMAIN_NAME])"
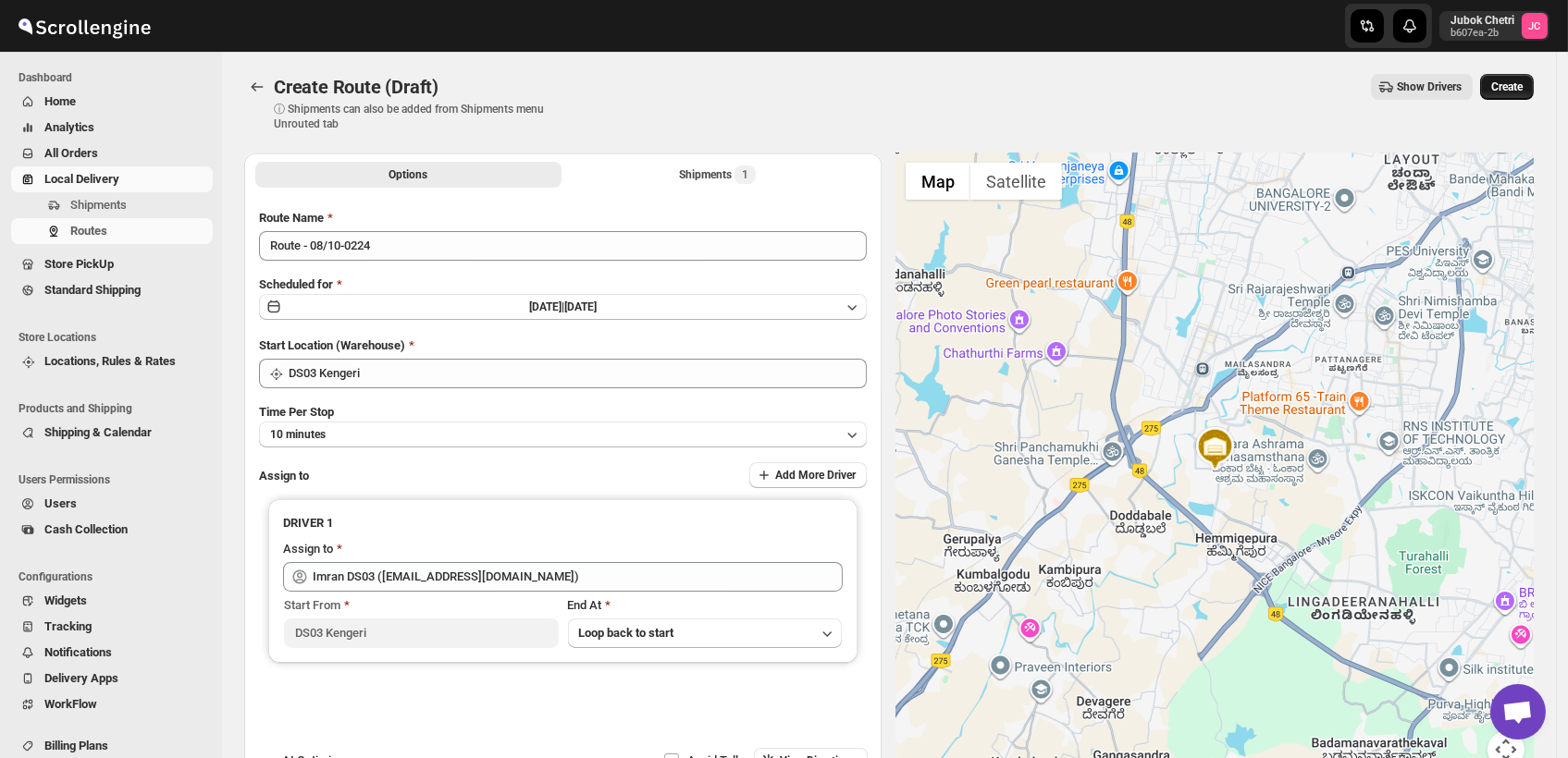
click at [1533, 83] on button "Create" at bounding box center [1507, 87] width 54 height 26
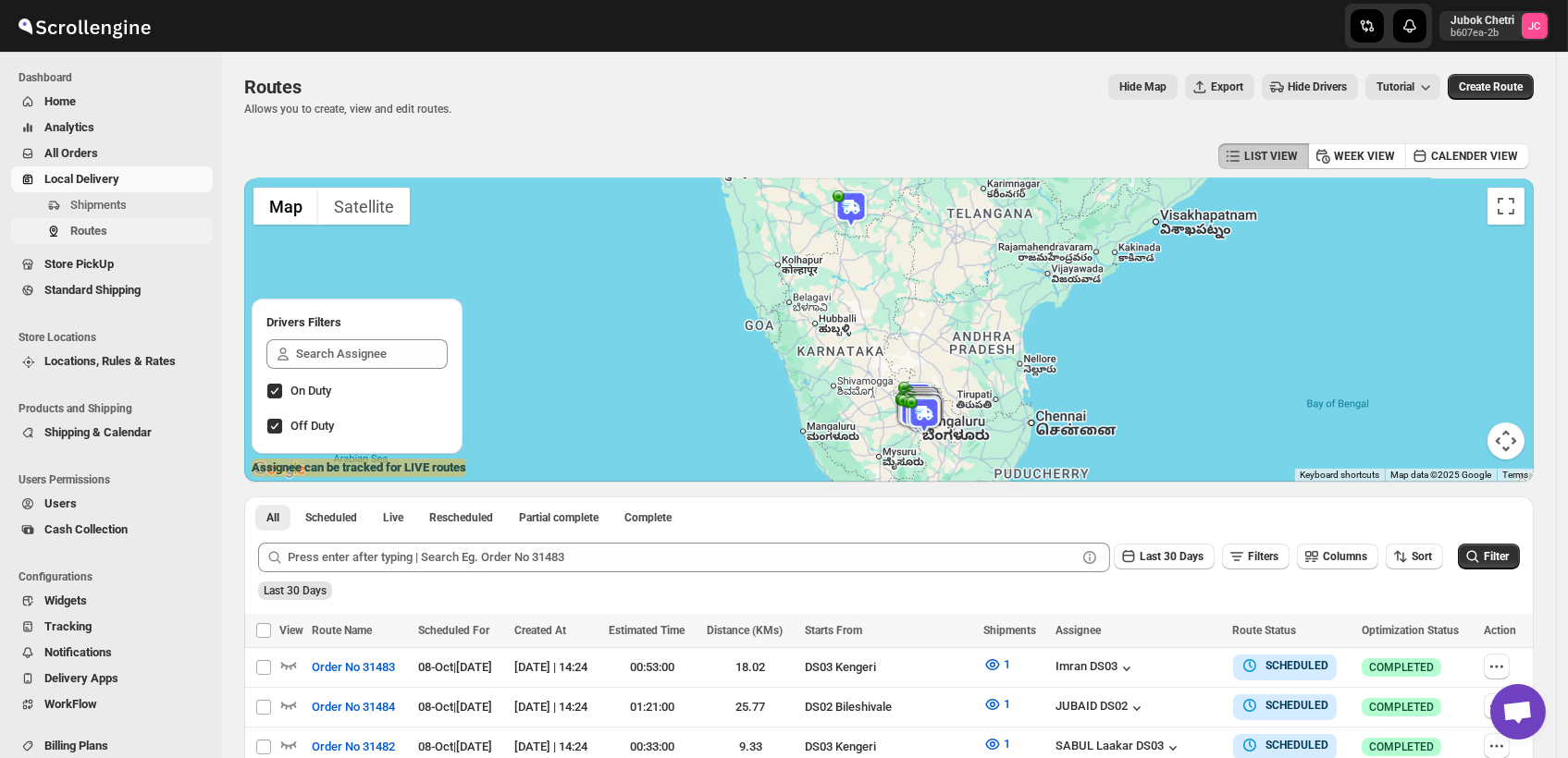
click at [112, 235] on span "Routes" at bounding box center [139, 231] width 138 height 19
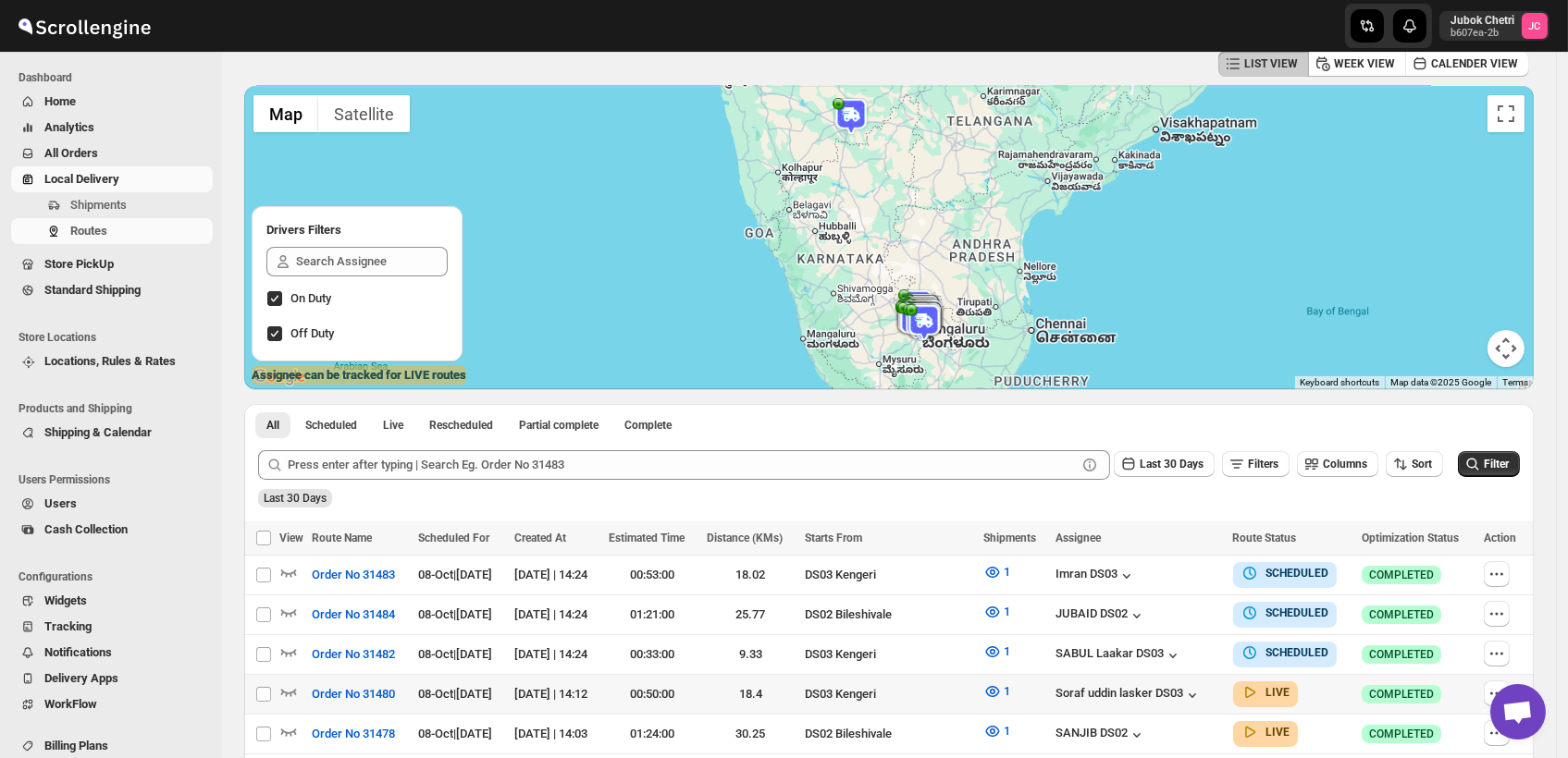
scroll to position [94, 0]
click at [116, 230] on span "Routes" at bounding box center [139, 231] width 138 height 19
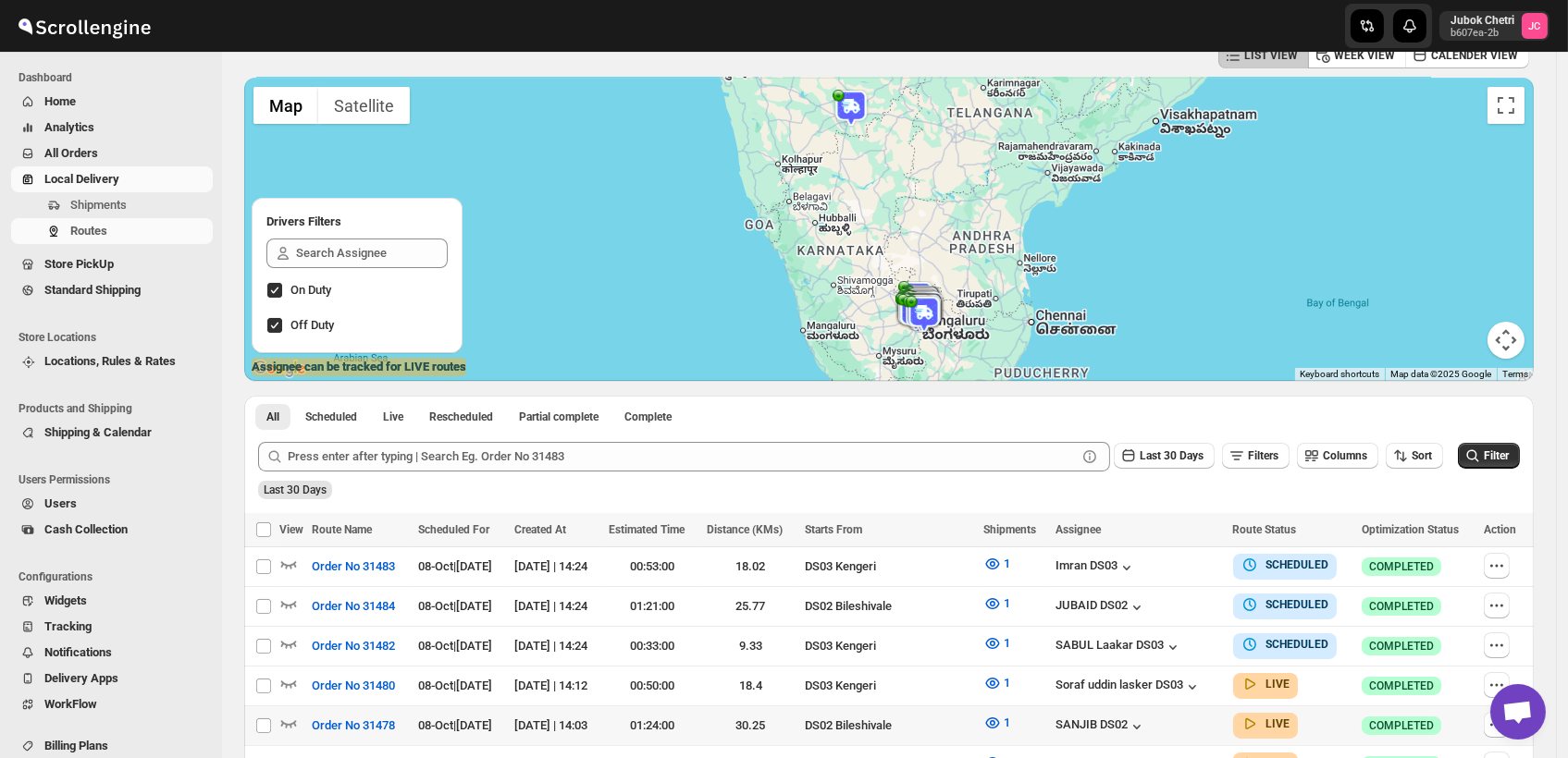
scroll to position [152, 0]
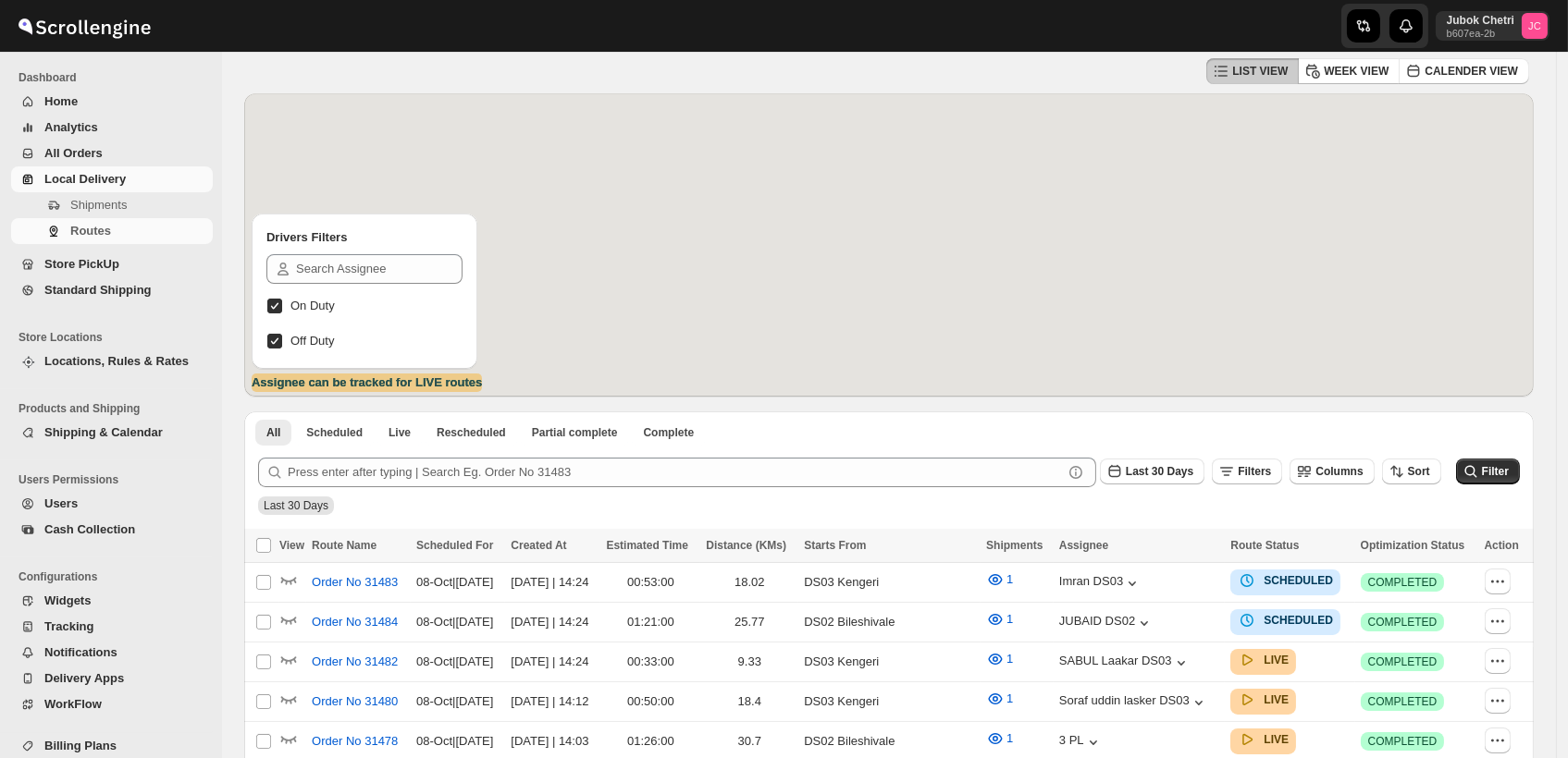
scroll to position [152, 0]
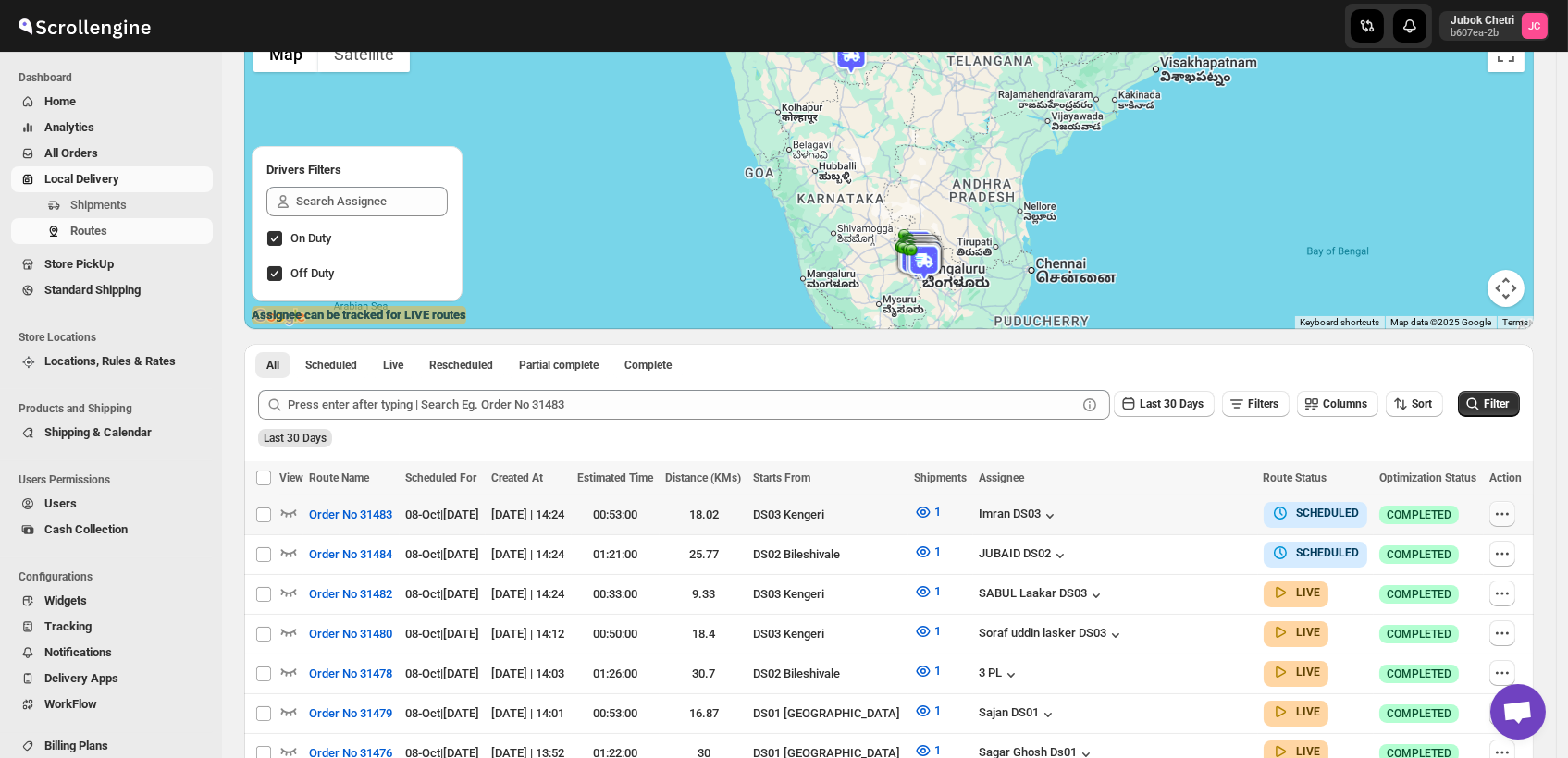
click at [1507, 513] on icon "button" at bounding box center [1502, 514] width 19 height 19
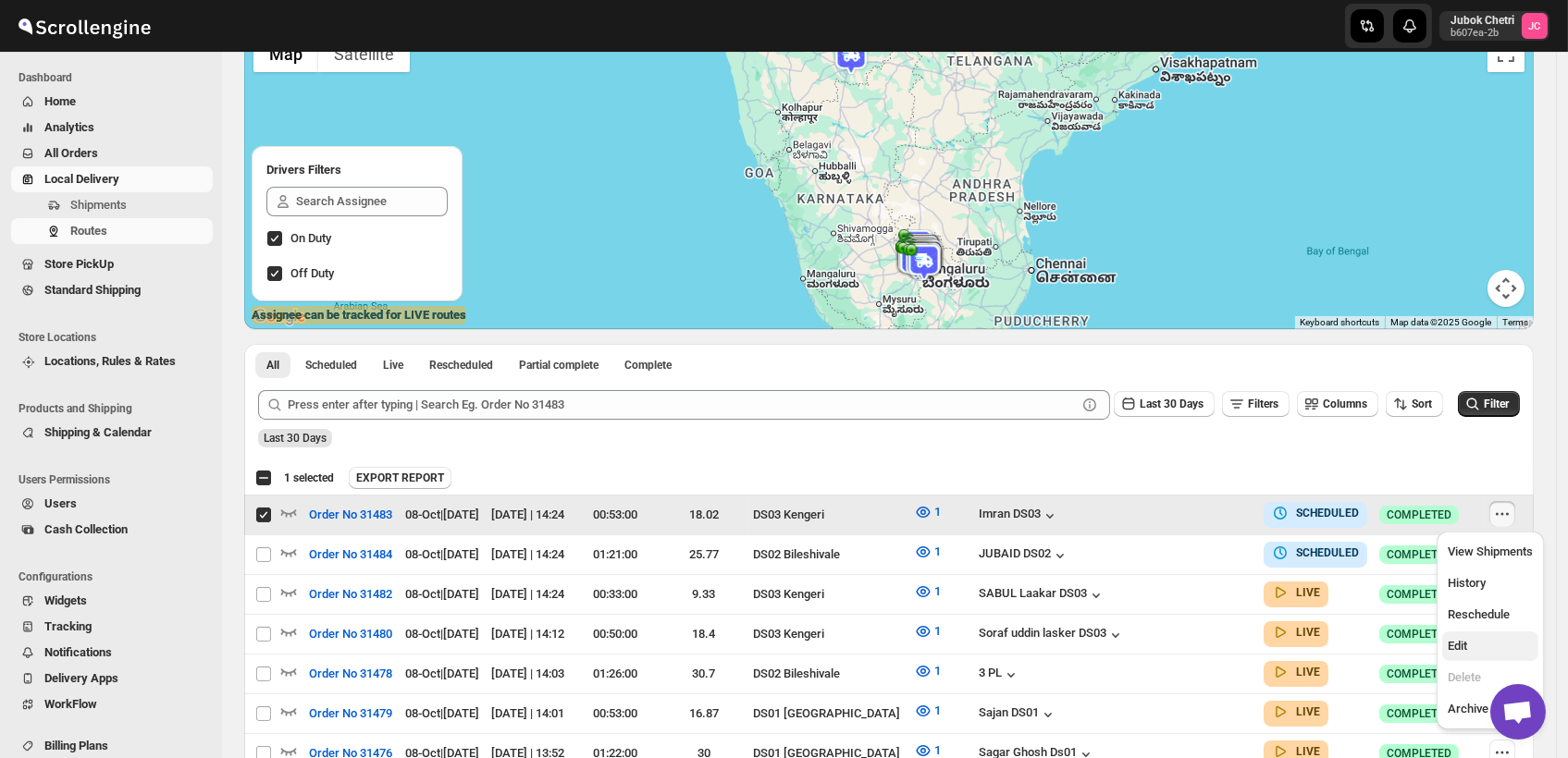
click at [1489, 648] on span "Edit" at bounding box center [1490, 647] width 86 height 19
checkbox input "false"
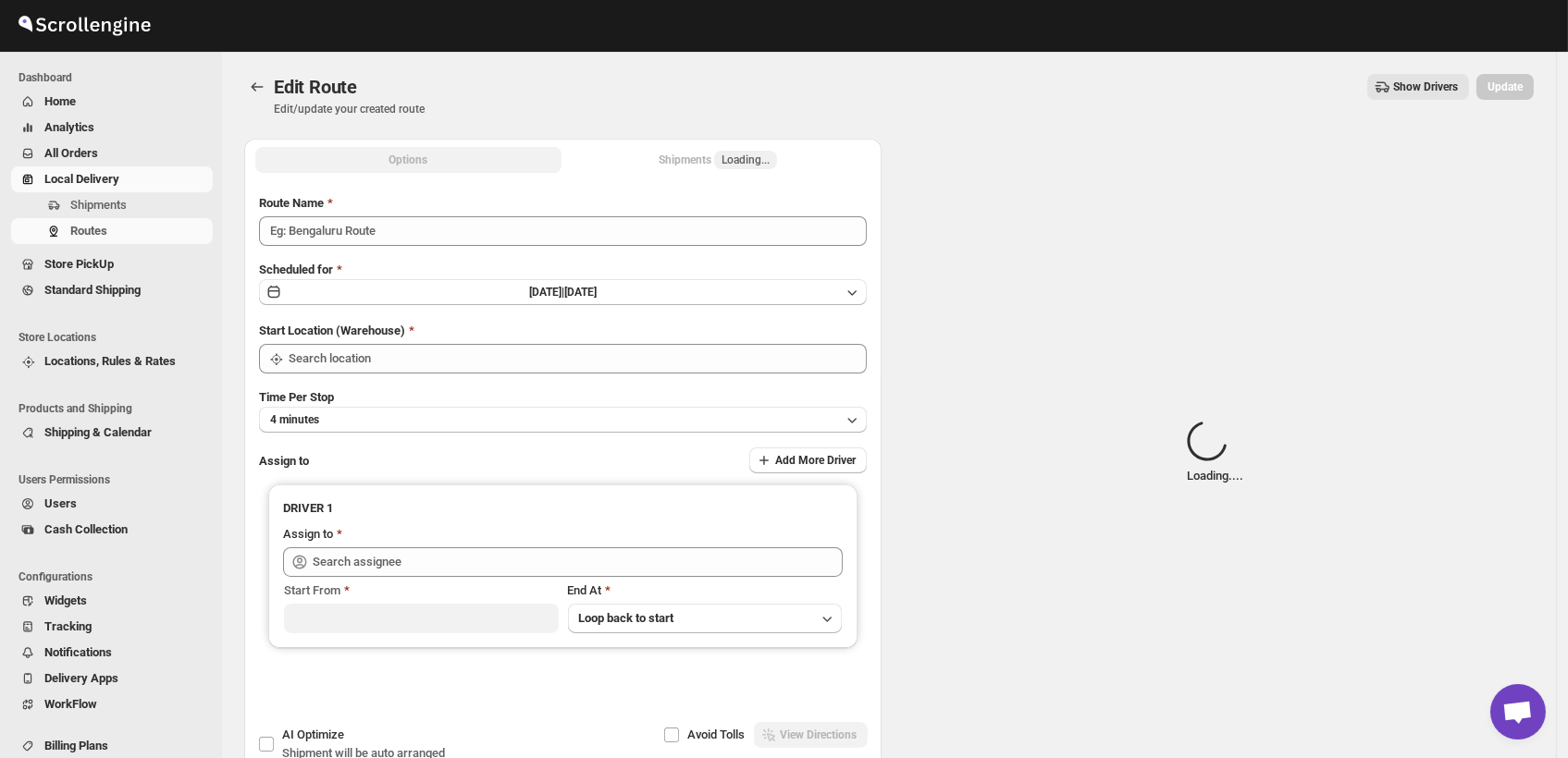
type input "Order No 31483"
type input "DS03 Kengeri"
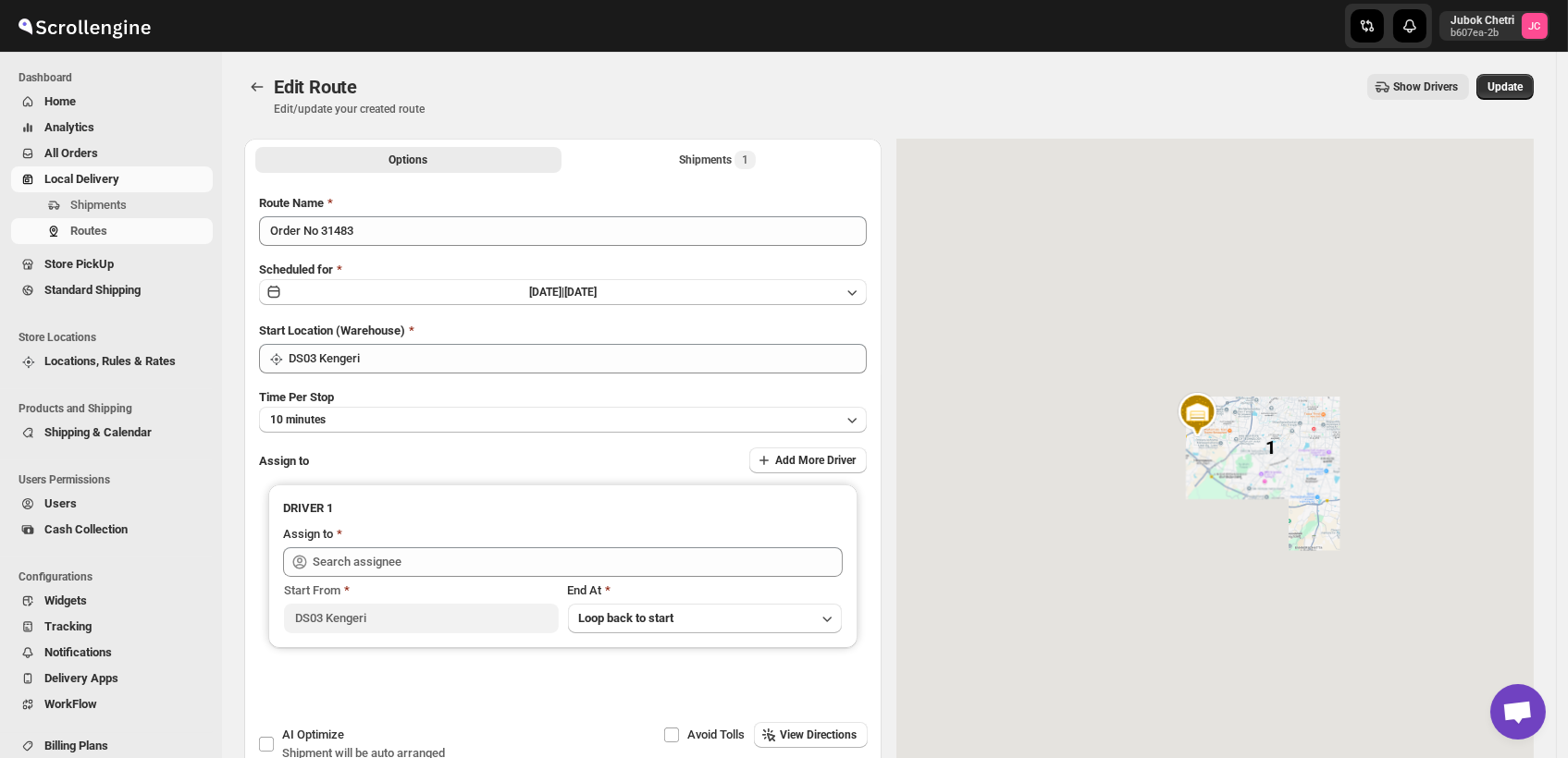
type input "Imran DS03 ([EMAIL_ADDRESS][DOMAIN_NAME])"
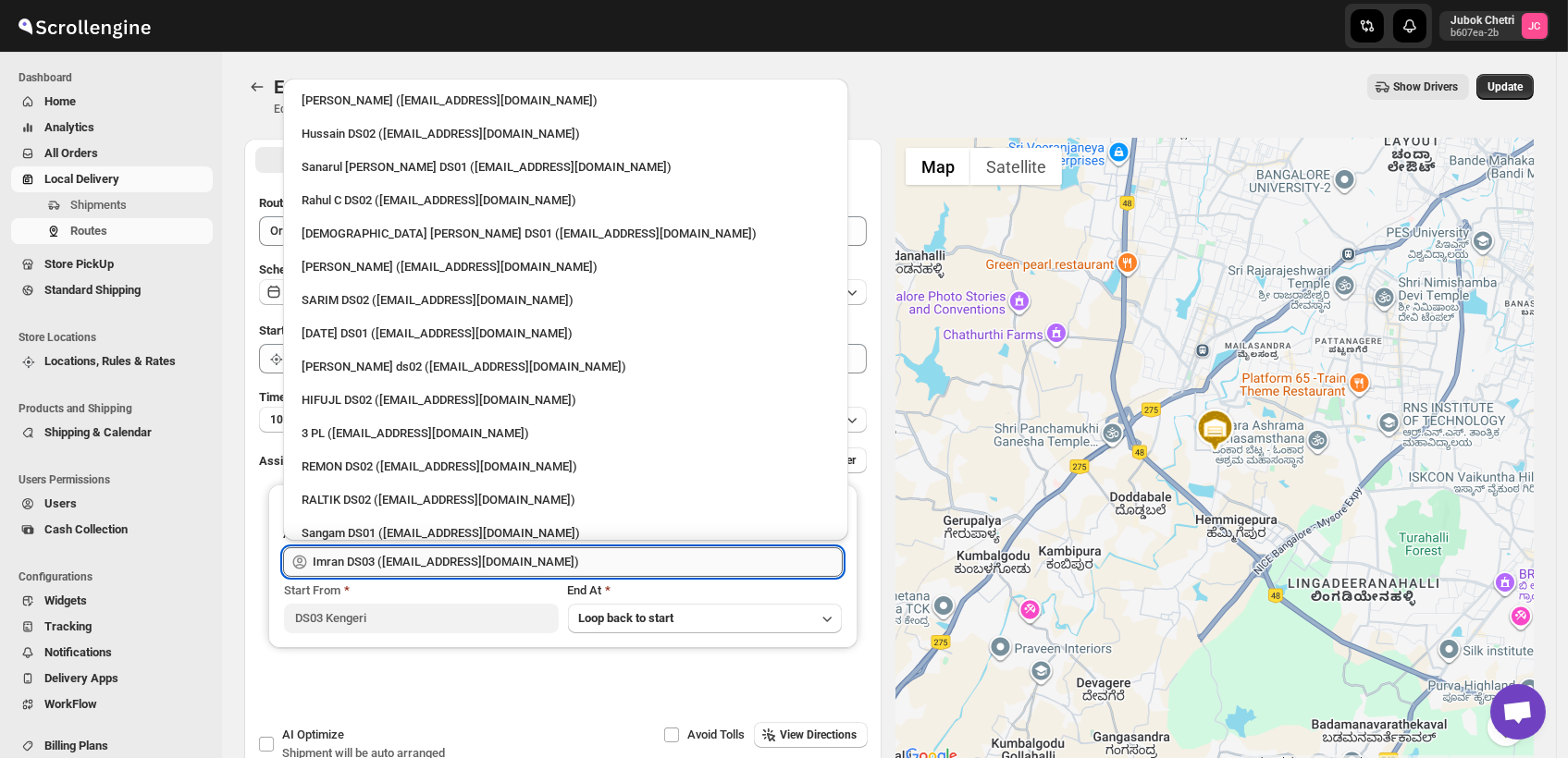
click at [530, 559] on input "Imran DS03 ([EMAIL_ADDRESS][DOMAIN_NAME])" at bounding box center [577, 562] width 530 height 30
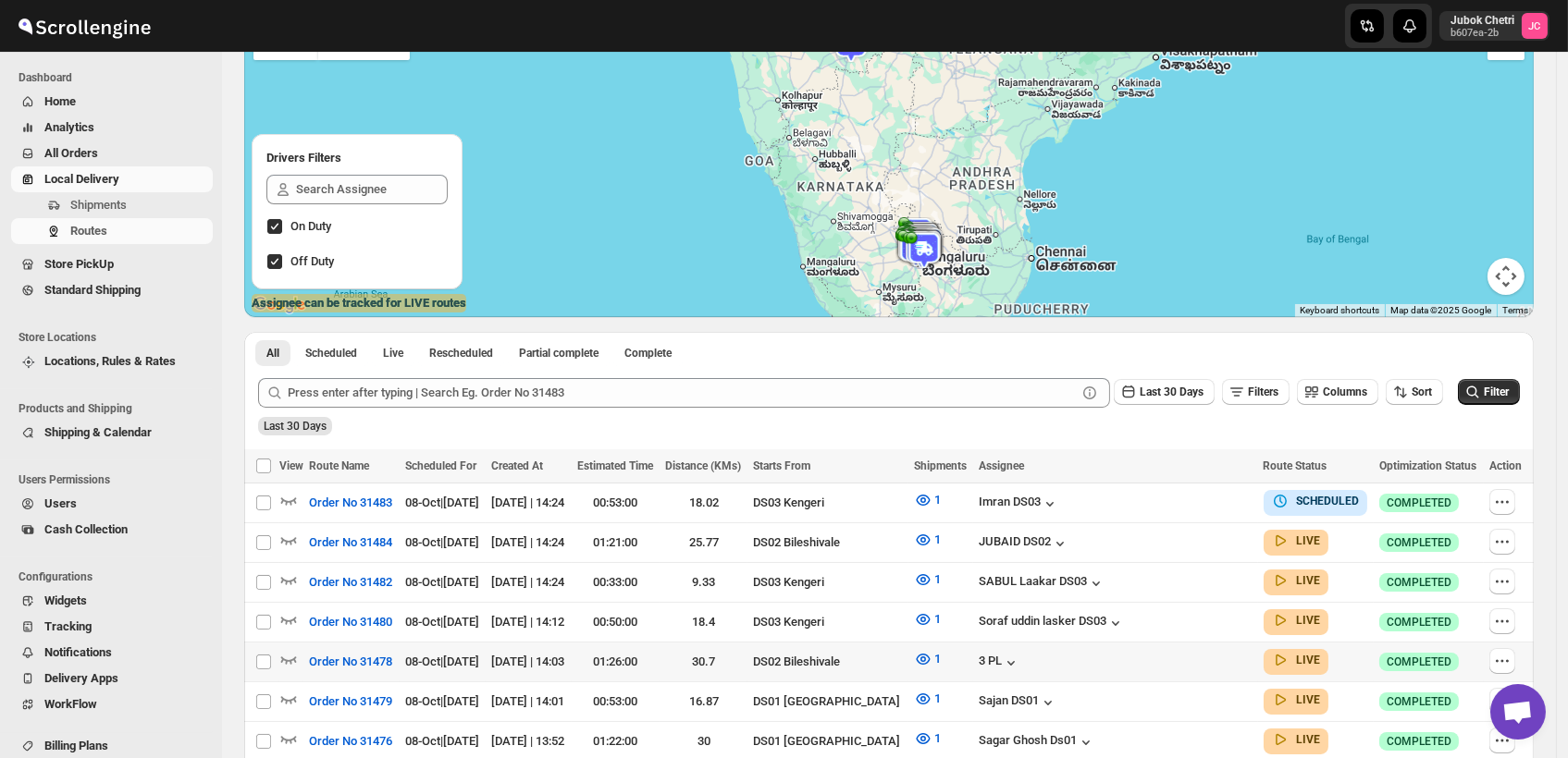
scroll to position [164, 0]
click at [97, 230] on span "Routes" at bounding box center [89, 231] width 37 height 14
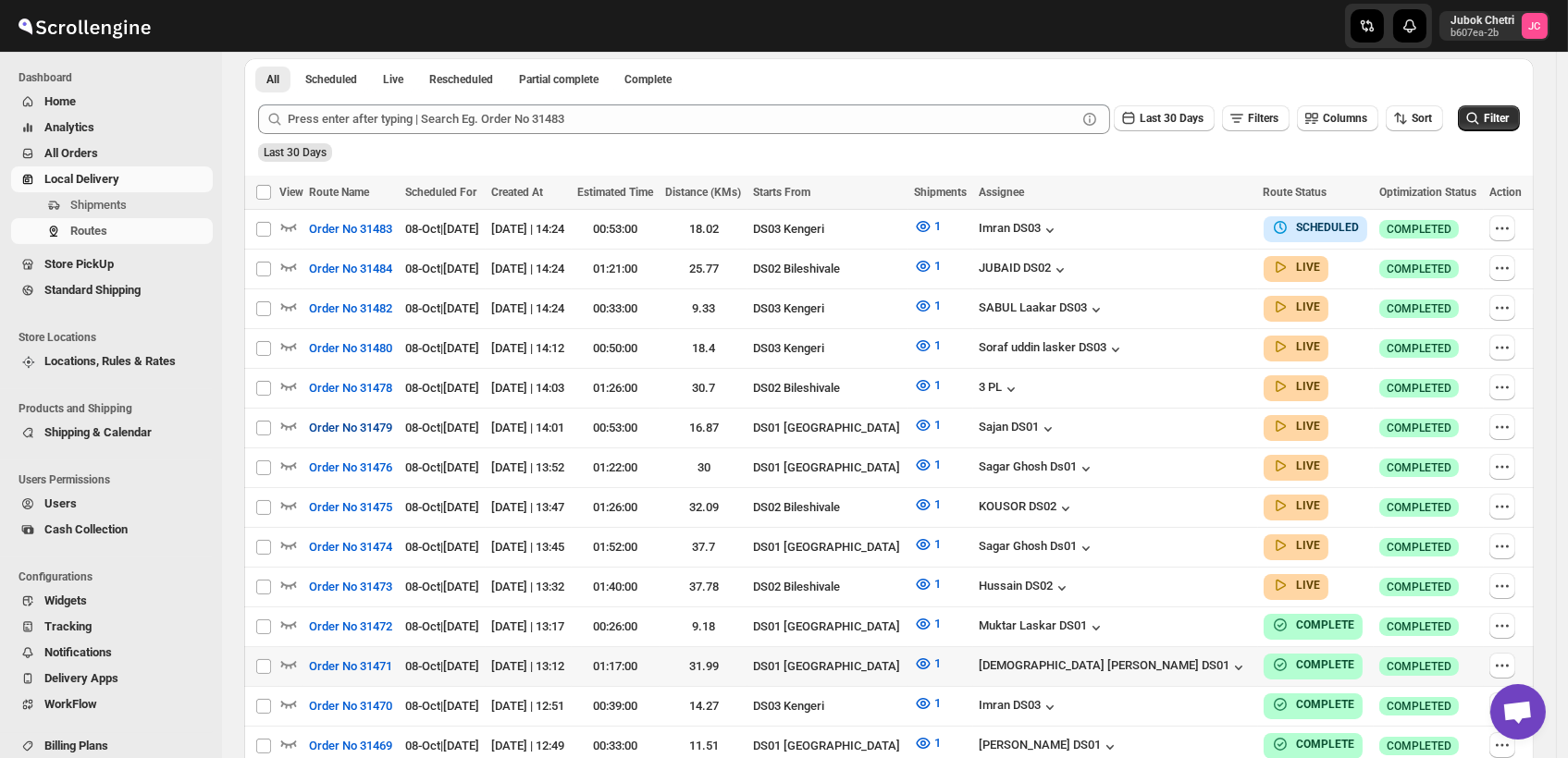
scroll to position [454, 0]
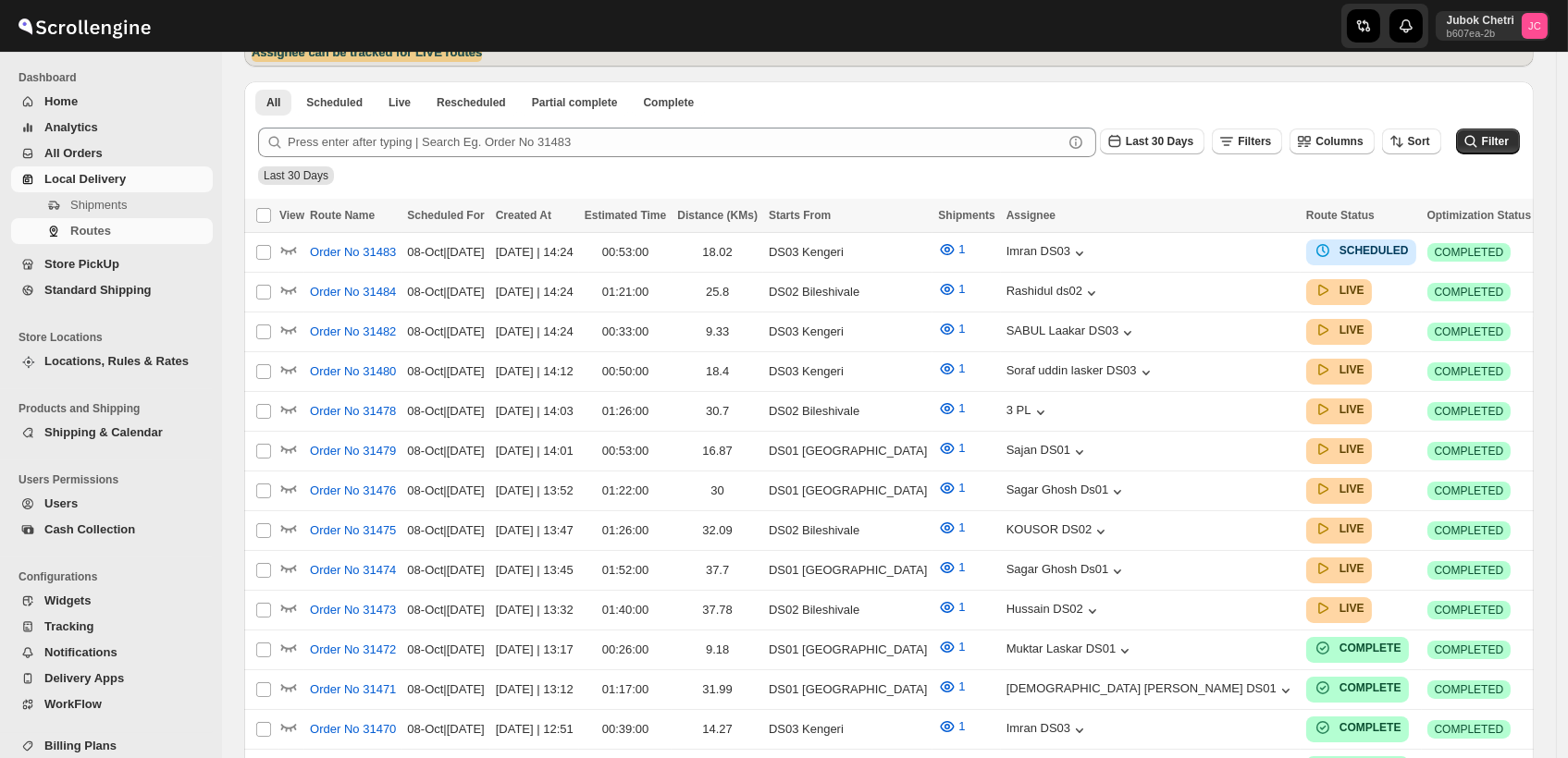
scroll to position [454, 0]
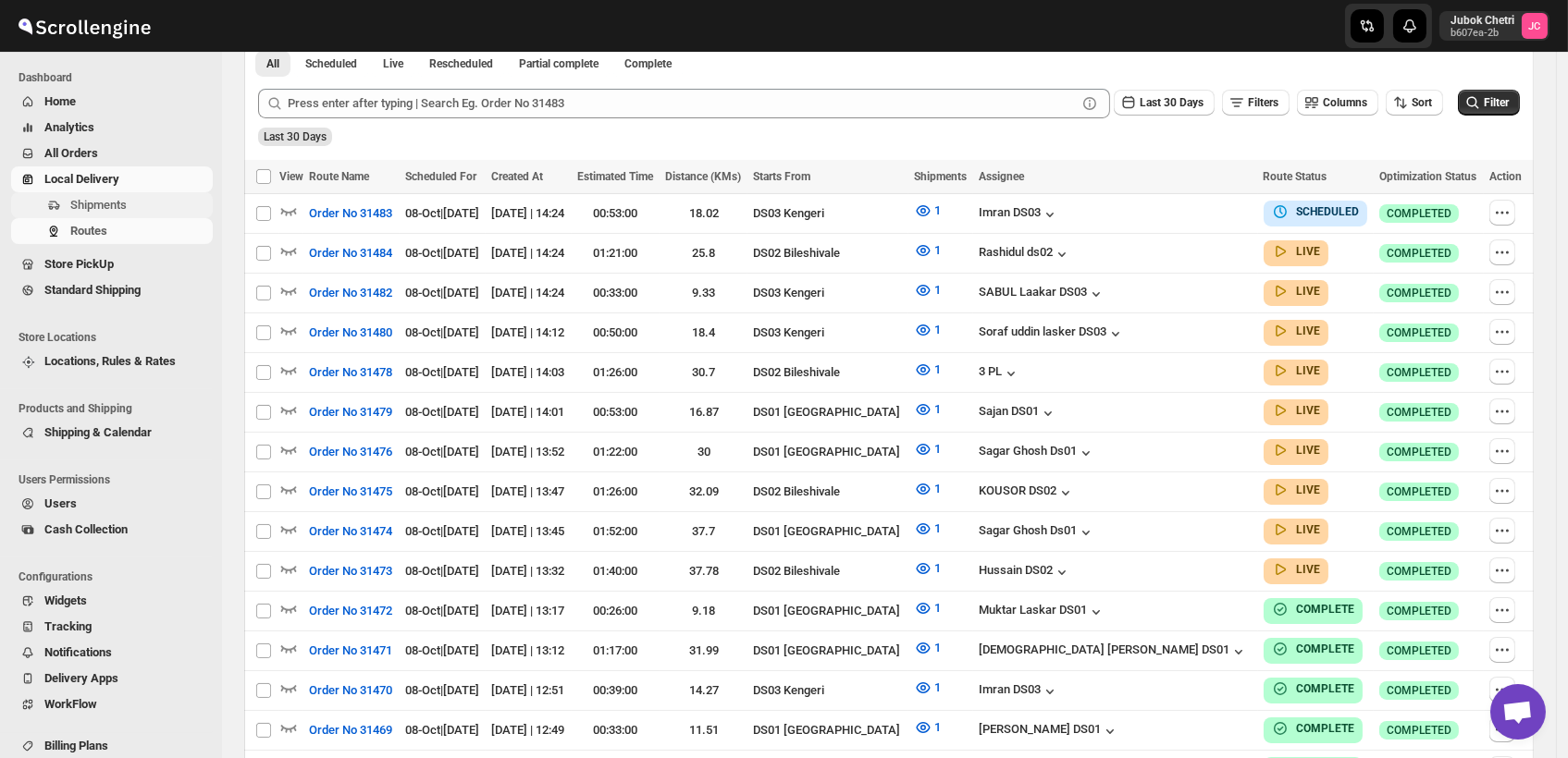
click at [149, 202] on span "Shipments" at bounding box center [139, 205] width 138 height 19
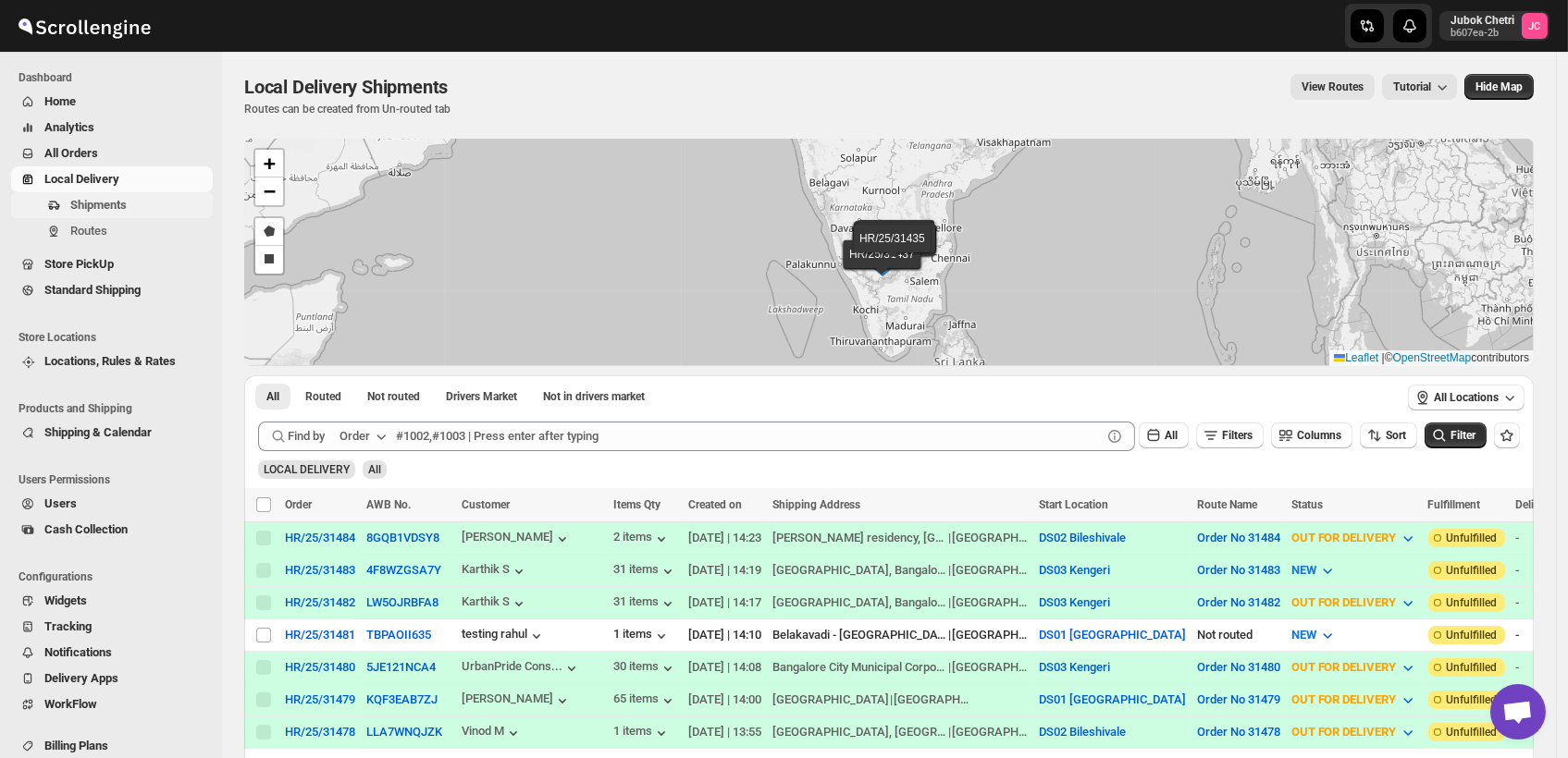
click at [120, 200] on span "Shipments" at bounding box center [98, 205] width 57 height 14
